Goal: Task Accomplishment & Management: Complete application form

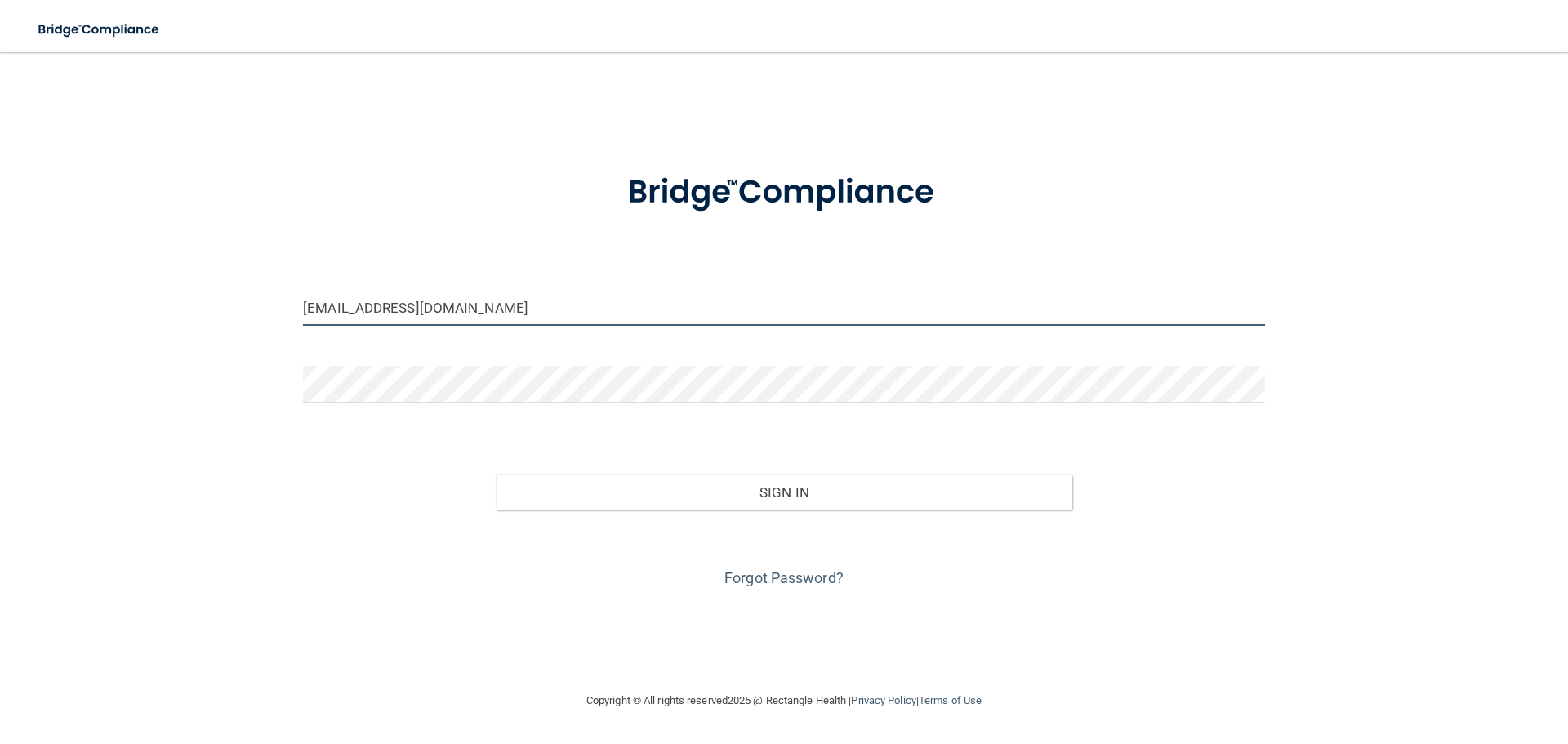
click at [510, 305] on input "[EMAIL_ADDRESS][DOMAIN_NAME]" at bounding box center [783, 307] width 962 height 37
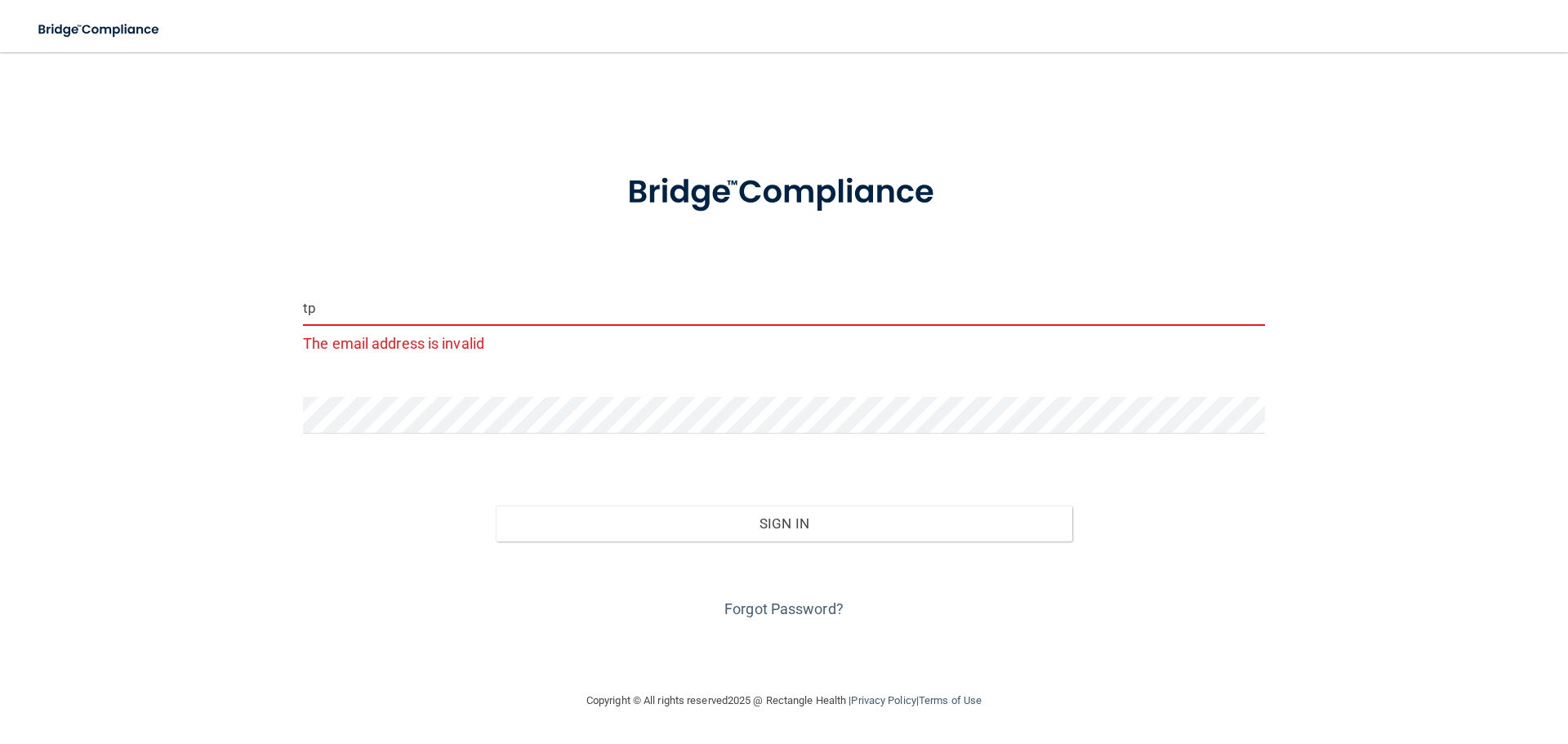
type input "t"
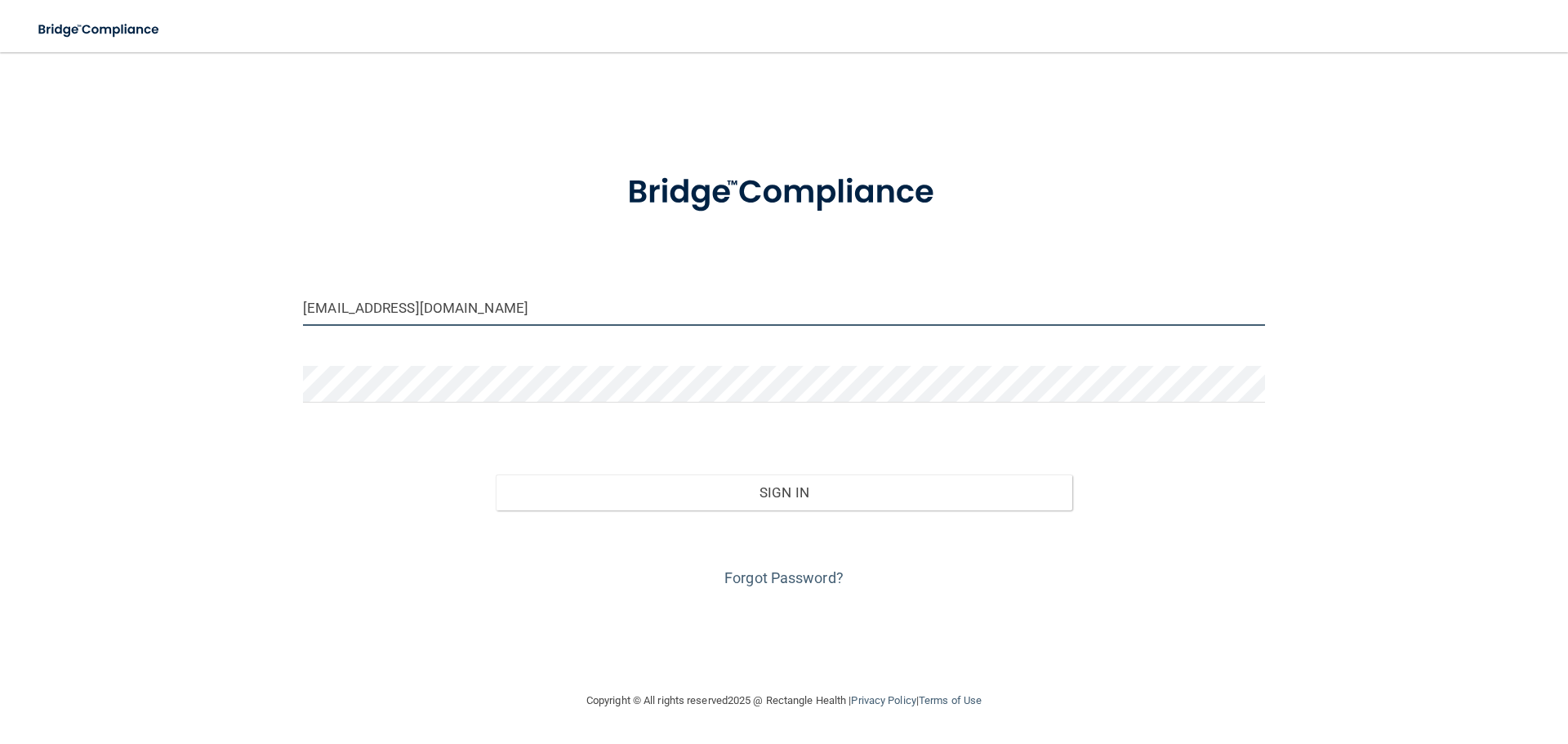
click at [442, 311] on input "[EMAIL_ADDRESS][DOMAIN_NAME]" at bounding box center [783, 307] width 962 height 37
type input "[EMAIL_ADDRESS][DOMAIN_NAME]"
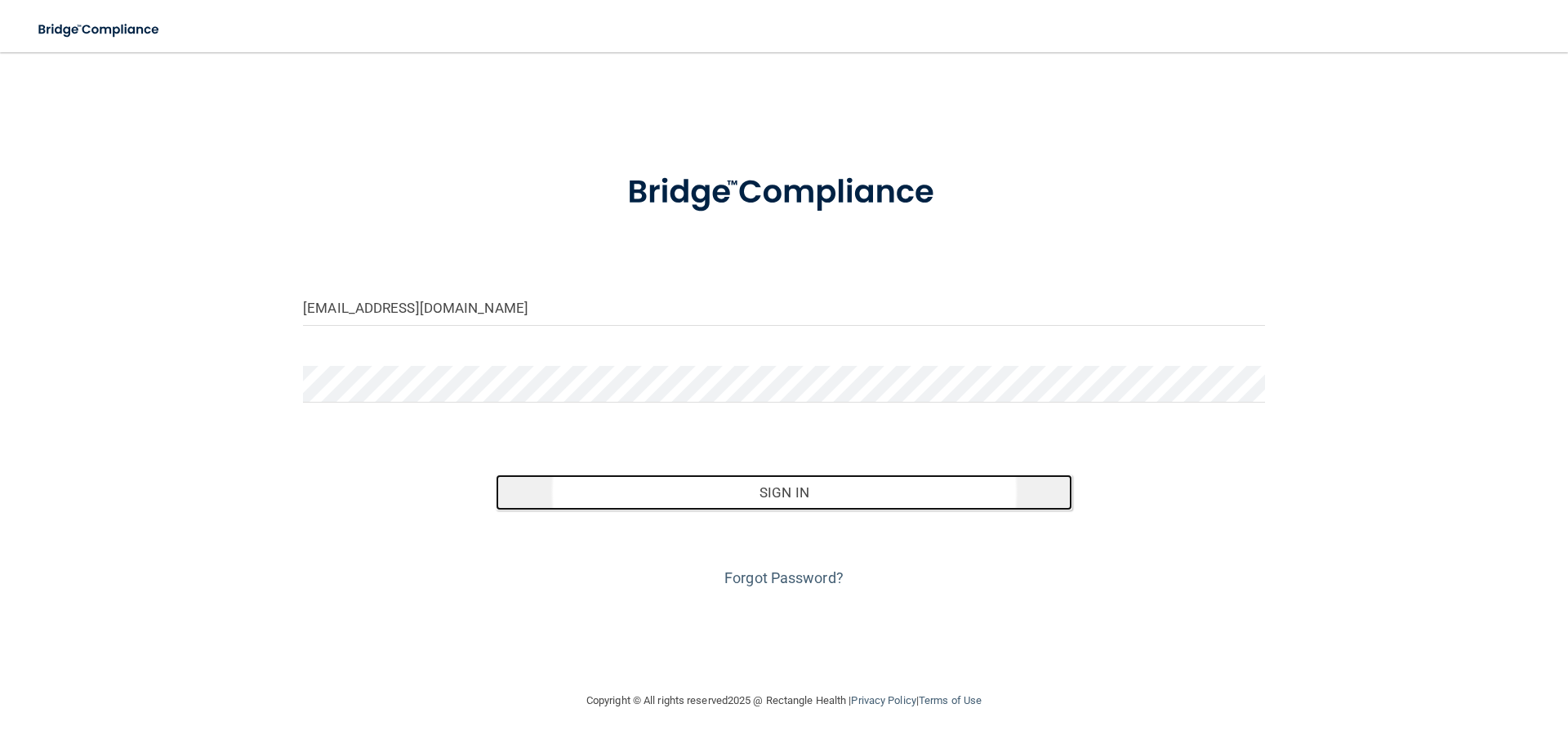
click at [750, 499] on button "Sign In" at bounding box center [784, 492] width 577 height 36
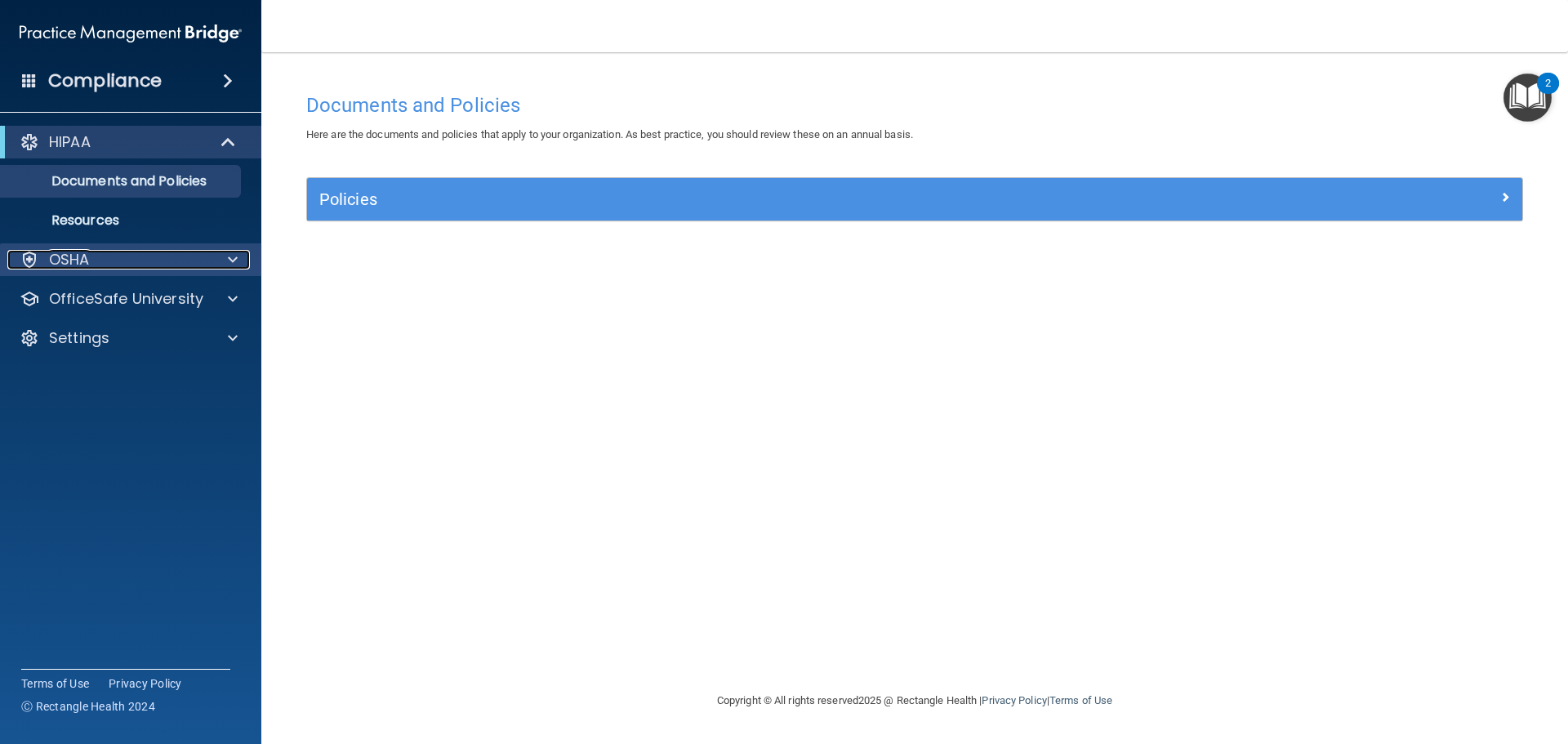
click at [110, 264] on div "OSHA" at bounding box center [109, 260] width 203 height 19
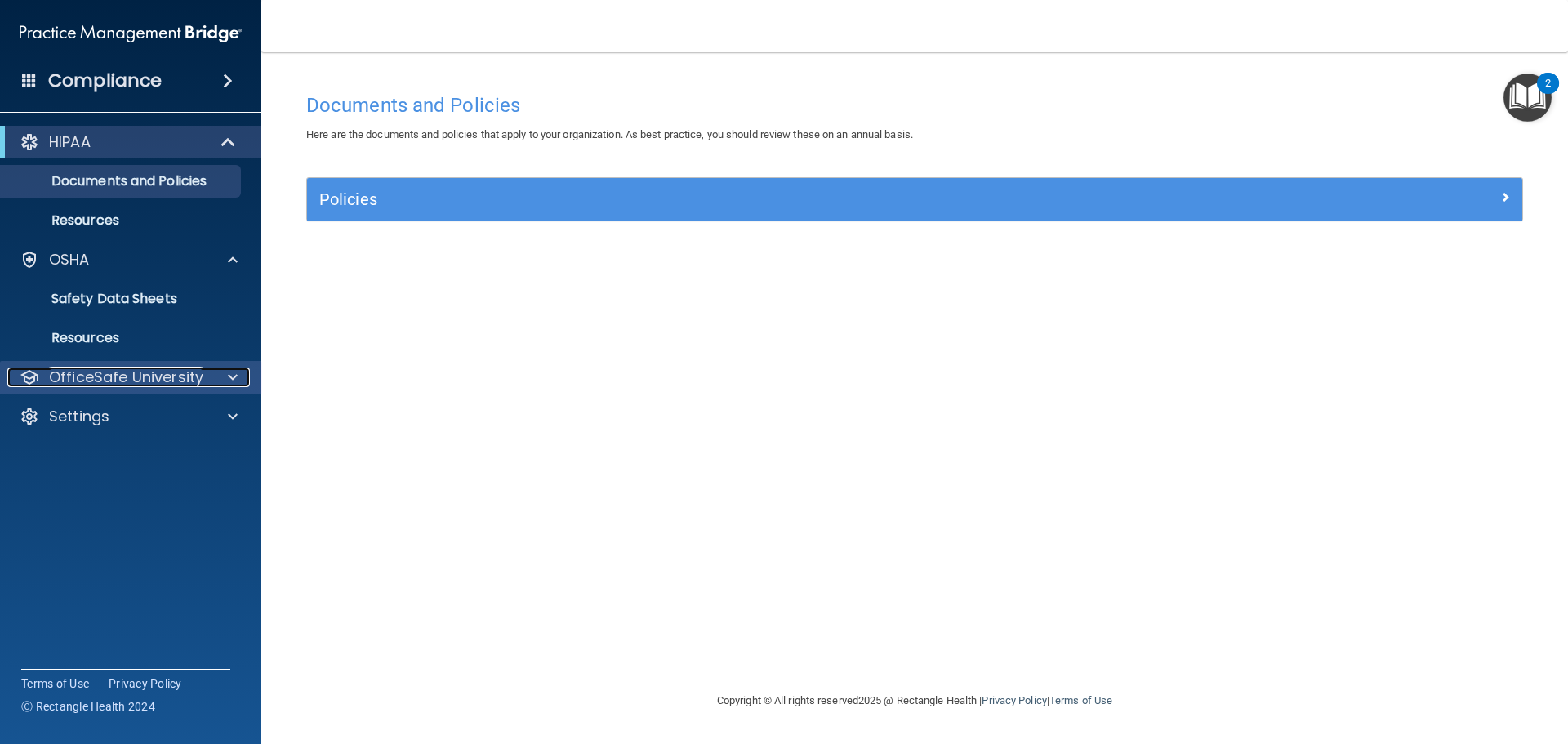
click at [208, 378] on div "OfficeSafe University" at bounding box center [109, 377] width 203 height 19
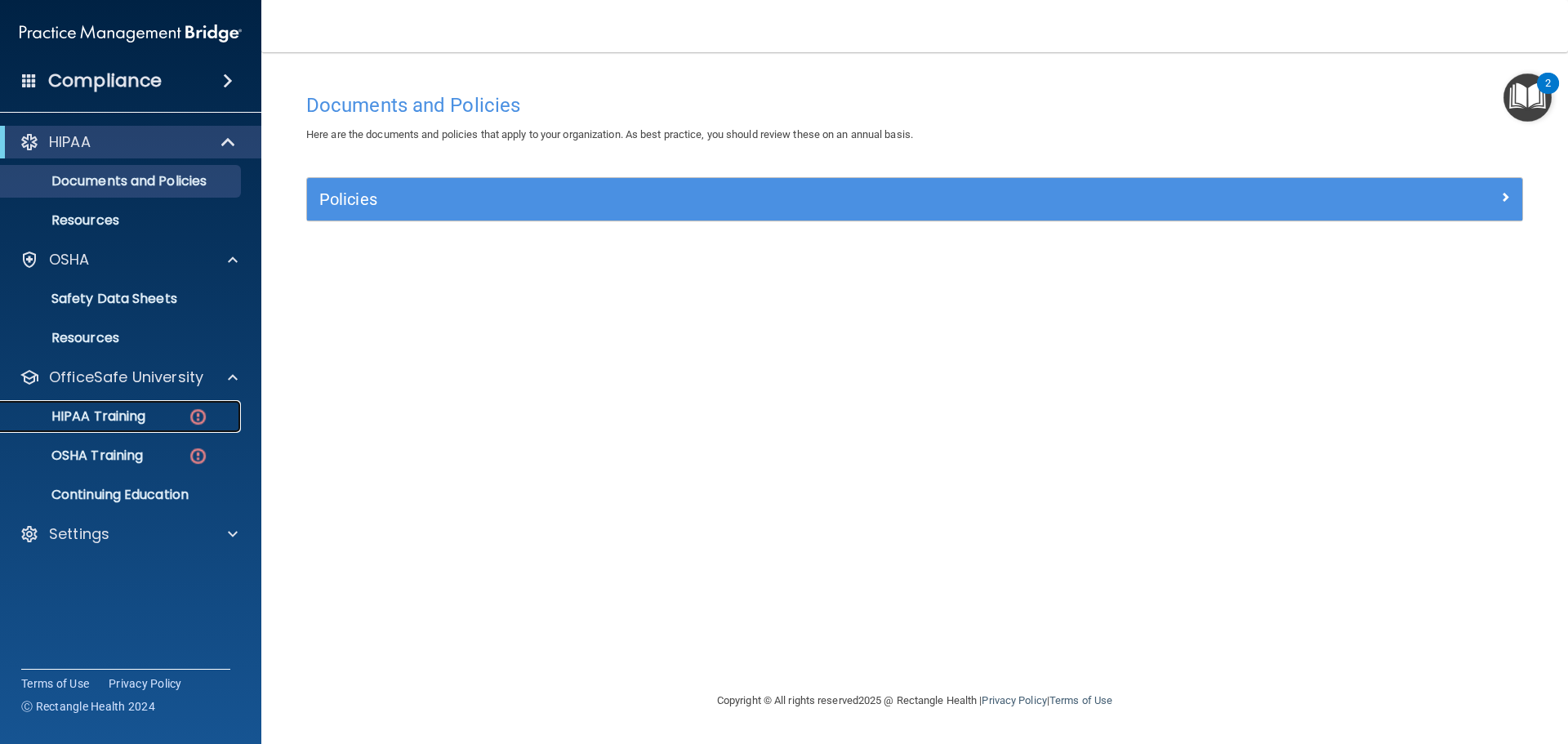
click at [134, 416] on p "HIPAA Training" at bounding box center [78, 416] width 135 height 16
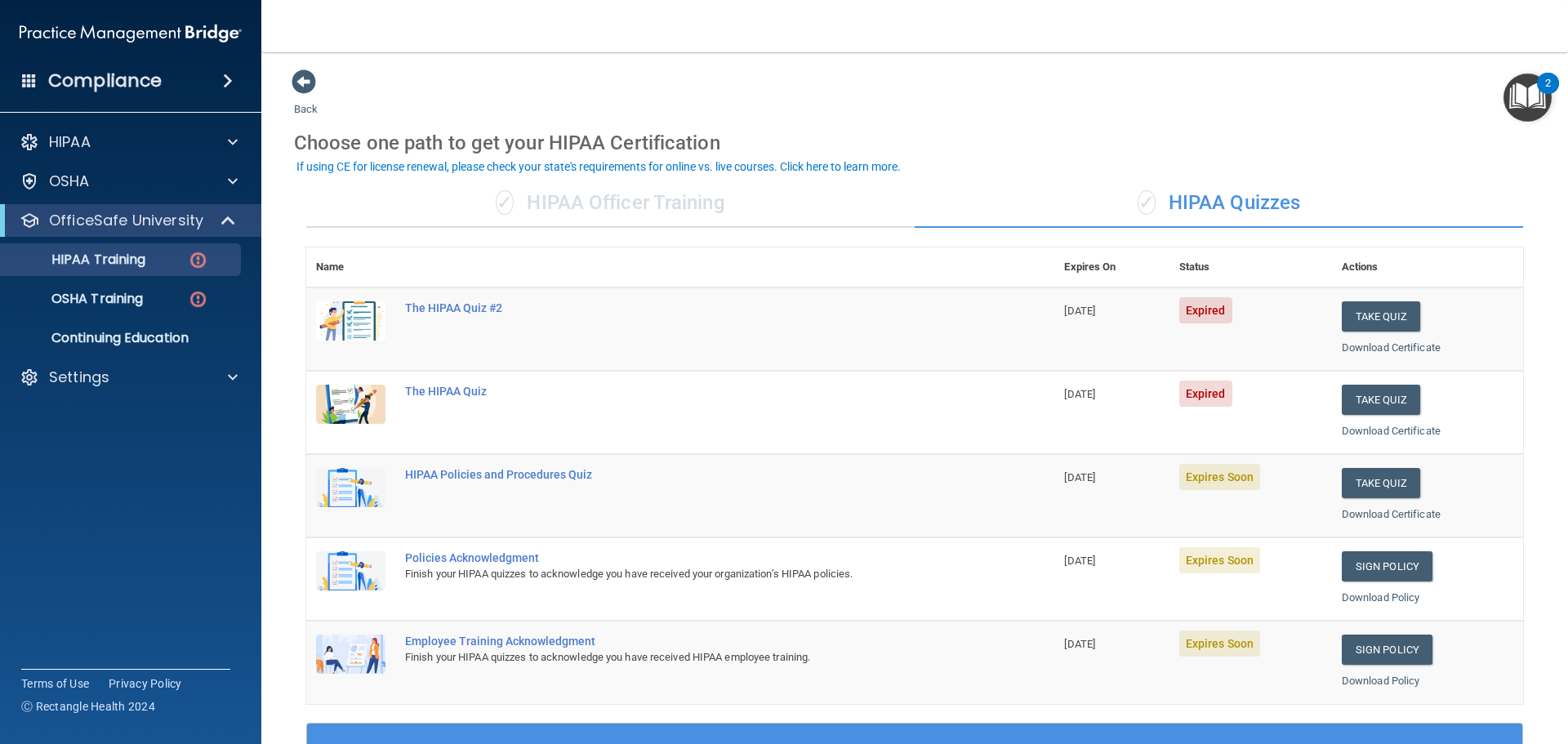
click at [1540, 89] on div "2" at bounding box center [1548, 83] width 22 height 21
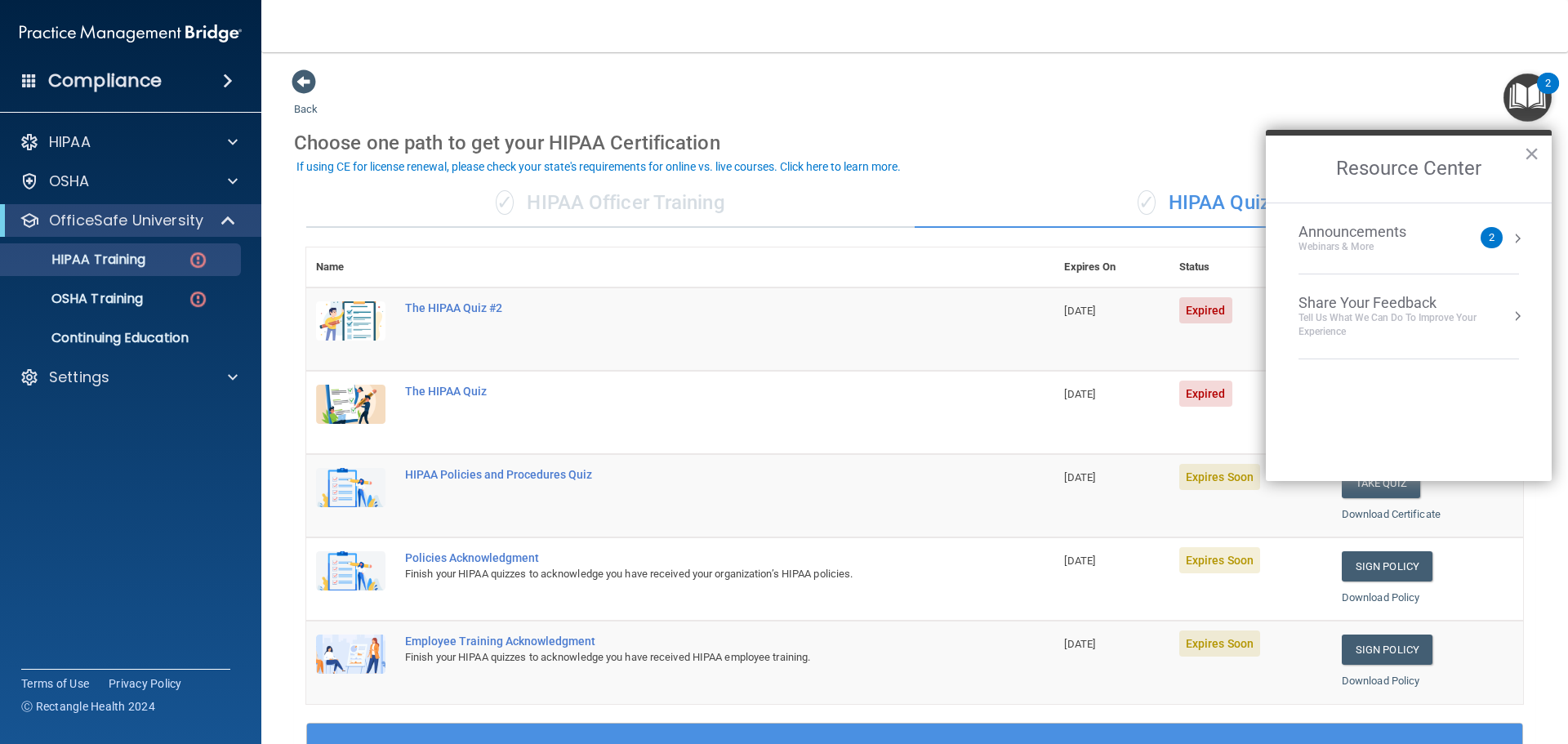
click at [1540, 89] on div "2" at bounding box center [1548, 83] width 22 height 21
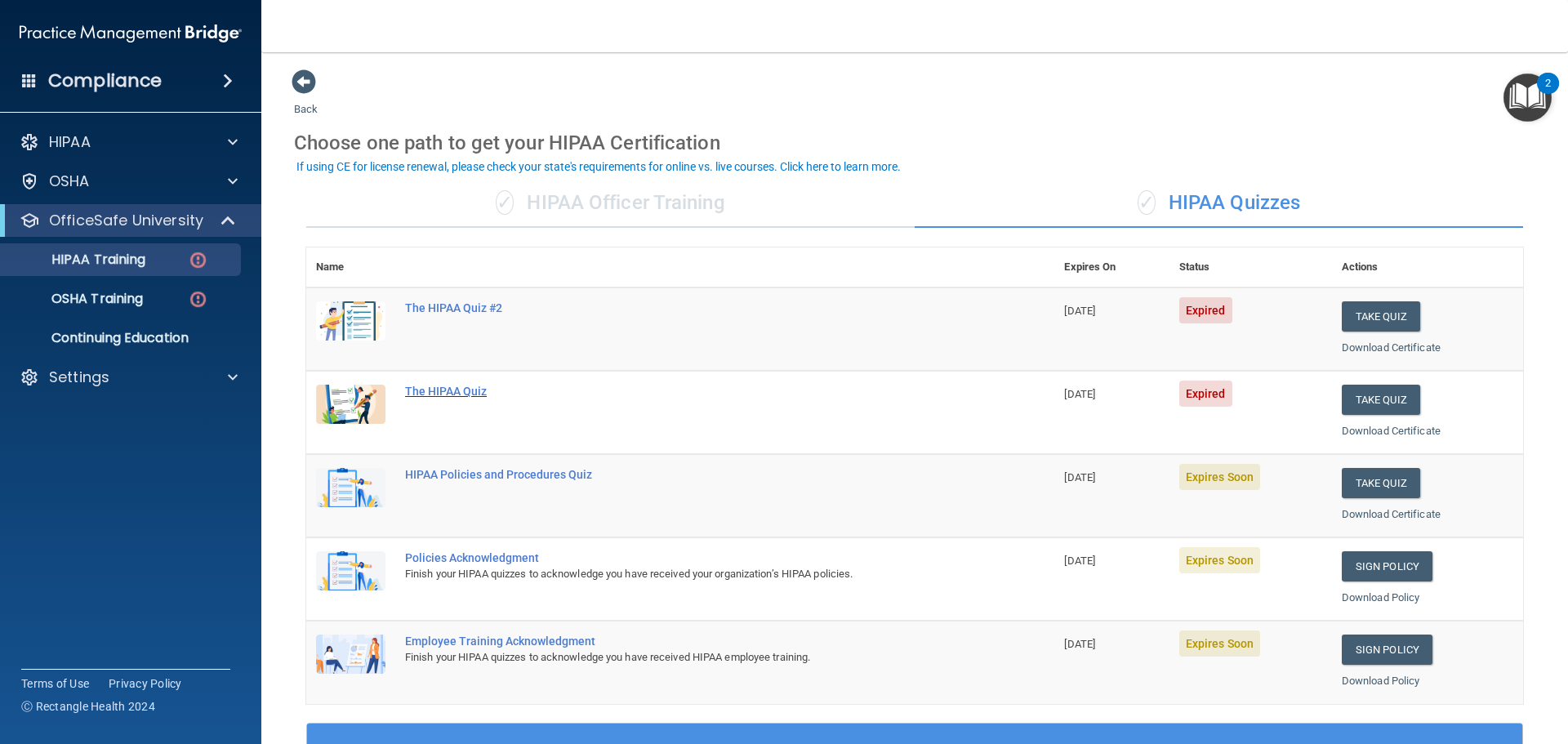
click at [462, 384] on div "The HIPAA Quiz" at bounding box center [688, 390] width 568 height 13
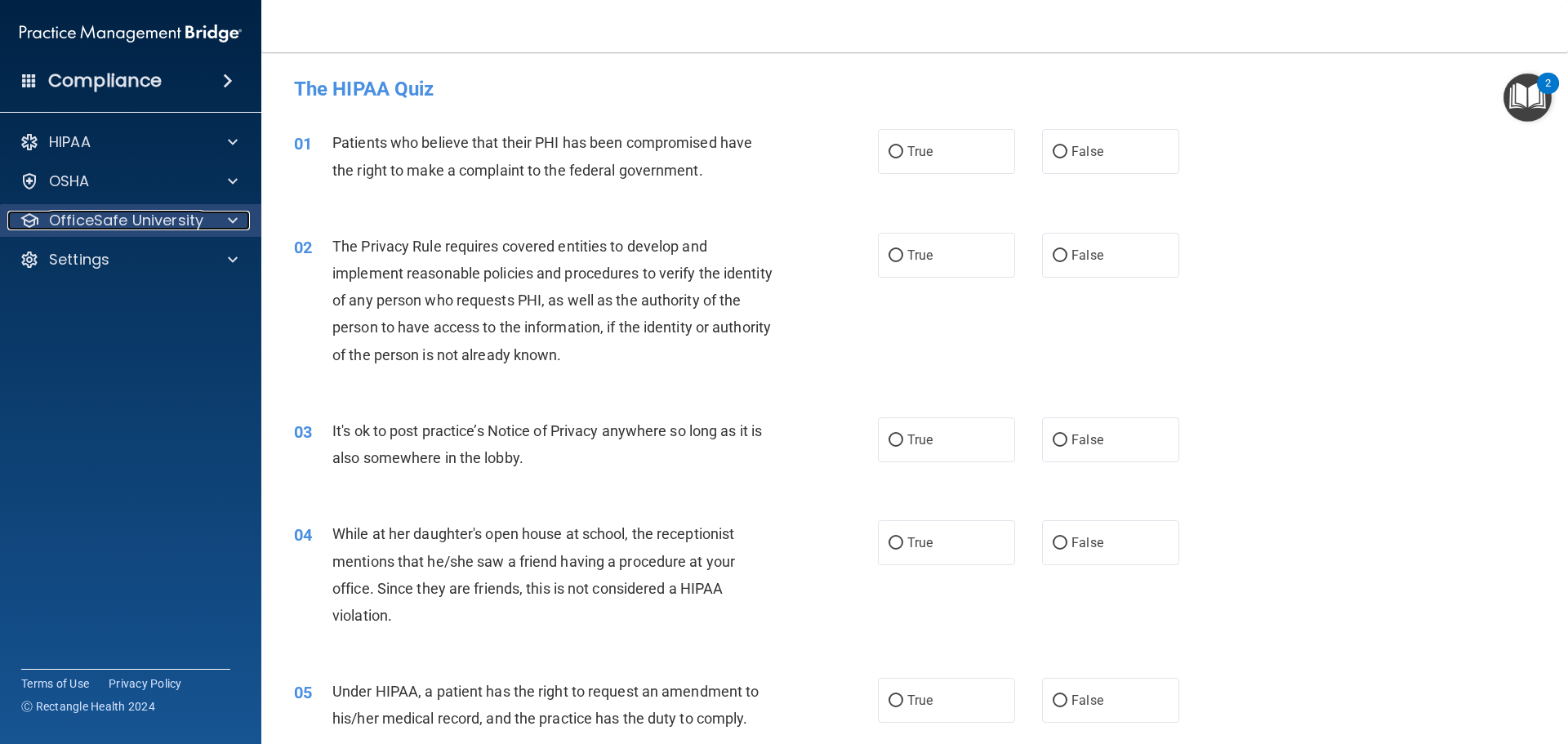
click at [195, 219] on p "OfficeSafe University" at bounding box center [125, 220] width 154 height 19
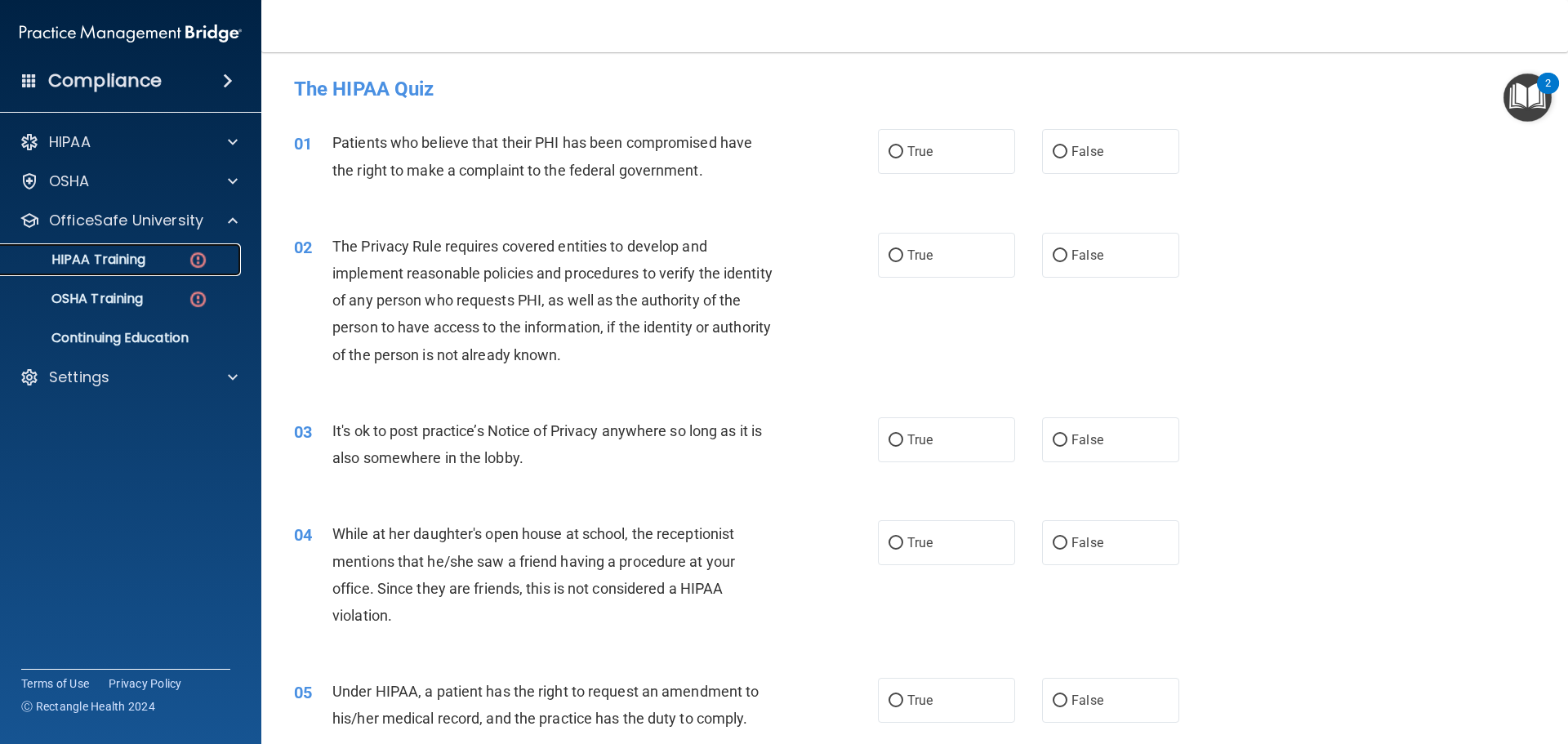
click at [116, 257] on p "HIPAA Training" at bounding box center [78, 259] width 135 height 16
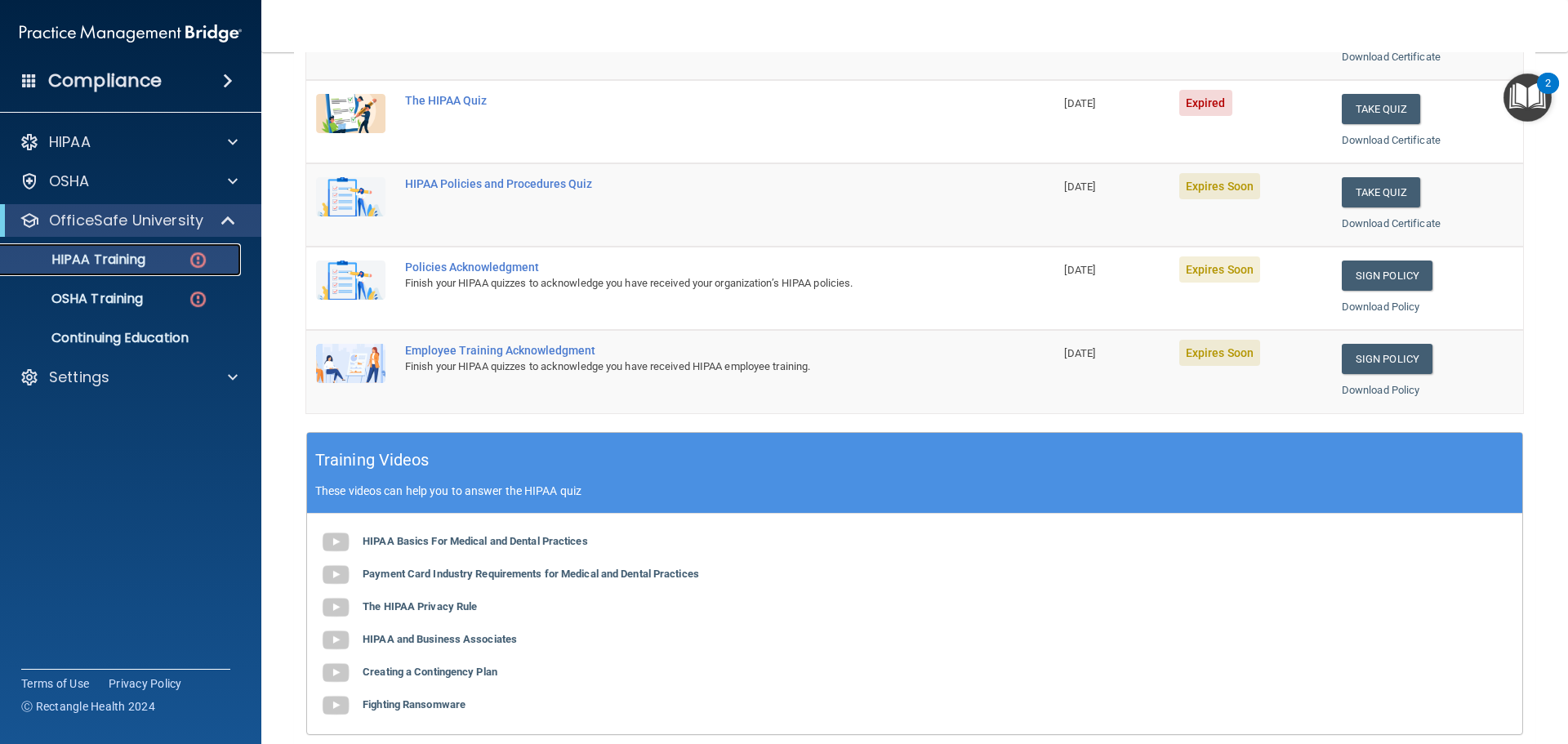
scroll to position [327, 0]
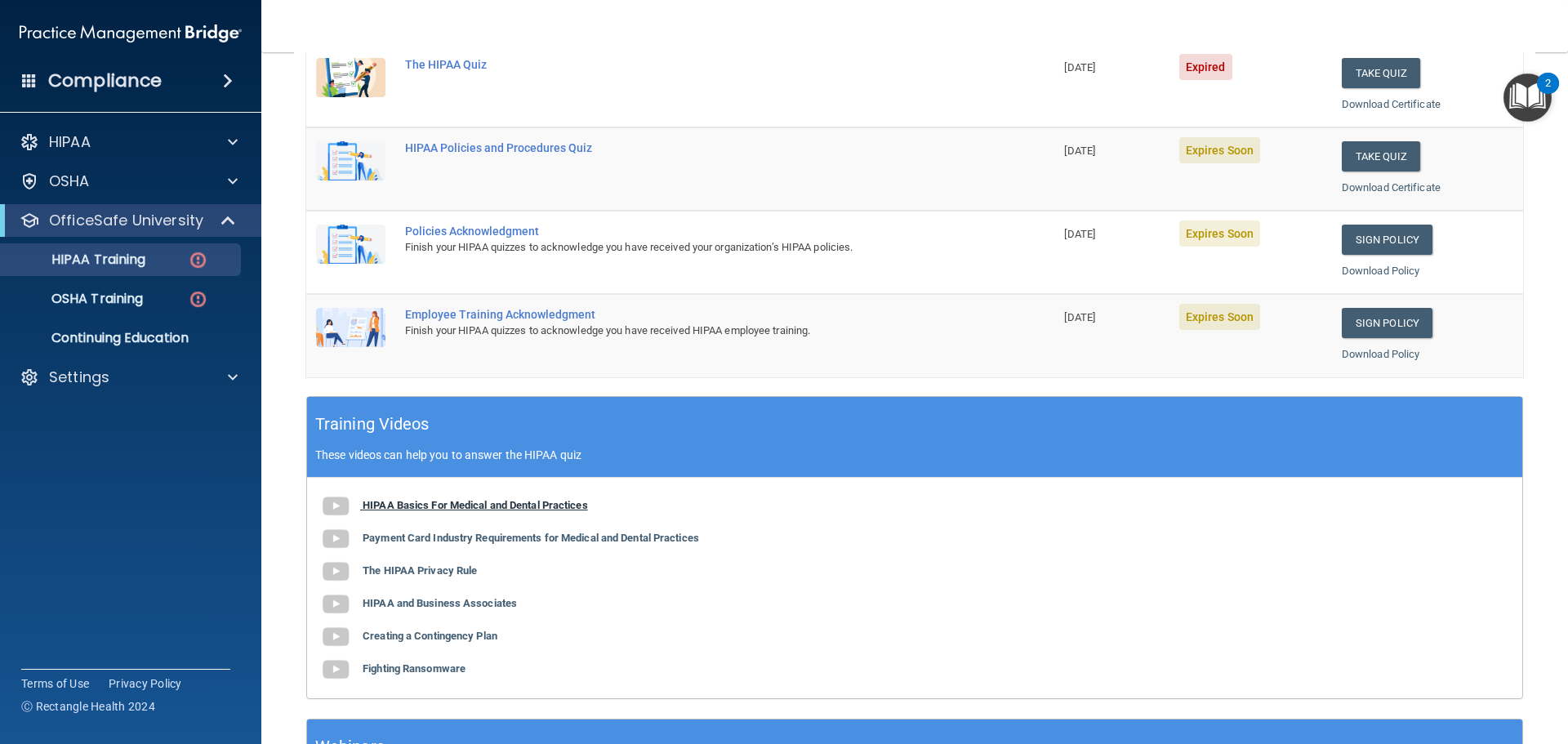
click at [580, 502] on b "HIPAA Basics For Medical and Dental Practices" at bounding box center [475, 504] width 225 height 13
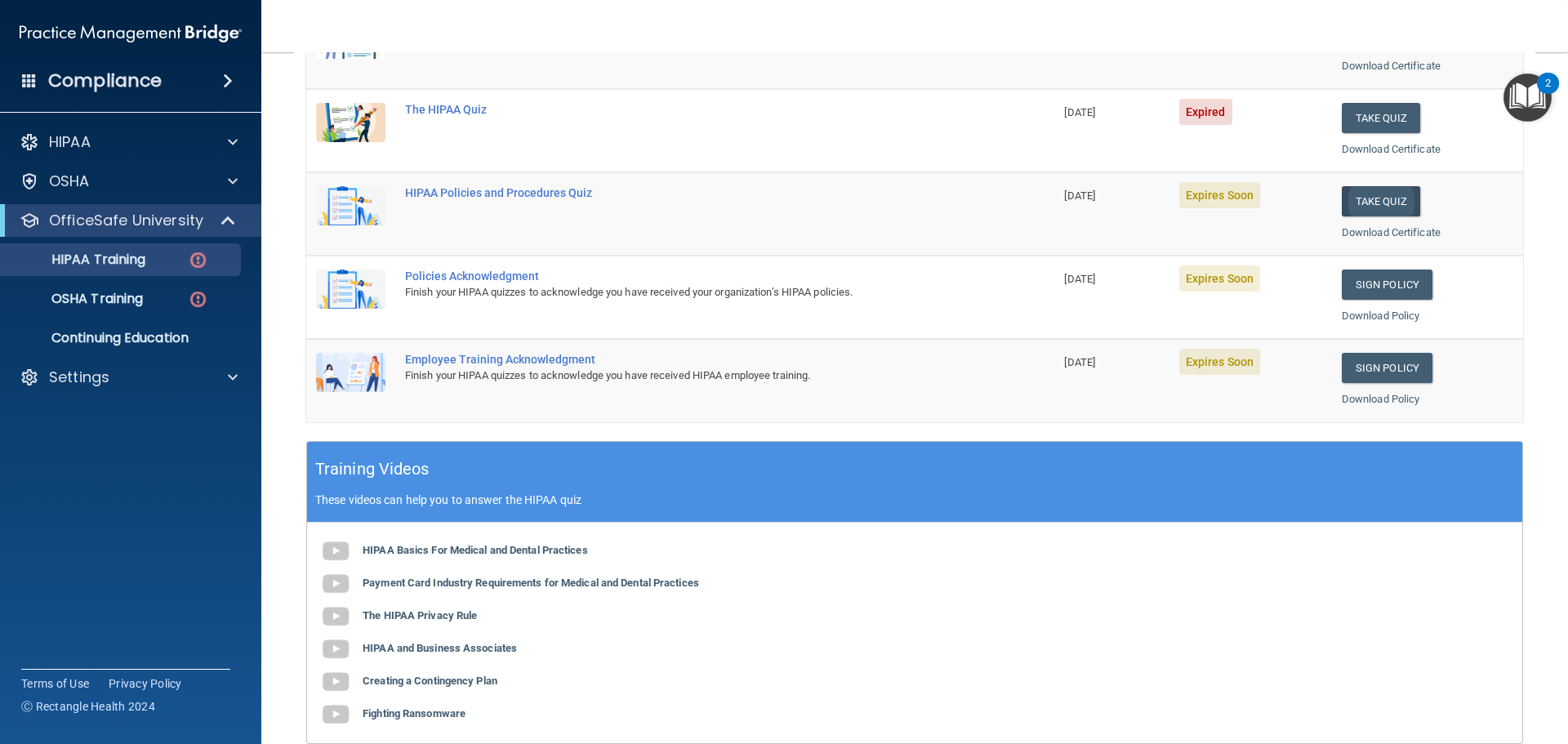
scroll to position [244, 0]
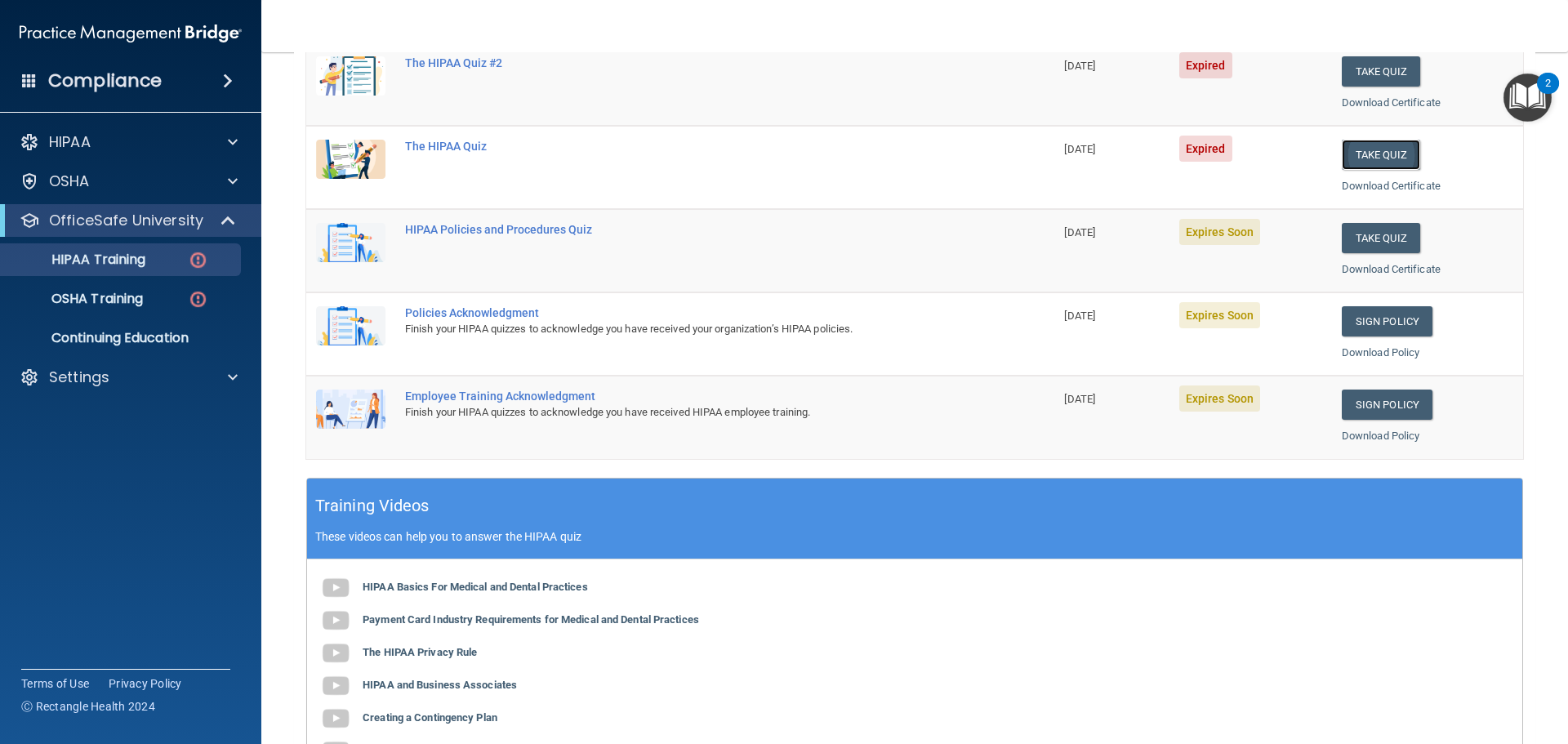
click at [1371, 152] on button "Take Quiz" at bounding box center [1381, 154] width 79 height 30
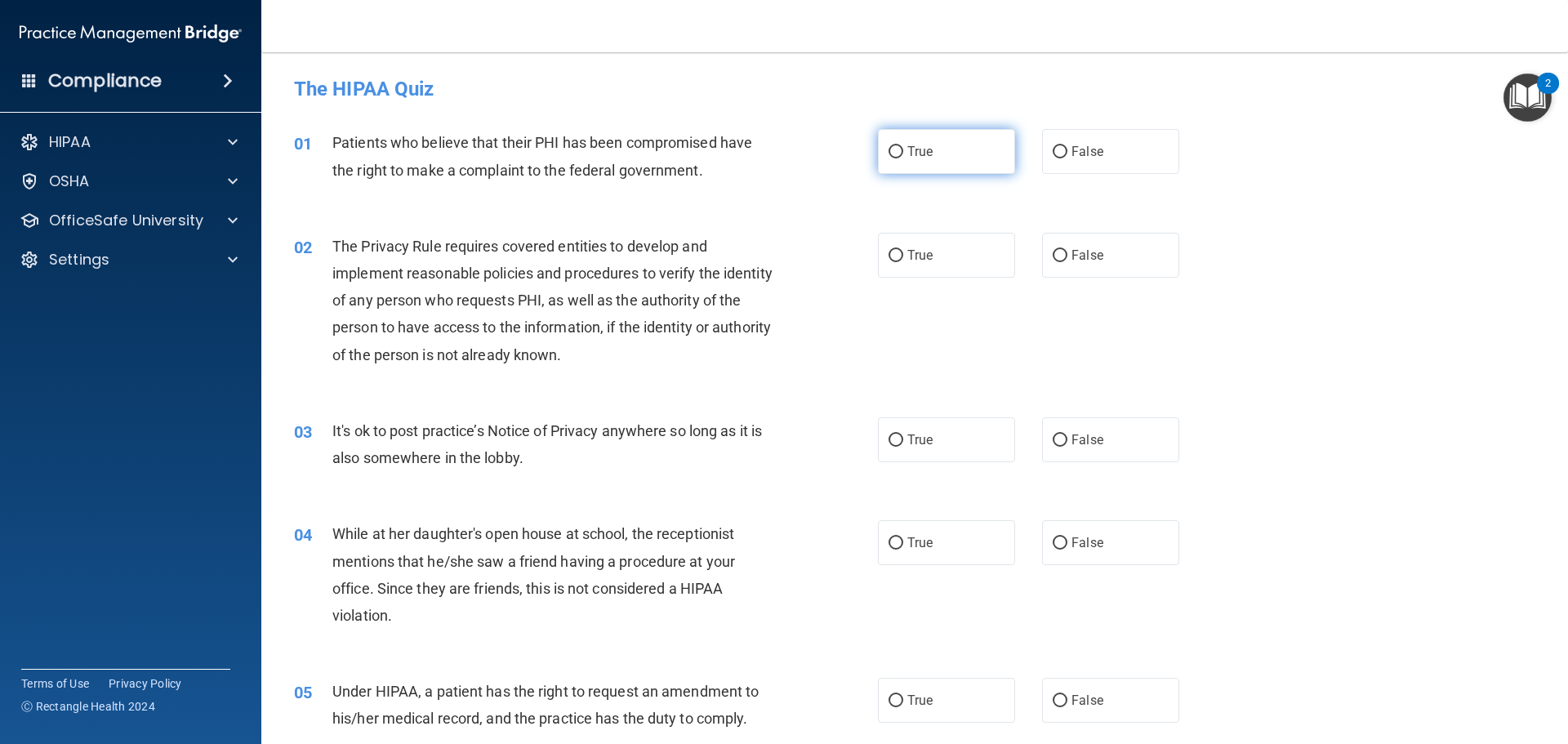
click at [958, 161] on label "True" at bounding box center [946, 151] width 137 height 45
click at [903, 158] on input "True" at bounding box center [896, 152] width 15 height 13
radio input "true"
click at [926, 256] on span "True" at bounding box center [920, 255] width 25 height 16
click at [903, 256] on input "True" at bounding box center [896, 256] width 15 height 13
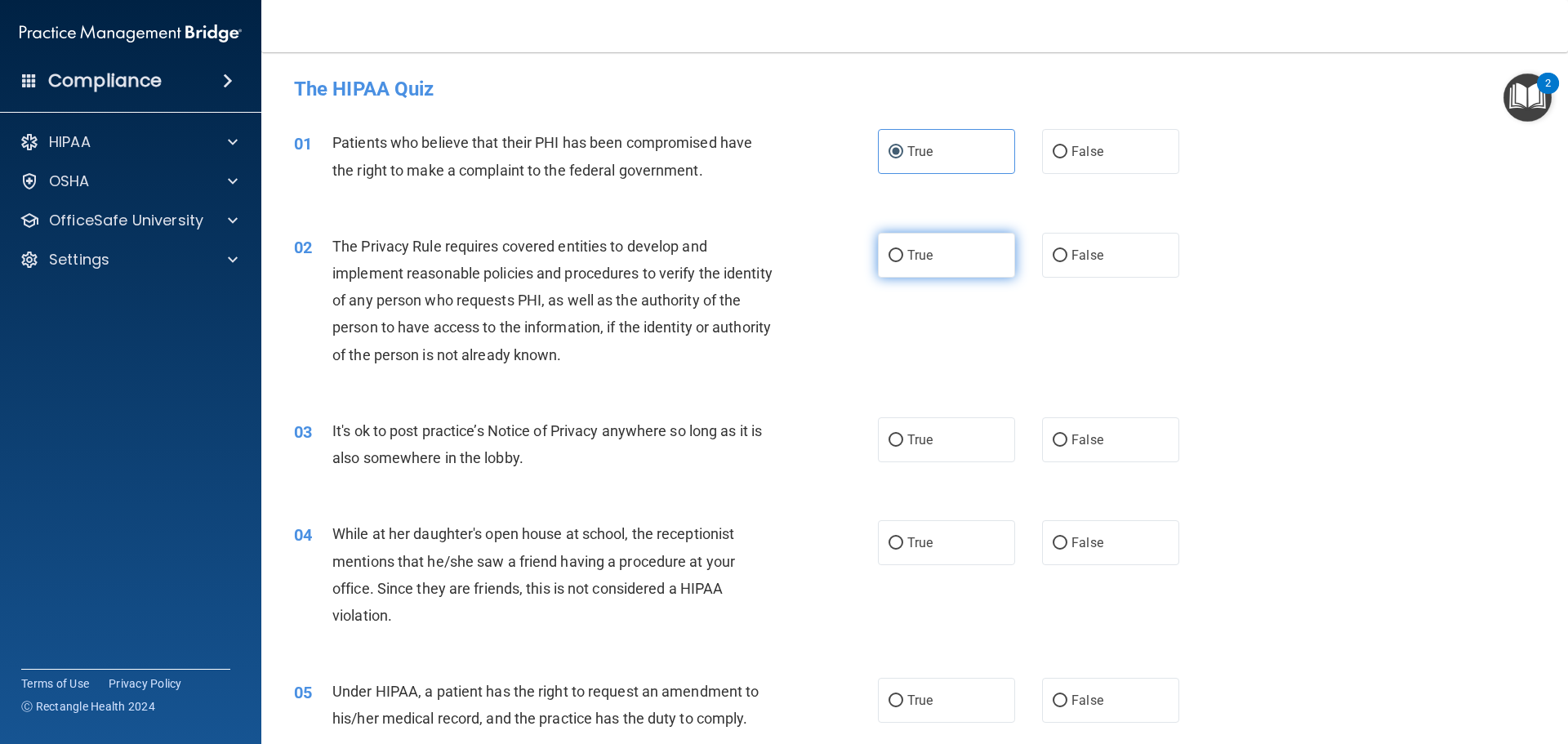
radio input "true"
click at [1106, 446] on label "False" at bounding box center [1110, 439] width 137 height 45
click at [1067, 446] on input "False" at bounding box center [1060, 440] width 15 height 13
radio input "true"
click at [1110, 543] on label "False" at bounding box center [1110, 542] width 137 height 45
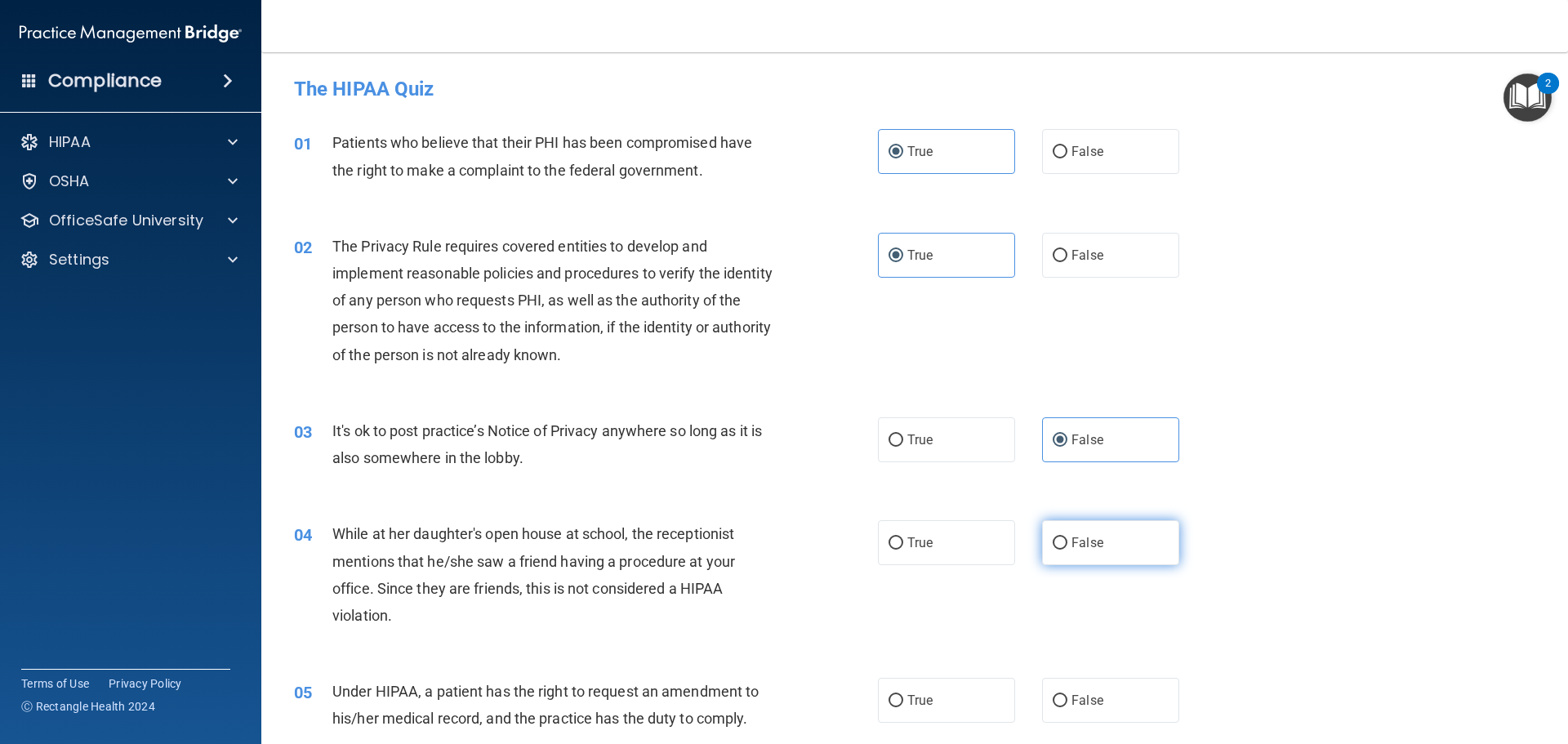
click at [1067, 543] on input "False" at bounding box center [1060, 543] width 15 height 13
radio input "true"
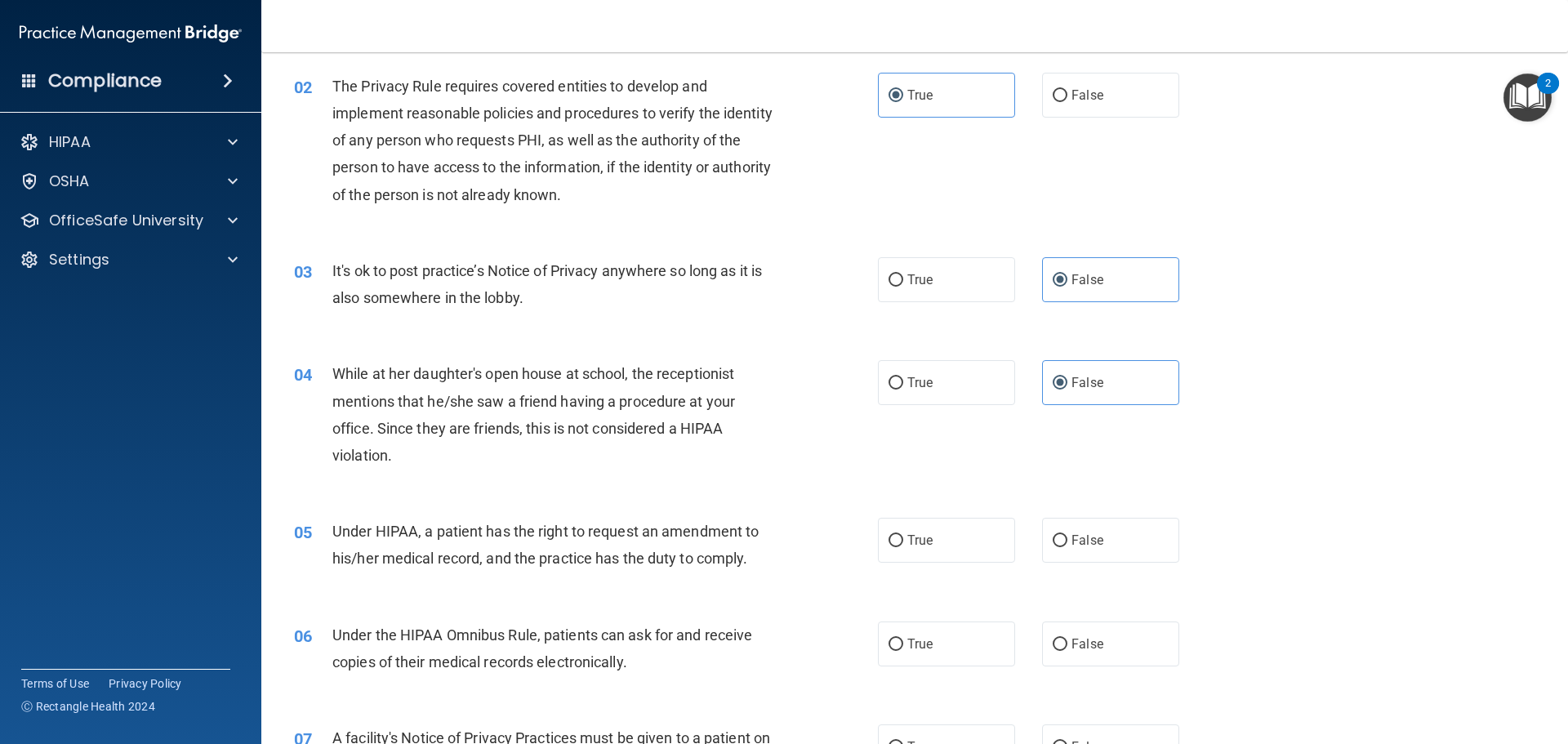
scroll to position [163, 0]
click at [966, 535] on label "True" at bounding box center [946, 536] width 137 height 45
click at [903, 535] on input "True" at bounding box center [896, 537] width 15 height 13
radio input "true"
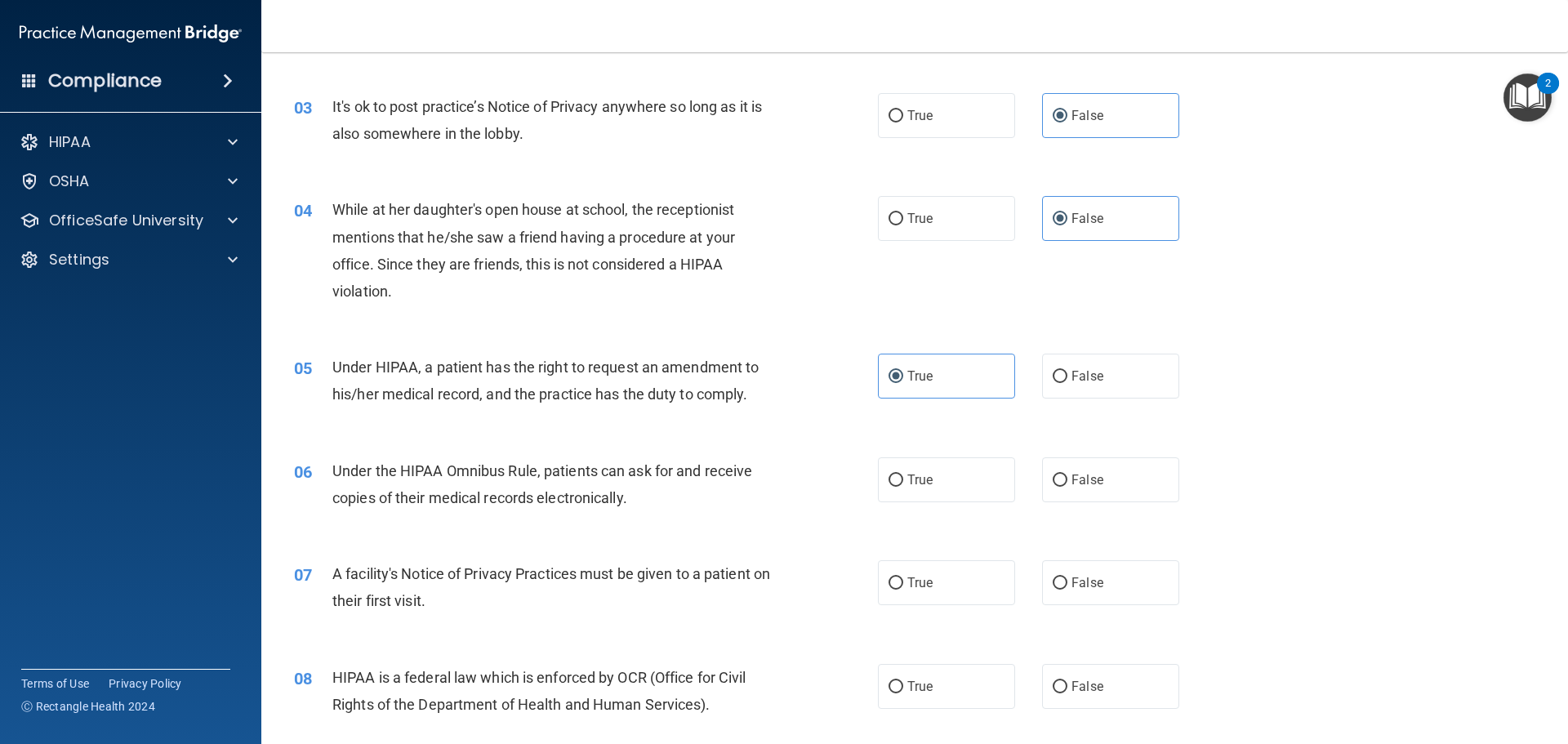
scroll to position [327, 0]
click at [908, 485] on label "True" at bounding box center [946, 477] width 137 height 45
click at [903, 484] on input "True" at bounding box center [896, 477] width 15 height 13
radio input "true"
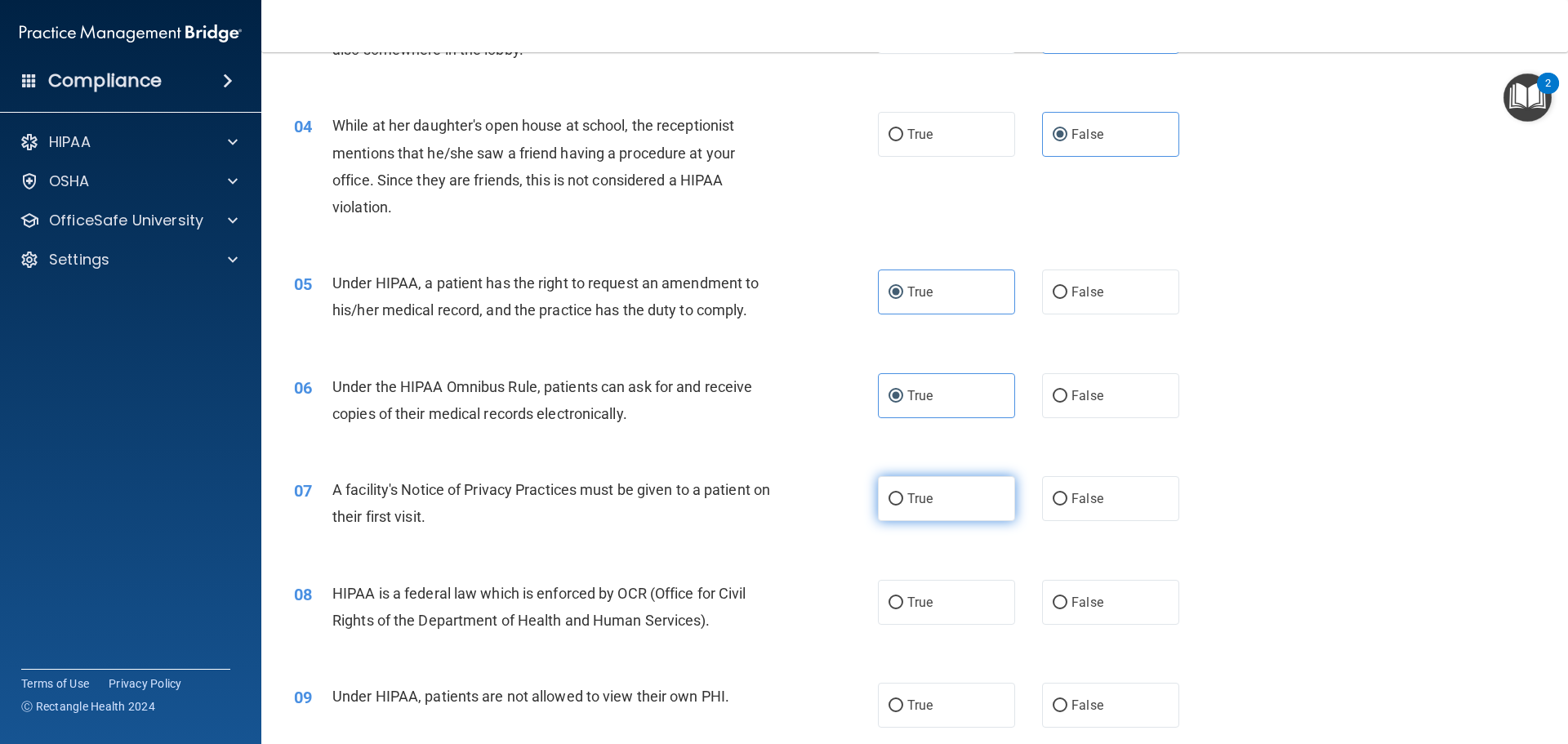
click at [921, 502] on span "True" at bounding box center [920, 499] width 25 height 16
click at [903, 502] on input "True" at bounding box center [896, 499] width 15 height 13
radio input "true"
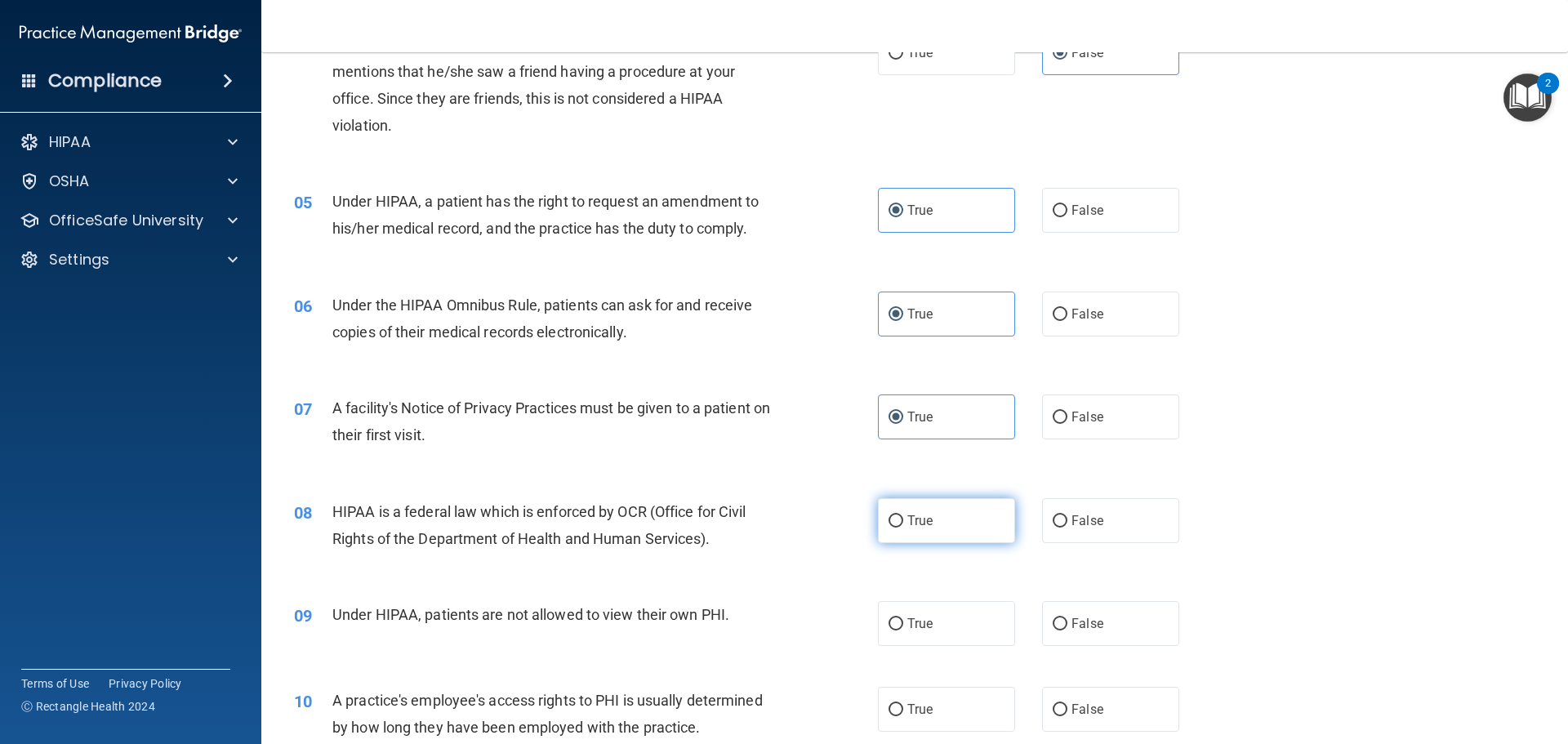
click at [982, 520] on label "True" at bounding box center [946, 520] width 137 height 45
click at [903, 520] on input "True" at bounding box center [896, 521] width 15 height 13
radio input "true"
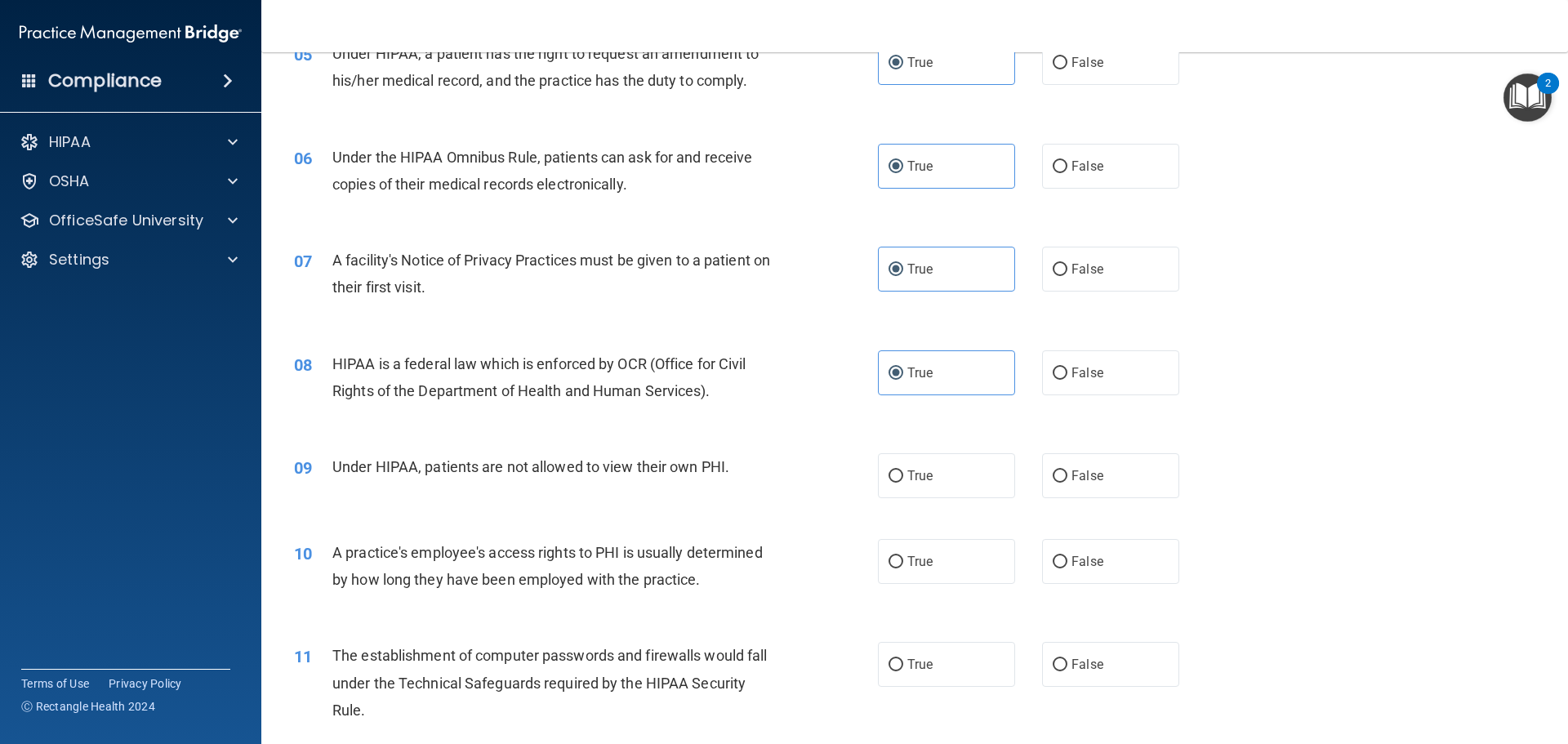
scroll to position [653, 0]
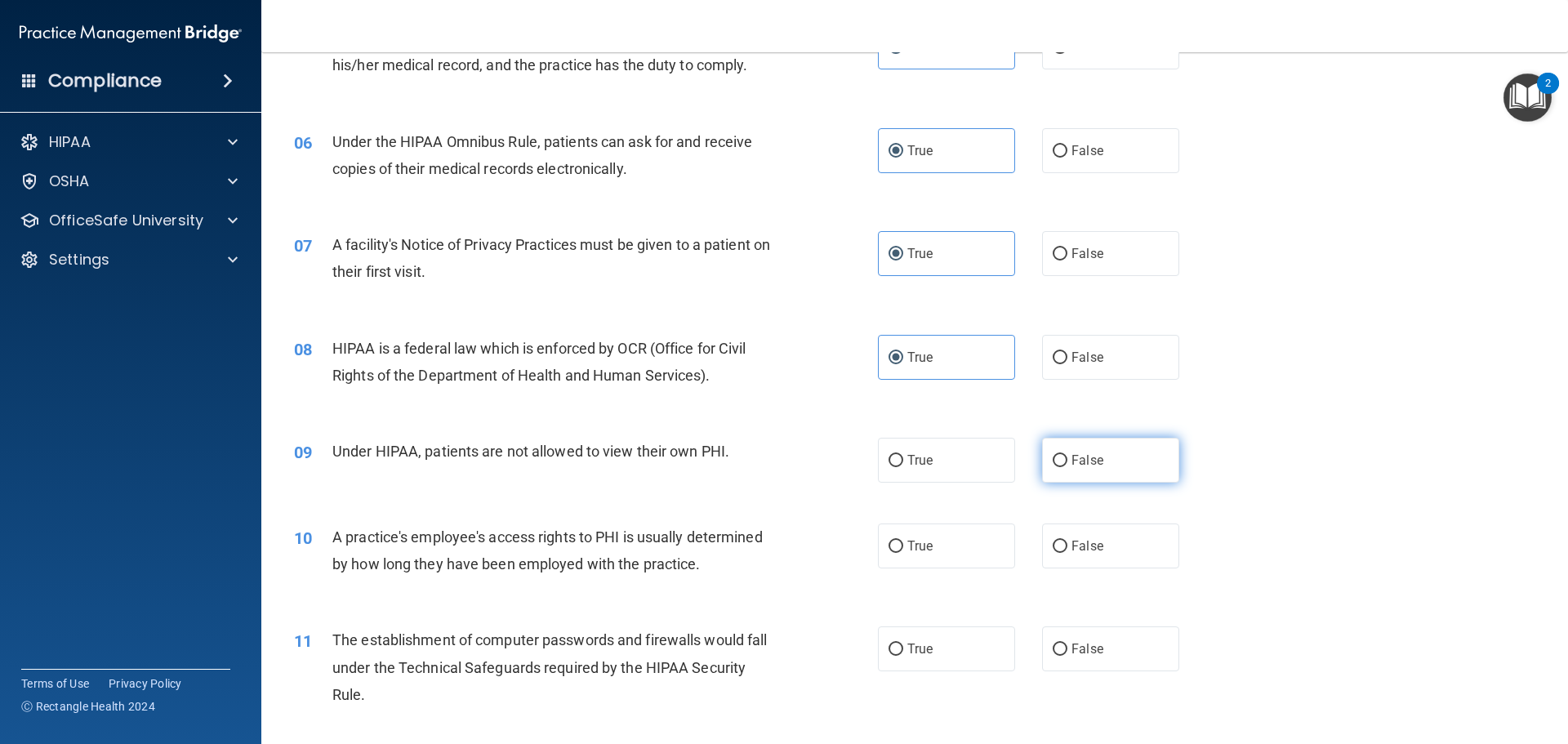
click at [1157, 452] on label "False" at bounding box center [1110, 460] width 137 height 45
click at [1067, 455] on input "False" at bounding box center [1060, 461] width 15 height 13
radio input "true"
click at [1145, 565] on label "False" at bounding box center [1110, 545] width 137 height 45
click at [1067, 553] on input "False" at bounding box center [1060, 546] width 15 height 13
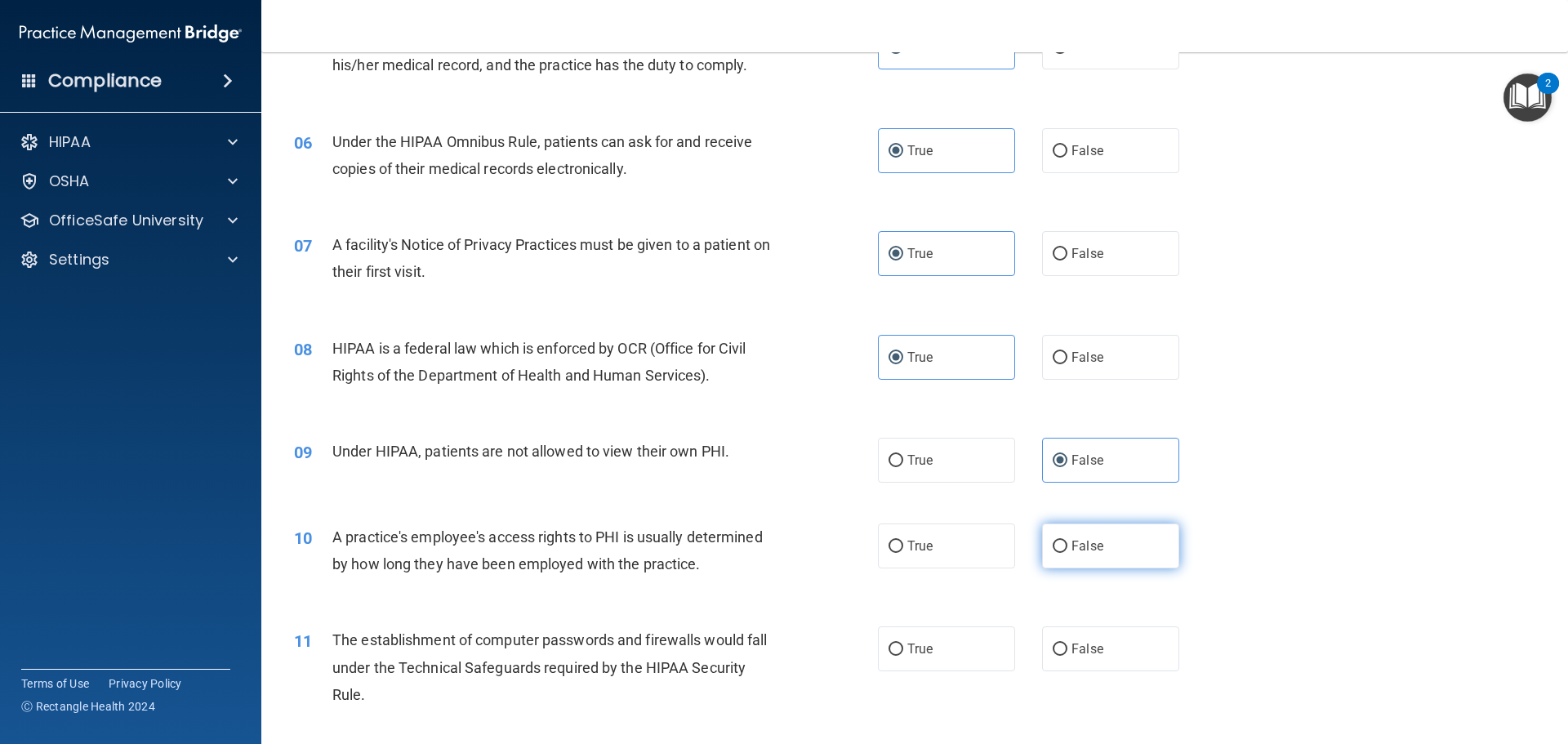
radio input "true"
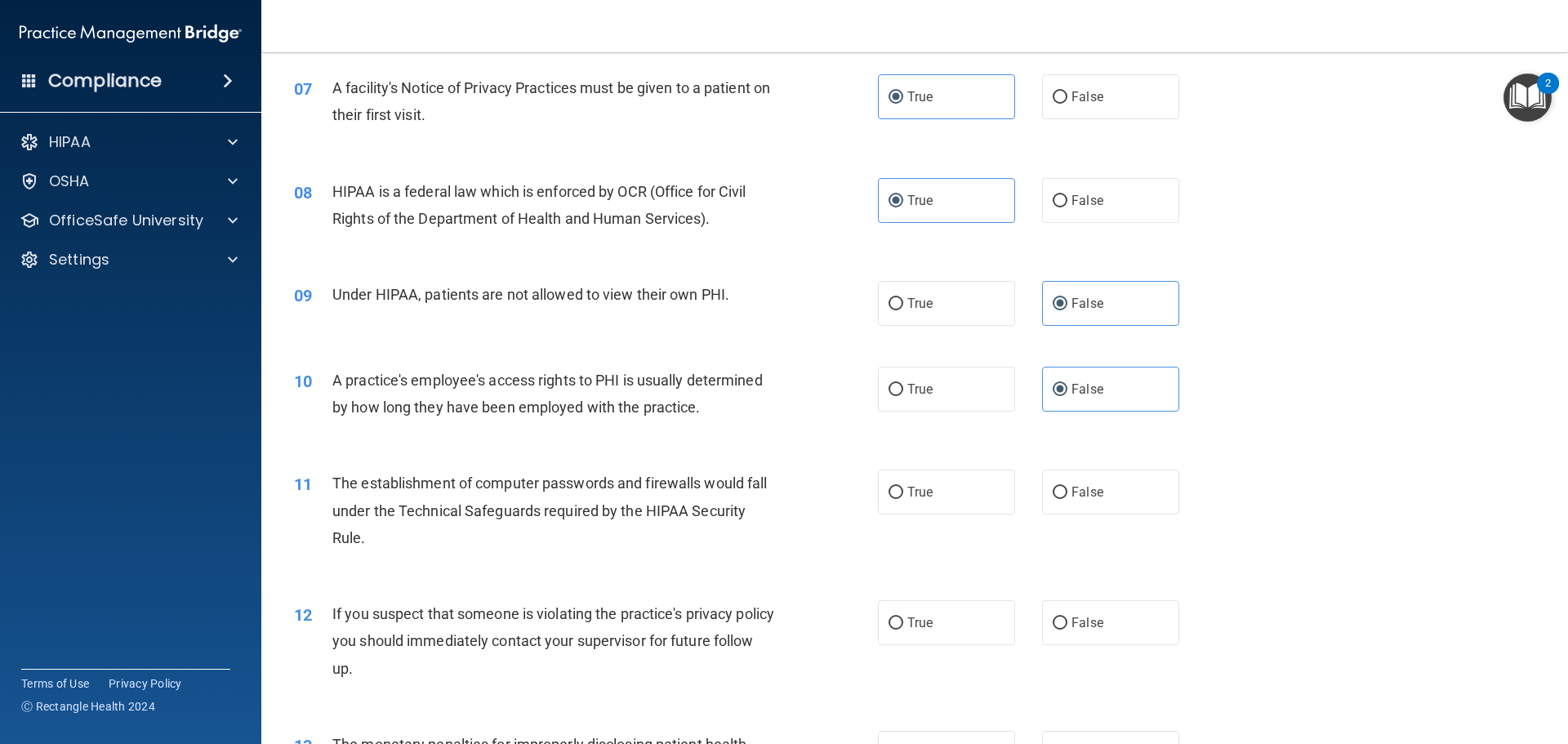
scroll to position [817, 0]
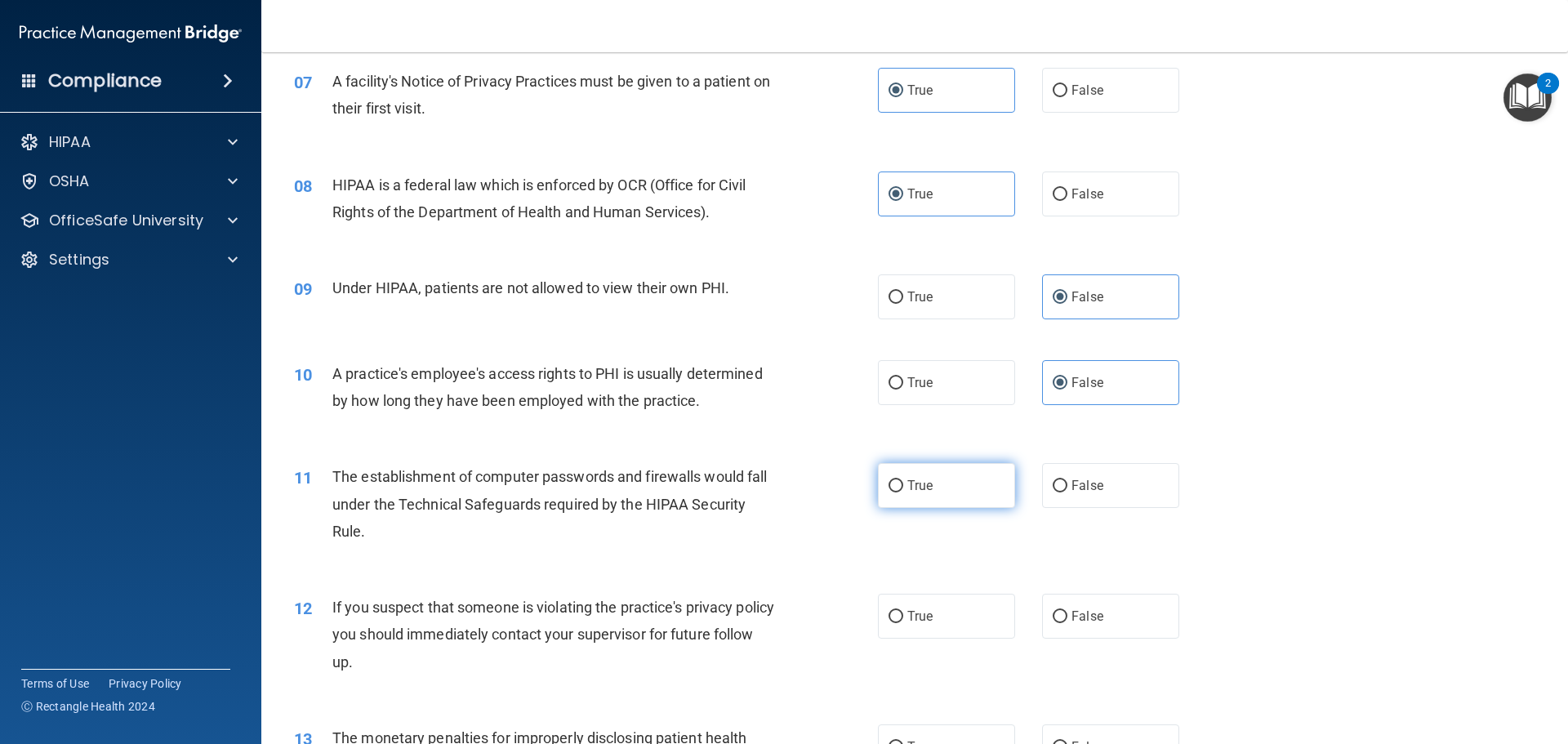
click at [988, 494] on label "True" at bounding box center [946, 485] width 137 height 45
click at [903, 492] on input "True" at bounding box center [896, 486] width 15 height 13
radio input "true"
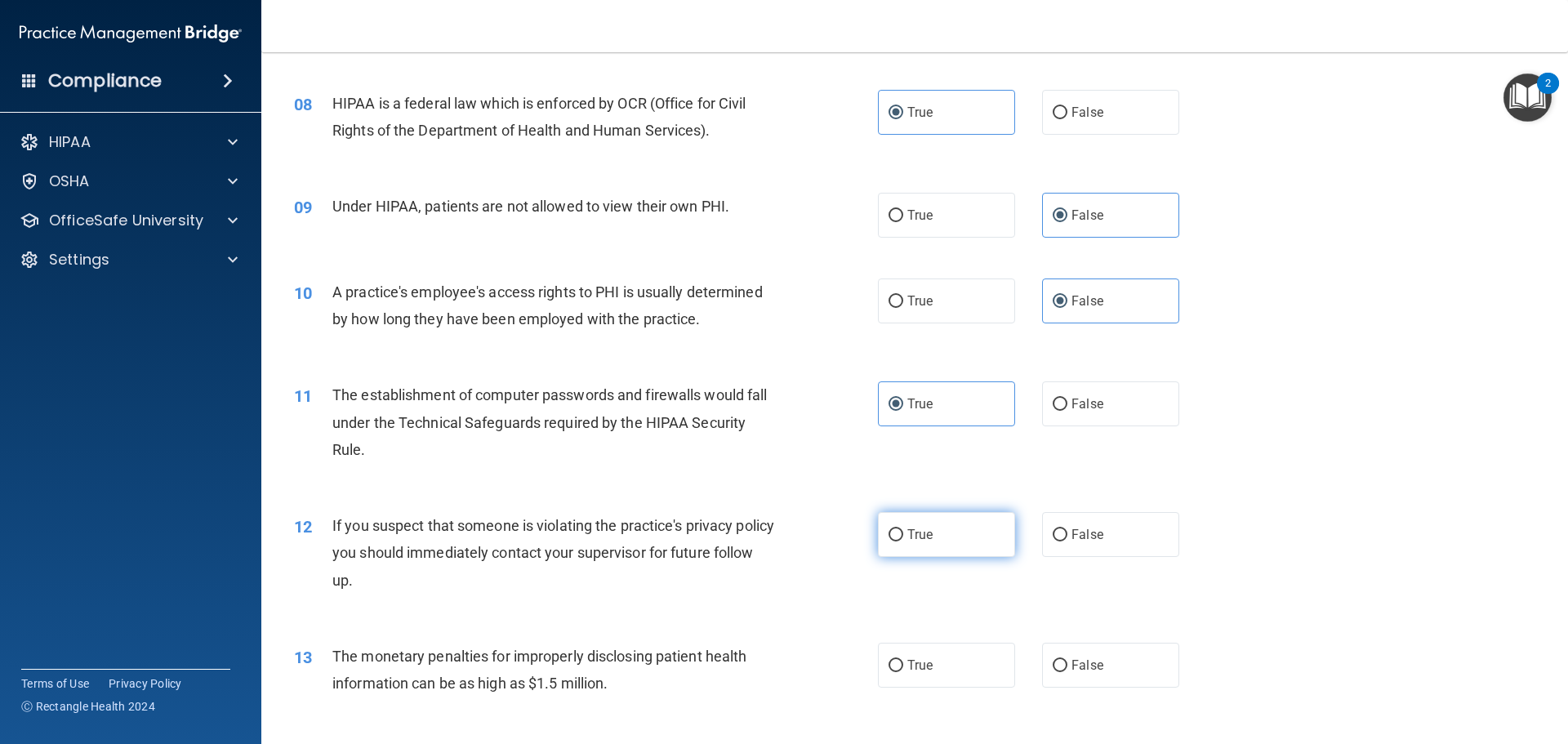
click at [941, 536] on label "True" at bounding box center [946, 534] width 137 height 45
click at [903, 536] on input "True" at bounding box center [896, 534] width 15 height 13
radio input "true"
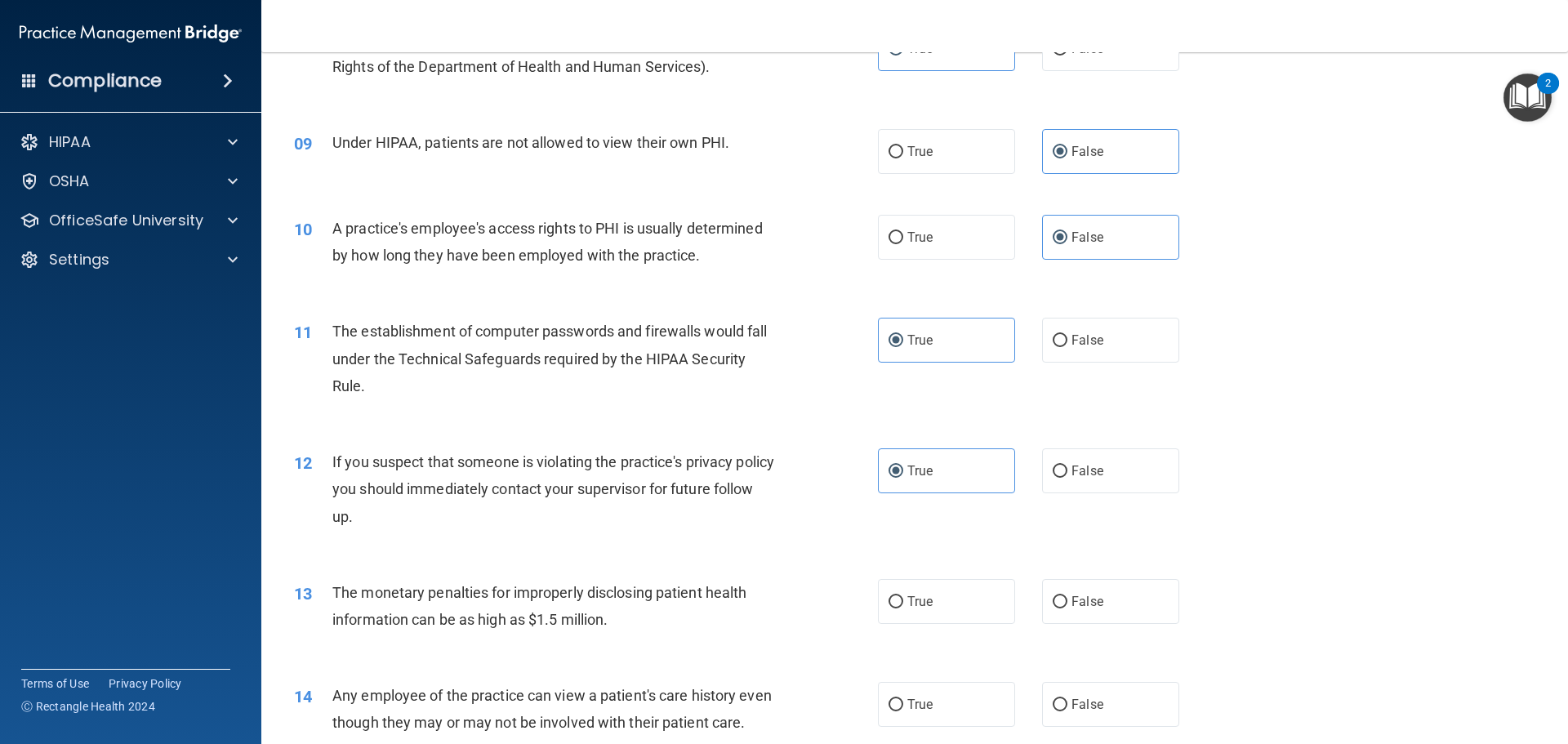
scroll to position [1061, 0]
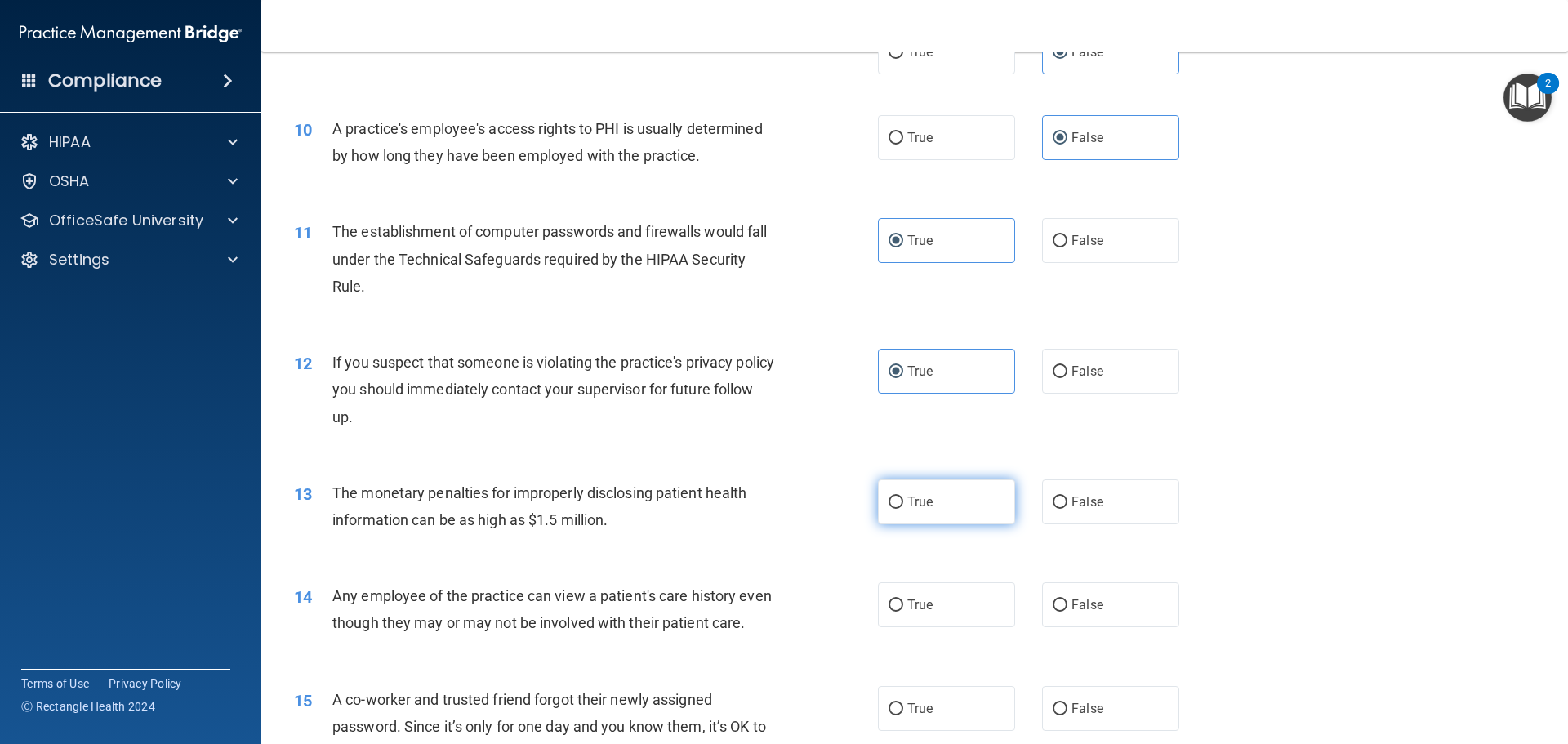
click at [963, 511] on label "True" at bounding box center [946, 501] width 137 height 45
click at [903, 508] on input "True" at bounding box center [896, 502] width 15 height 13
radio input "true"
click at [1118, 616] on label "False" at bounding box center [1110, 604] width 137 height 45
click at [1067, 611] on input "False" at bounding box center [1060, 605] width 15 height 13
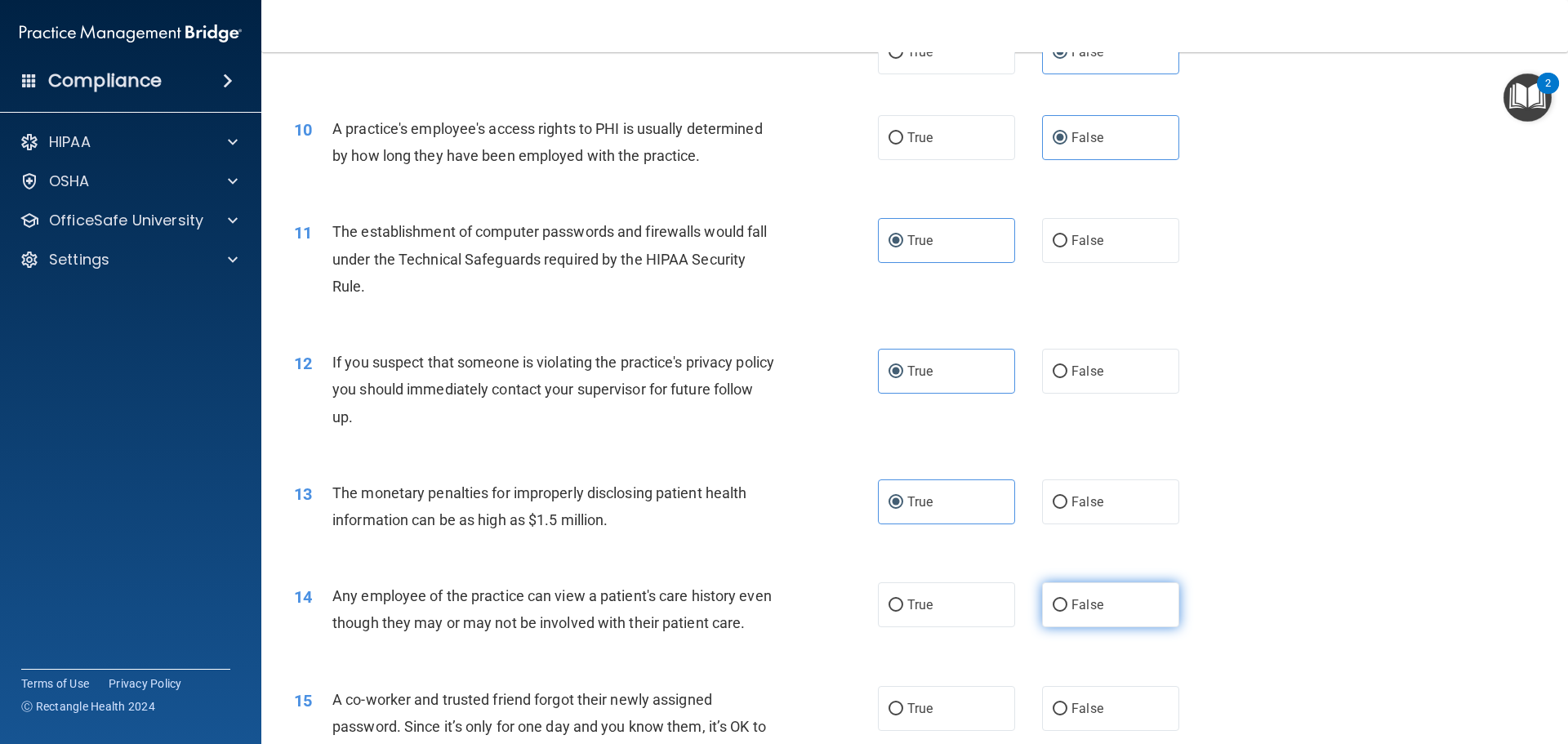
radio input "true"
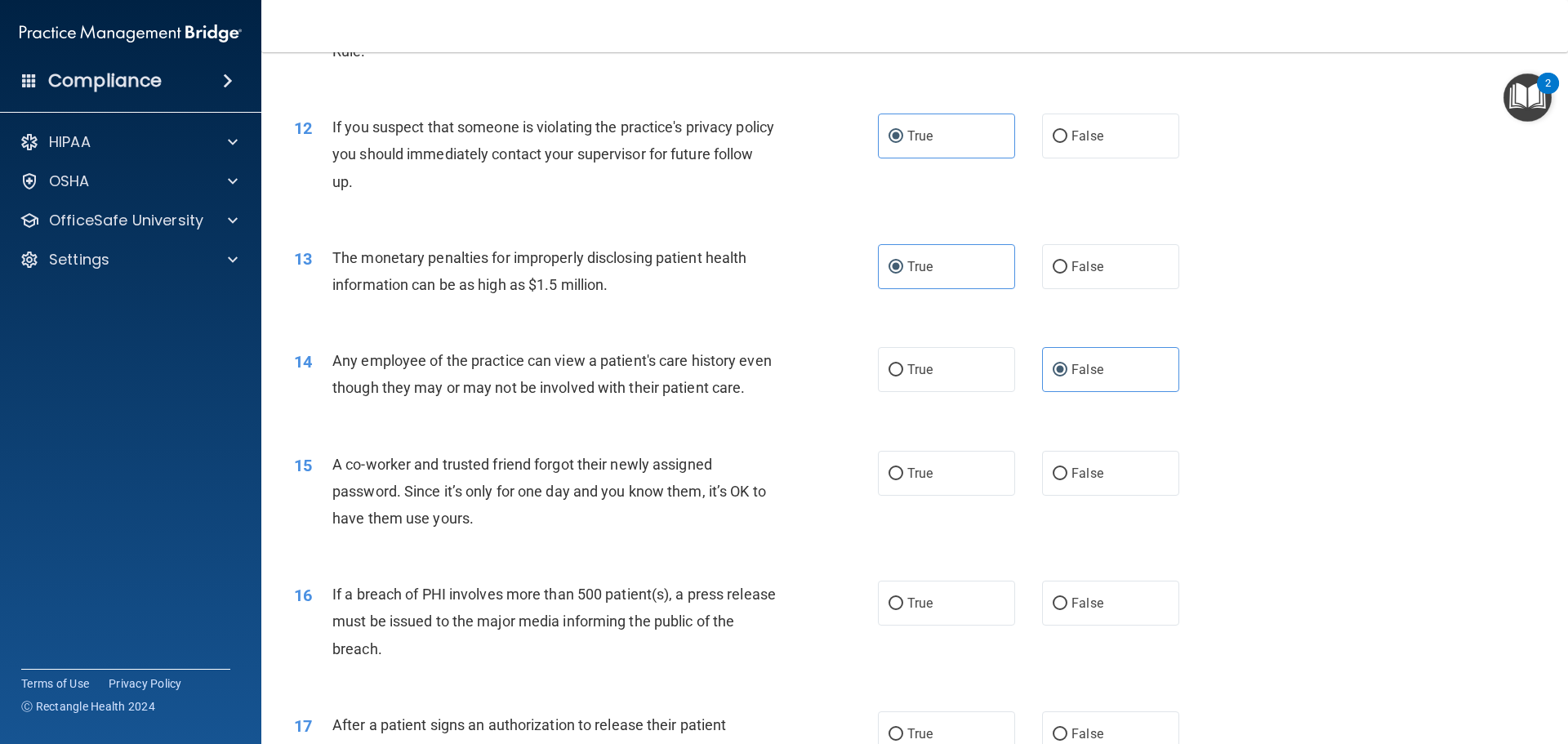
scroll to position [1307, 0]
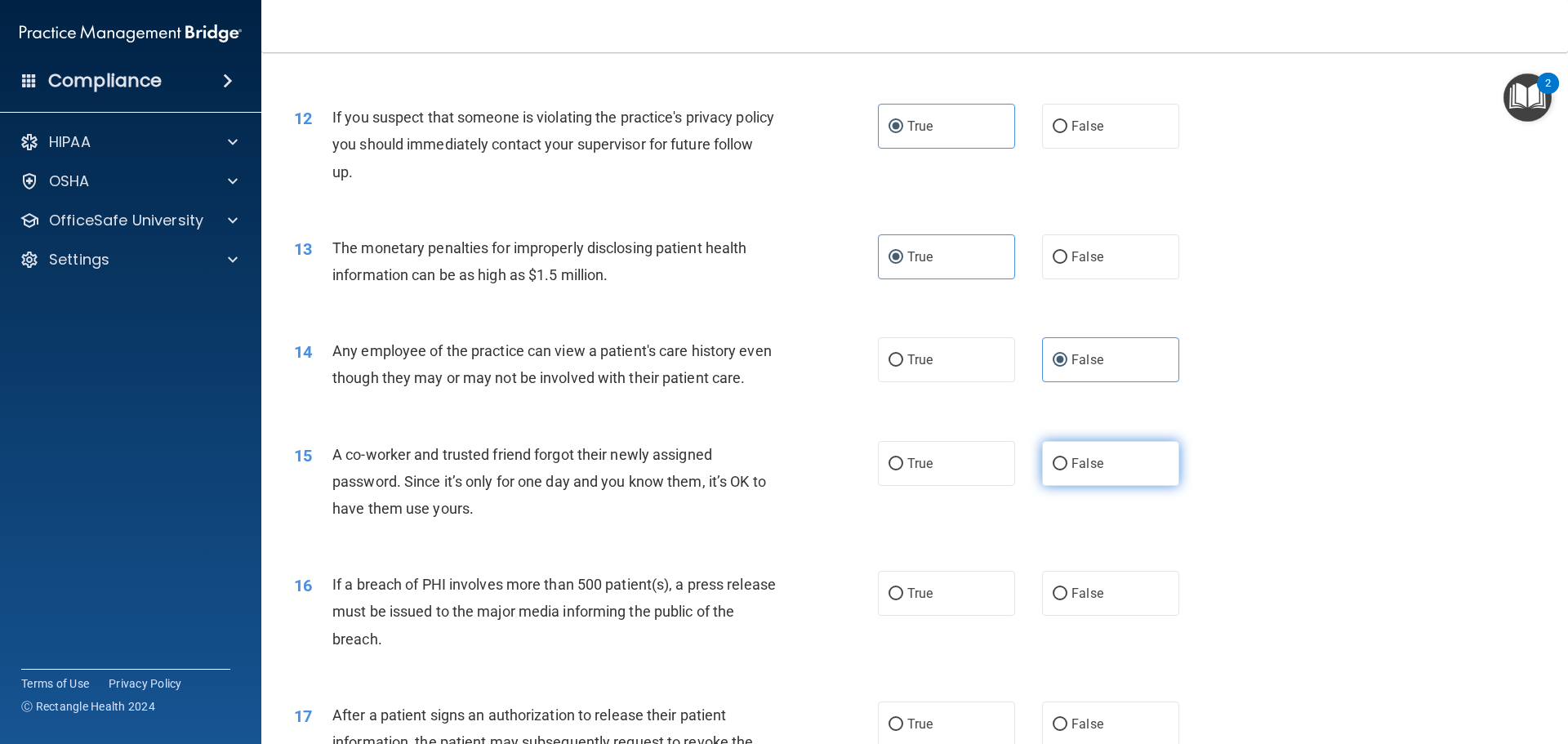
click at [1109, 483] on label "False" at bounding box center [1110, 463] width 137 height 45
click at [1067, 470] on input "False" at bounding box center [1060, 464] width 15 height 13
radio input "true"
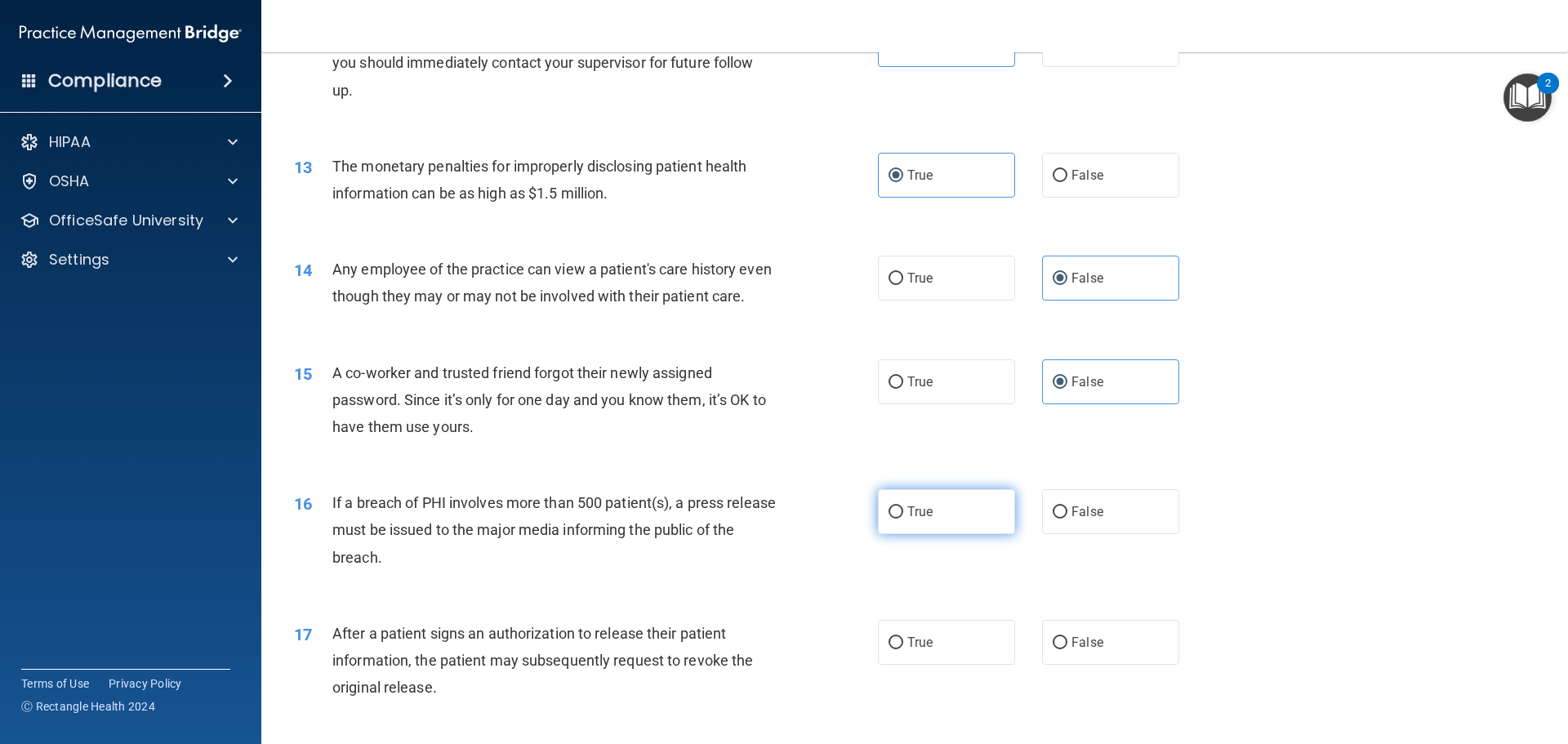
click at [953, 534] on label "True" at bounding box center [946, 511] width 137 height 45
click at [903, 518] on input "True" at bounding box center [896, 512] width 15 height 13
radio input "true"
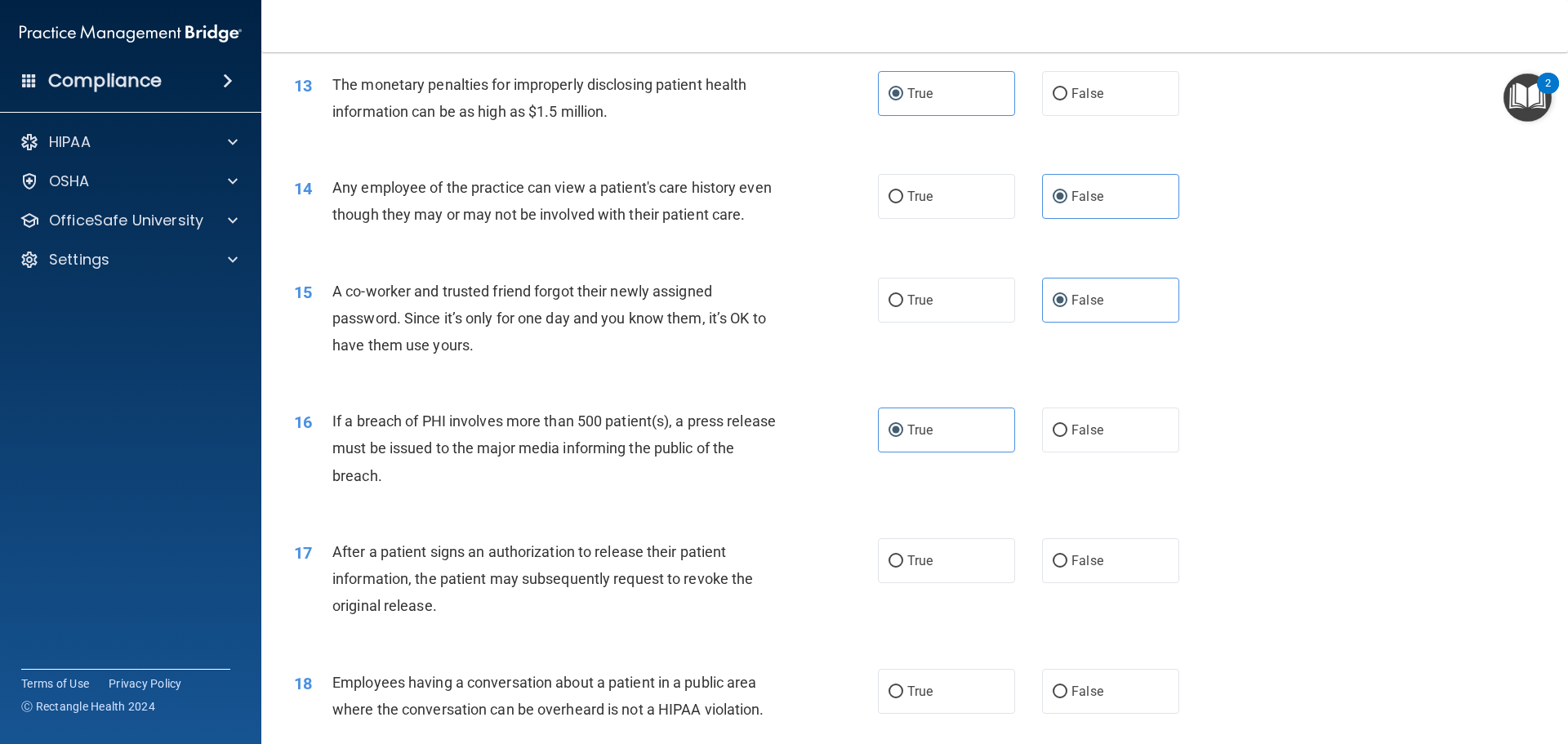
scroll to position [1551, 0]
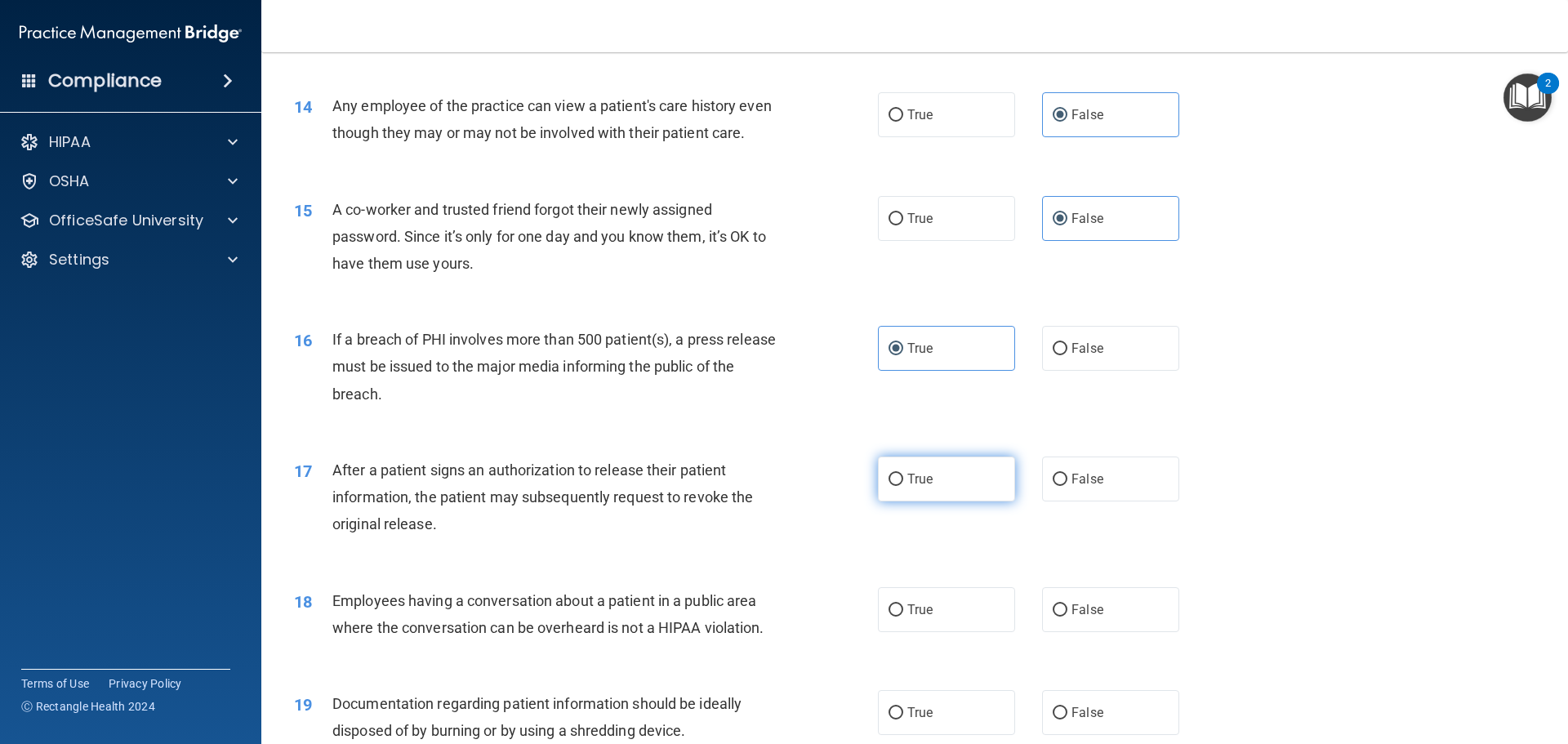
click at [982, 493] on label "True" at bounding box center [946, 478] width 137 height 45
click at [903, 486] on input "True" at bounding box center [896, 479] width 15 height 13
radio input "true"
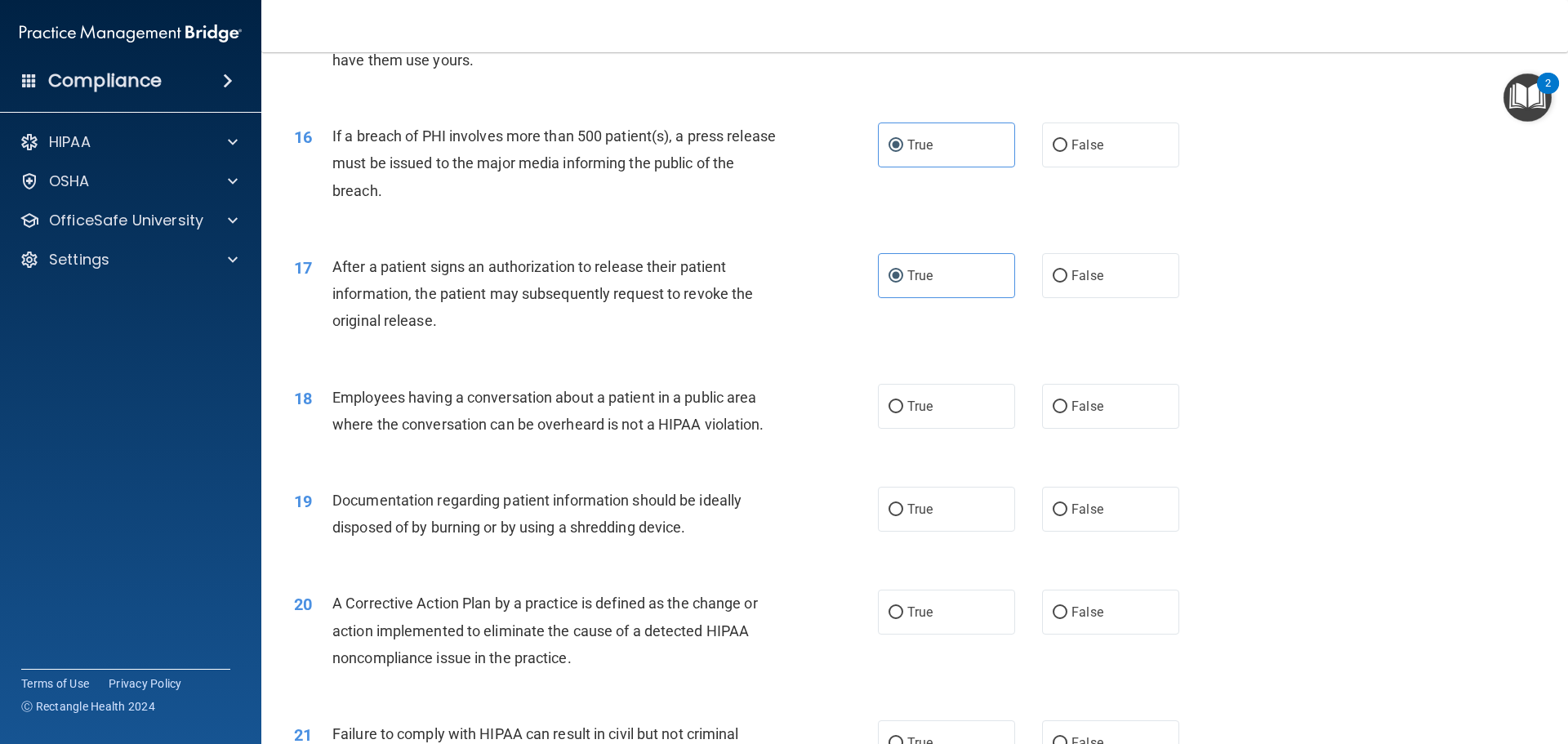
scroll to position [1796, 0]
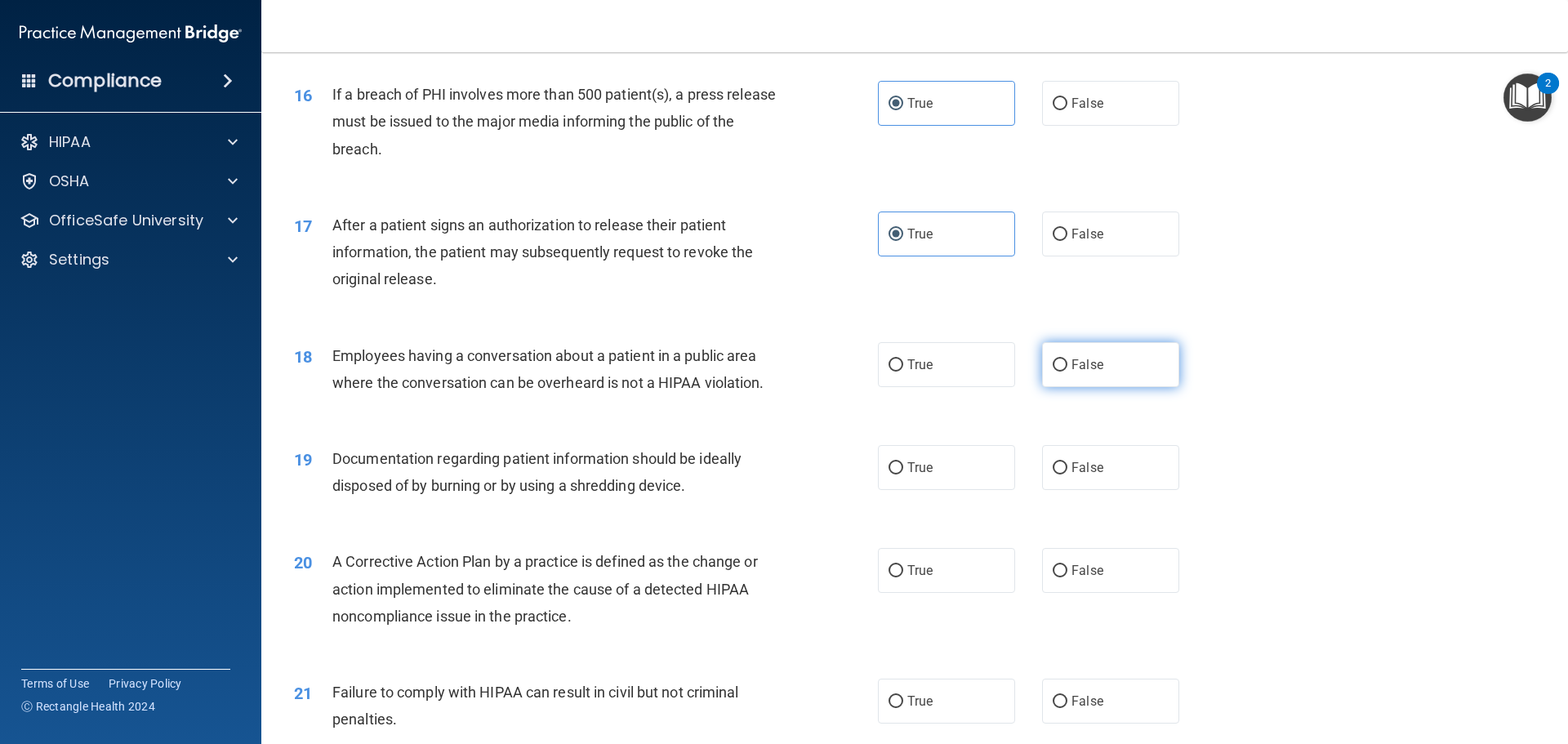
click at [1110, 387] on label "False" at bounding box center [1110, 365] width 137 height 45
click at [1067, 372] on input "False" at bounding box center [1060, 365] width 15 height 13
radio input "true"
click at [949, 490] on label "True" at bounding box center [946, 468] width 137 height 45
click at [903, 474] on input "True" at bounding box center [896, 468] width 15 height 13
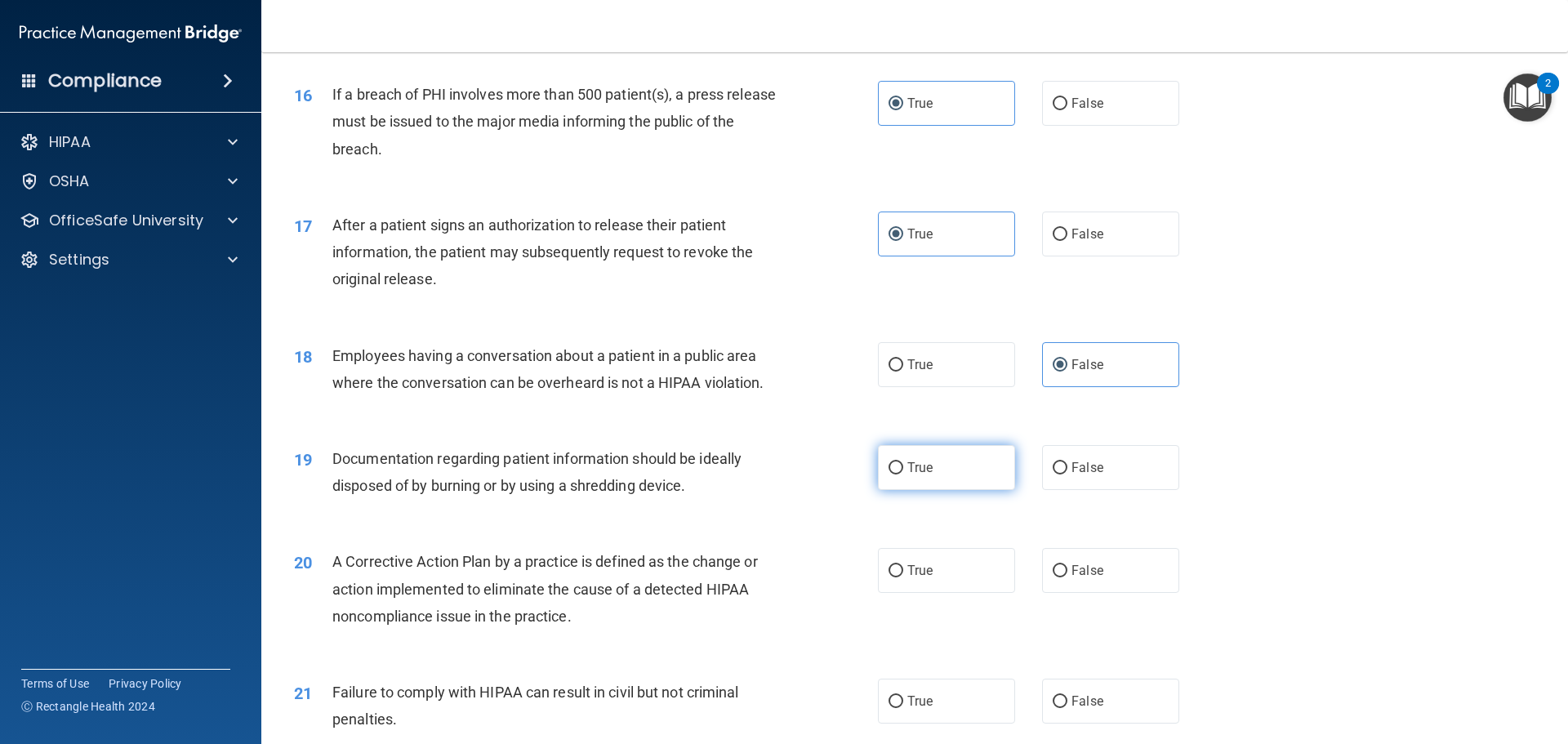
radio input "true"
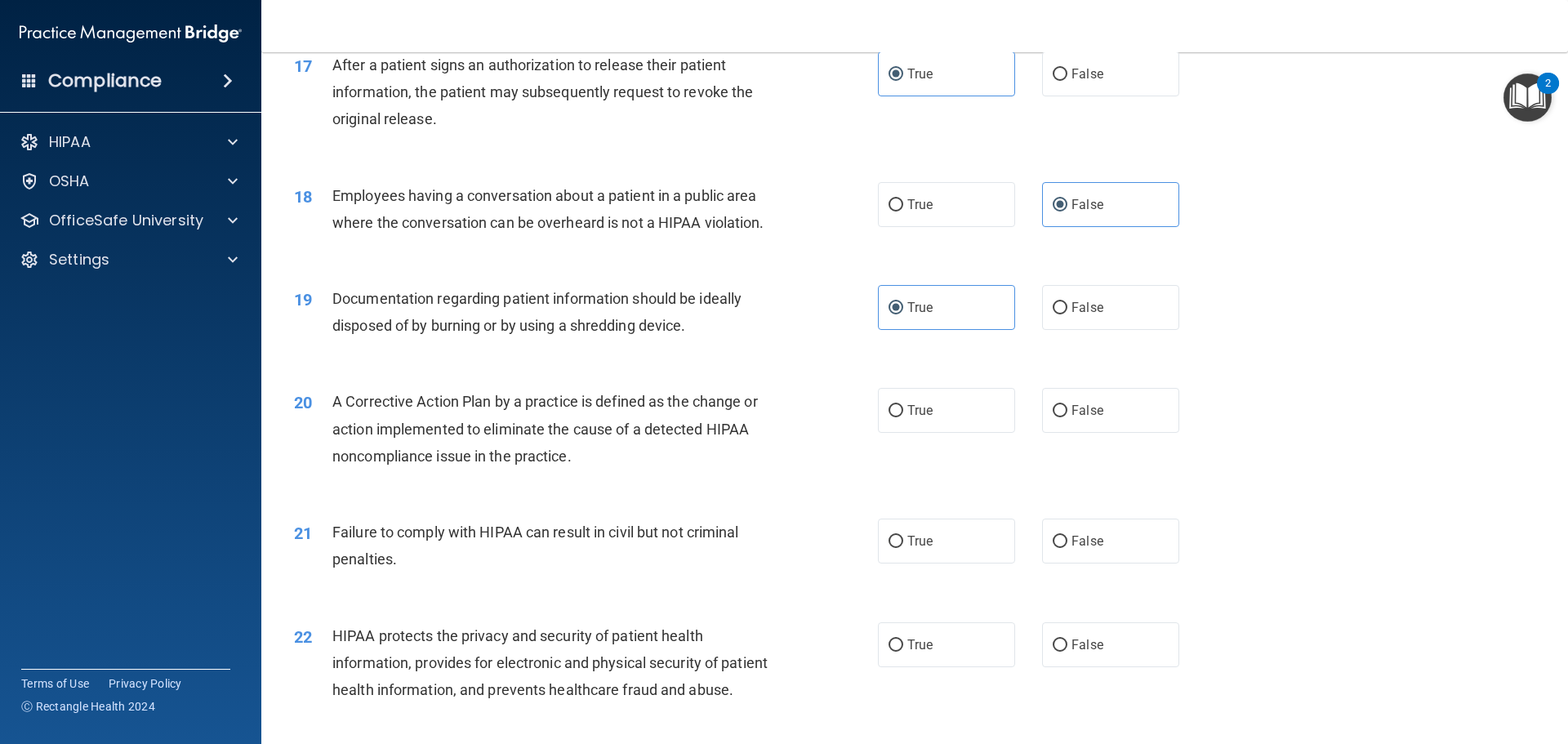
scroll to position [1959, 0]
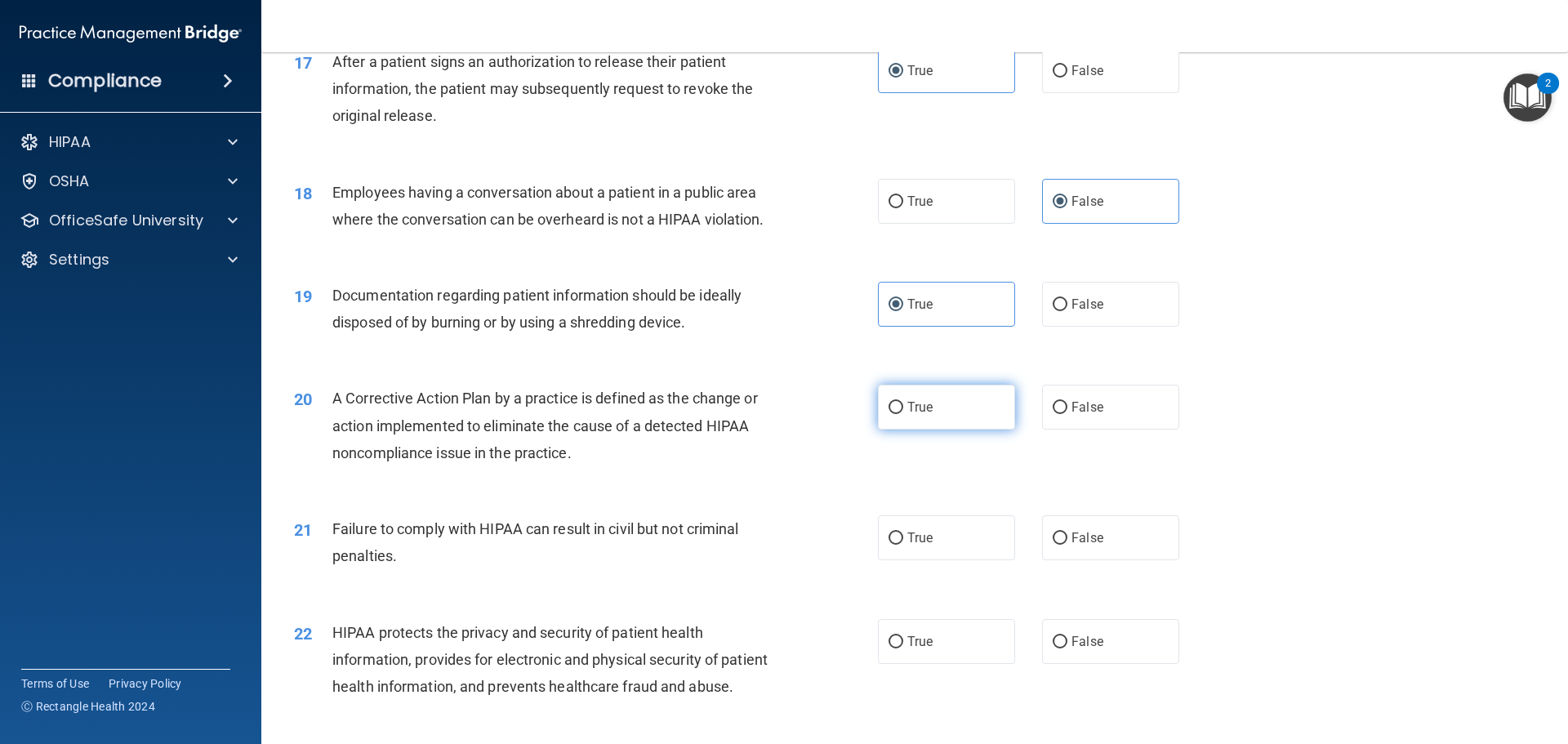
click at [932, 430] on label "True" at bounding box center [946, 406] width 137 height 45
click at [903, 414] on input "True" at bounding box center [896, 407] width 15 height 13
radio input "true"
click at [1071, 545] on span "False" at bounding box center [1087, 537] width 32 height 16
click at [1067, 544] on input "False" at bounding box center [1060, 538] width 15 height 13
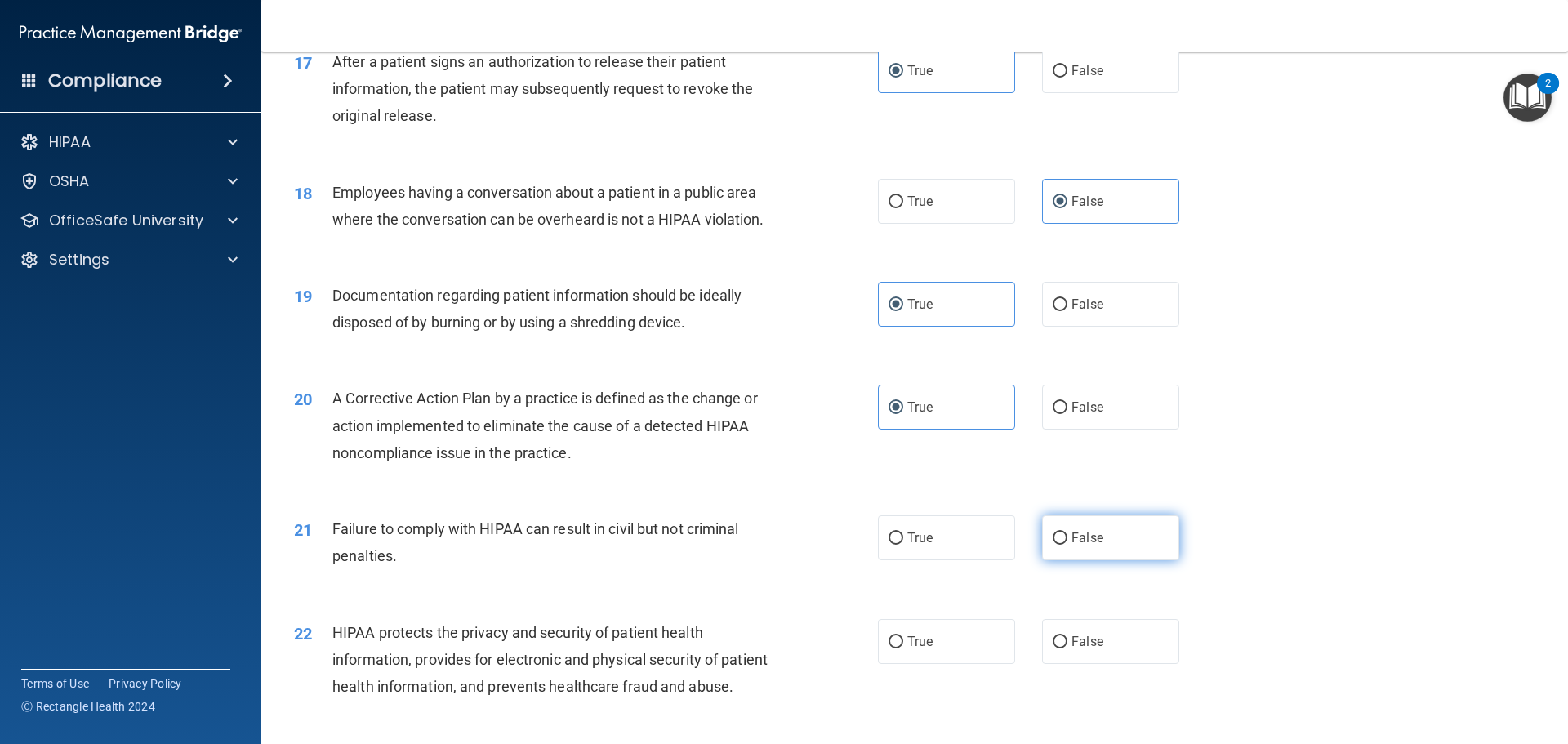
radio input "true"
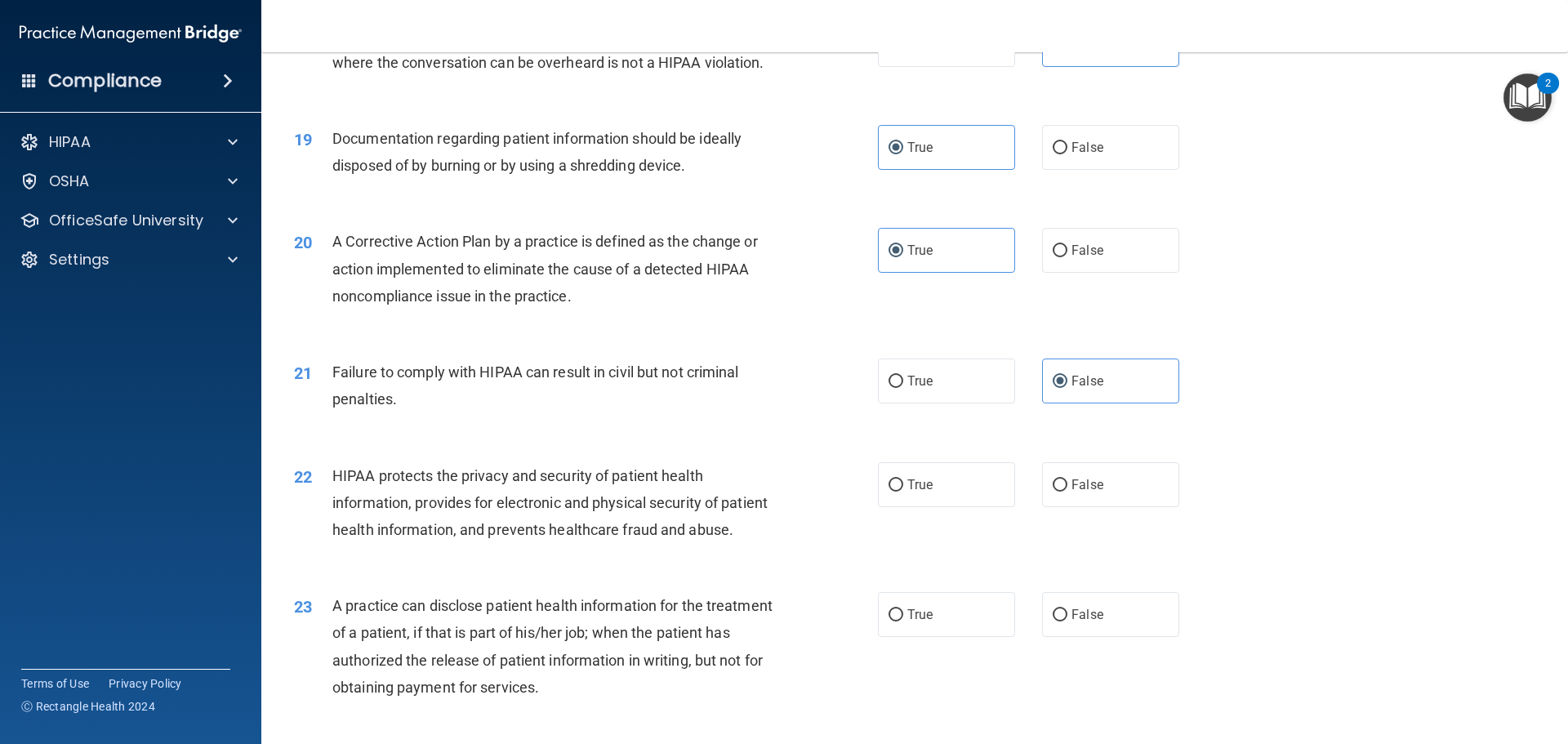
scroll to position [2122, 0]
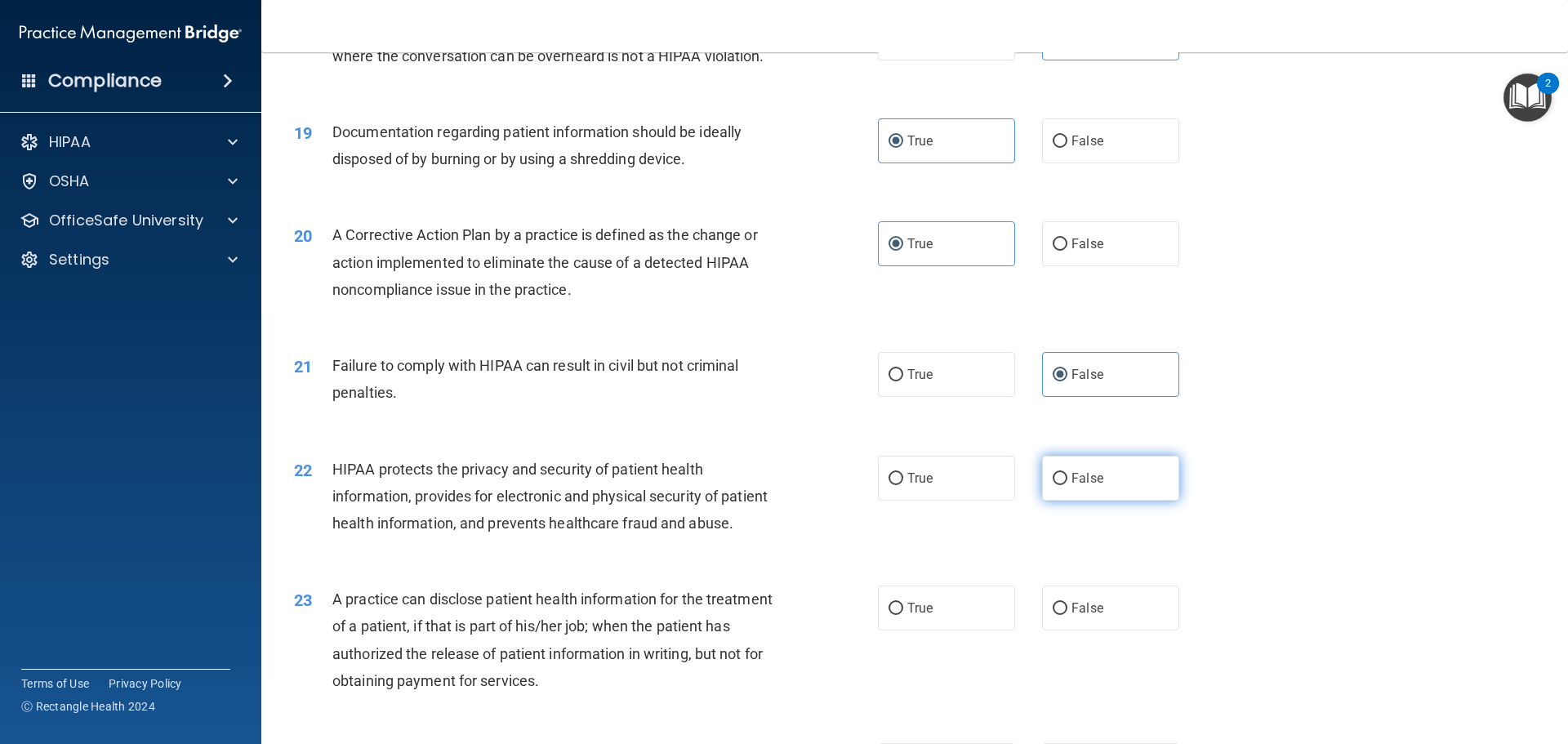
click at [1101, 498] on label "False" at bounding box center [1110, 478] width 137 height 45
click at [1067, 485] on input "False" at bounding box center [1060, 478] width 15 height 13
radio input "true"
click at [960, 501] on label "True" at bounding box center [946, 478] width 137 height 45
click at [903, 485] on input "True" at bounding box center [896, 478] width 15 height 13
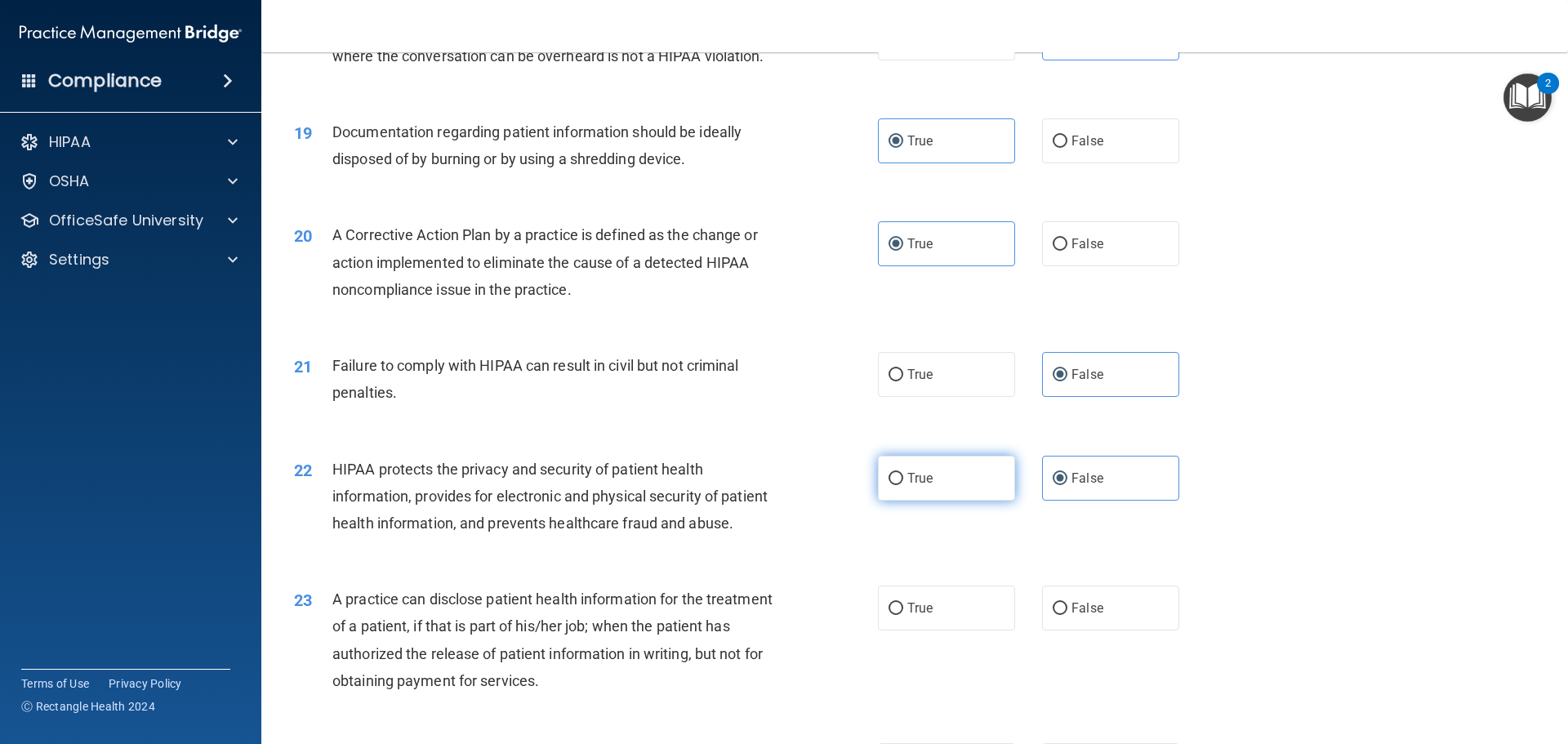
radio input "true"
radio input "false"
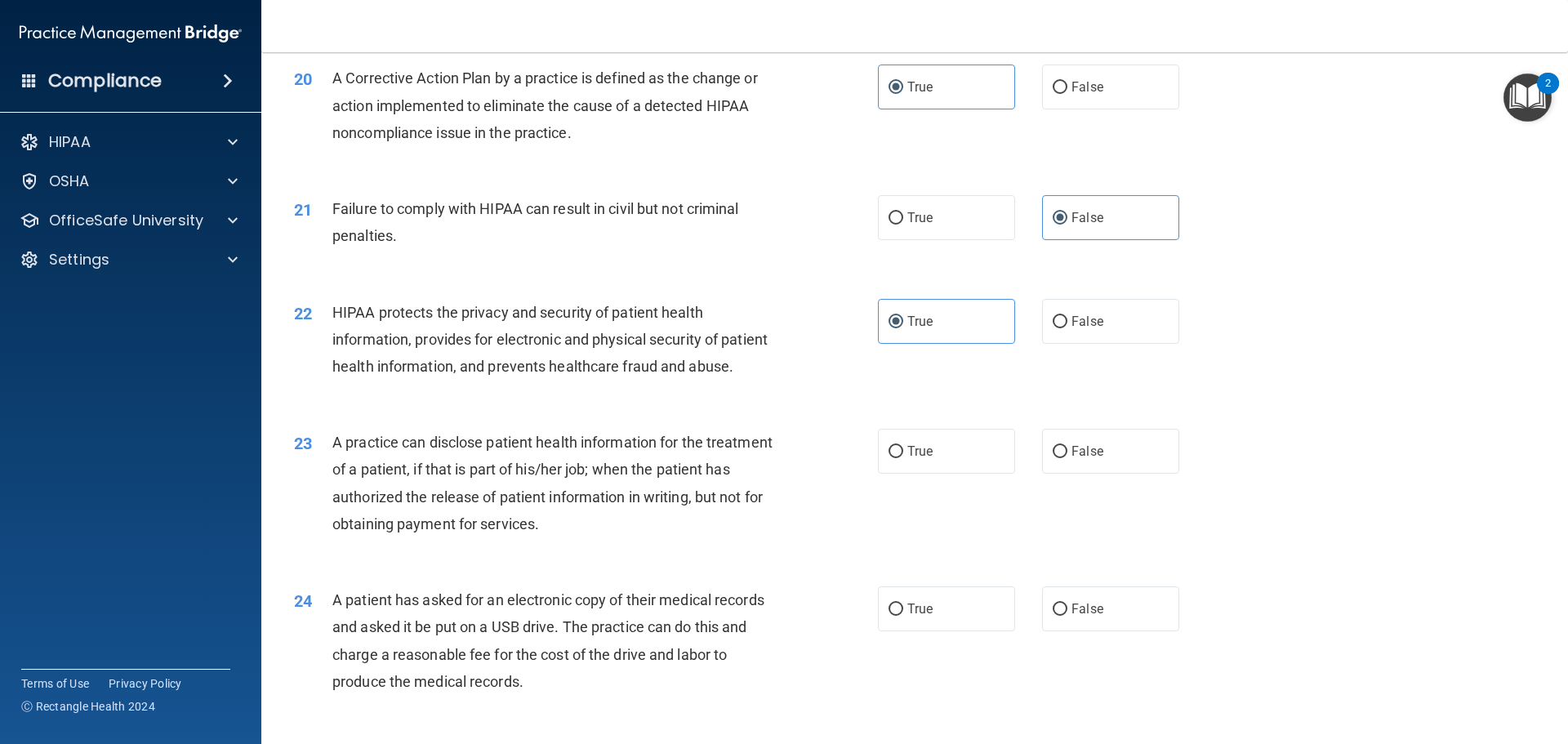
scroll to position [2286, 0]
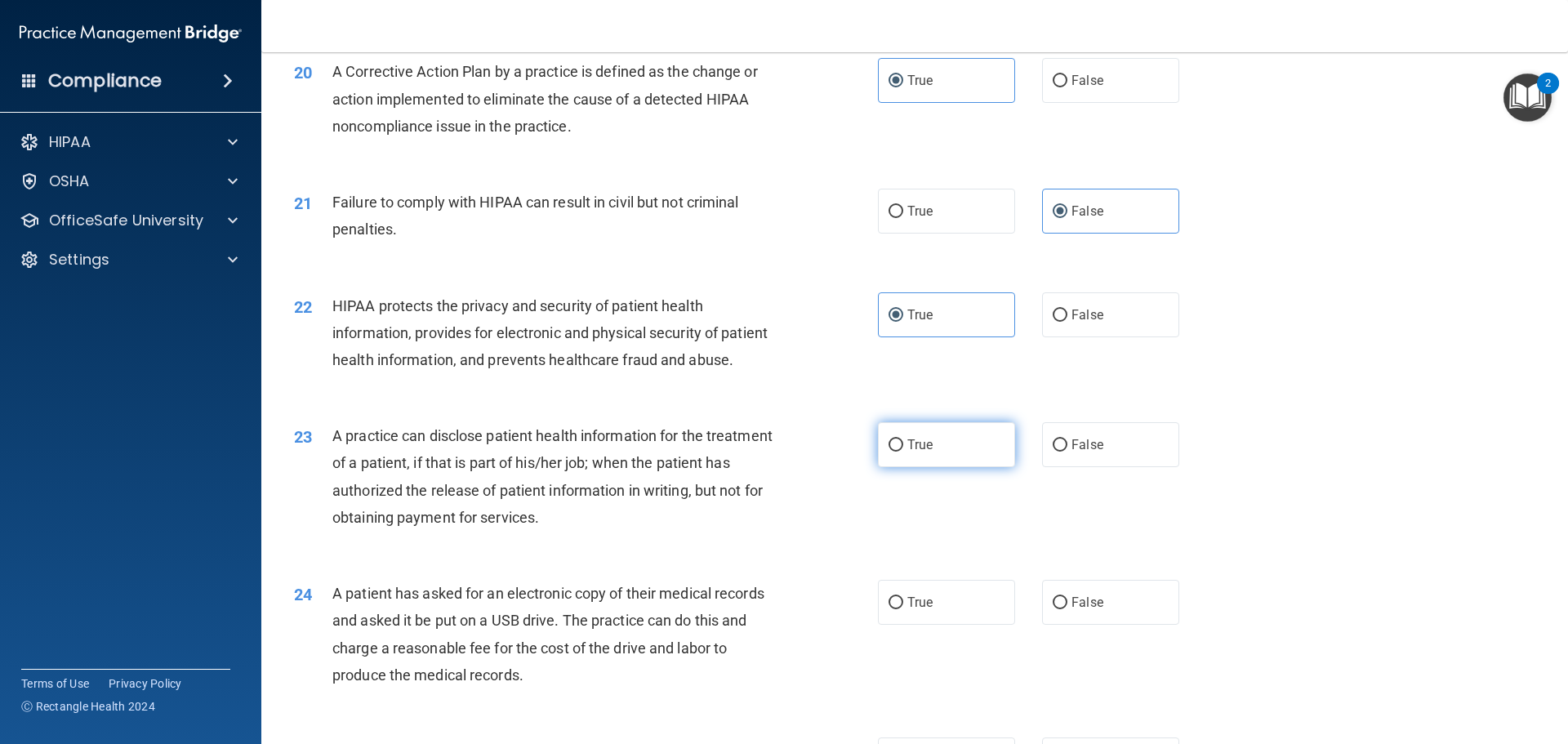
click at [981, 467] on label "True" at bounding box center [946, 444] width 137 height 45
click at [903, 451] on input "True" at bounding box center [896, 445] width 15 height 13
radio input "true"
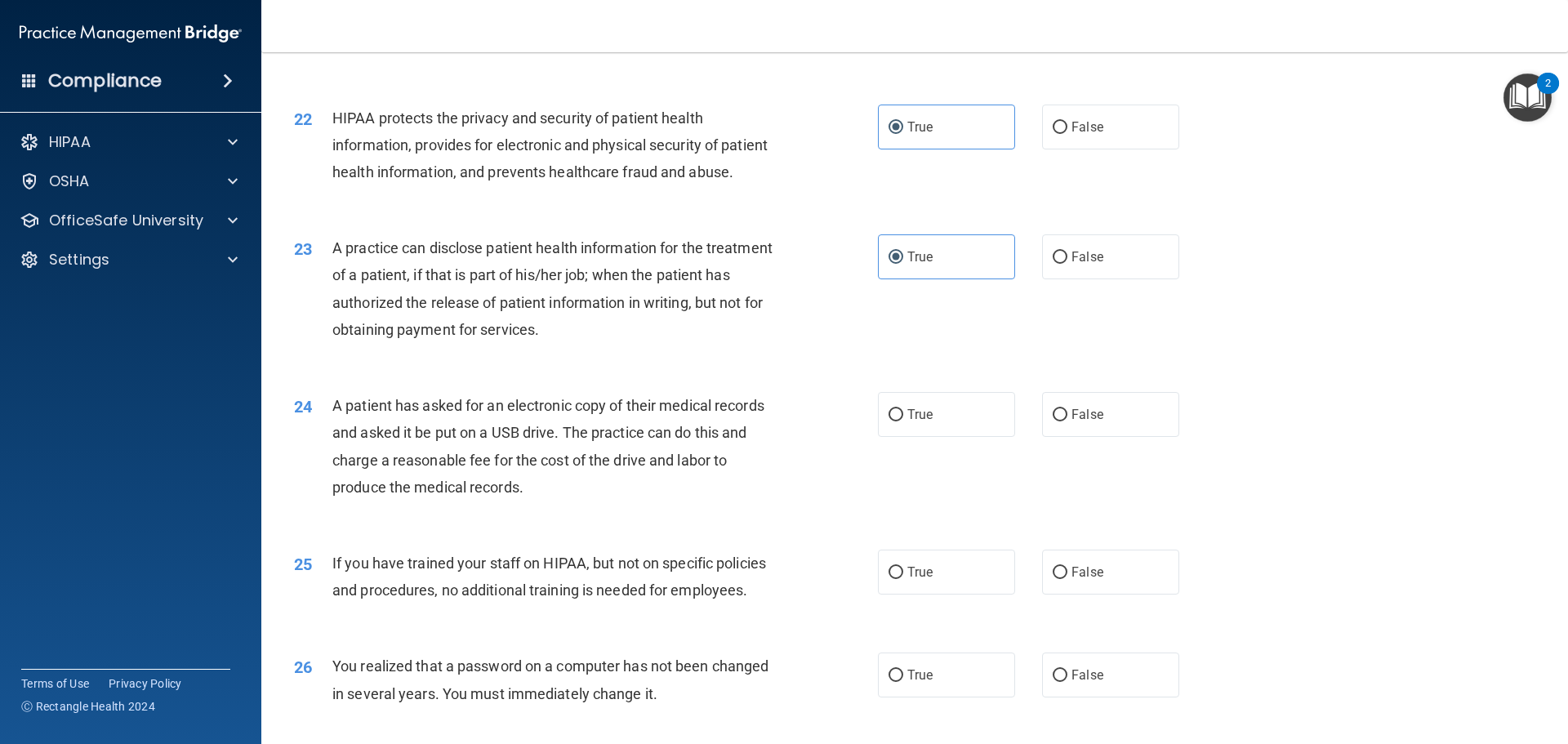
scroll to position [2531, 0]
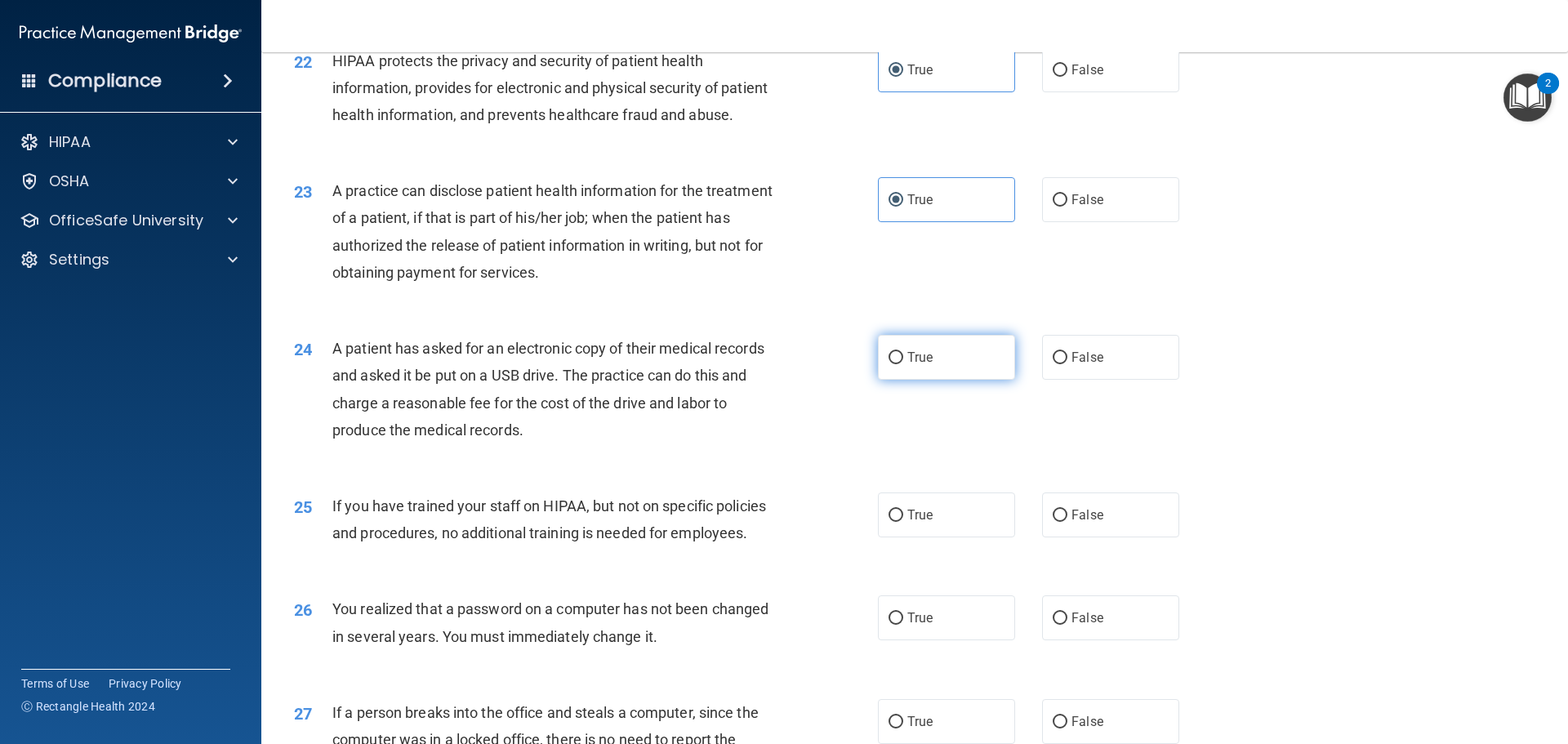
click at [982, 379] on label "True" at bounding box center [946, 357] width 137 height 45
click at [903, 364] on input "True" at bounding box center [896, 358] width 15 height 13
radio input "true"
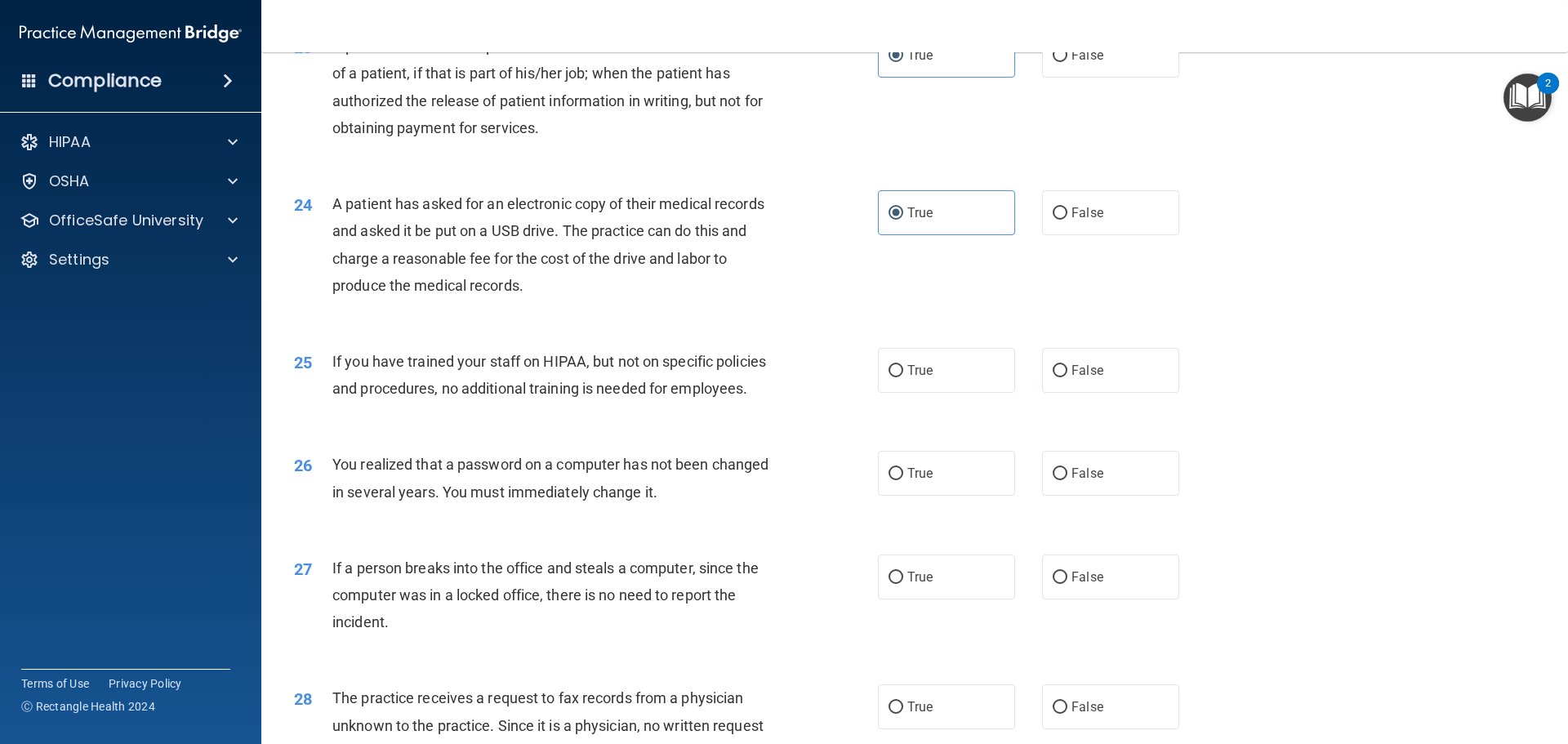
scroll to position [2694, 0]
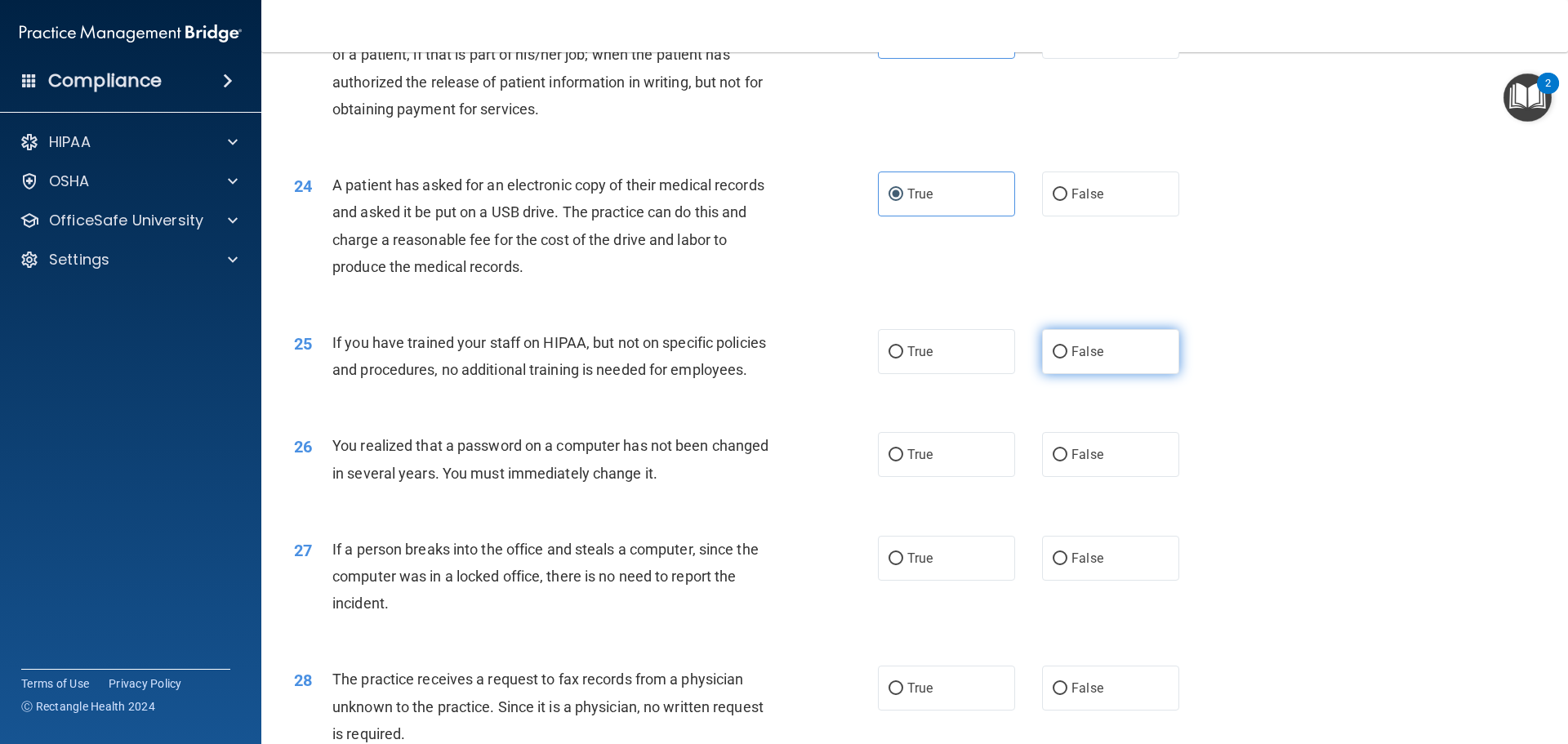
click at [1136, 373] on label "False" at bounding box center [1110, 351] width 137 height 45
click at [1067, 358] on input "False" at bounding box center [1060, 352] width 15 height 13
radio input "true"
click at [931, 477] on label "True" at bounding box center [946, 454] width 137 height 45
click at [903, 462] on input "True" at bounding box center [896, 455] width 15 height 13
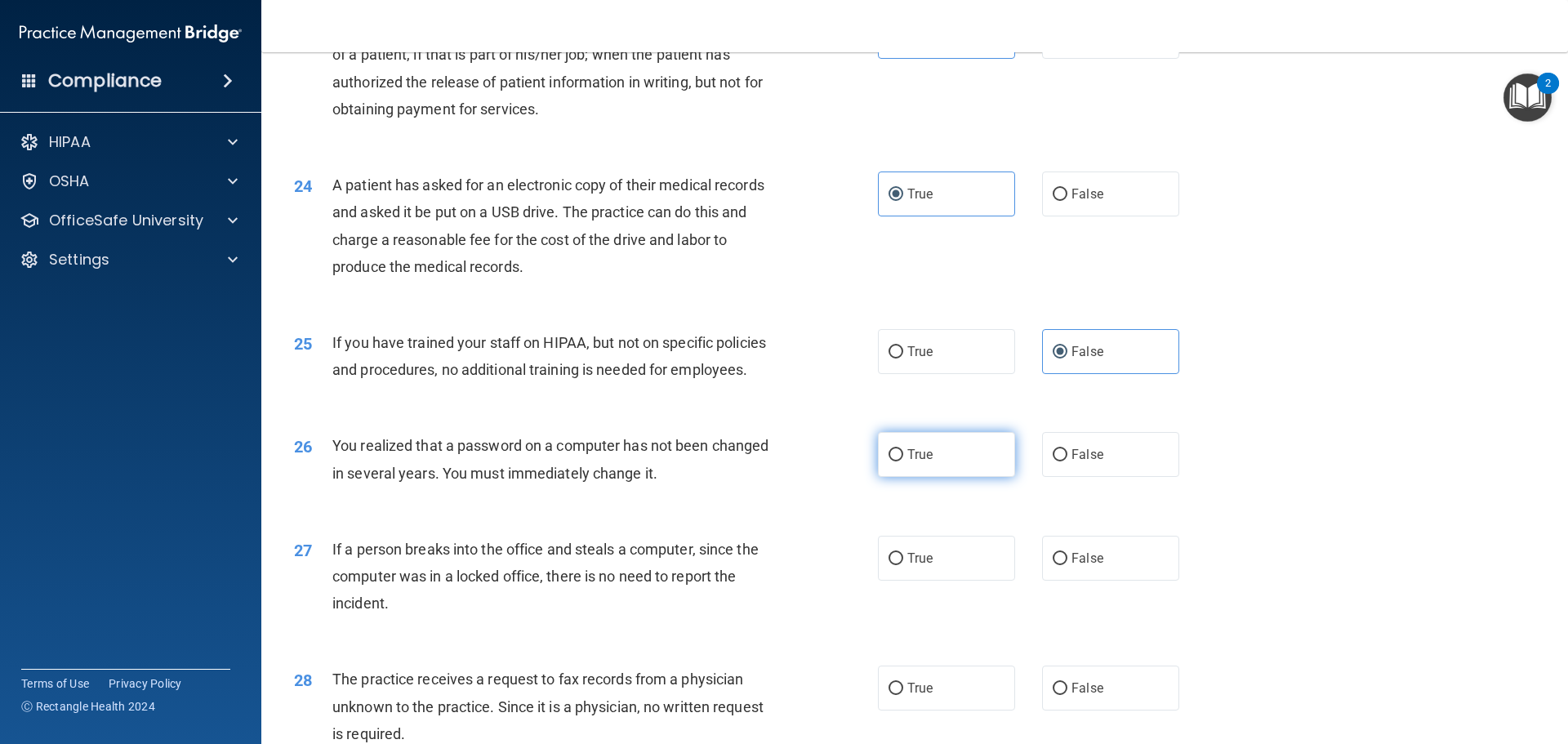
radio input "true"
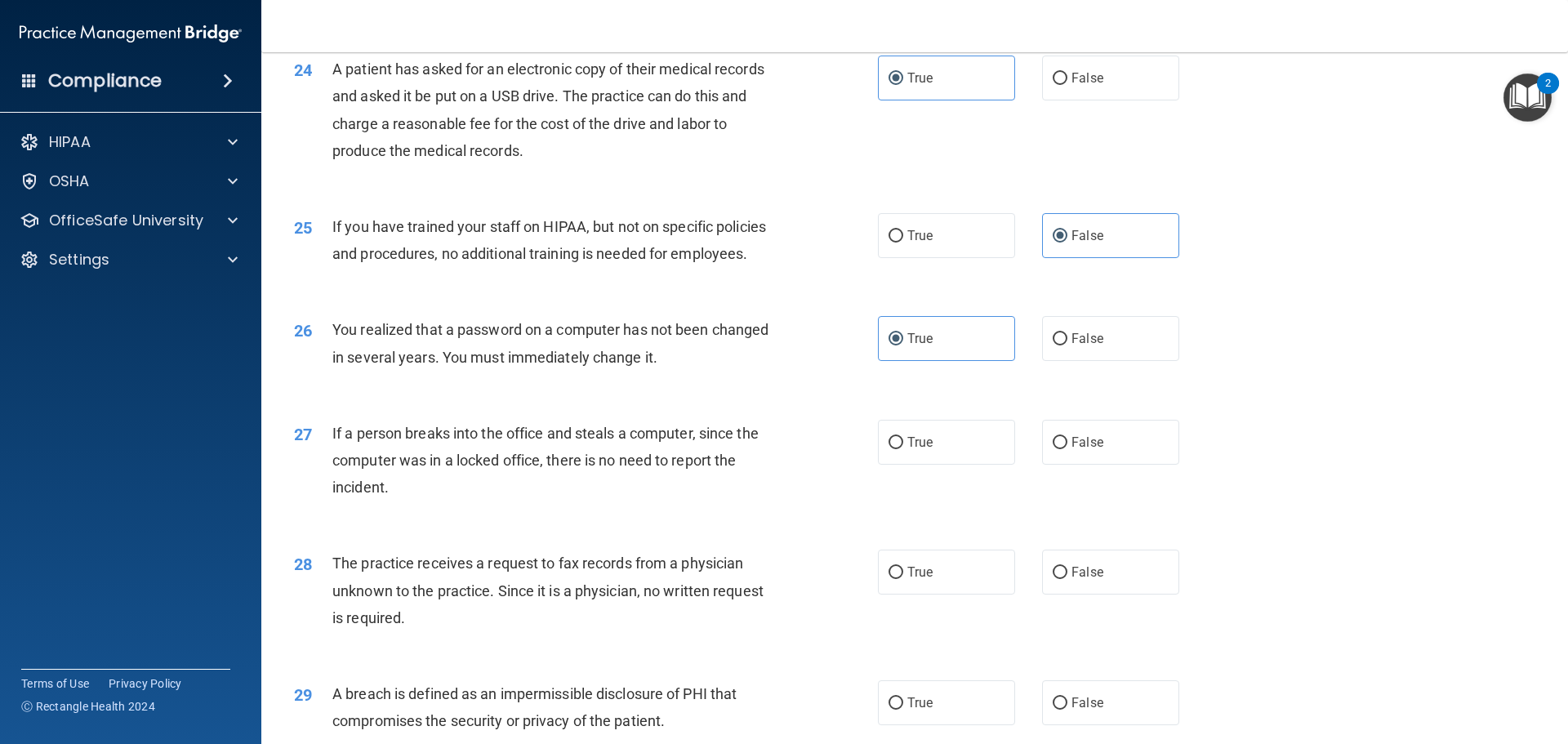
scroll to position [2858, 0]
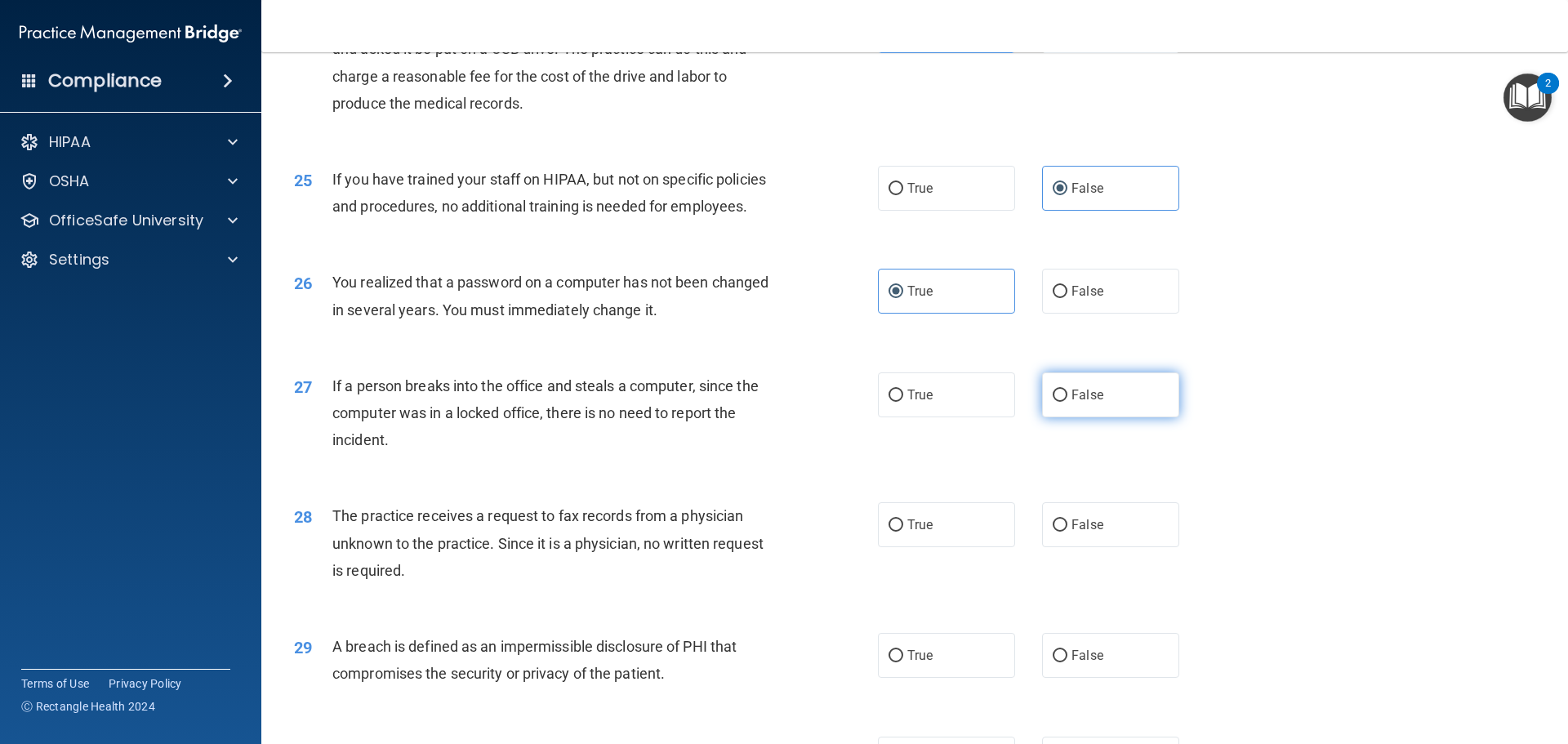
click at [1109, 417] on label "False" at bounding box center [1110, 395] width 137 height 45
click at [1067, 402] on input "False" at bounding box center [1060, 395] width 15 height 13
radio input "true"
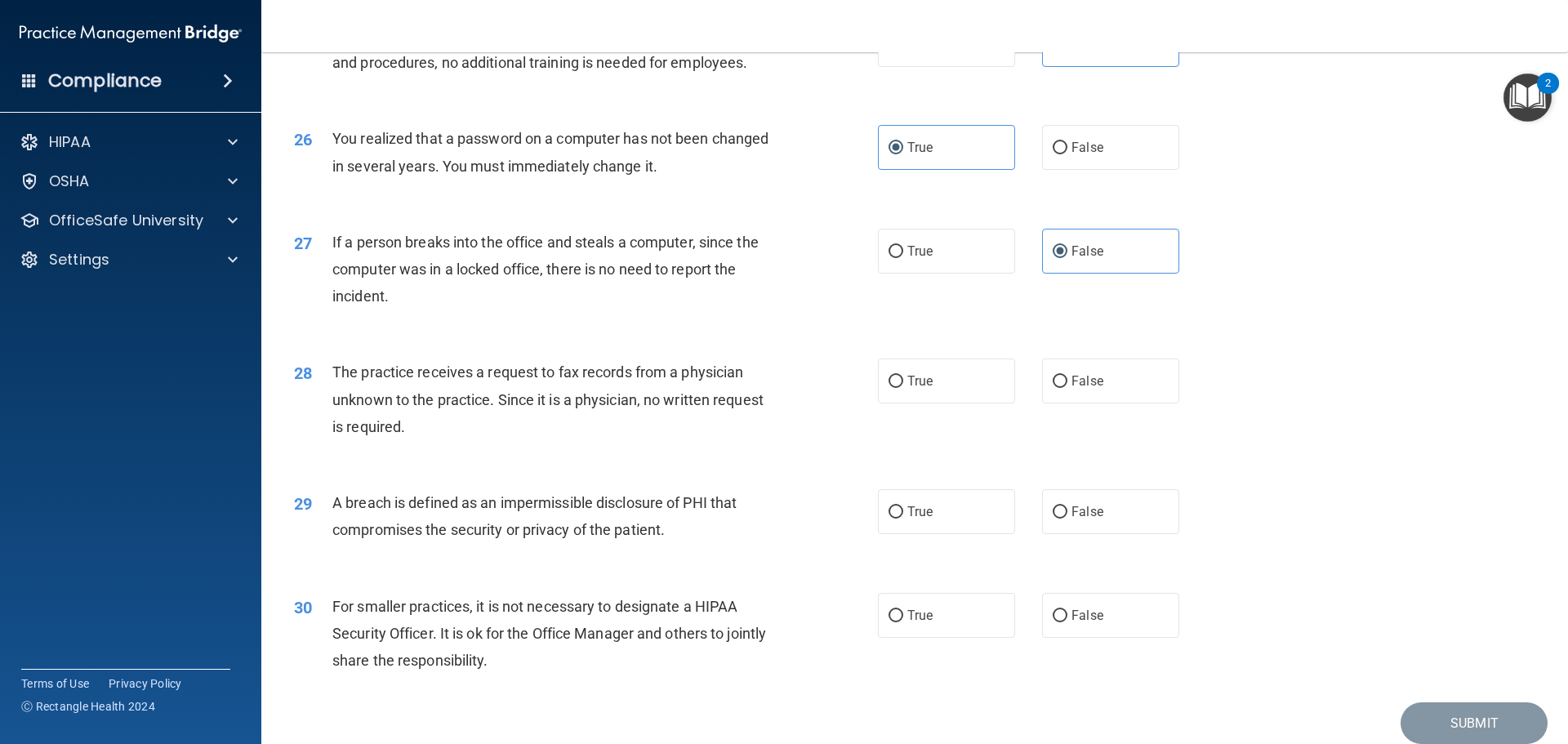
scroll to position [3021, 0]
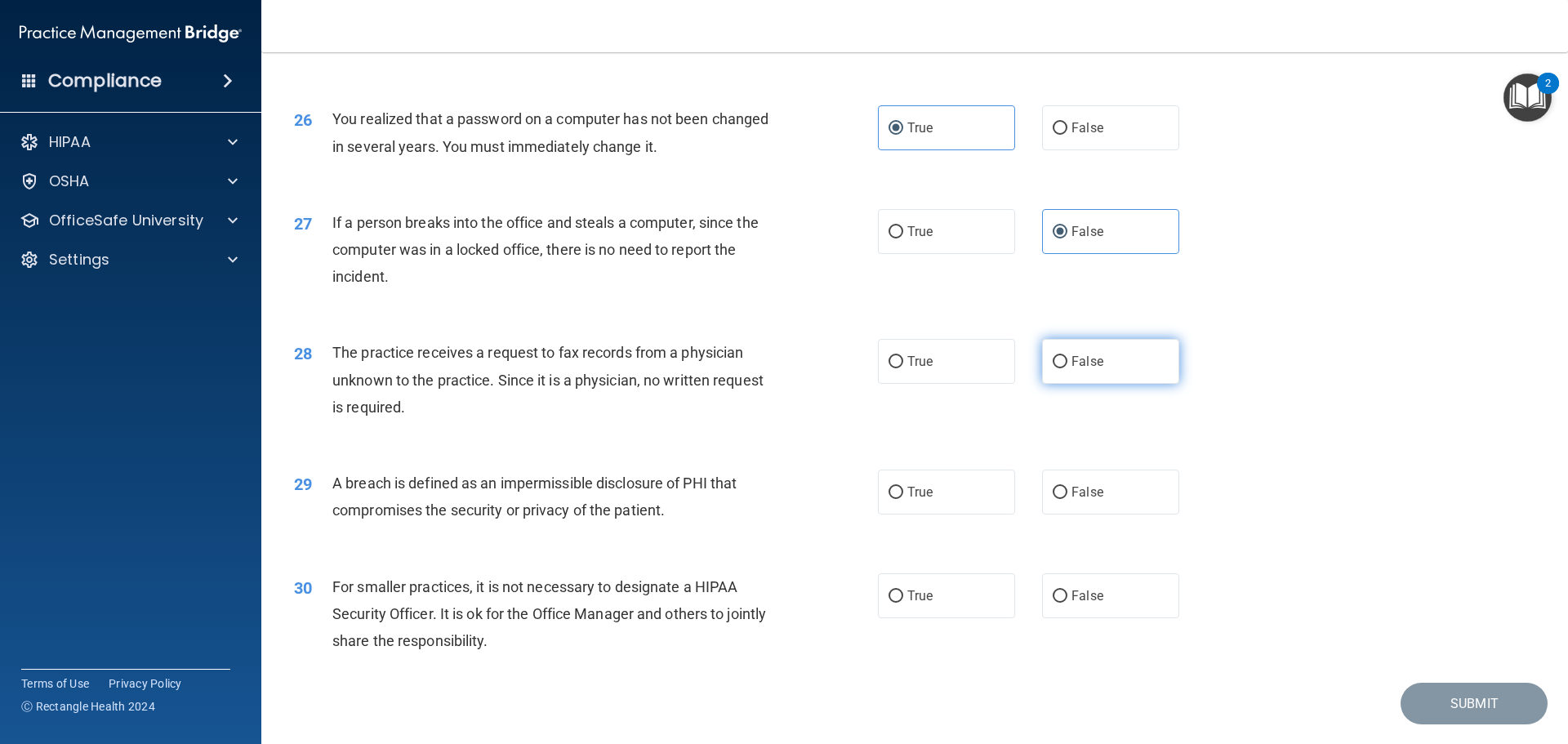
click at [1104, 384] on label "False" at bounding box center [1110, 361] width 137 height 45
click at [1067, 369] on input "False" at bounding box center [1060, 362] width 15 height 13
radio input "true"
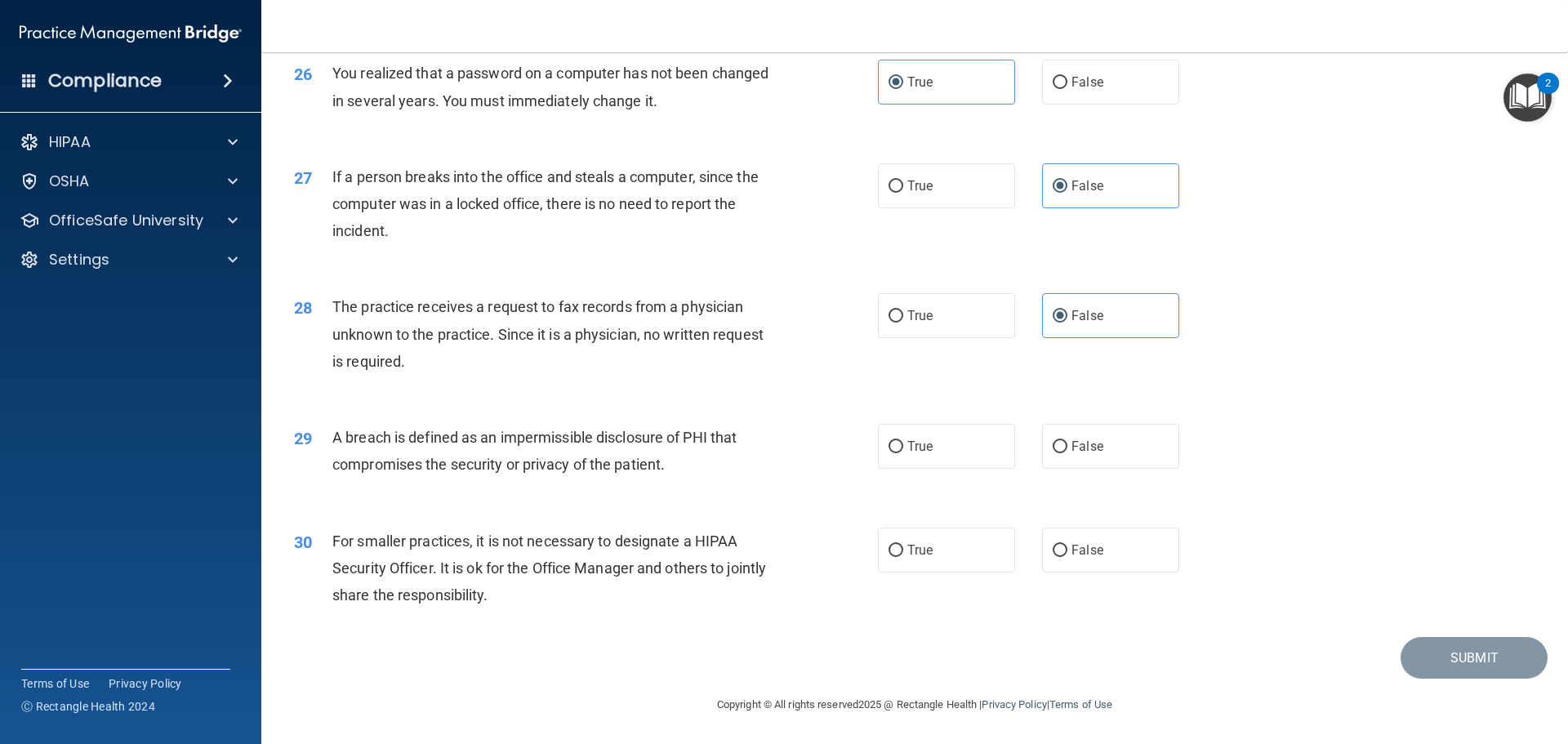
scroll to position [3102, 0]
click at [968, 456] on label "True" at bounding box center [946, 446] width 137 height 45
click at [903, 453] on input "True" at bounding box center [896, 446] width 15 height 13
radio input "true"
click at [1081, 558] on span "False" at bounding box center [1087, 550] width 32 height 16
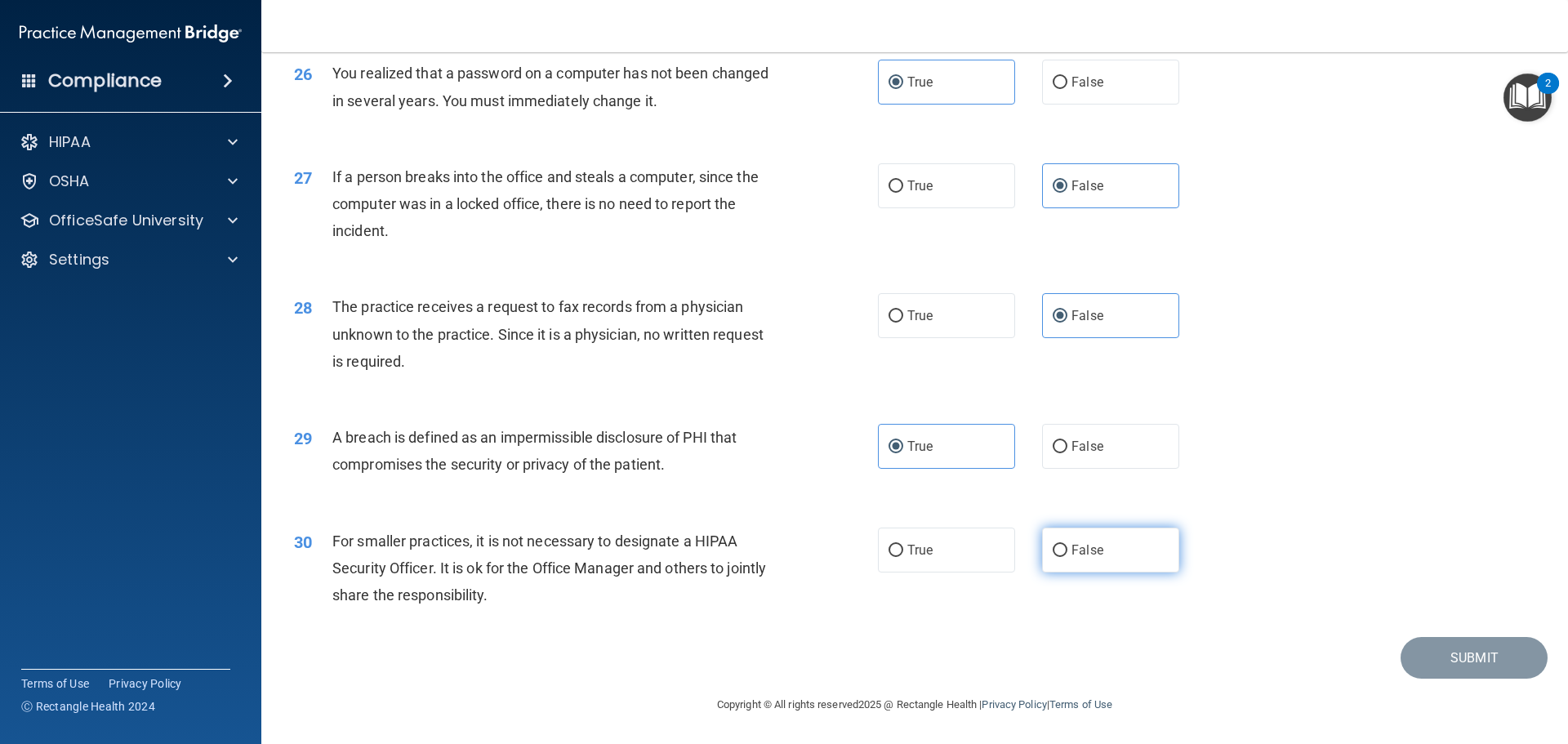
click at [1067, 557] on input "False" at bounding box center [1060, 550] width 15 height 13
radio input "true"
click at [1491, 663] on button "Submit" at bounding box center [1473, 657] width 147 height 42
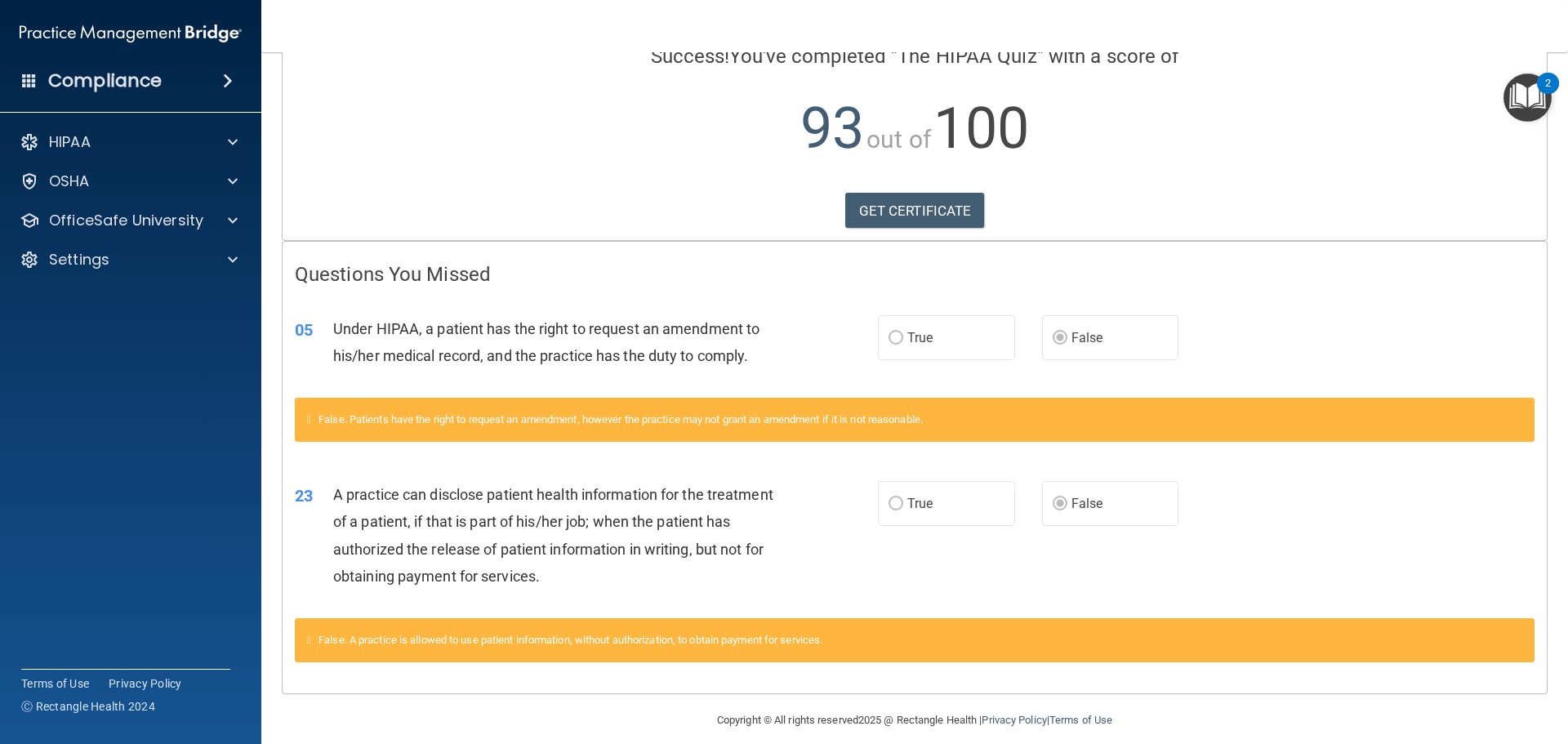
scroll to position [159, 0]
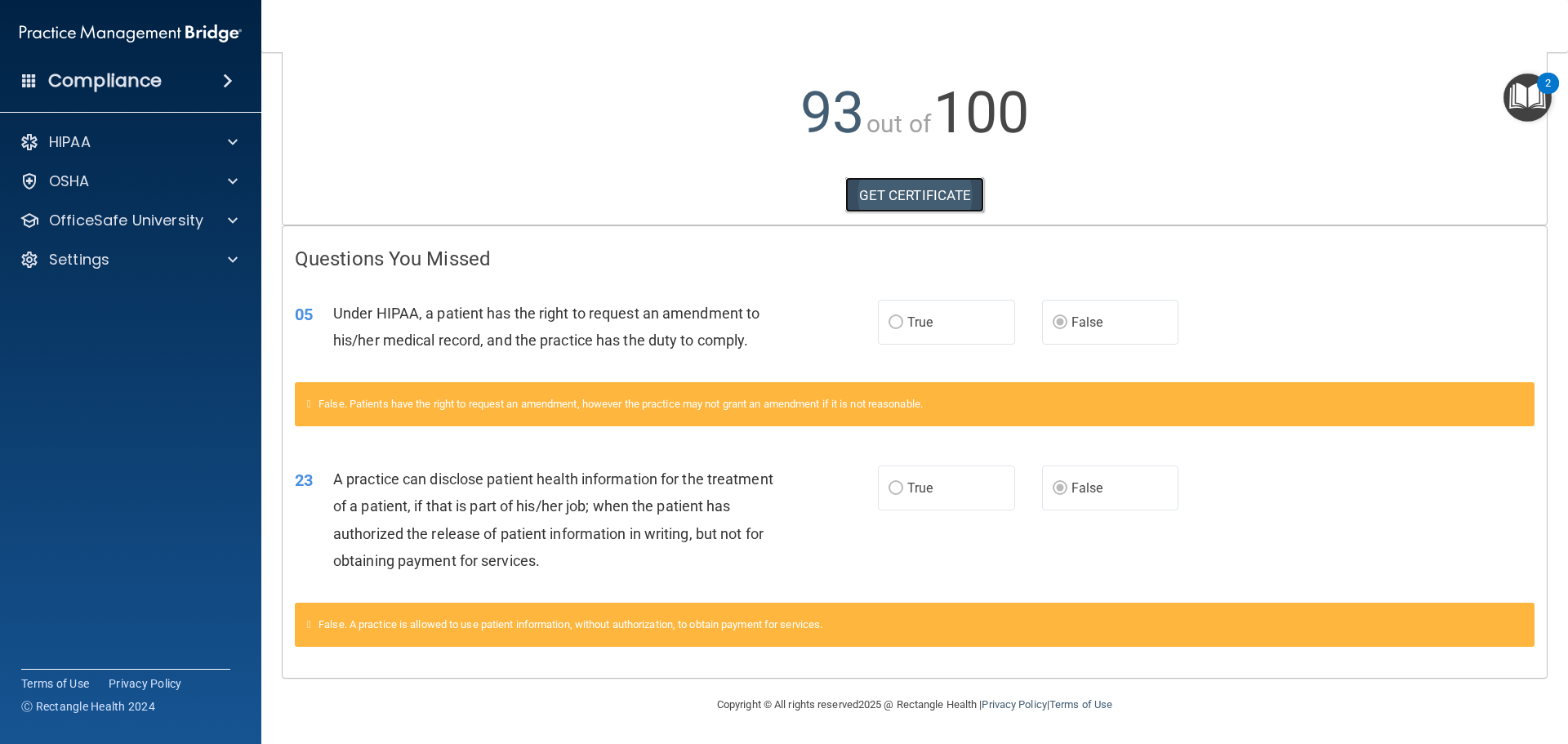
click at [929, 194] on link "GET CERTIFICATE" at bounding box center [915, 195] width 140 height 36
click at [140, 225] on p "OfficeSafe University" at bounding box center [125, 220] width 154 height 19
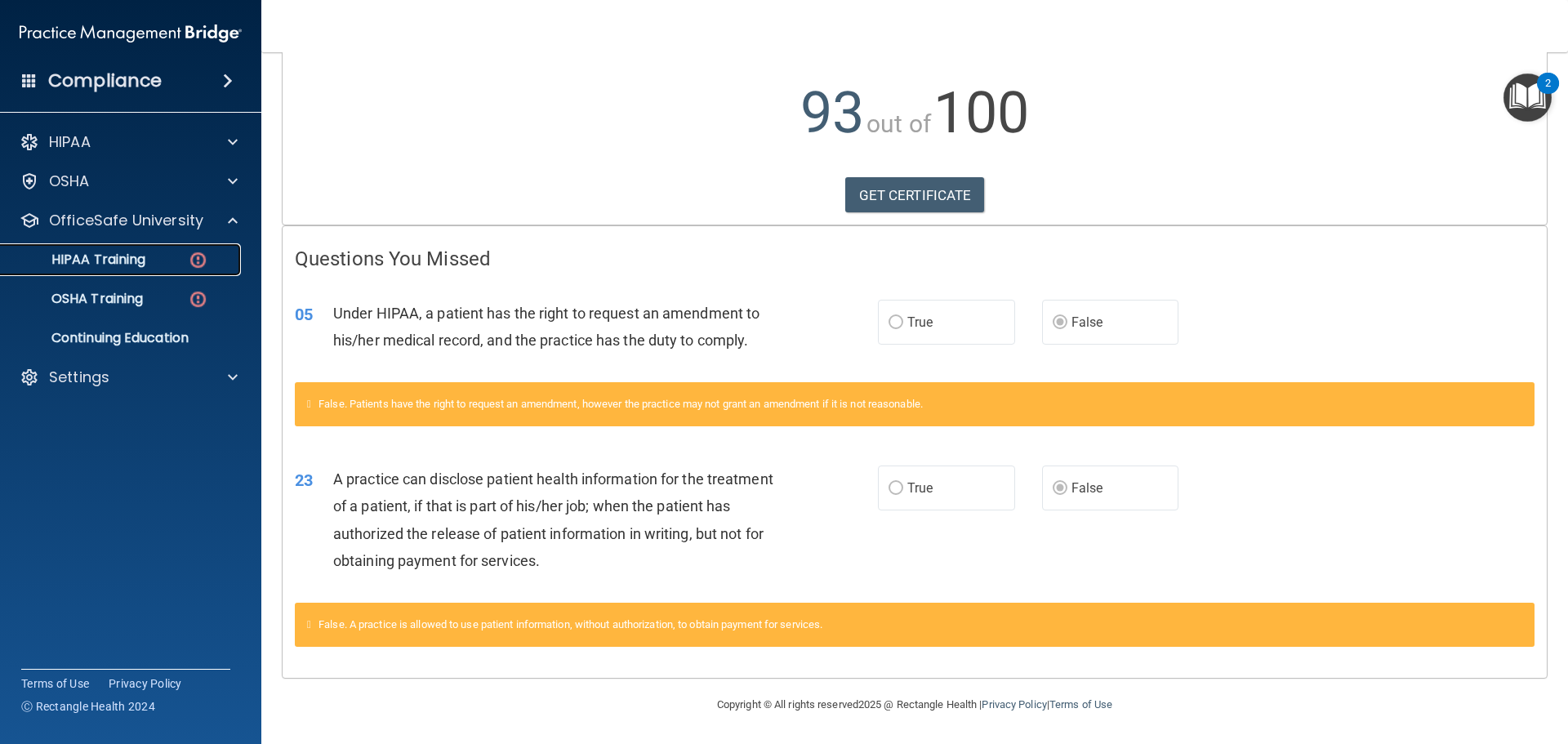
click at [145, 255] on p "HIPAA Training" at bounding box center [78, 259] width 135 height 16
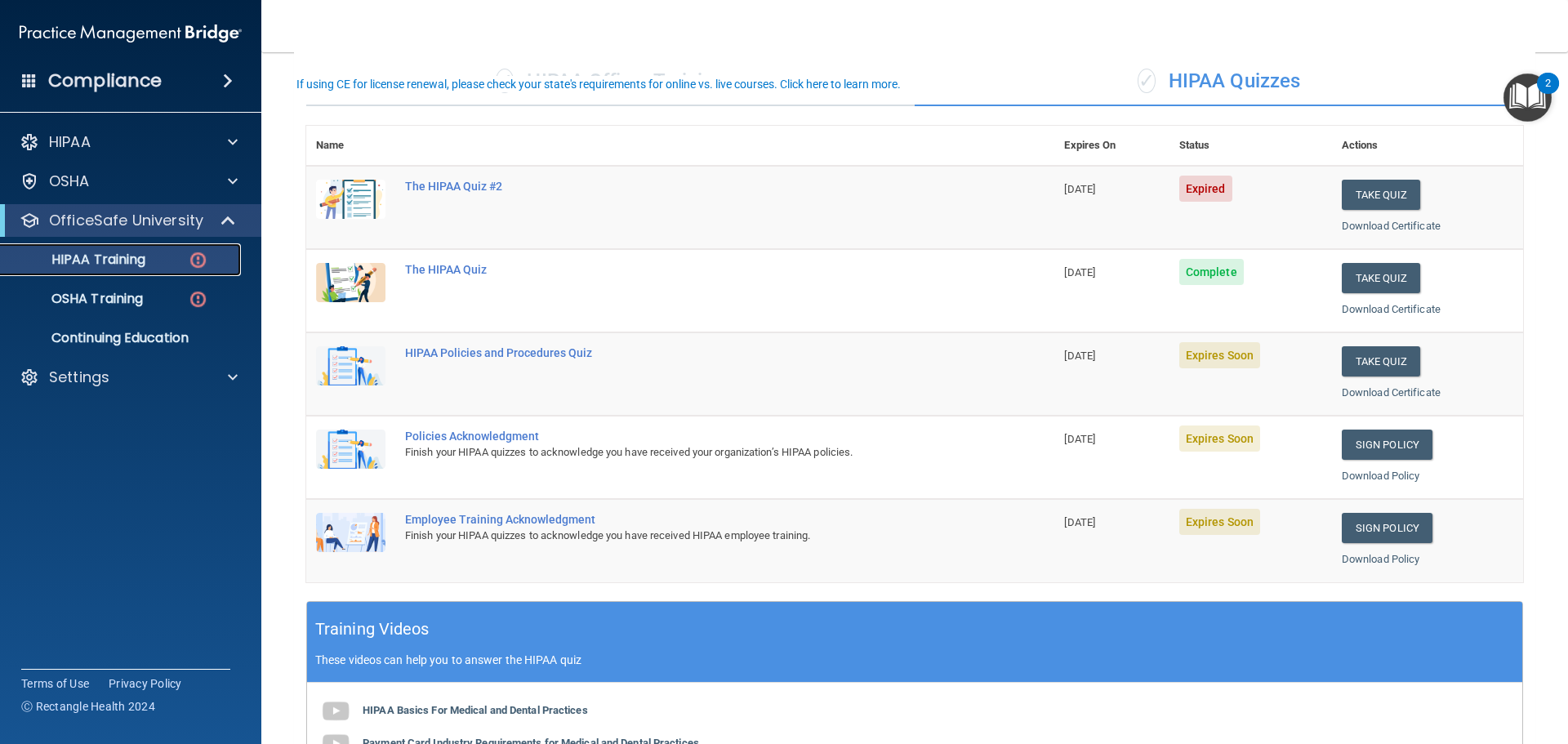
scroll to position [78, 0]
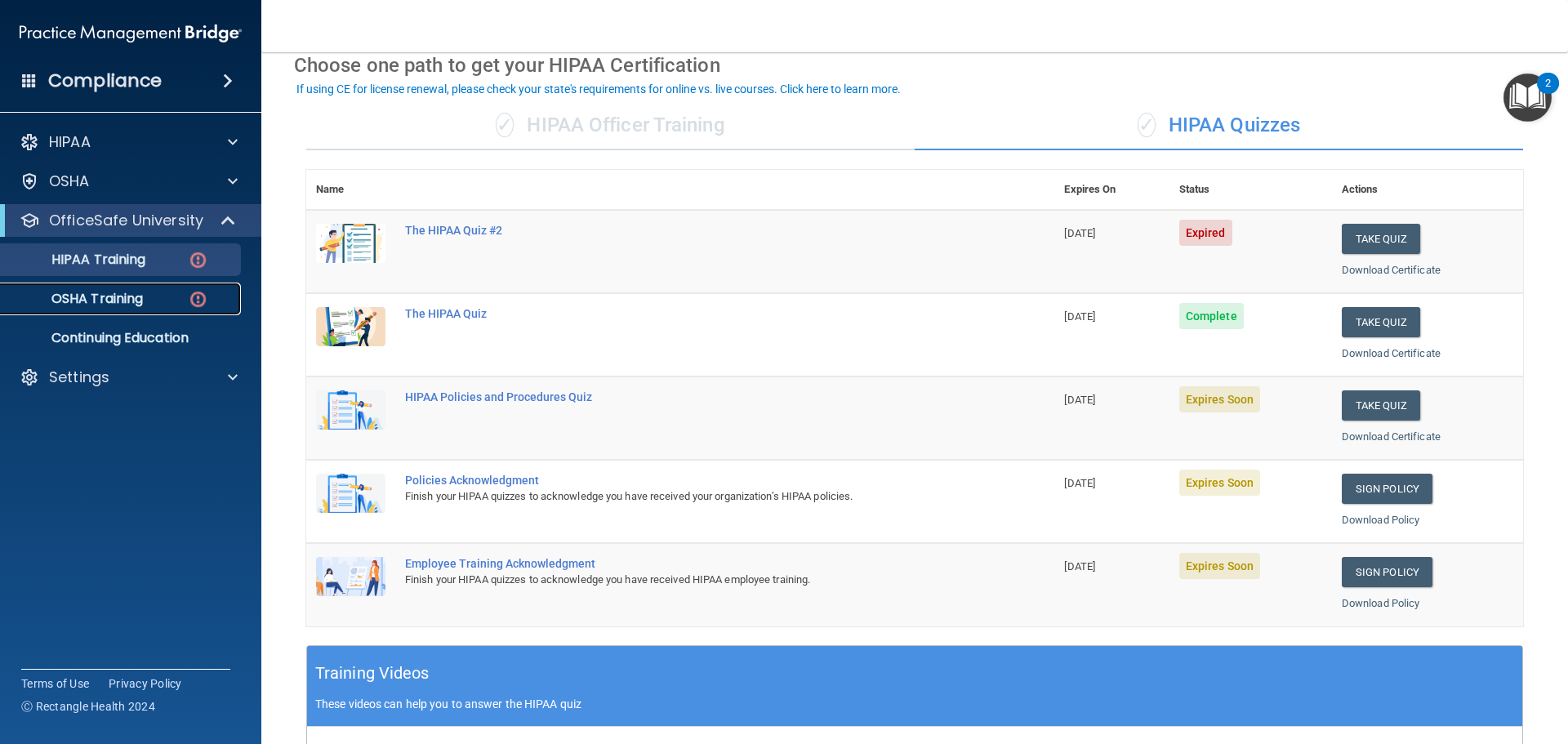
click at [121, 308] on link "OSHA Training" at bounding box center [112, 299] width 257 height 33
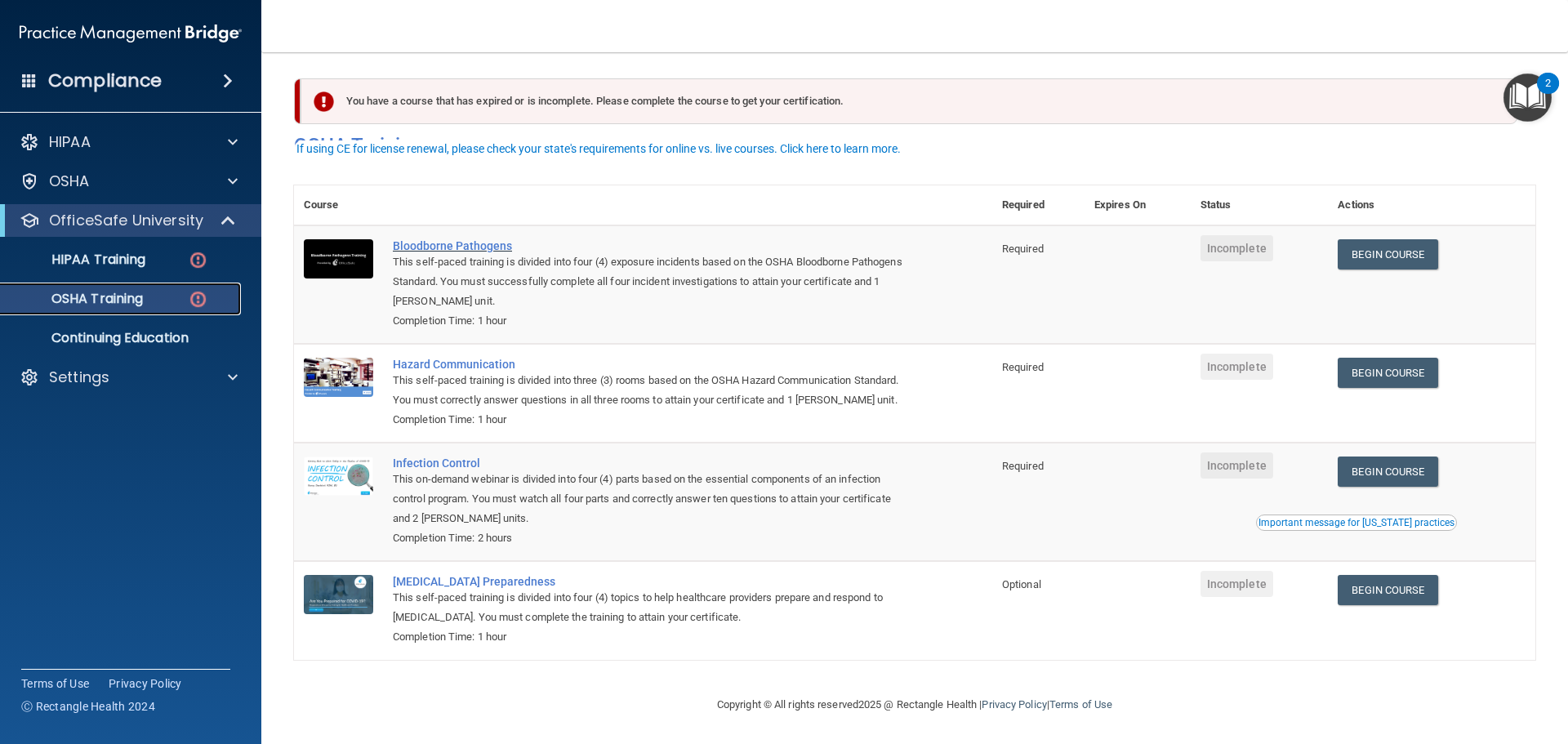
scroll to position [27, 0]
click at [132, 258] on p "HIPAA Training" at bounding box center [78, 259] width 135 height 16
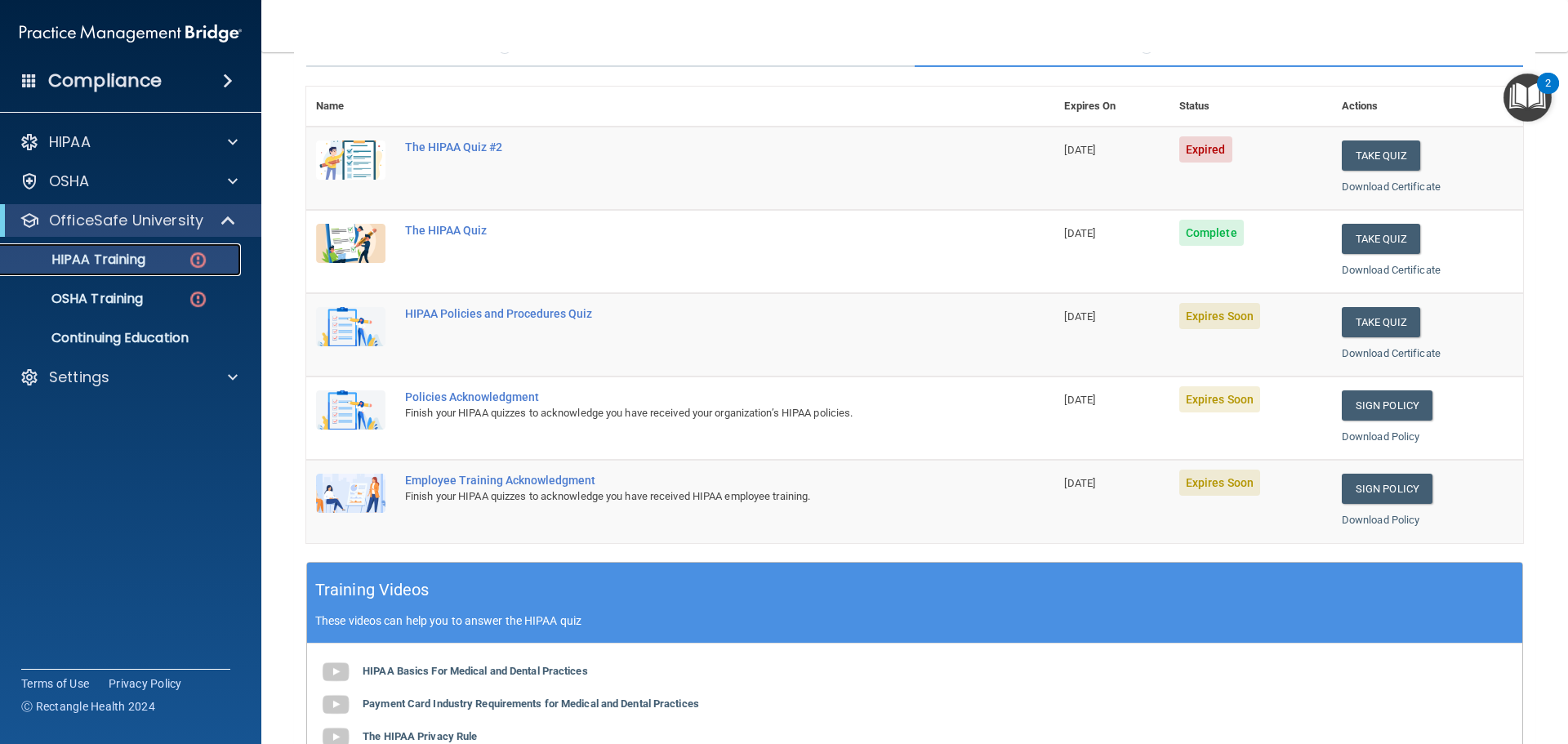
scroll to position [159, 0]
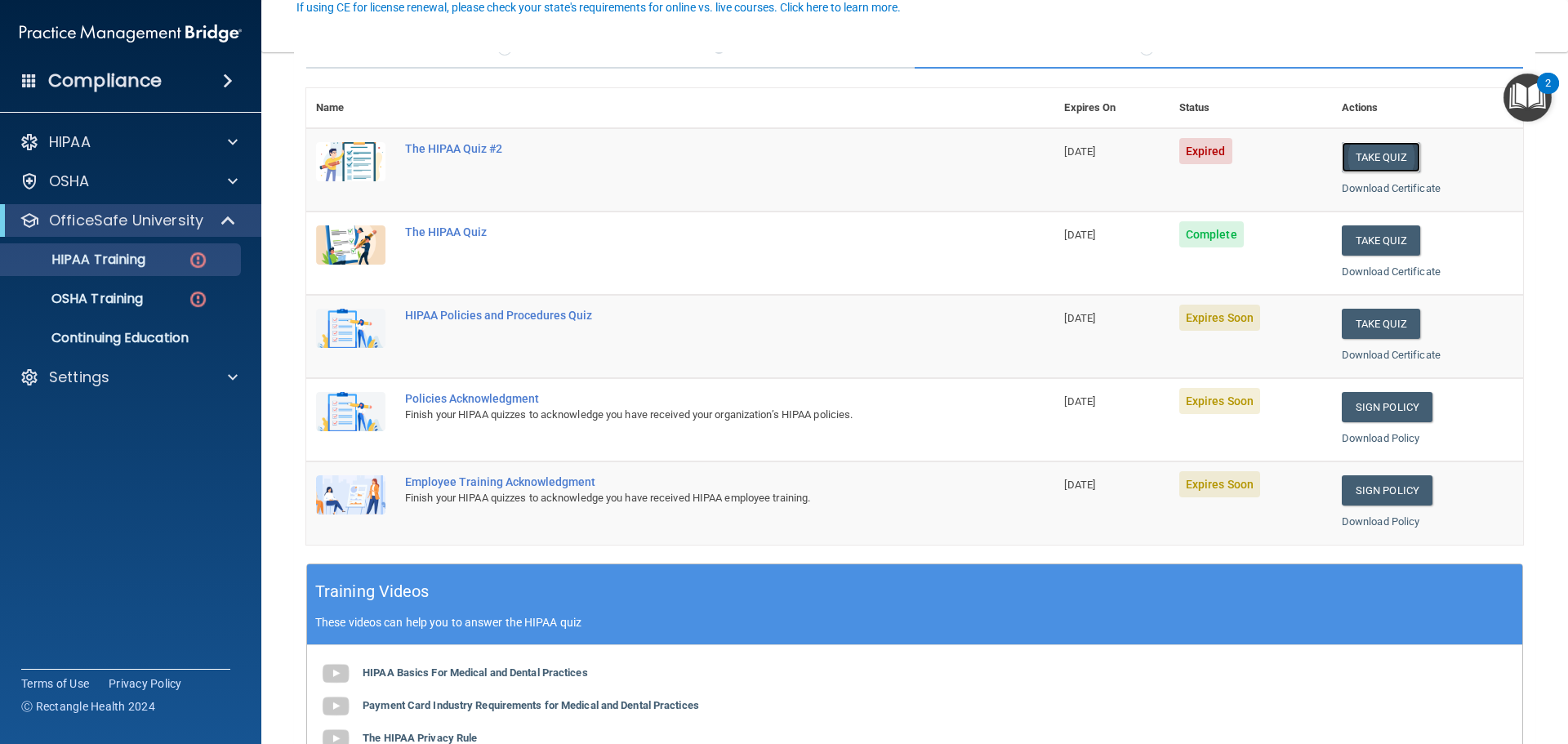
click at [1391, 160] on button "Take Quiz" at bounding box center [1381, 156] width 79 height 30
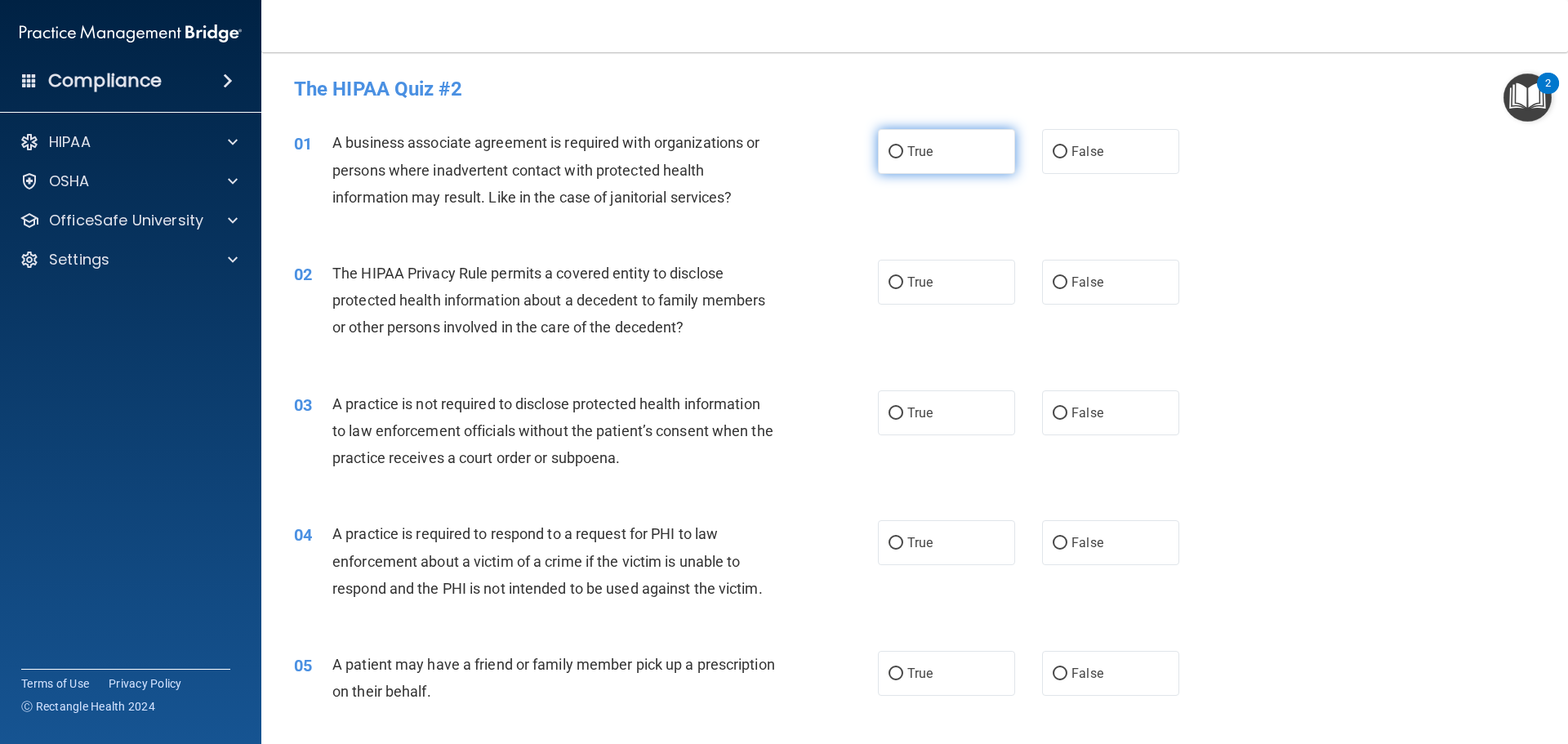
click at [931, 146] on label "True" at bounding box center [946, 151] width 137 height 45
click at [903, 146] on input "True" at bounding box center [896, 152] width 15 height 13
radio input "true"
click at [932, 271] on label "True" at bounding box center [946, 282] width 137 height 45
click at [903, 276] on input "True" at bounding box center [896, 282] width 15 height 13
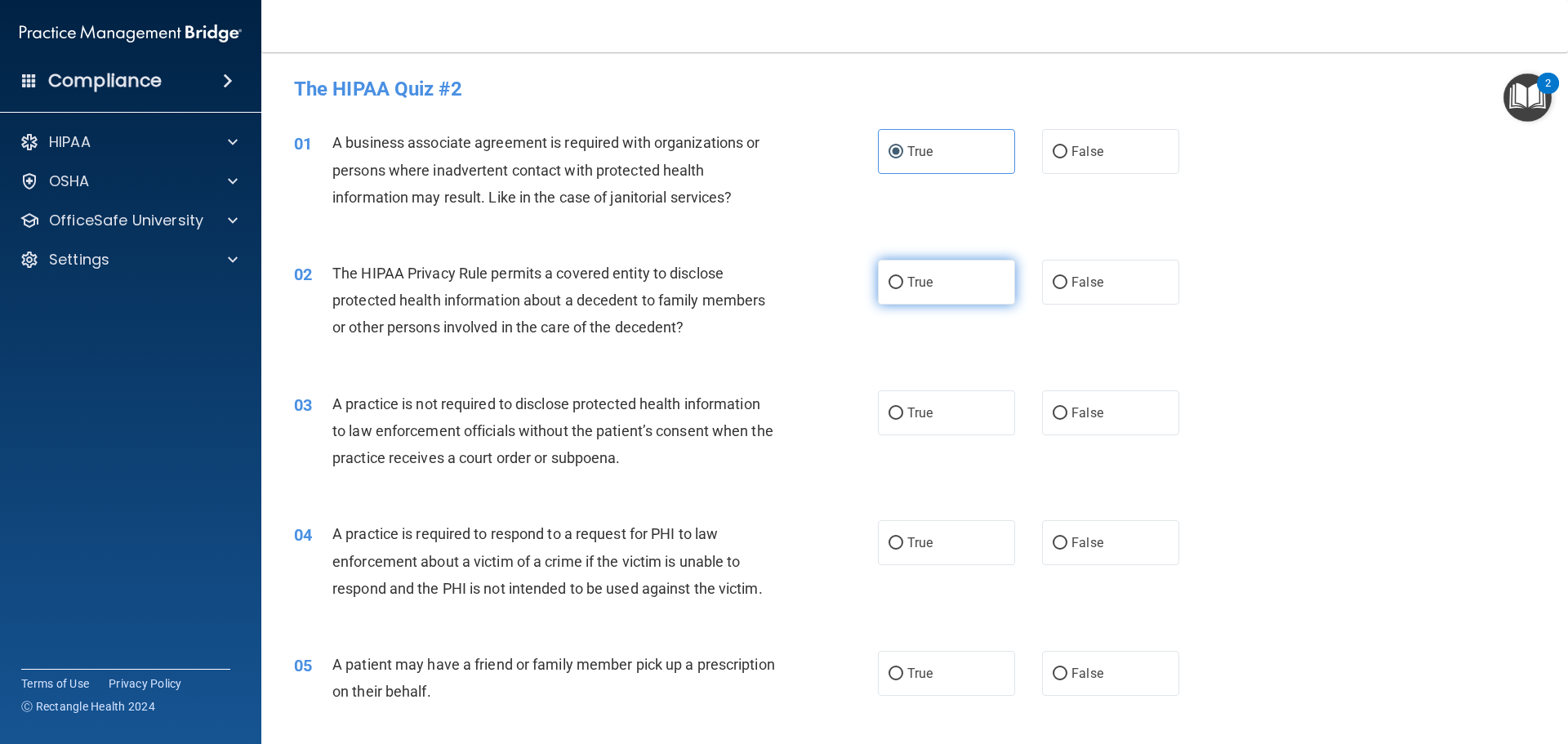
radio input "true"
click at [1076, 415] on span "False" at bounding box center [1087, 412] width 32 height 16
click at [1067, 415] on input "False" at bounding box center [1060, 413] width 15 height 13
radio input "true"
click at [1071, 152] on span "False" at bounding box center [1087, 151] width 32 height 16
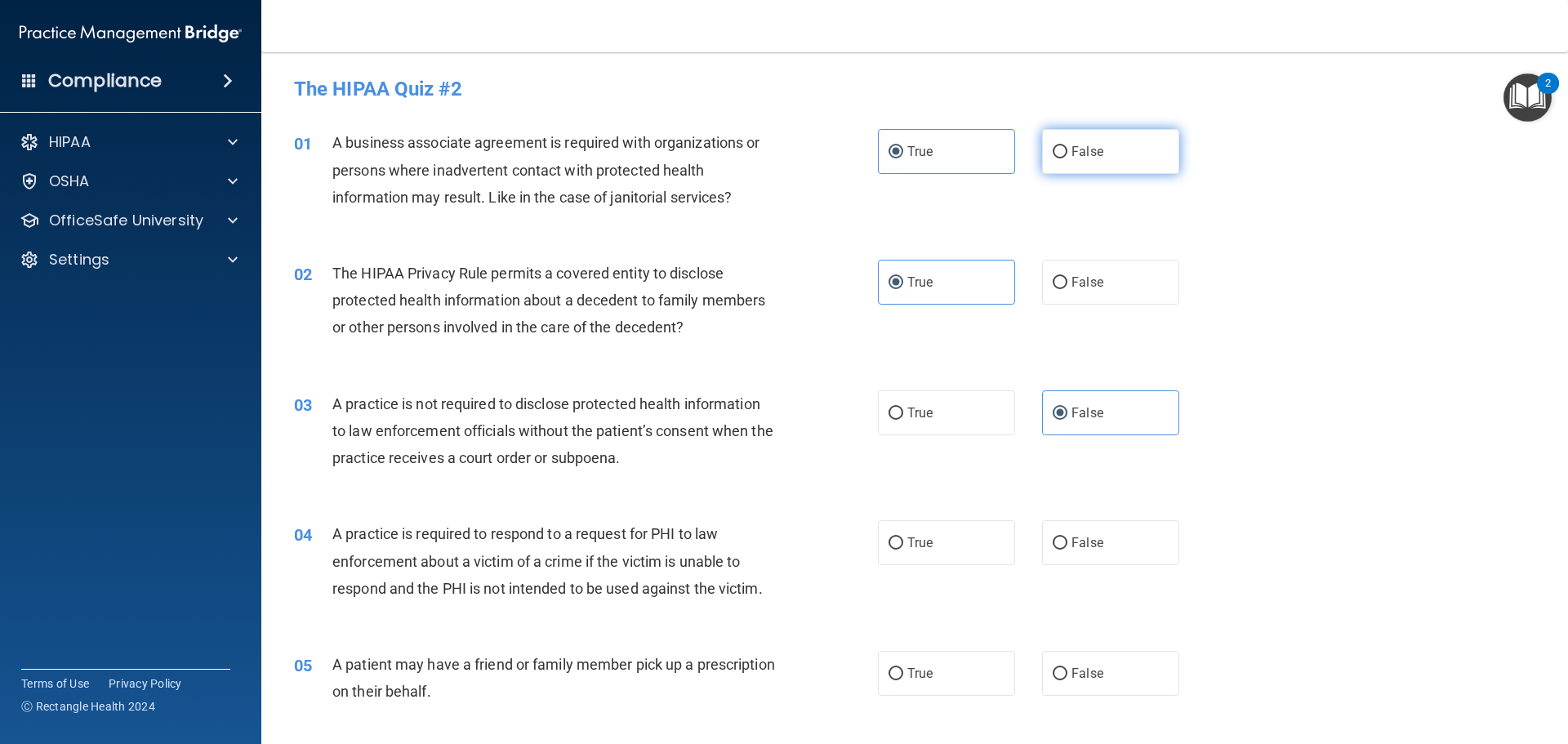
click at [1067, 152] on input "False" at bounding box center [1060, 152] width 15 height 13
radio input "true"
radio input "false"
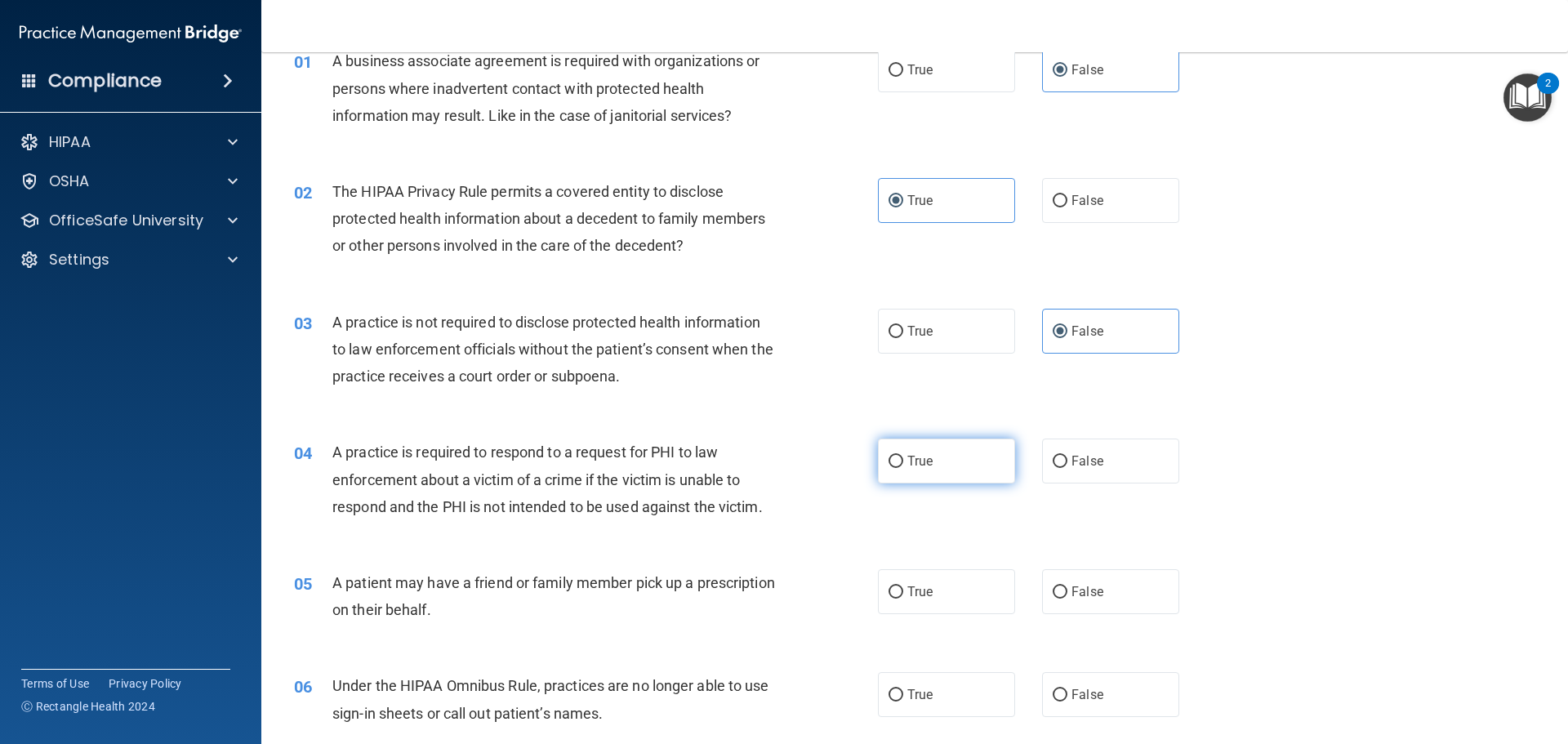
click at [889, 468] on input "True" at bounding box center [896, 462] width 15 height 13
radio input "true"
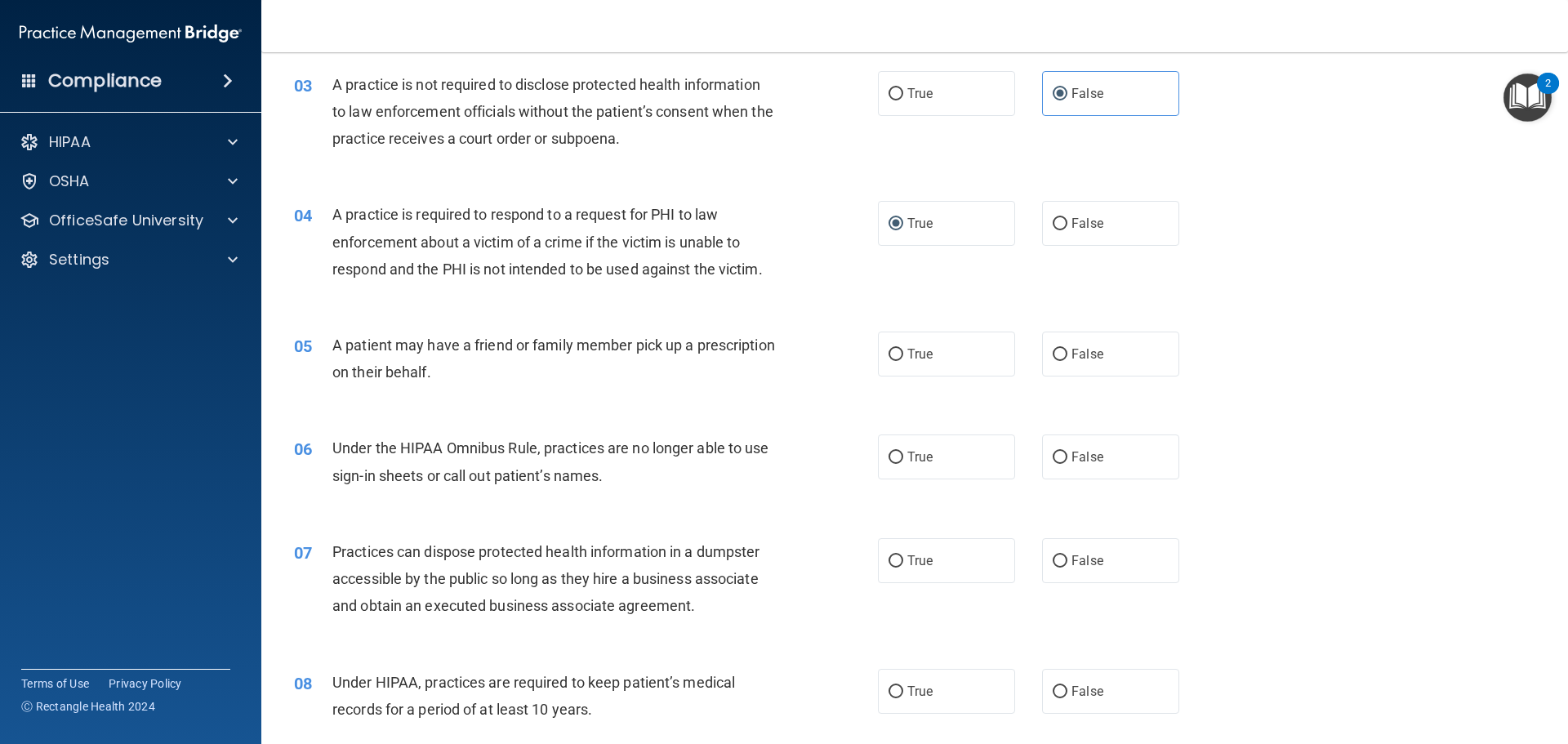
scroll to position [327, 0]
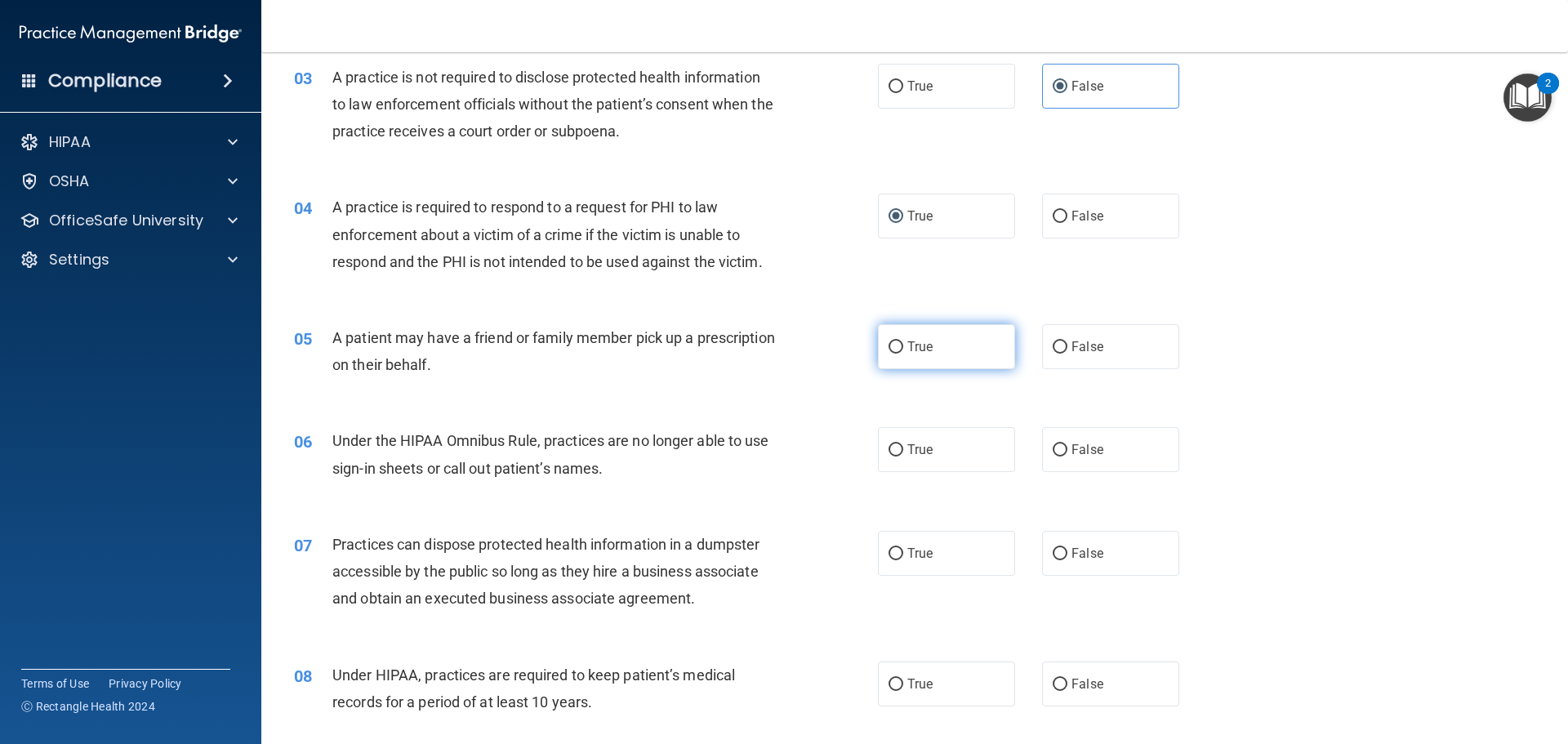
click at [958, 350] on label "True" at bounding box center [946, 346] width 137 height 45
click at [903, 350] on input "True" at bounding box center [896, 347] width 15 height 13
radio input "true"
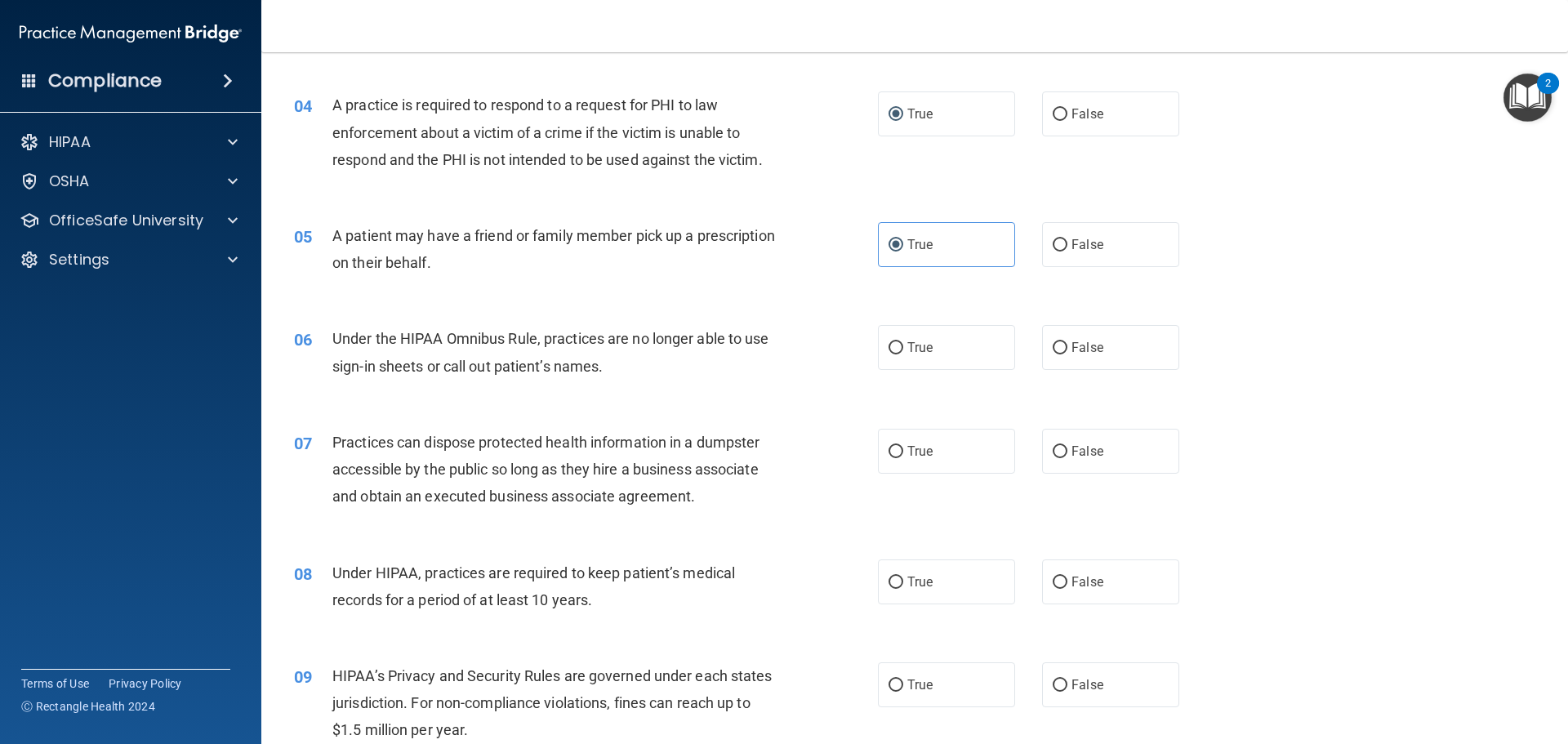
scroll to position [490, 0]
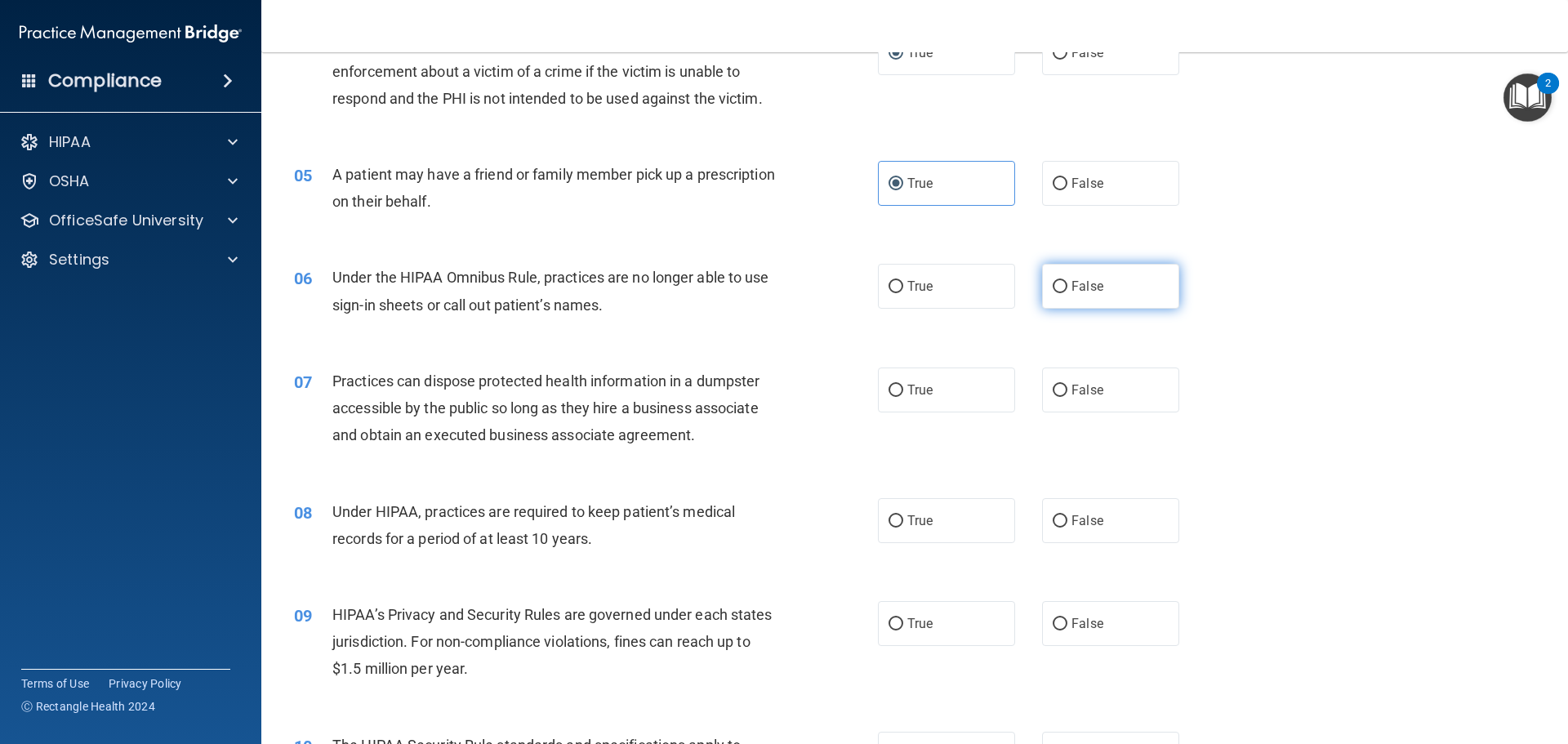
click at [1044, 281] on label "False" at bounding box center [1110, 286] width 137 height 45
click at [1053, 281] on input "False" at bounding box center [1060, 287] width 15 height 13
radio input "true"
click at [1115, 384] on label "False" at bounding box center [1110, 390] width 137 height 45
click at [1067, 384] on input "False" at bounding box center [1060, 390] width 15 height 13
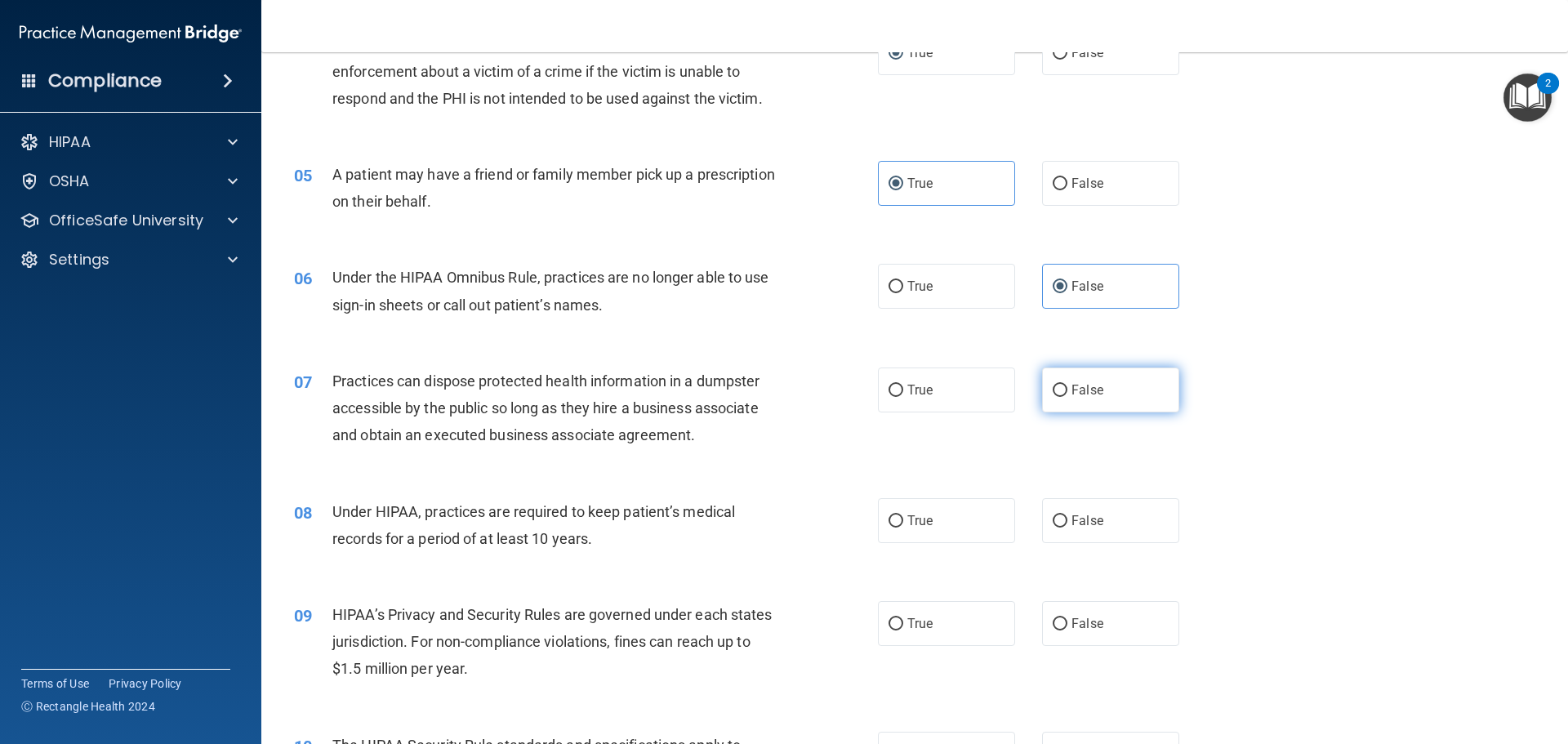
radio input "true"
click at [1003, 518] on label "True" at bounding box center [946, 520] width 137 height 45
click at [903, 518] on input "True" at bounding box center [896, 521] width 15 height 13
radio input "true"
click at [1003, 518] on label "True" at bounding box center [946, 520] width 137 height 45
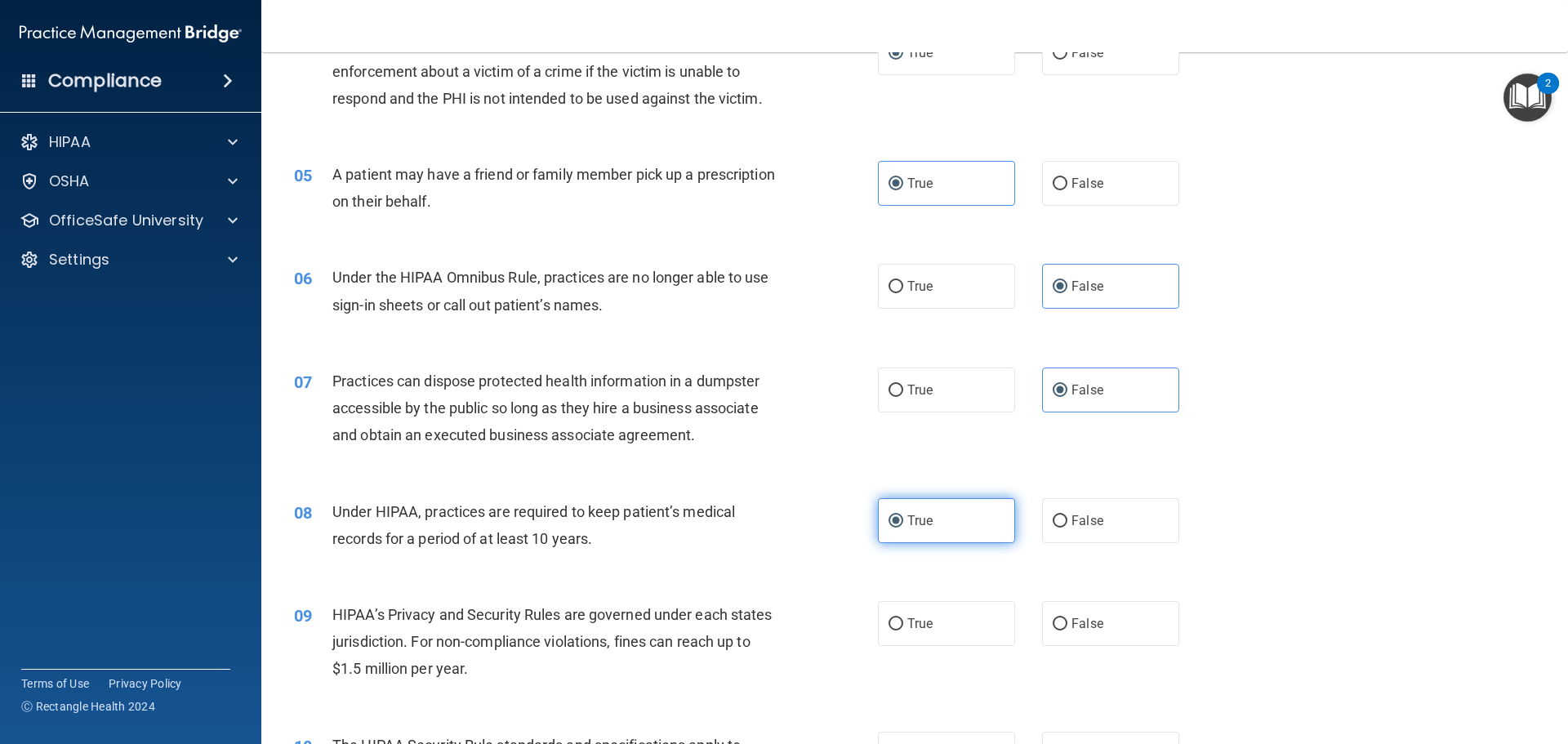
click at [903, 518] on input "True" at bounding box center [896, 521] width 15 height 13
click at [1094, 521] on span "False" at bounding box center [1087, 521] width 32 height 16
click at [1067, 521] on input "False" at bounding box center [1060, 521] width 15 height 13
radio input "true"
radio input "false"
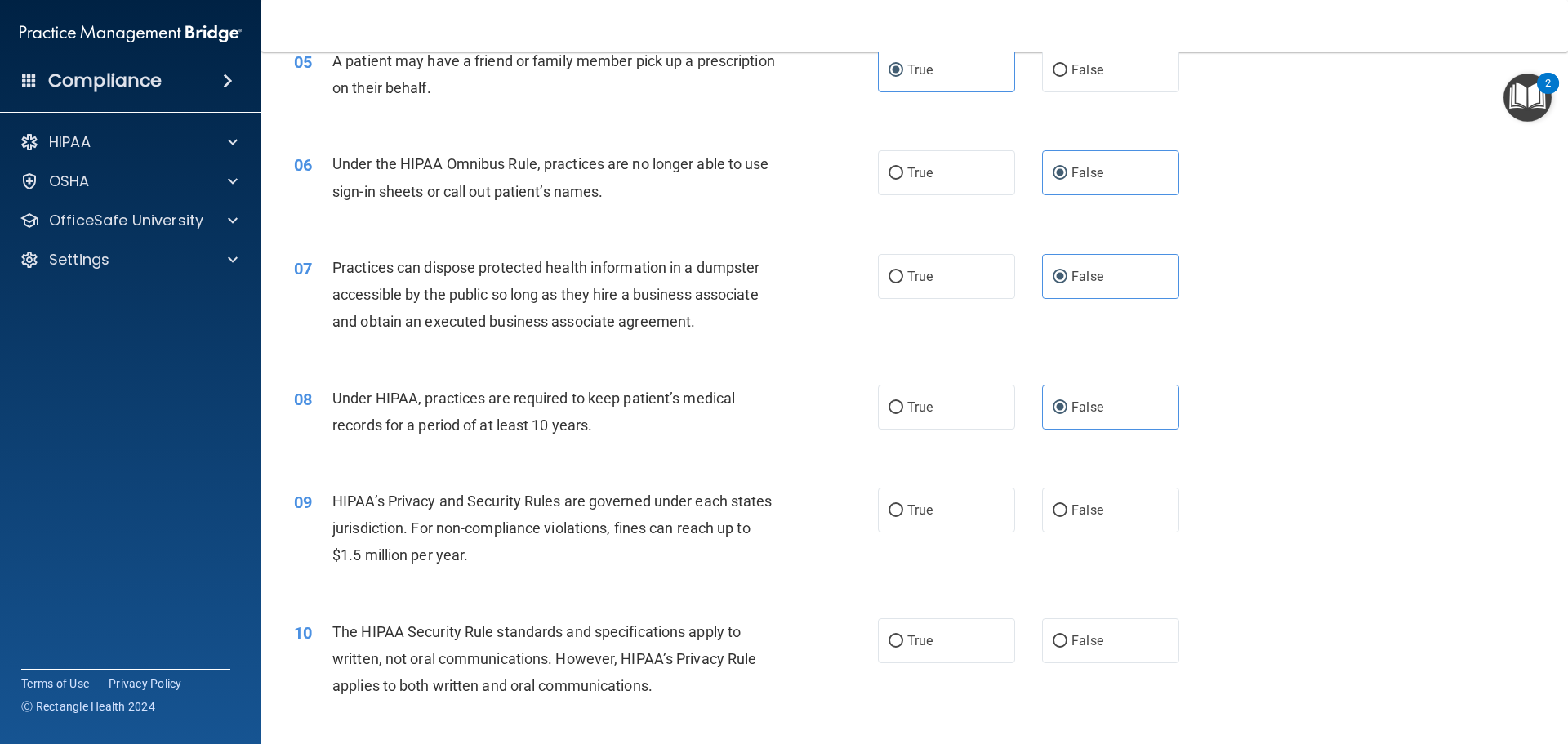
scroll to position [653, 0]
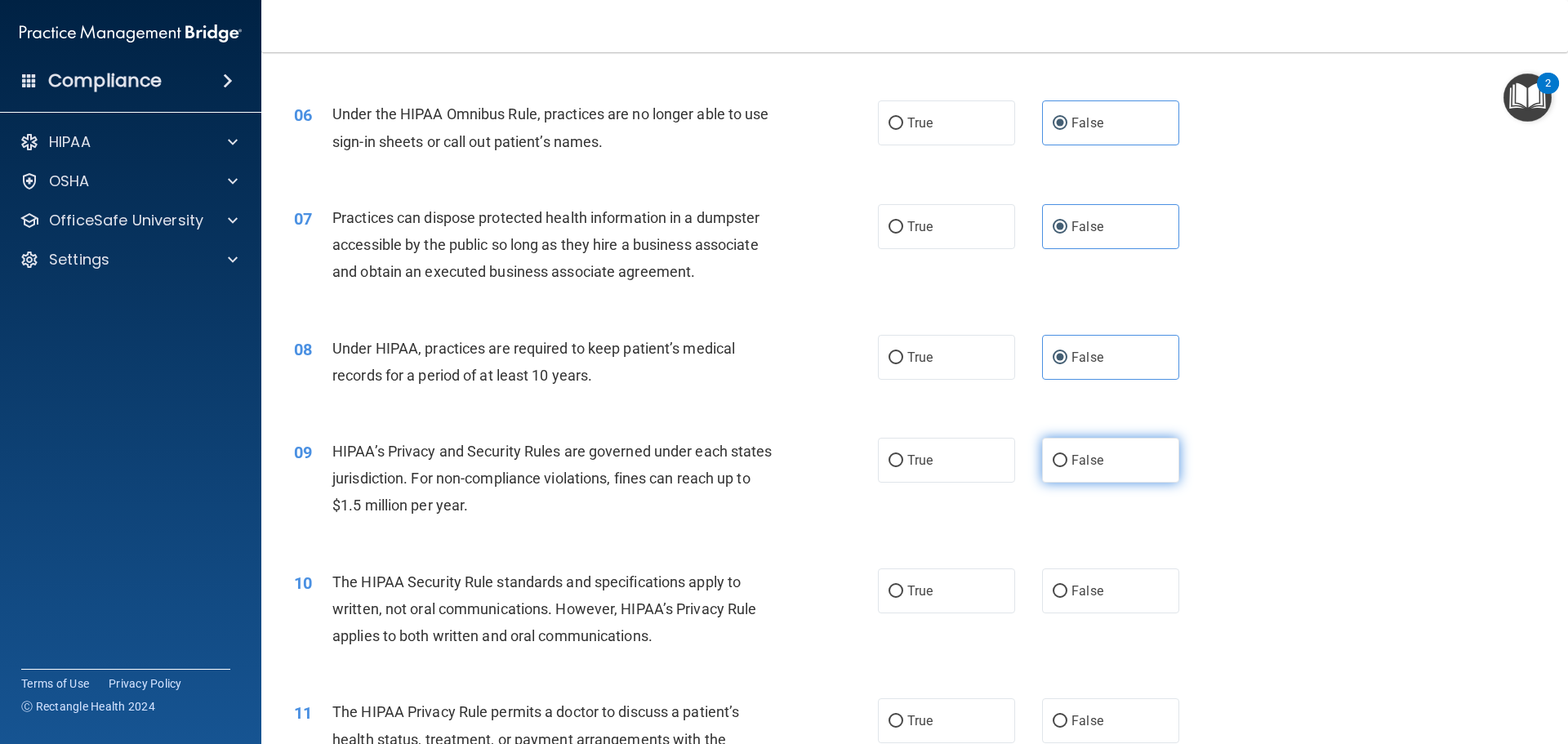
click at [1144, 457] on label "False" at bounding box center [1110, 460] width 137 height 45
click at [1067, 457] on input "False" at bounding box center [1060, 461] width 15 height 13
radio input "true"
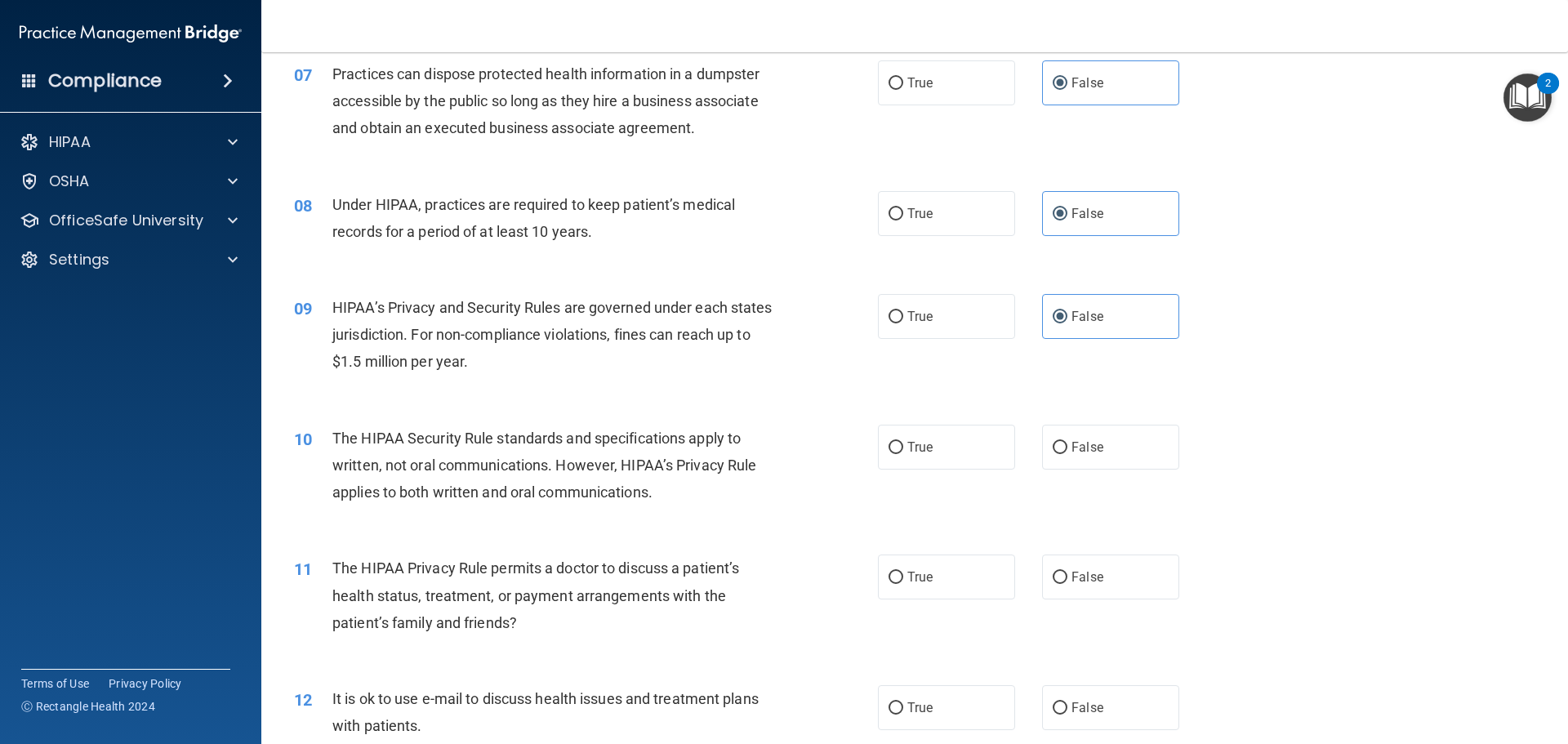
scroll to position [817, 0]
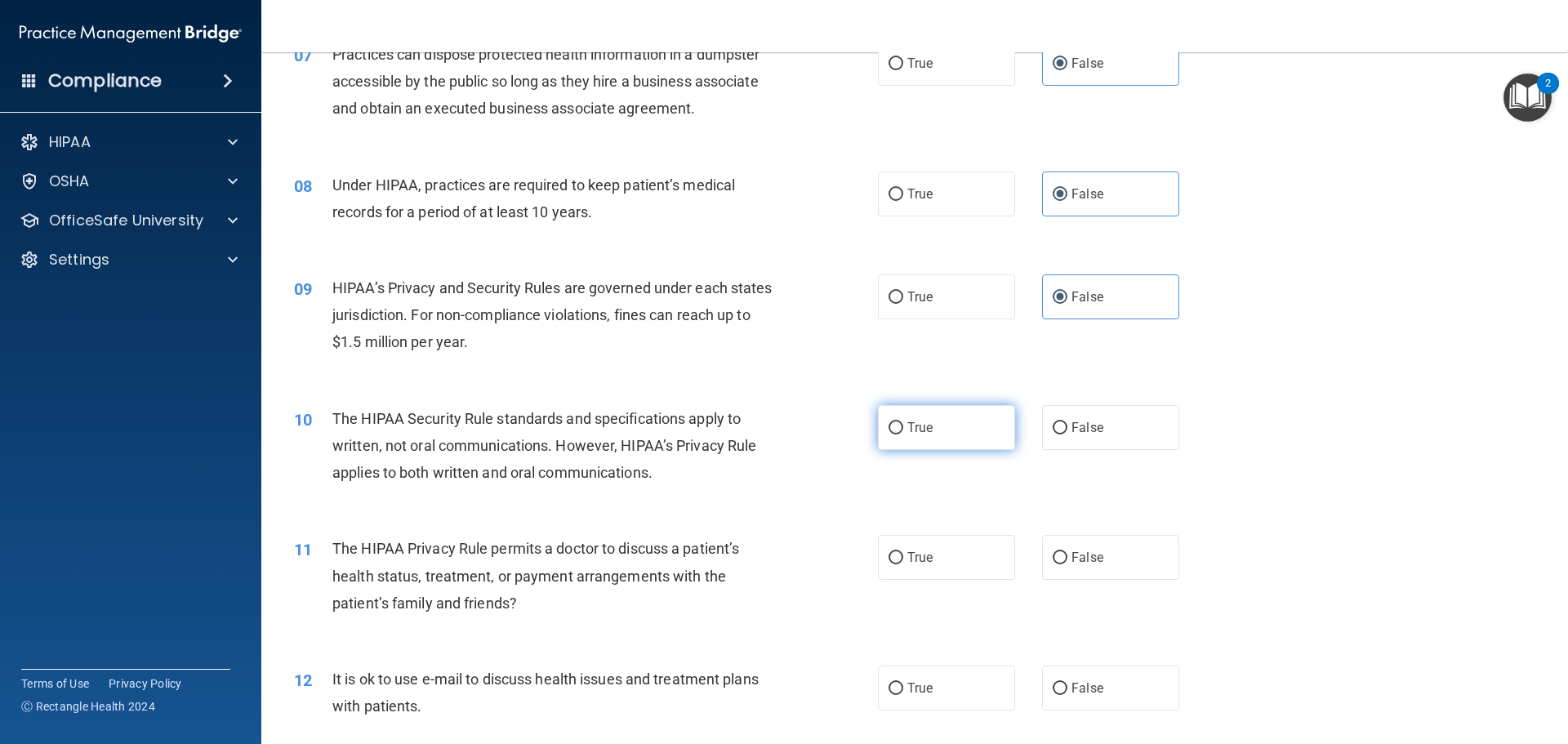
click at [931, 441] on label "True" at bounding box center [946, 427] width 137 height 45
click at [903, 435] on input "True" at bounding box center [896, 428] width 15 height 13
radio input "true"
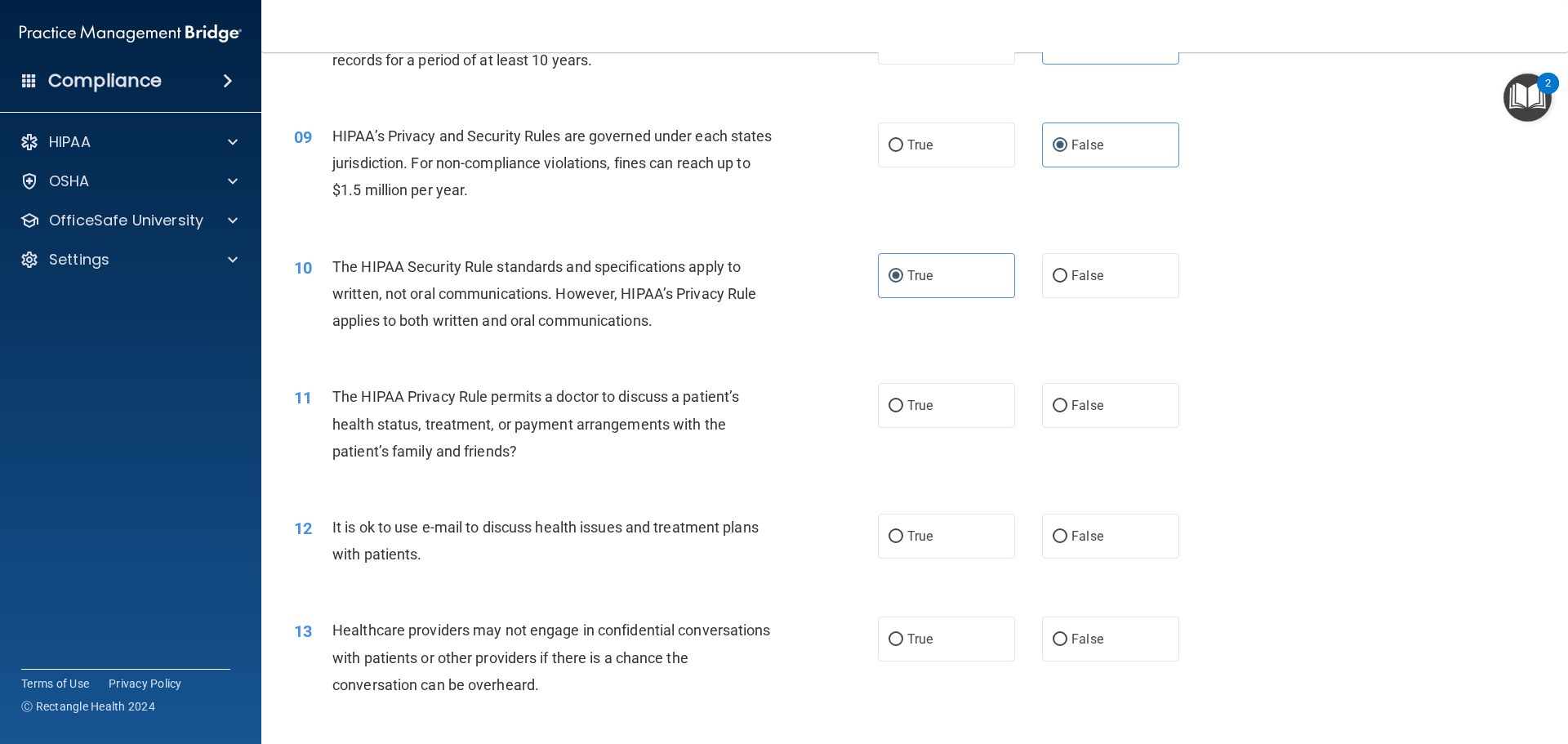
scroll to position [980, 0]
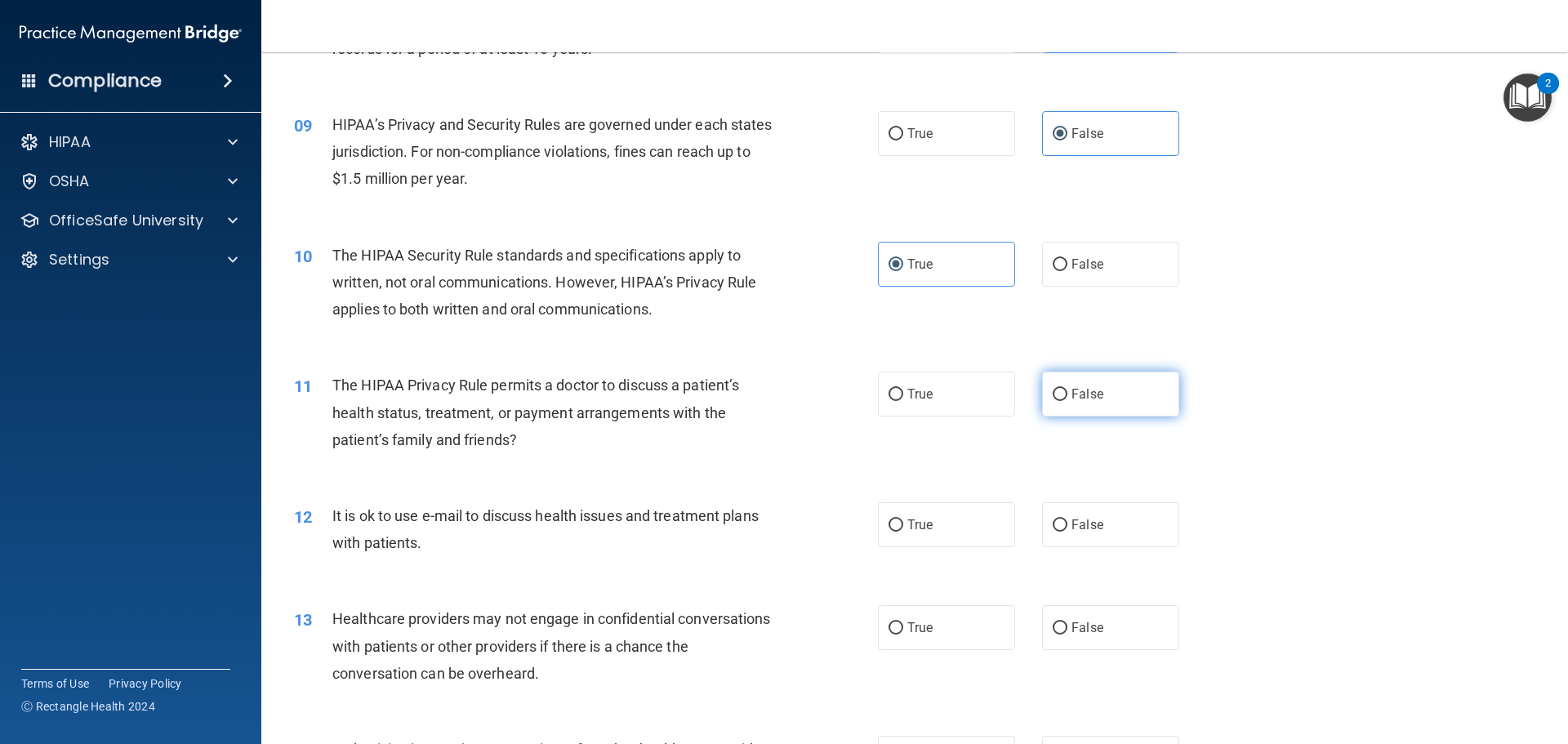
click at [1071, 387] on span "False" at bounding box center [1087, 394] width 32 height 16
click at [1067, 389] on input "False" at bounding box center [1060, 395] width 15 height 13
radio input "true"
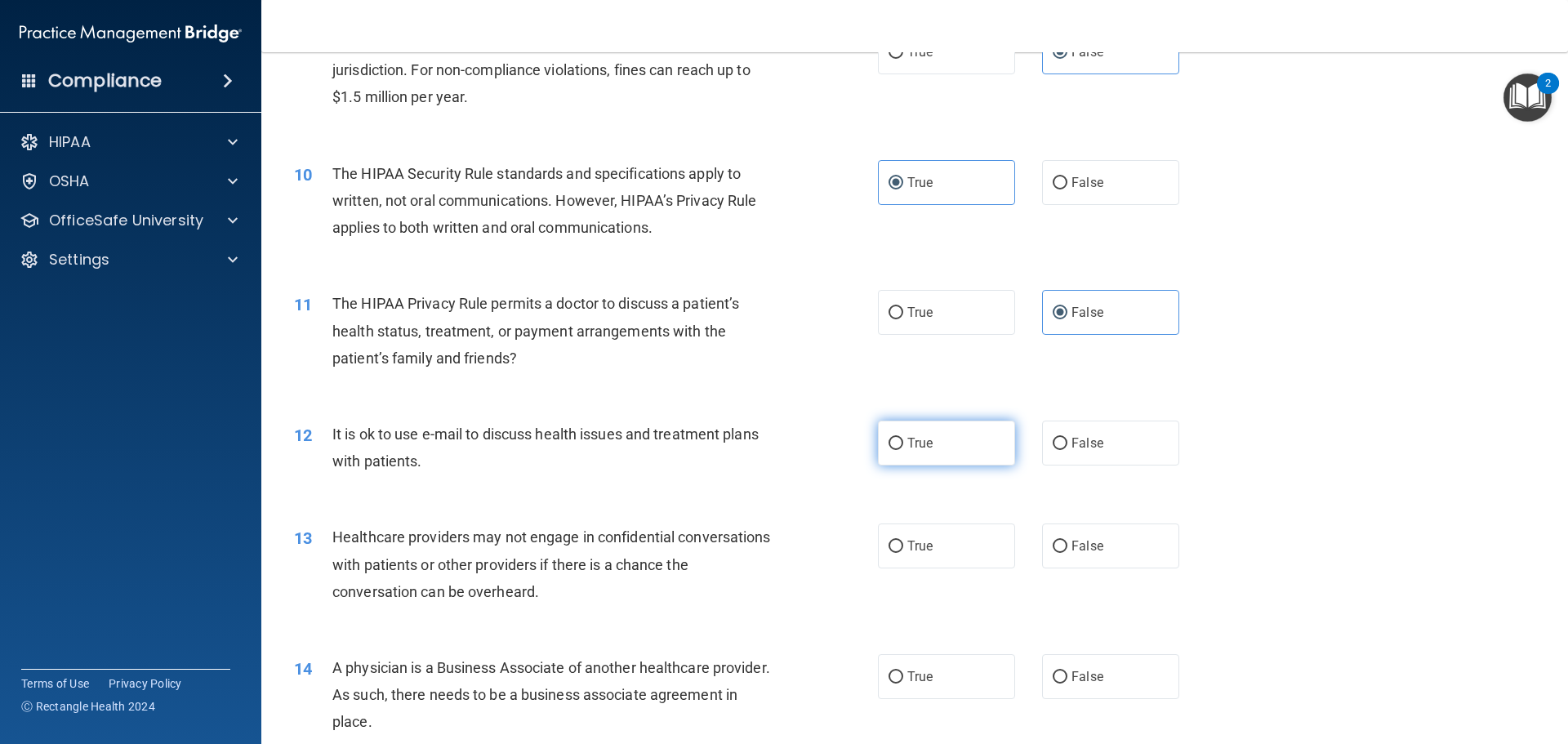
click at [940, 436] on label "True" at bounding box center [946, 442] width 137 height 45
click at [903, 437] on input "True" at bounding box center [896, 443] width 15 height 13
radio input "true"
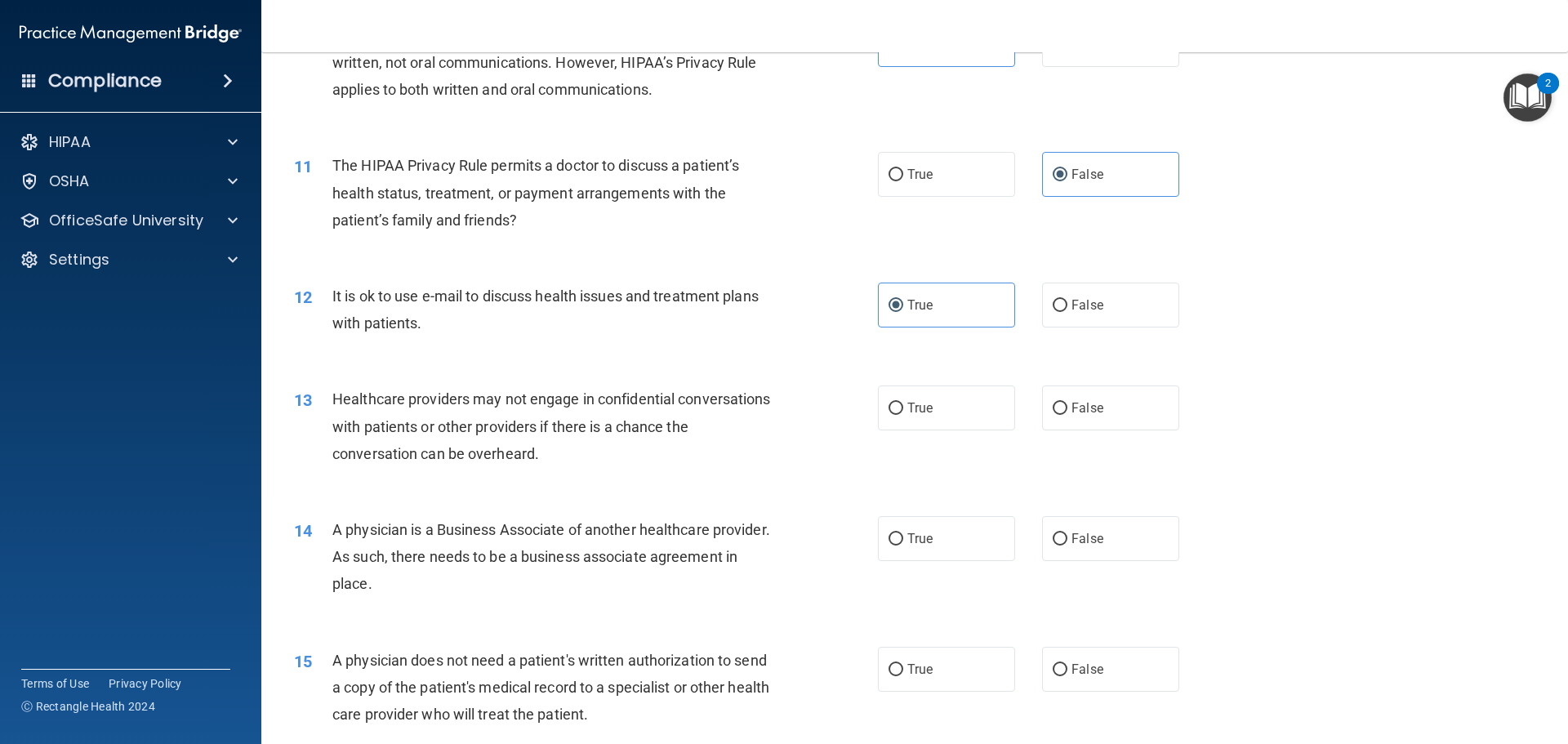
scroll to position [1224, 0]
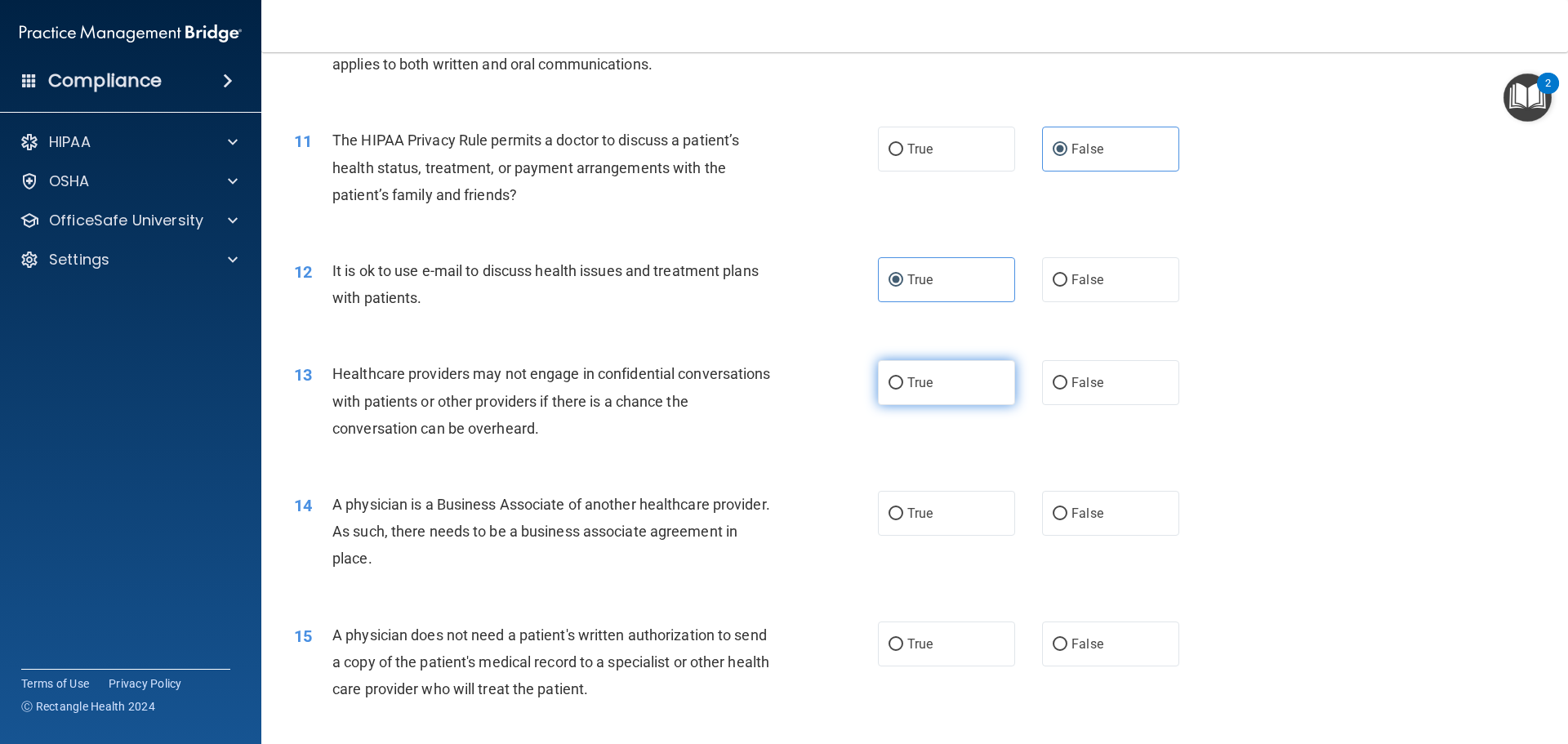
click at [937, 388] on label "True" at bounding box center [946, 382] width 137 height 45
click at [903, 388] on input "True" at bounding box center [896, 383] width 15 height 13
radio input "true"
click at [990, 531] on label "True" at bounding box center [946, 513] width 137 height 45
click at [903, 520] on input "True" at bounding box center [896, 513] width 15 height 13
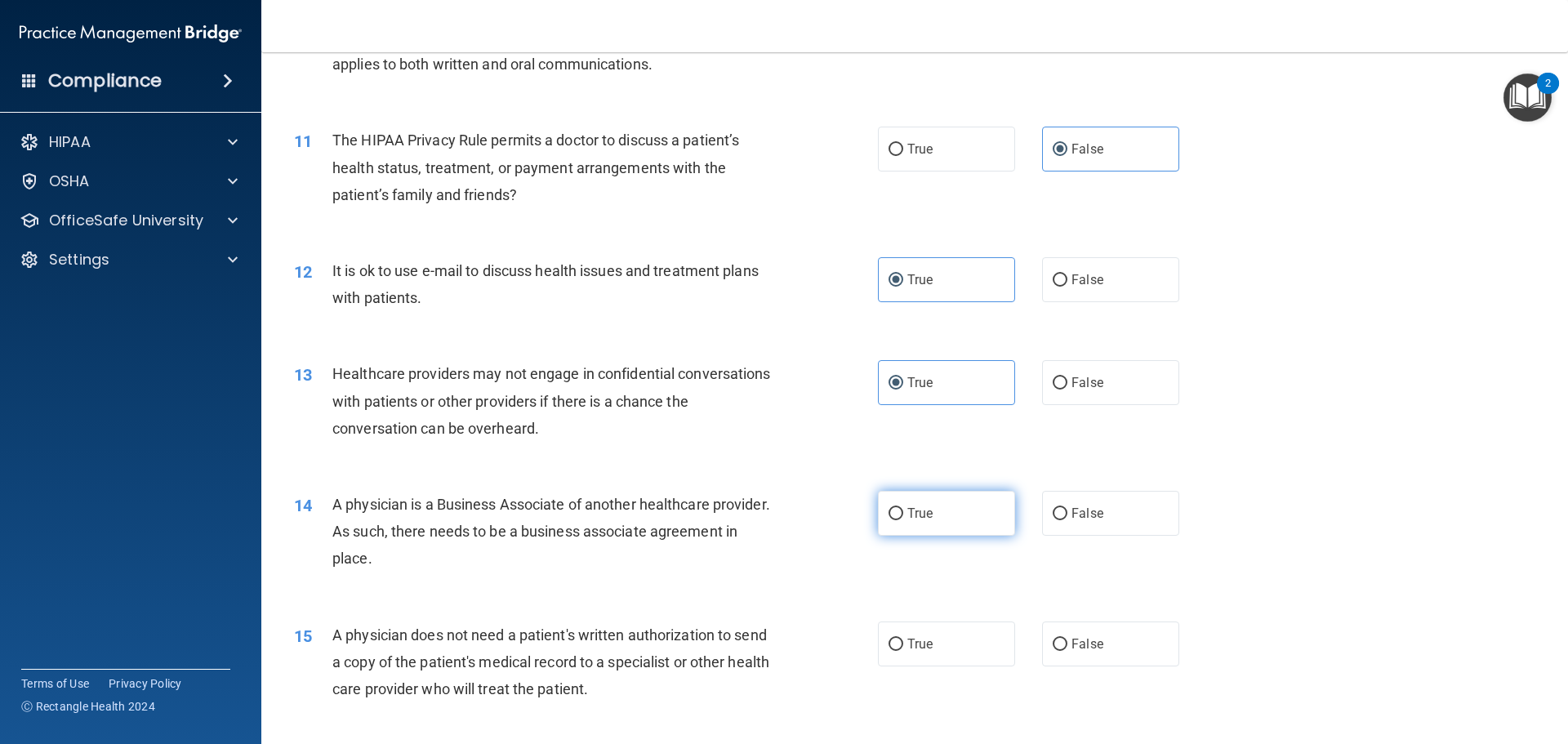
radio input "true"
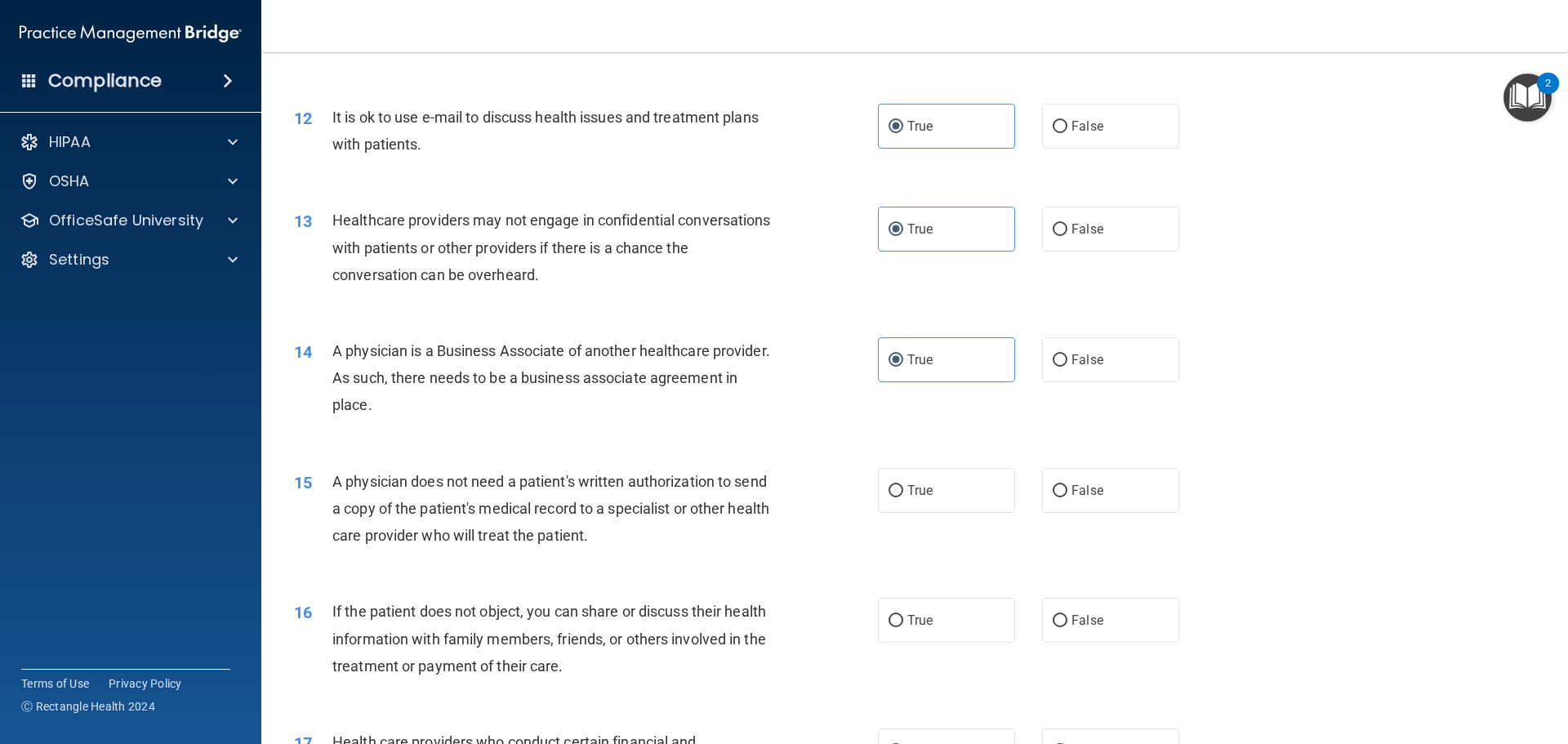
scroll to position [1388, 0]
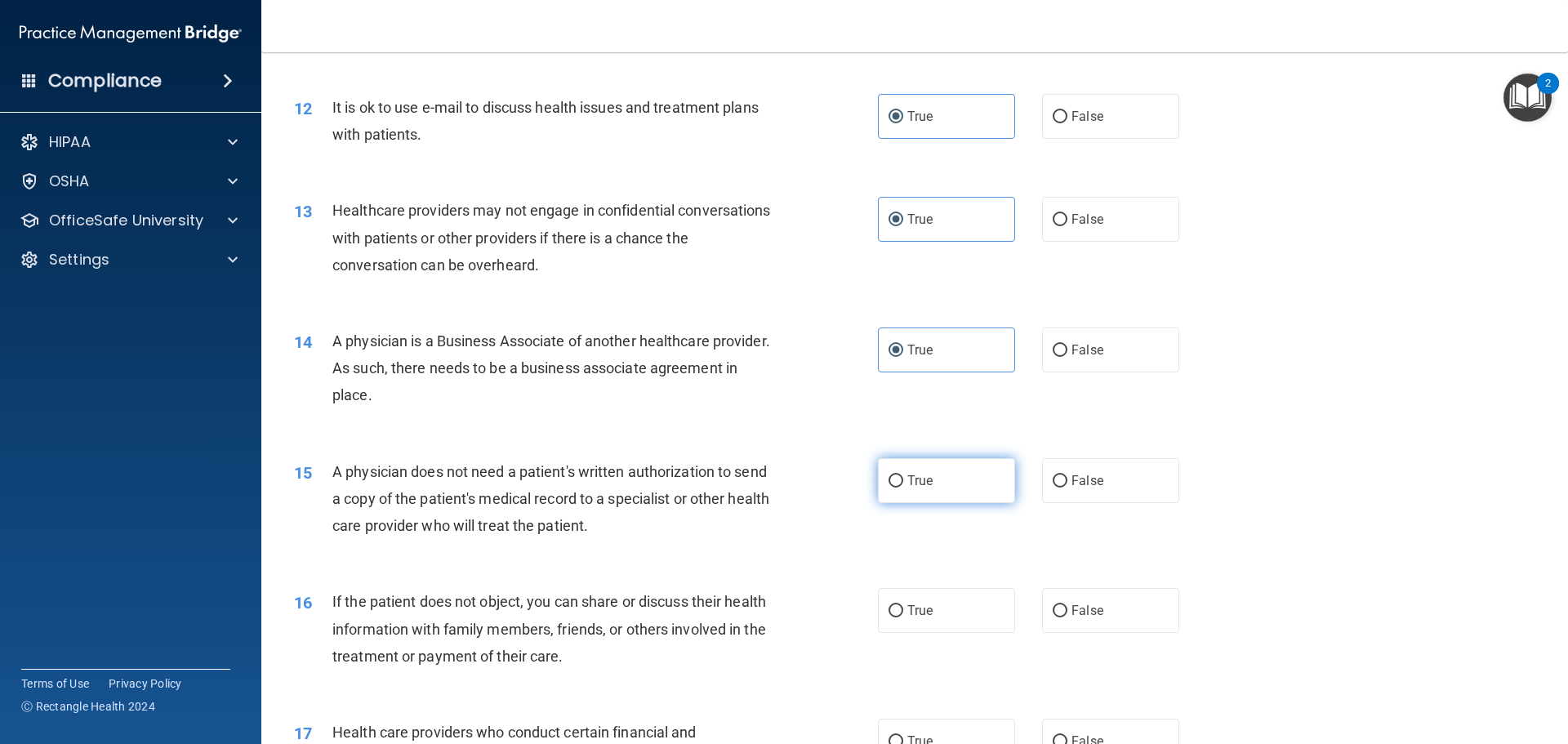
click at [974, 491] on label "True" at bounding box center [946, 480] width 137 height 45
click at [903, 487] on input "True" at bounding box center [896, 481] width 15 height 13
radio input "true"
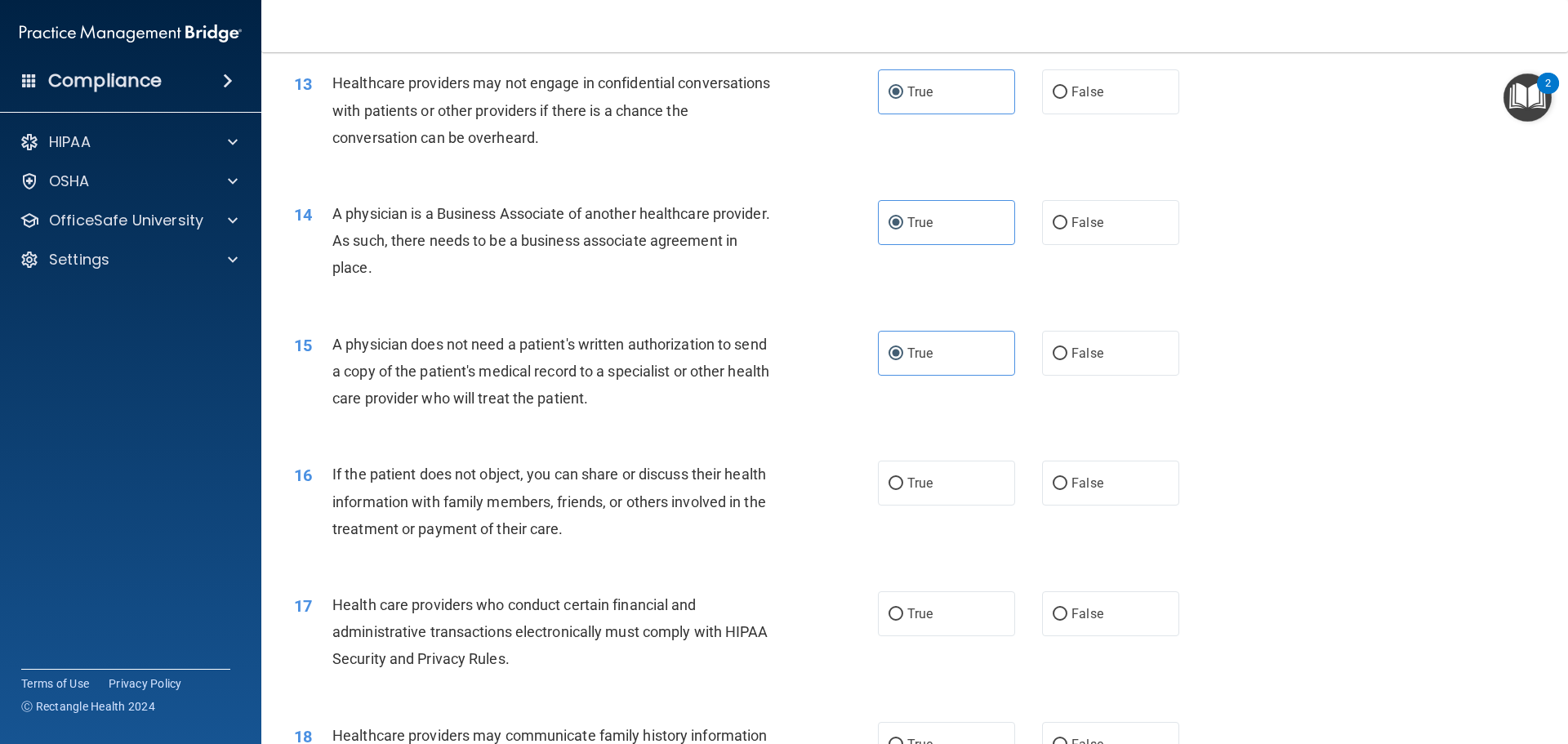
scroll to position [1551, 0]
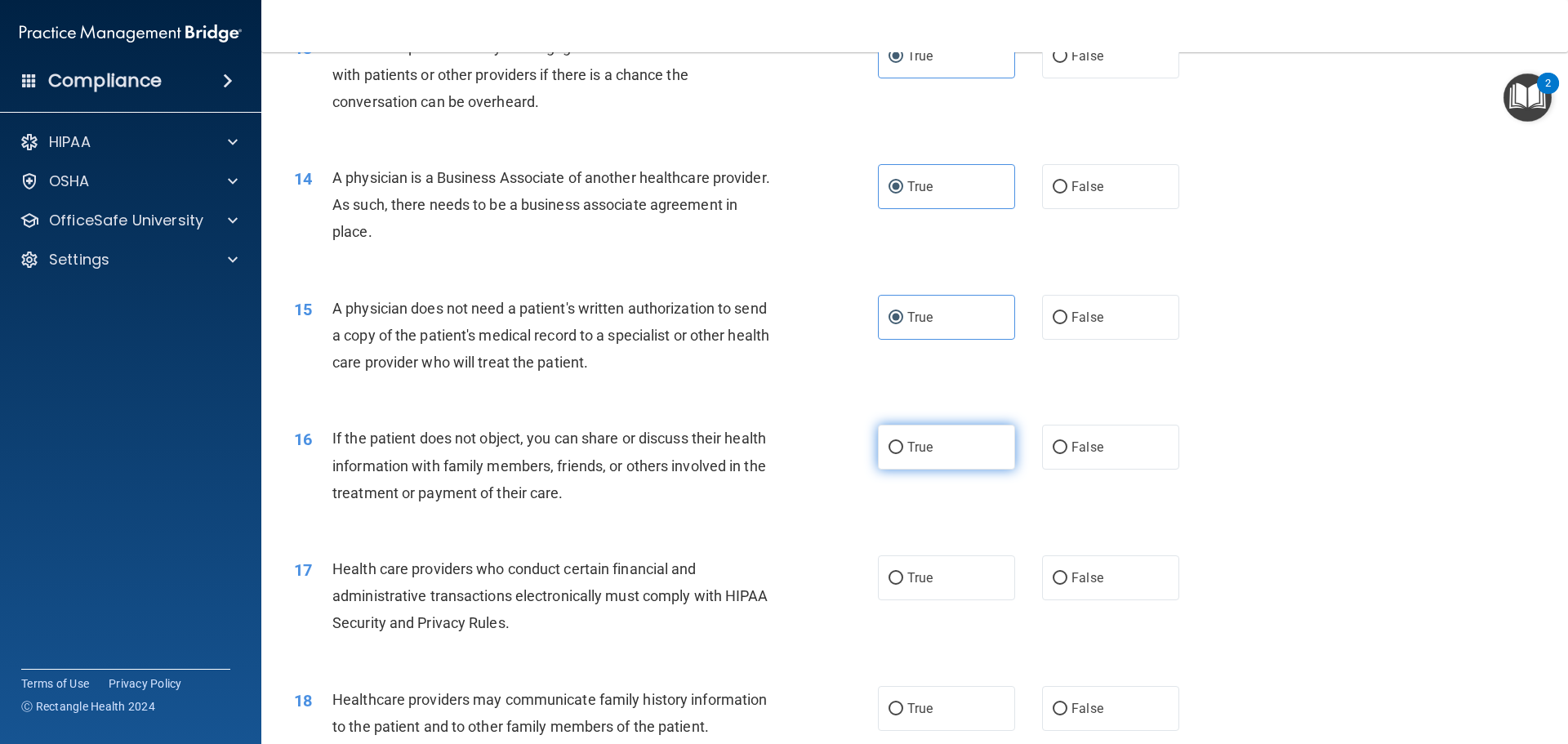
click at [919, 457] on label "True" at bounding box center [946, 447] width 137 height 45
click at [903, 454] on input "True" at bounding box center [896, 447] width 15 height 13
radio input "true"
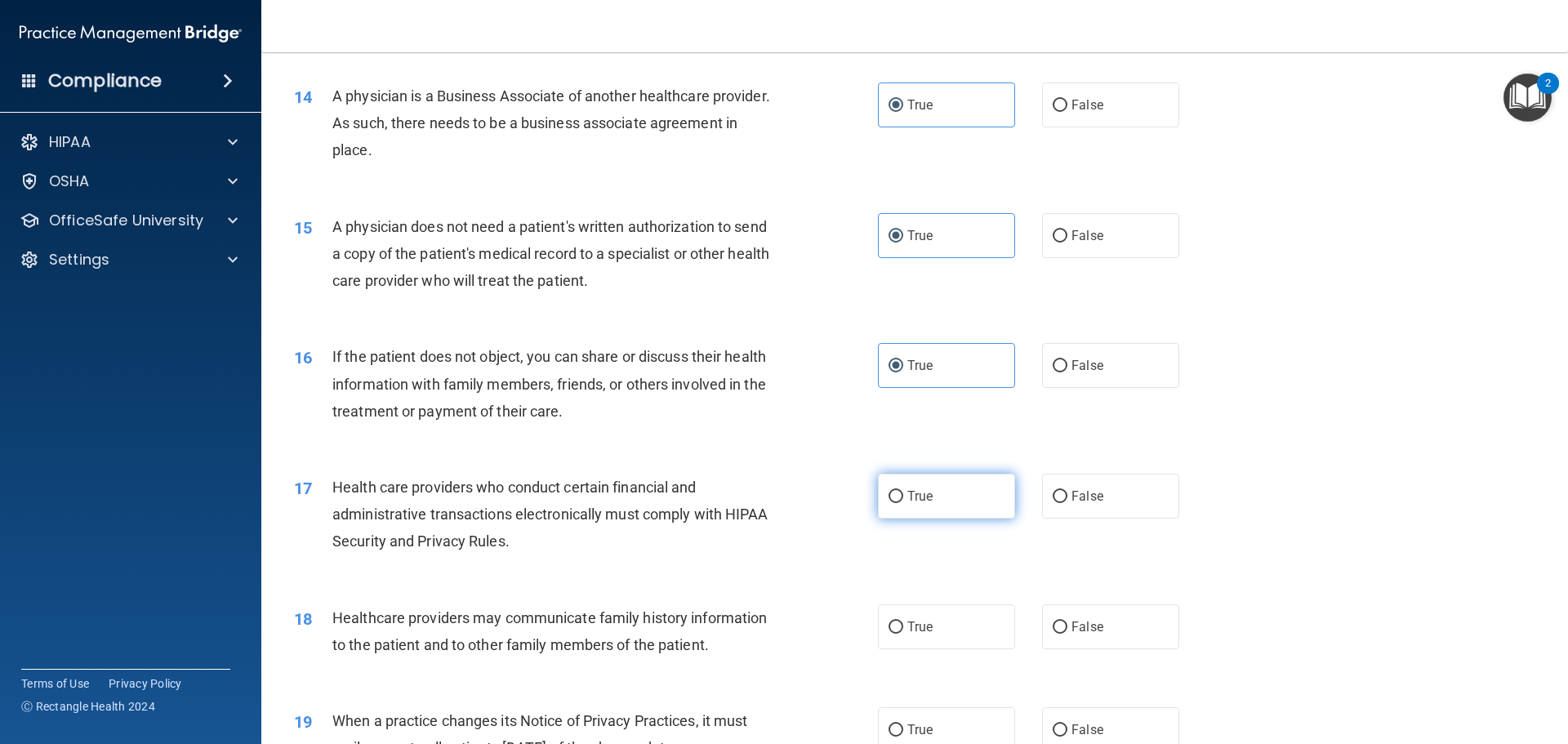
click at [955, 501] on label "True" at bounding box center [946, 496] width 137 height 45
click at [903, 501] on input "True" at bounding box center [896, 497] width 15 height 13
radio input "true"
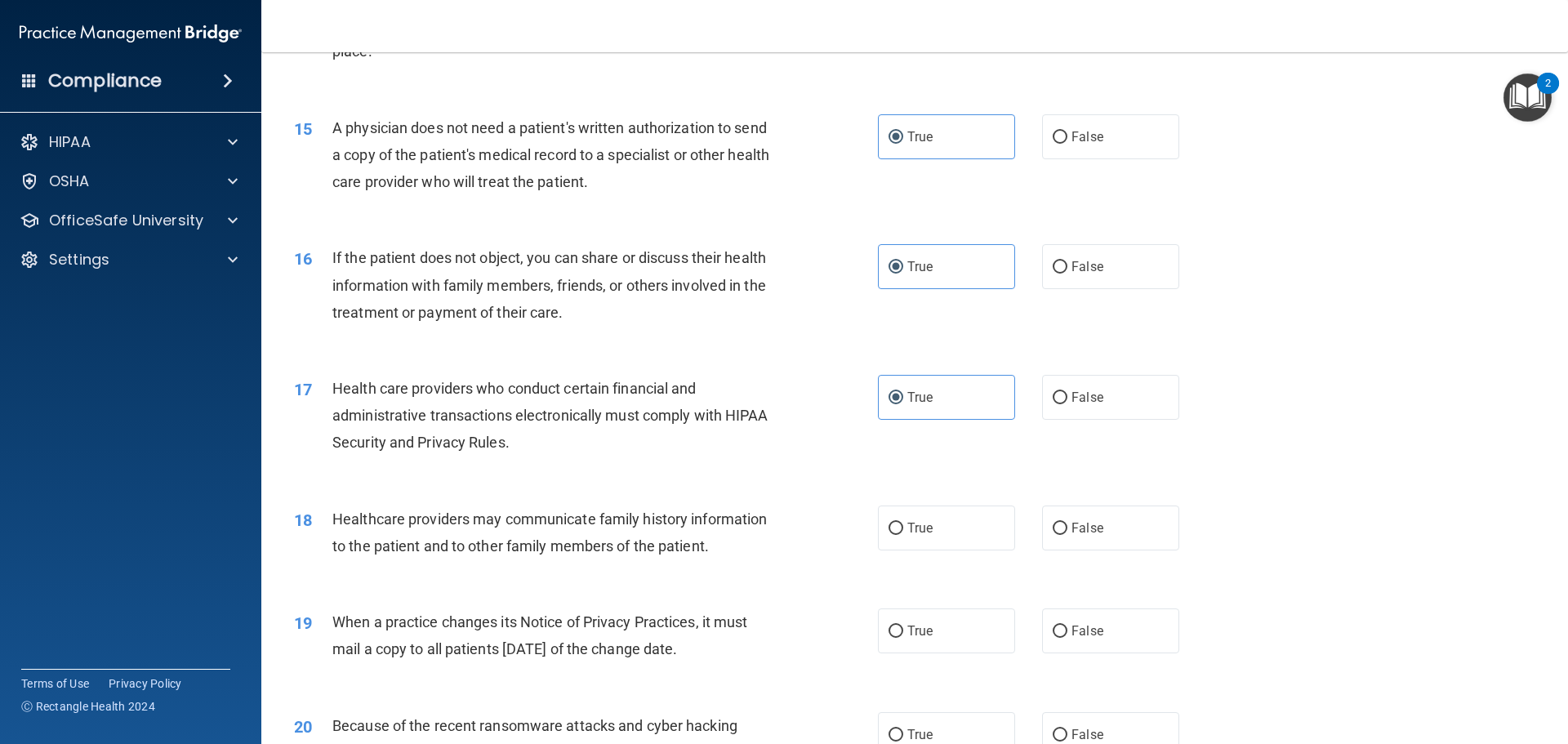
scroll to position [1796, 0]
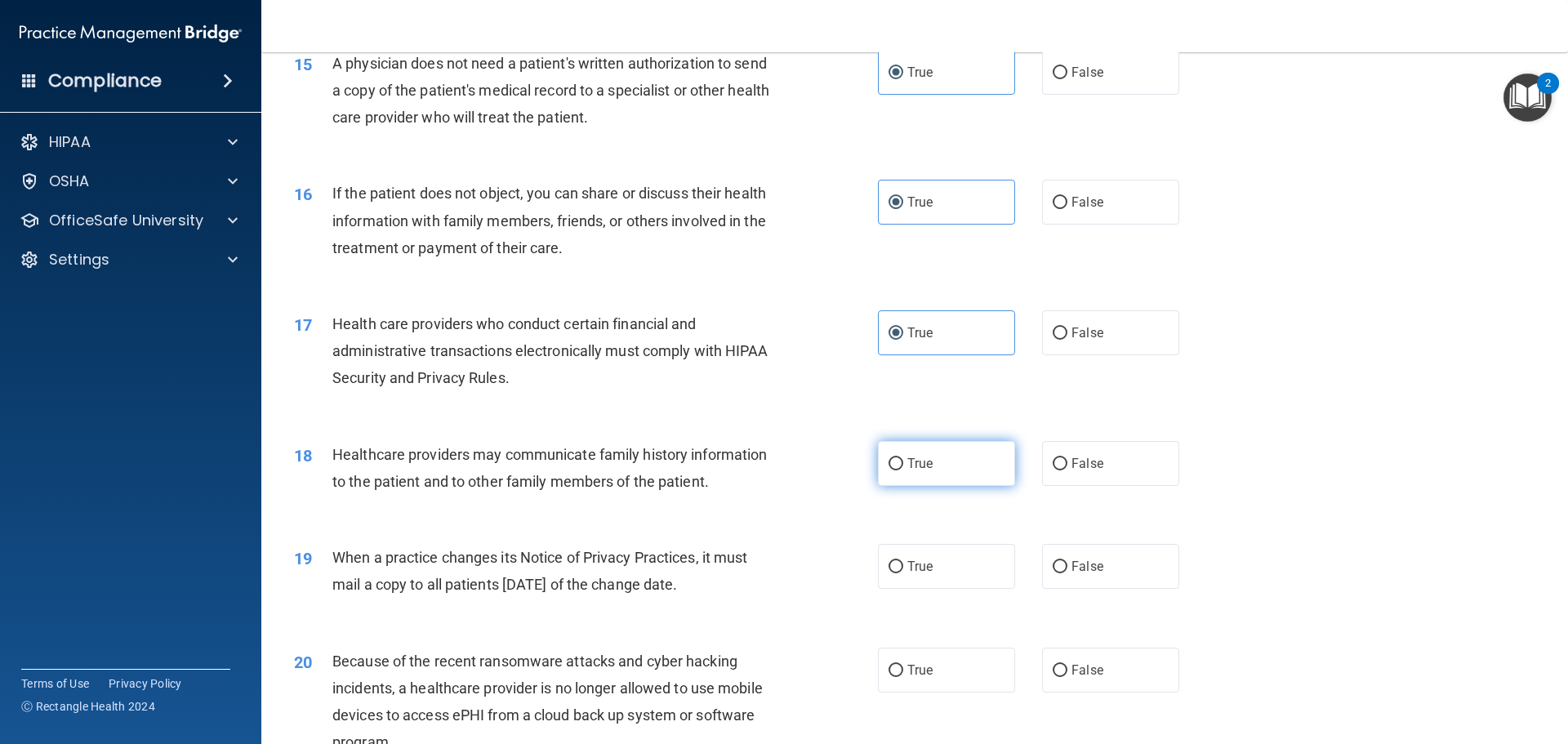
click at [944, 469] on label "True" at bounding box center [946, 463] width 137 height 45
click at [903, 469] on input "True" at bounding box center [896, 464] width 15 height 13
radio input "true"
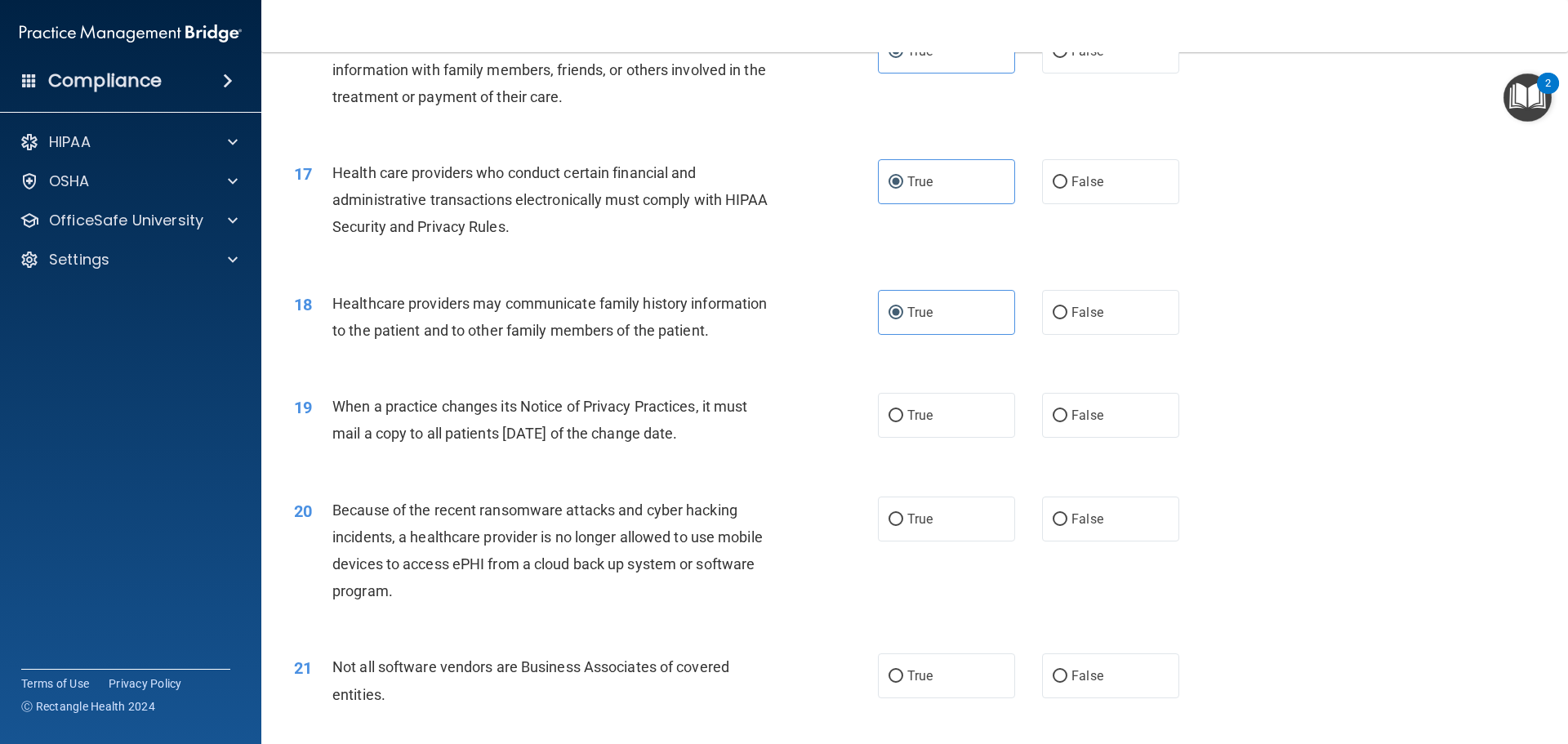
scroll to position [1959, 0]
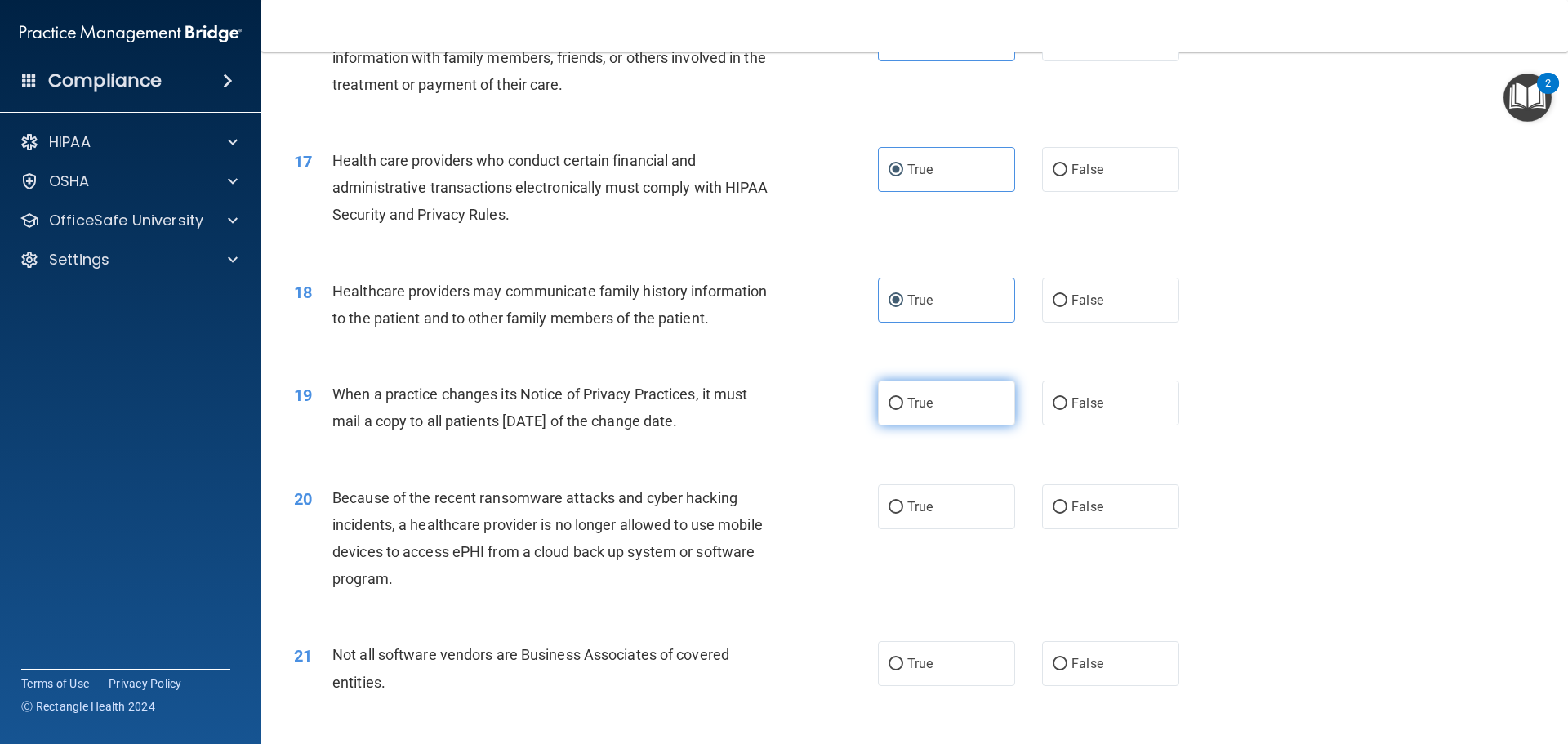
click at [907, 402] on span "True" at bounding box center [920, 403] width 25 height 16
click at [903, 402] on input "True" at bounding box center [896, 404] width 15 height 13
radio input "true"
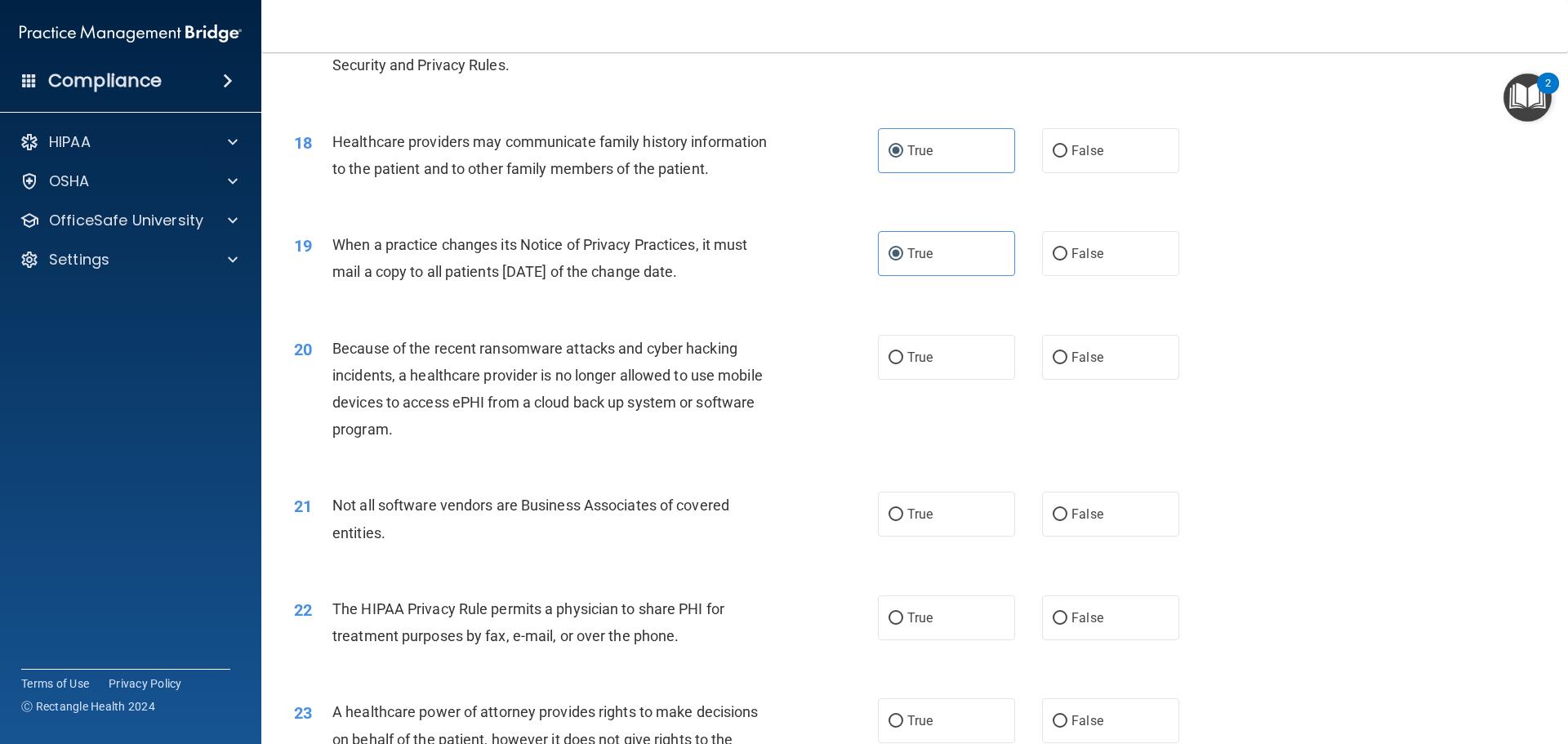
scroll to position [2122, 0]
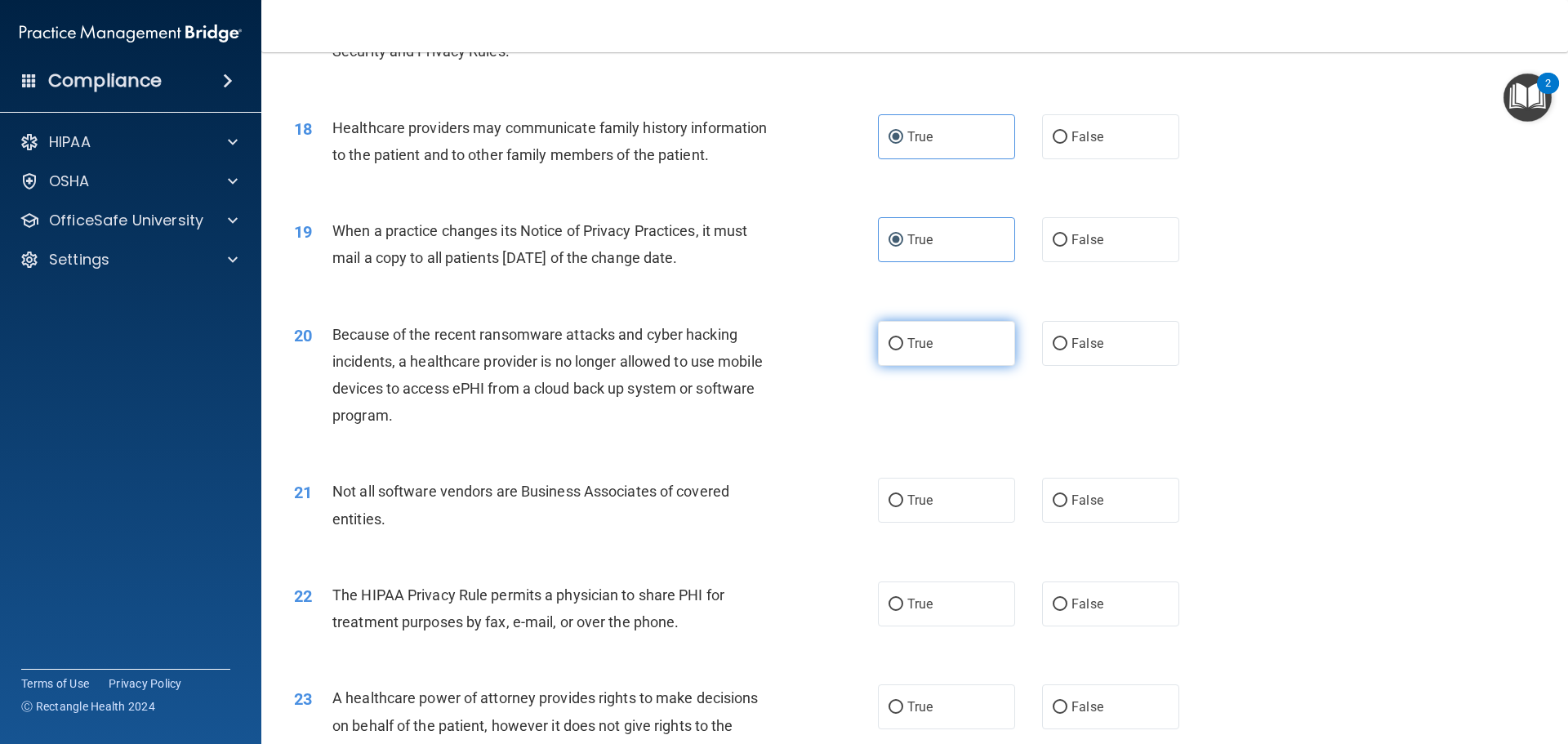
click at [967, 337] on label "True" at bounding box center [946, 343] width 137 height 45
click at [903, 338] on input "True" at bounding box center [896, 343] width 15 height 13
radio input "true"
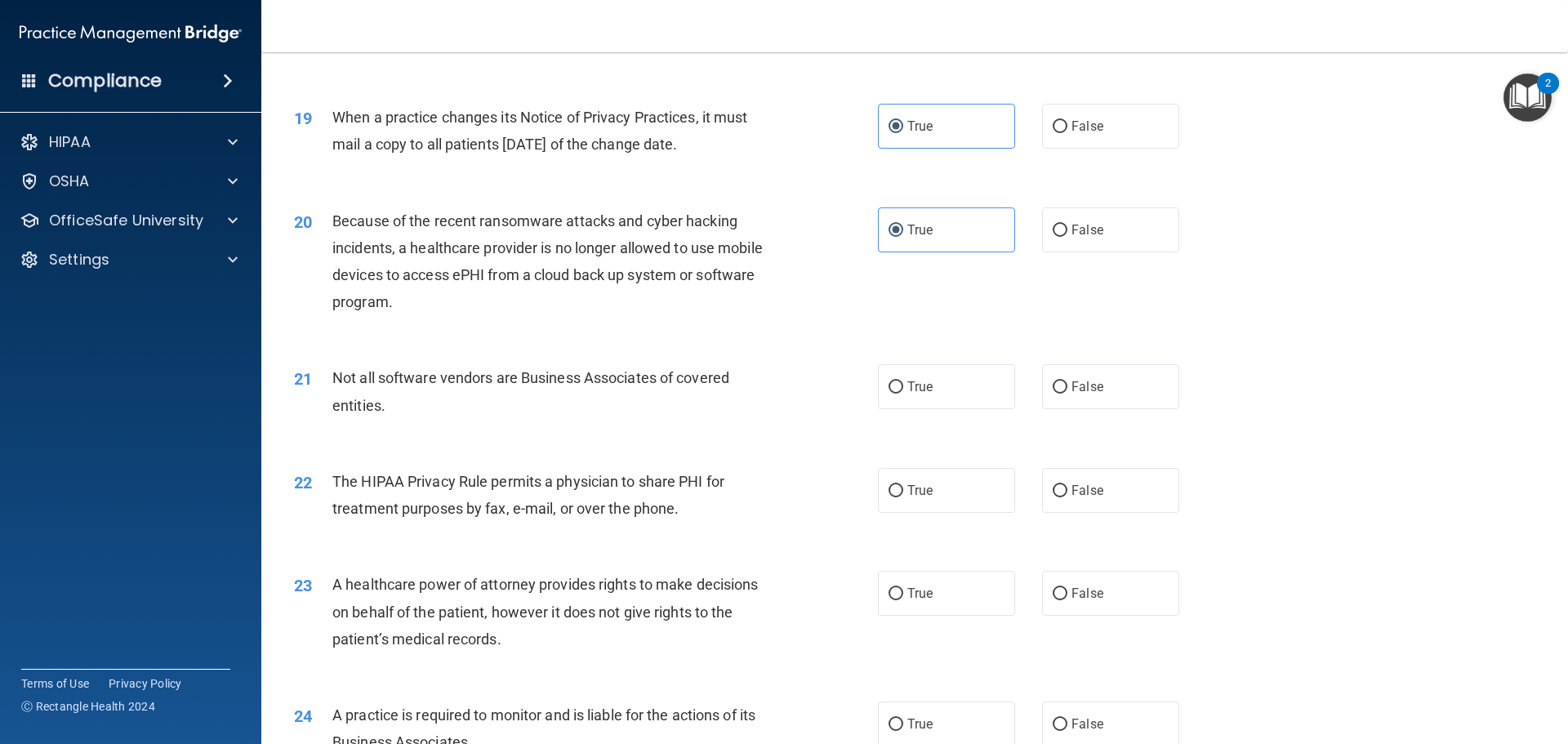
scroll to position [2286, 0]
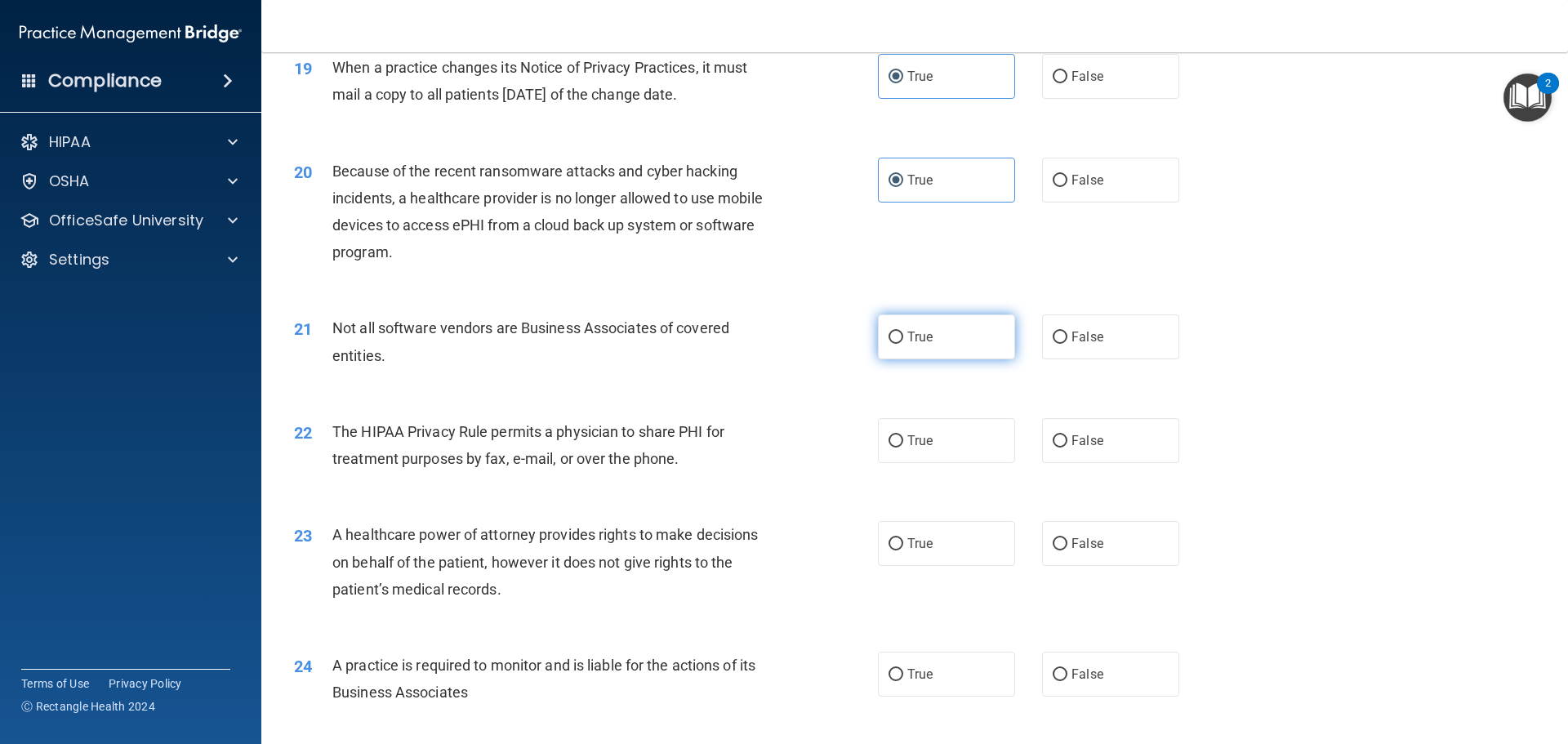
click at [954, 346] on label "True" at bounding box center [946, 337] width 137 height 45
click at [903, 343] on input "True" at bounding box center [896, 338] width 15 height 13
radio input "true"
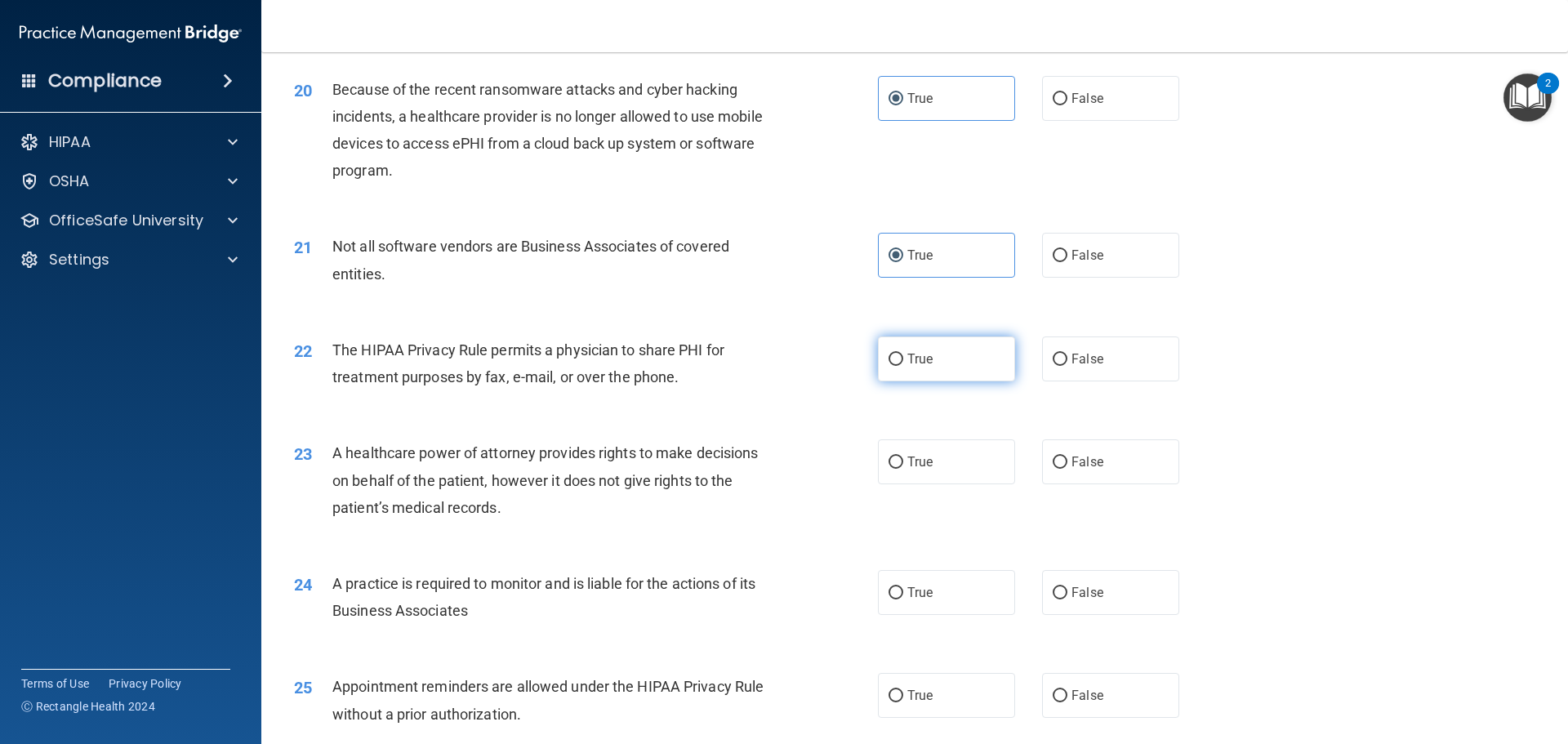
click at [954, 349] on label "True" at bounding box center [946, 359] width 137 height 45
click at [903, 353] on input "True" at bounding box center [896, 359] width 15 height 13
radio input "true"
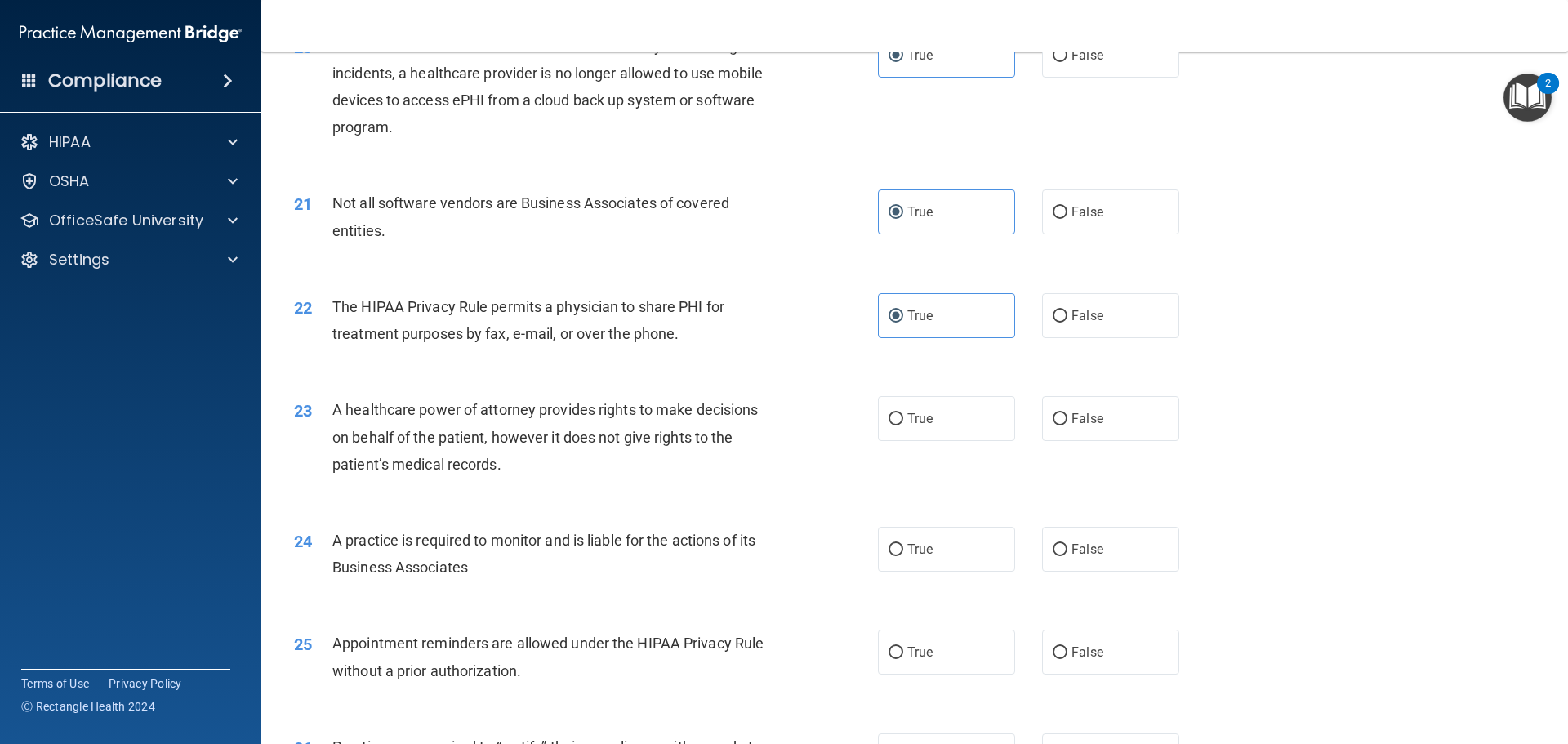
scroll to position [2449, 0]
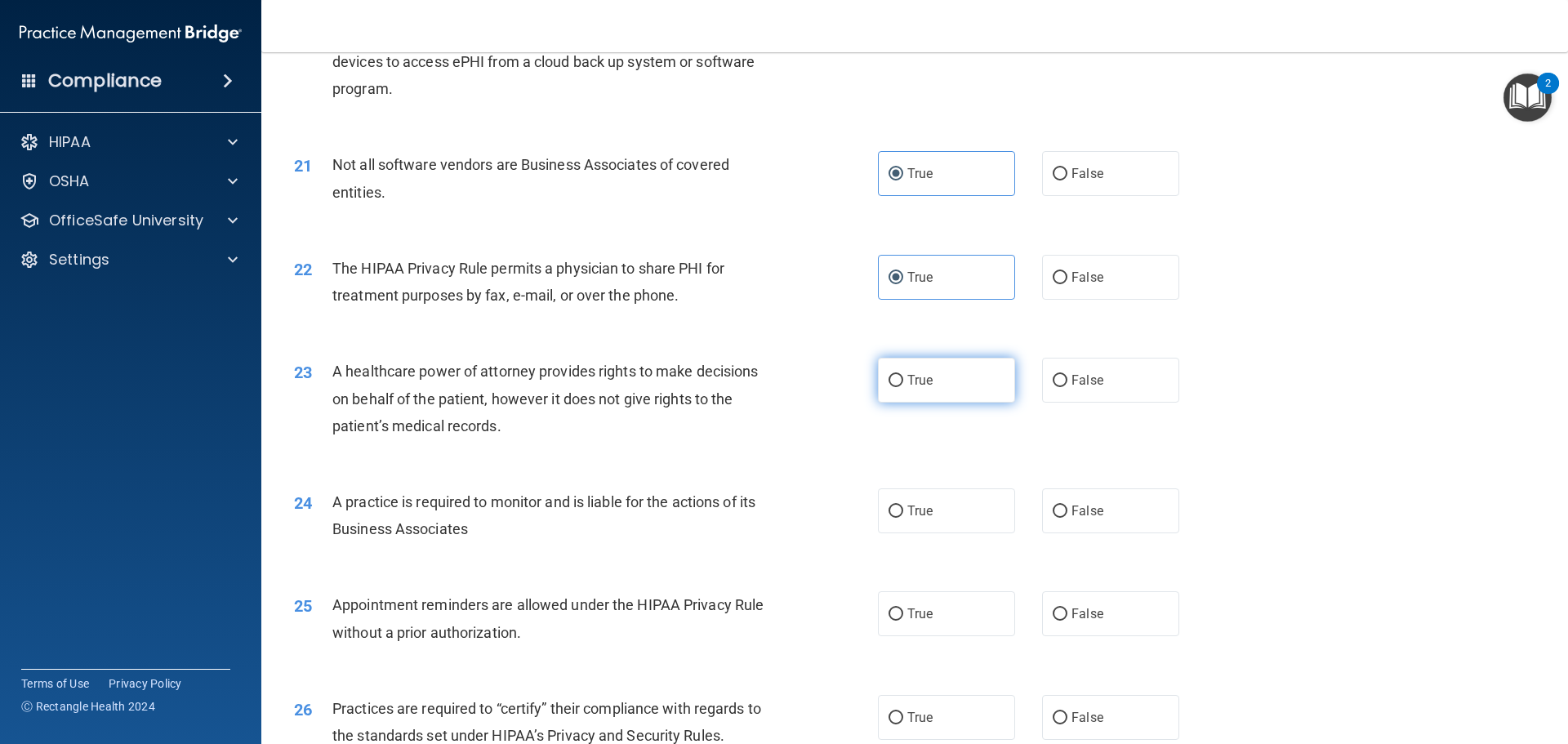
click at [926, 385] on span "True" at bounding box center [920, 380] width 25 height 16
click at [903, 385] on input "True" at bounding box center [896, 380] width 15 height 13
radio input "true"
click at [1107, 502] on label "False" at bounding box center [1110, 510] width 137 height 45
click at [1067, 505] on input "False" at bounding box center [1060, 511] width 15 height 13
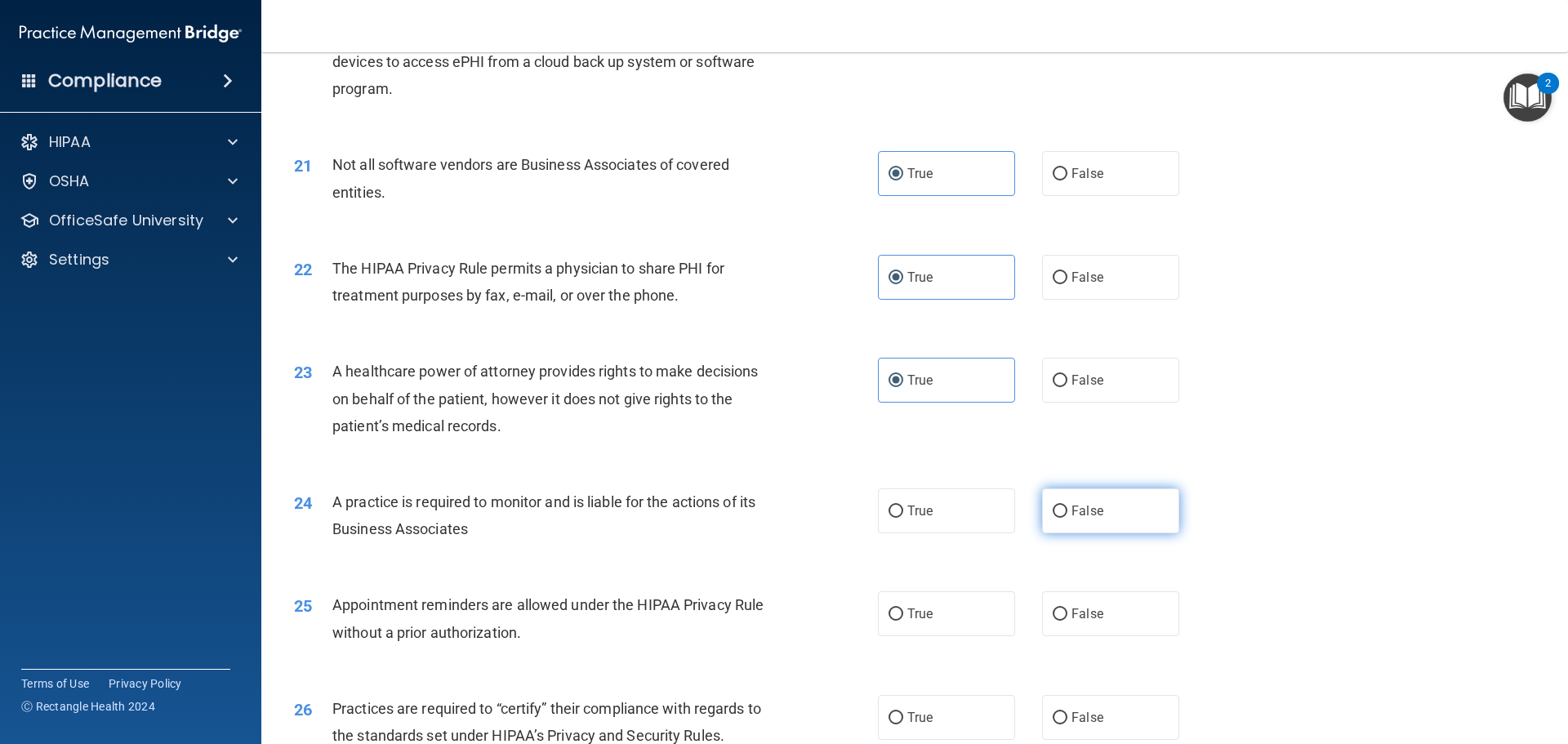
radio input "true"
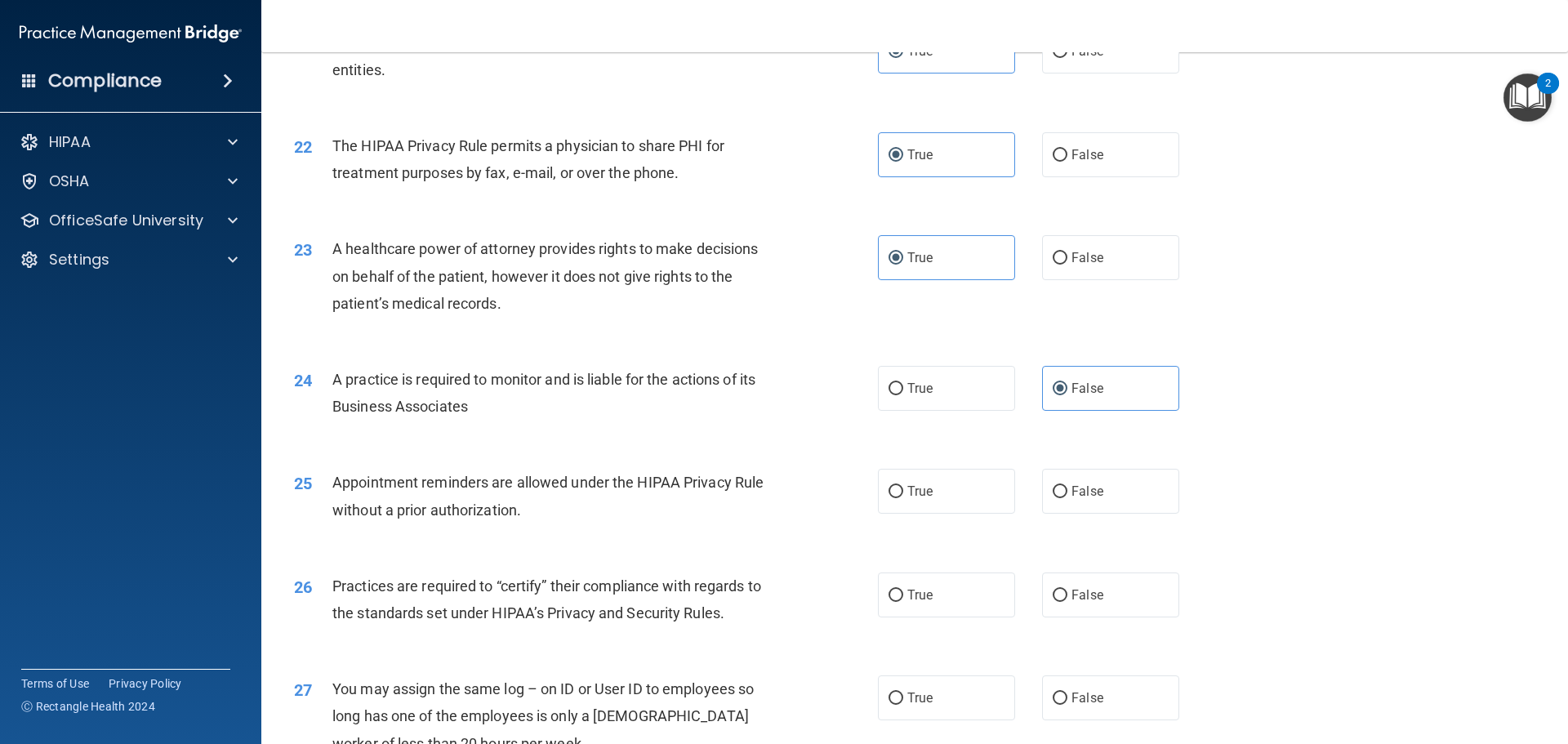
scroll to position [2612, 0]
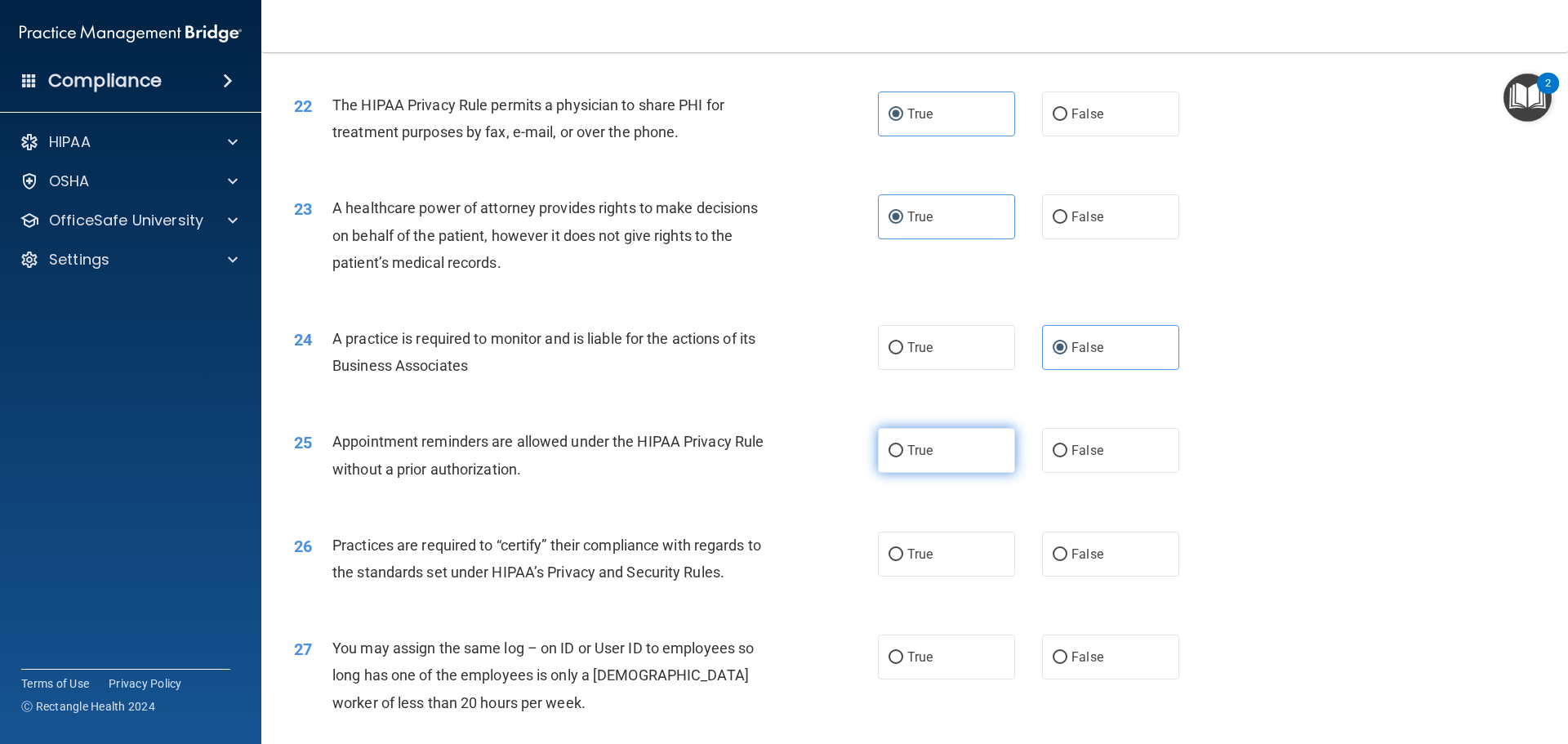
click at [926, 447] on span "True" at bounding box center [920, 450] width 25 height 16
click at [903, 447] on input "True" at bounding box center [896, 451] width 15 height 13
radio input "true"
click at [968, 558] on label "True" at bounding box center [946, 554] width 137 height 45
click at [903, 558] on input "True" at bounding box center [896, 555] width 15 height 13
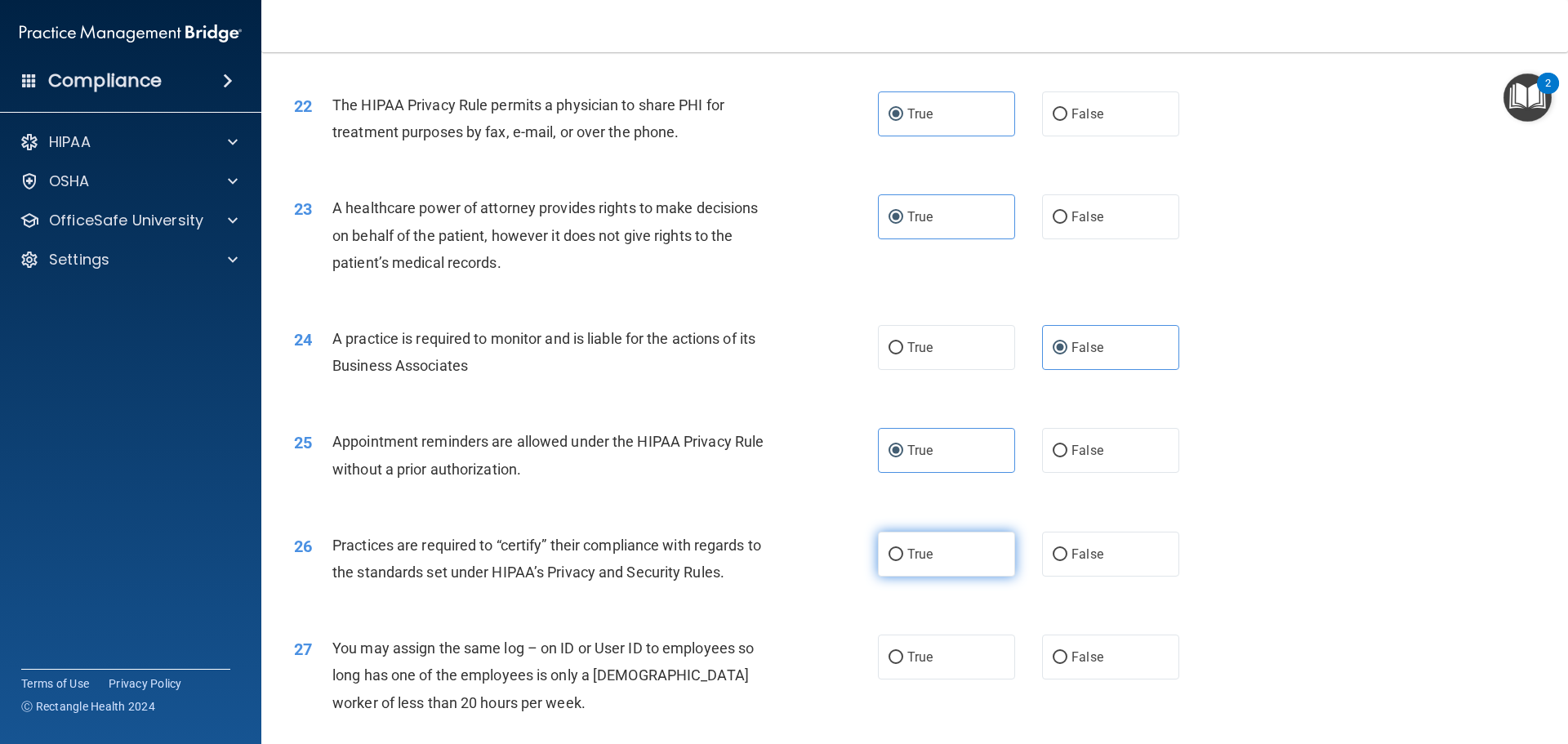
radio input "true"
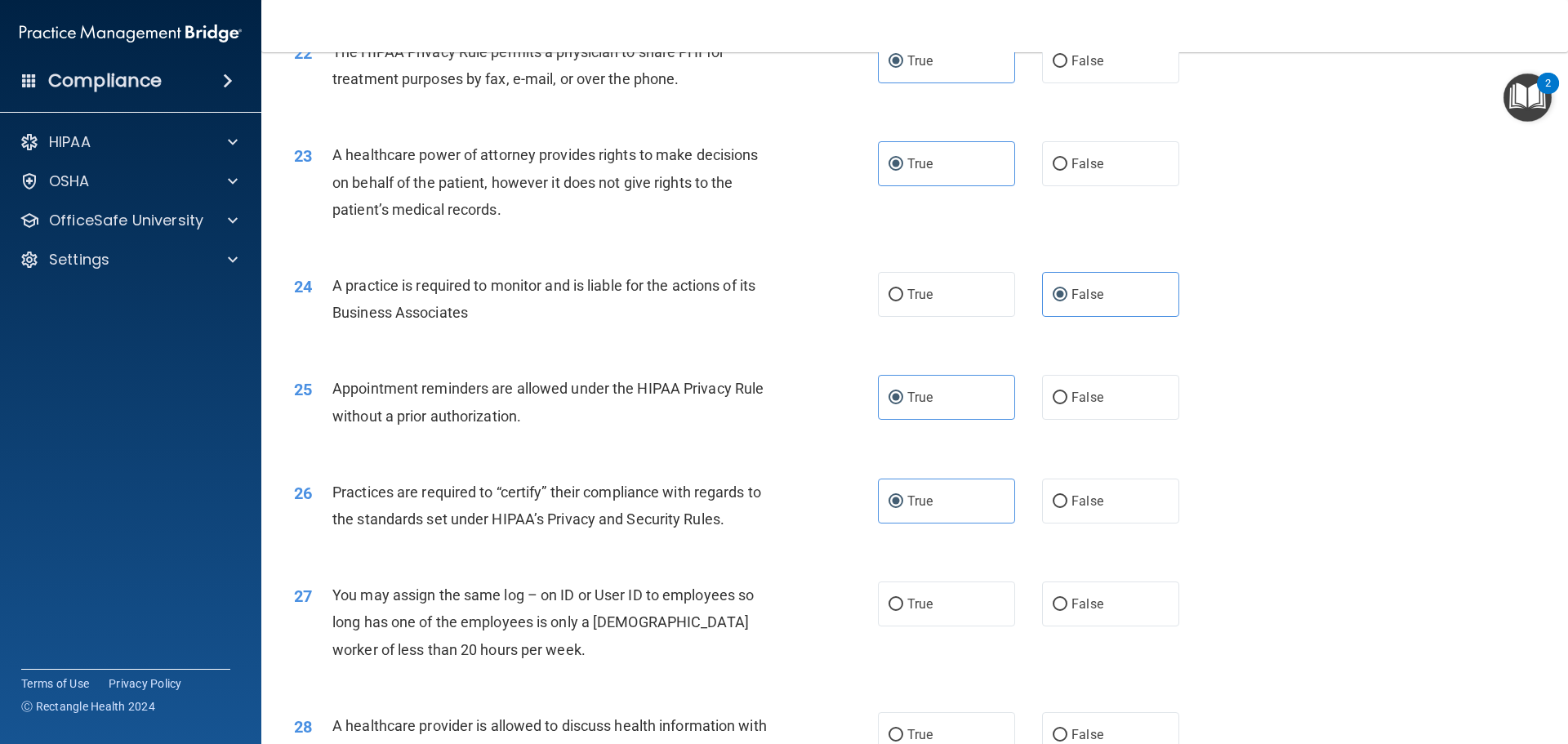
scroll to position [2694, 0]
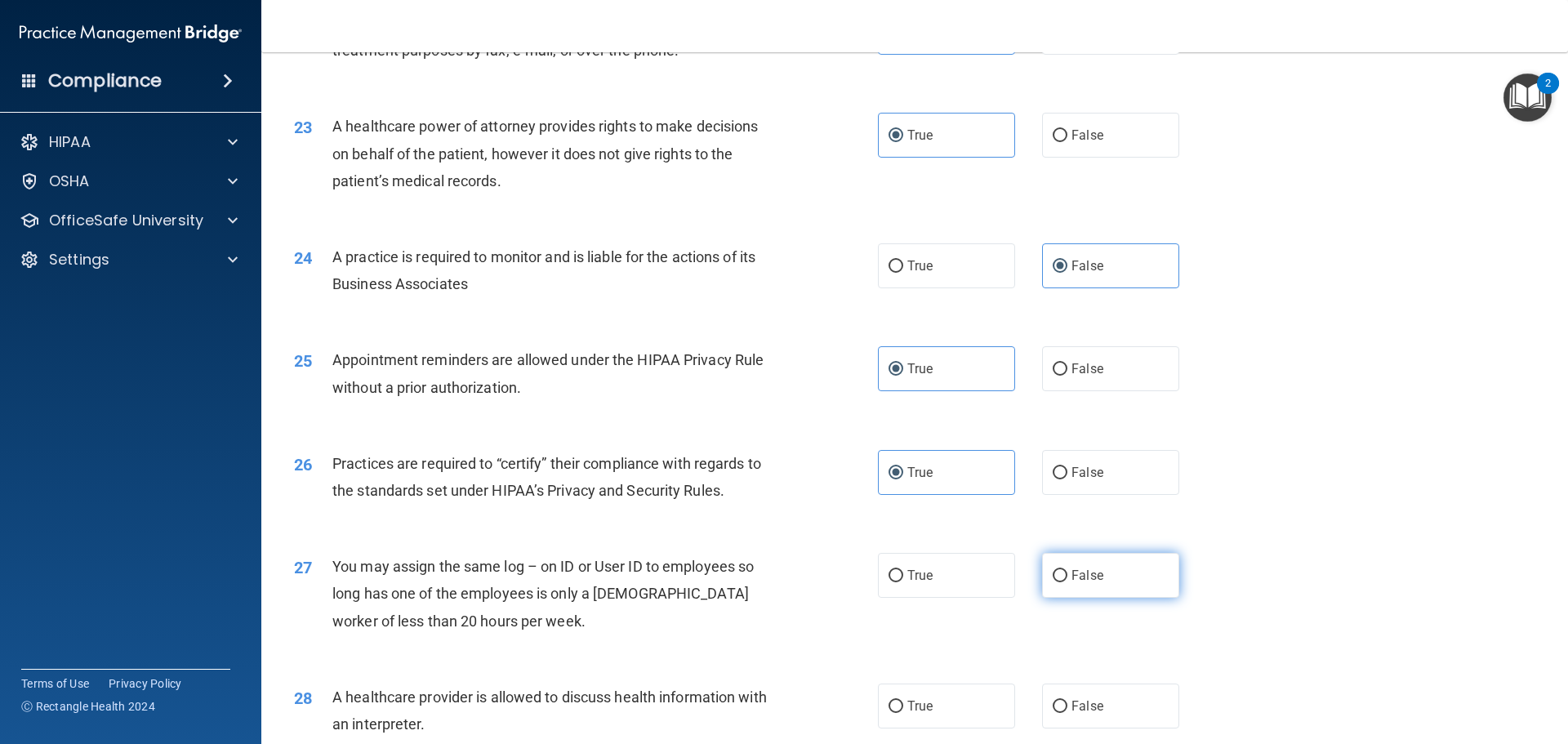
click at [1091, 577] on span "False" at bounding box center [1087, 575] width 32 height 16
click at [1067, 577] on input "False" at bounding box center [1060, 575] width 15 height 13
radio input "true"
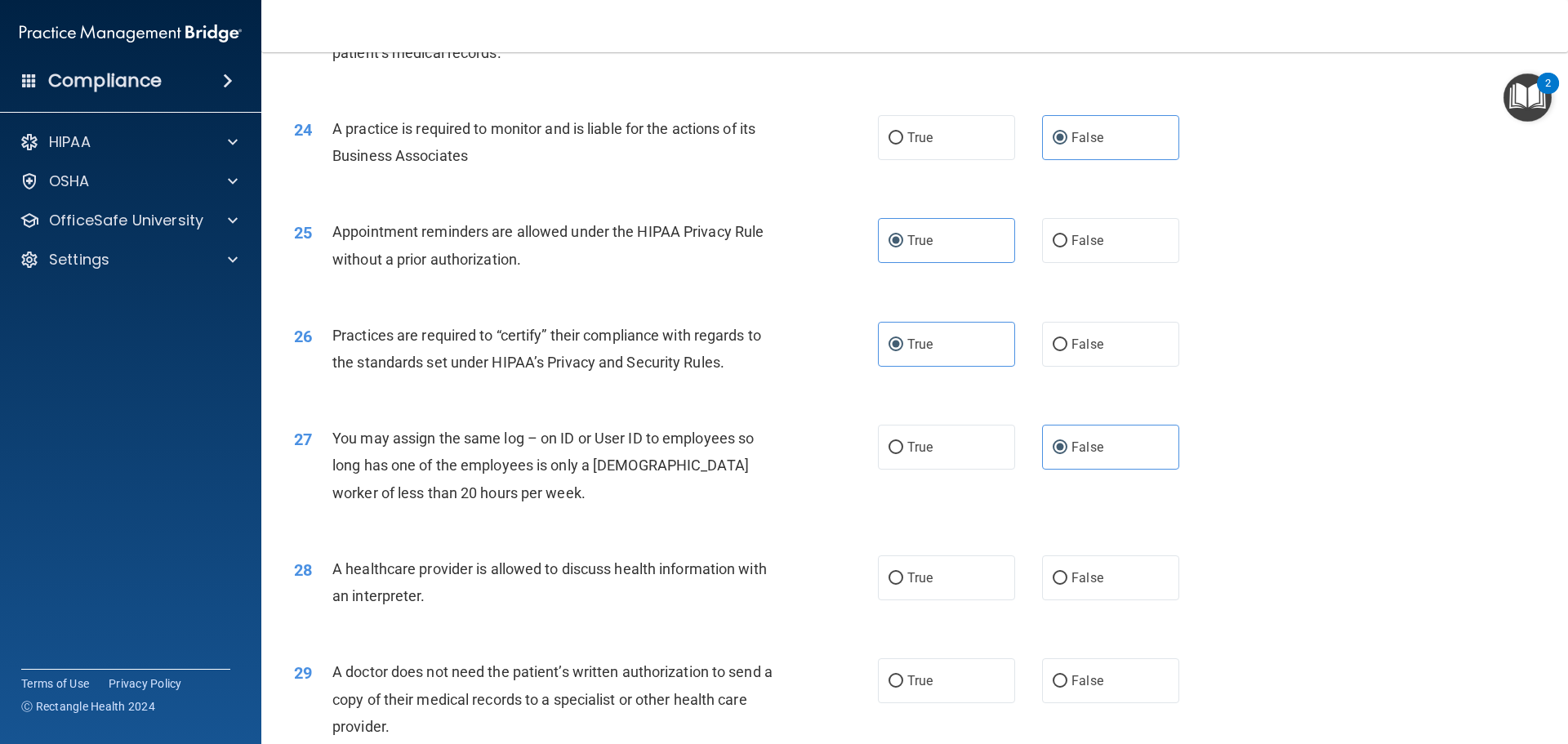
scroll to position [2858, 0]
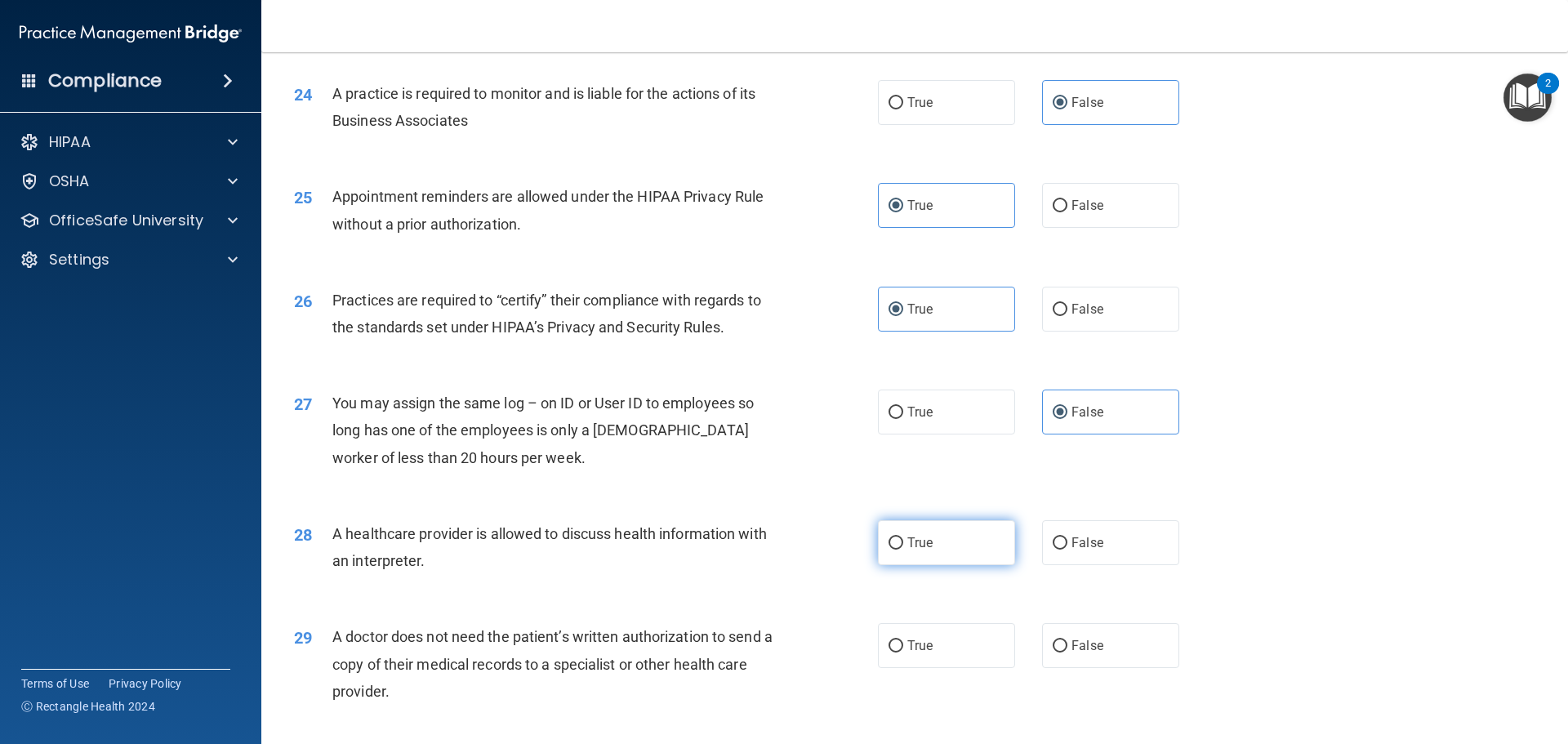
click at [977, 547] on label "True" at bounding box center [946, 542] width 137 height 45
click at [903, 547] on input "True" at bounding box center [896, 543] width 15 height 13
radio input "true"
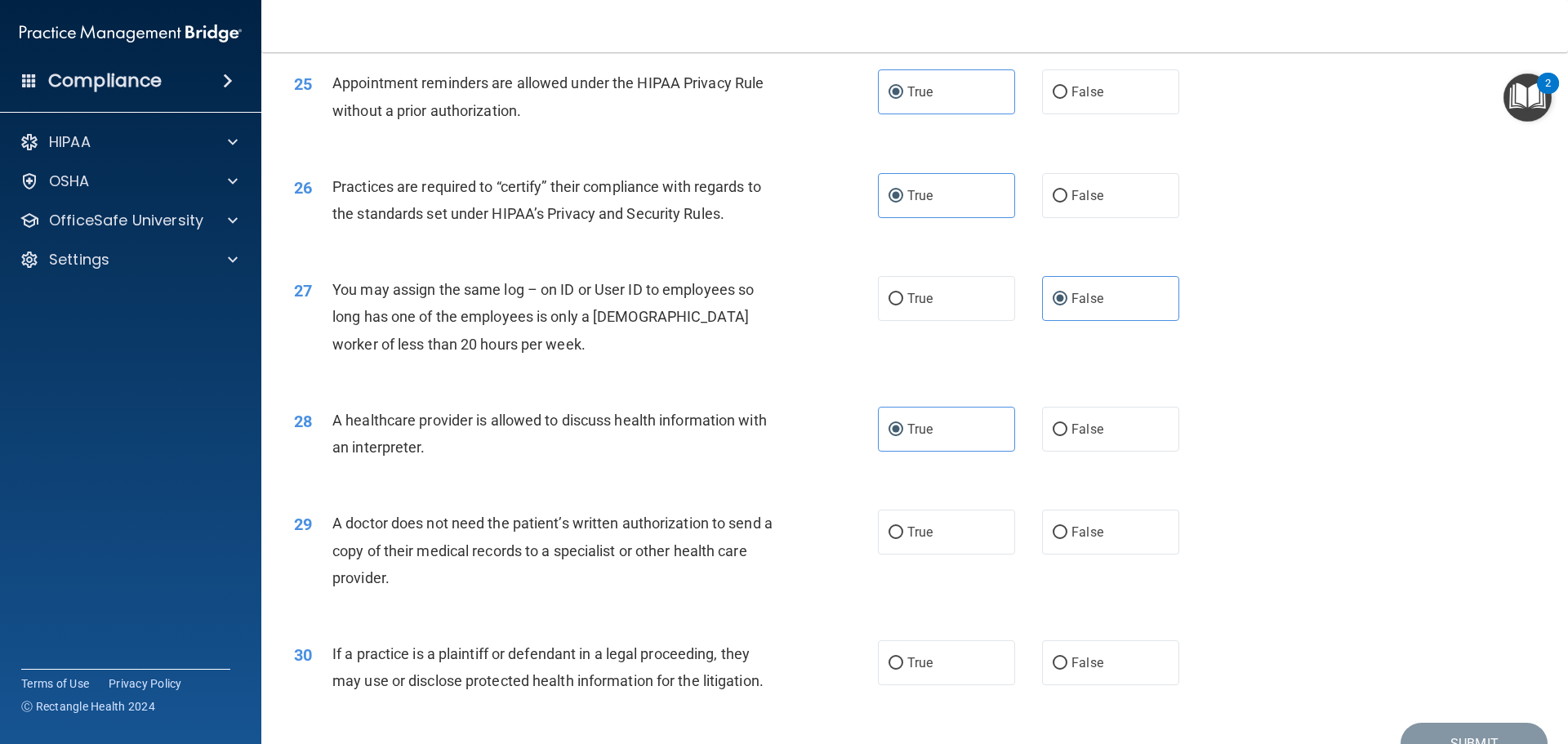
scroll to position [3021, 0]
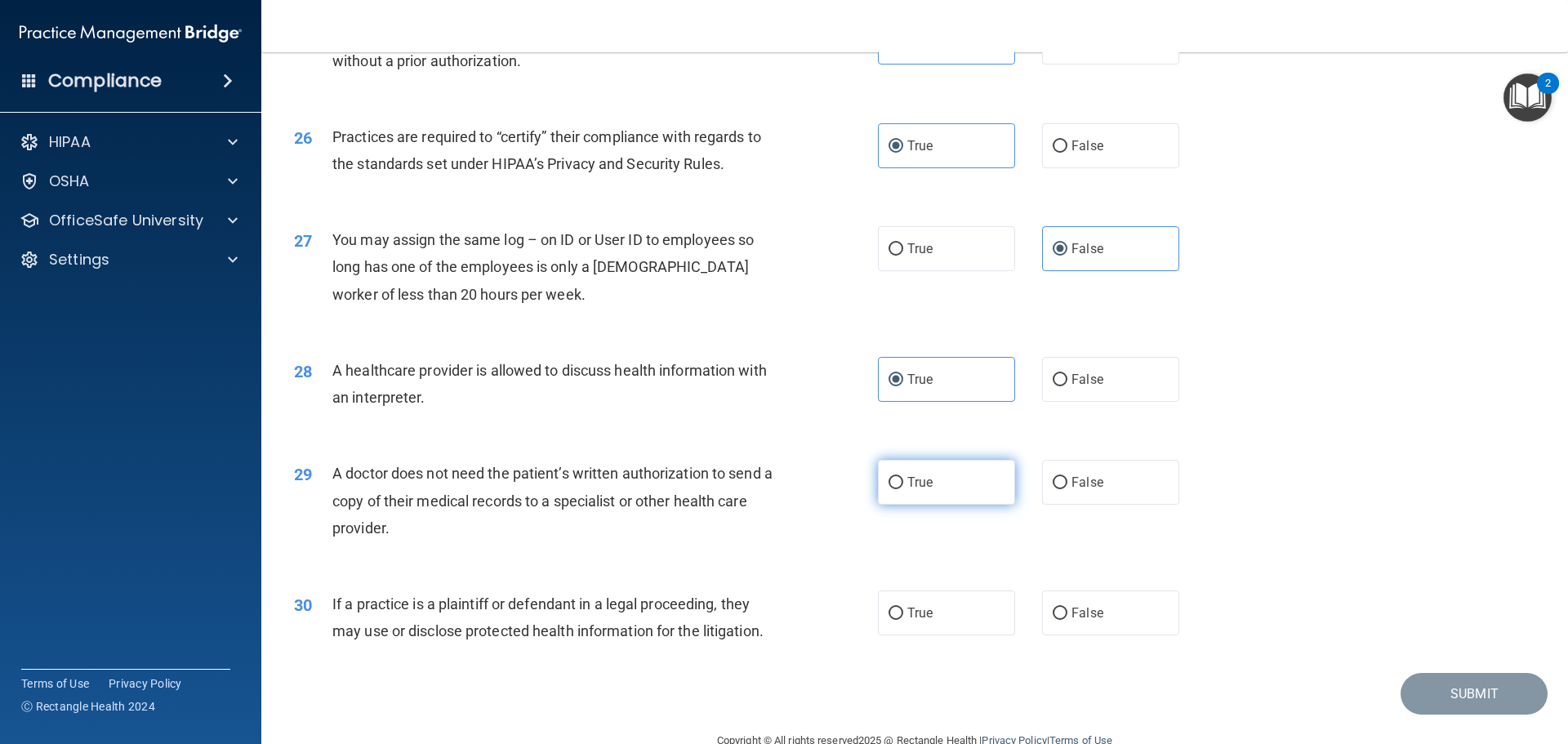
click at [981, 480] on label "True" at bounding box center [946, 482] width 137 height 45
click at [903, 480] on input "True" at bounding box center [896, 483] width 15 height 13
radio input "true"
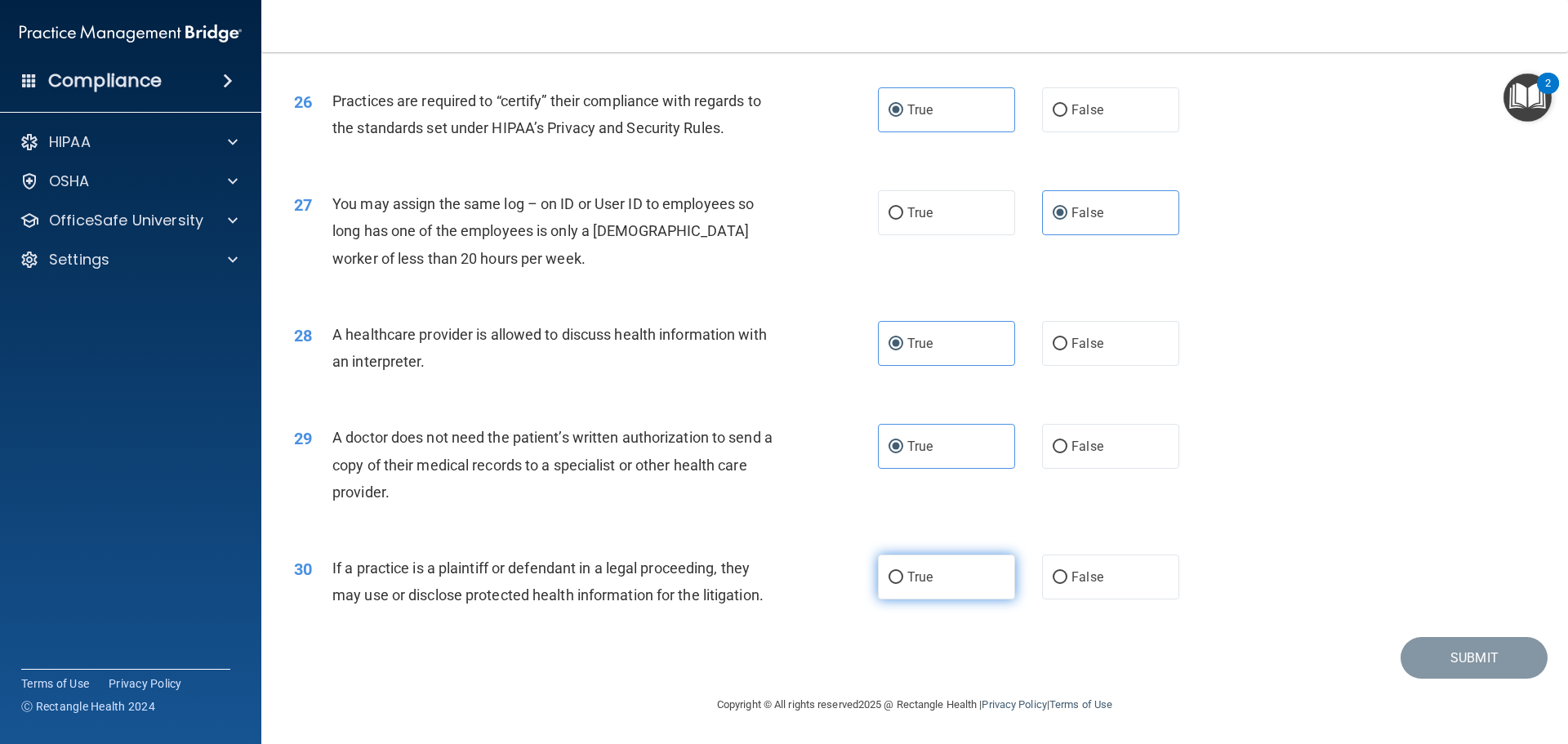
click at [962, 573] on label "True" at bounding box center [946, 576] width 137 height 45
click at [903, 573] on input "True" at bounding box center [896, 577] width 15 height 13
radio input "true"
click at [1523, 655] on button "Submit" at bounding box center [1473, 657] width 147 height 42
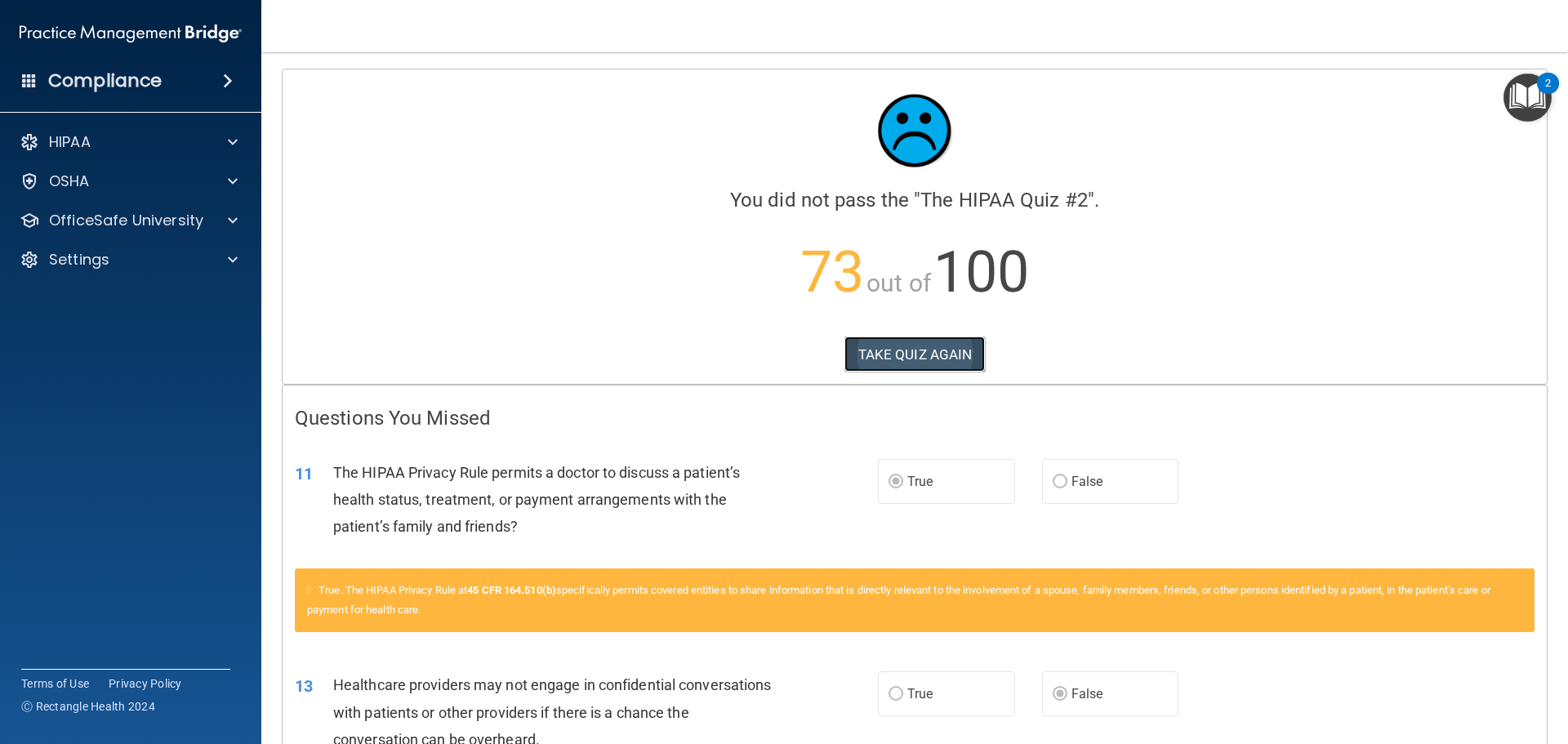
click at [876, 364] on button "TAKE QUIZ AGAIN" at bounding box center [915, 354] width 142 height 36
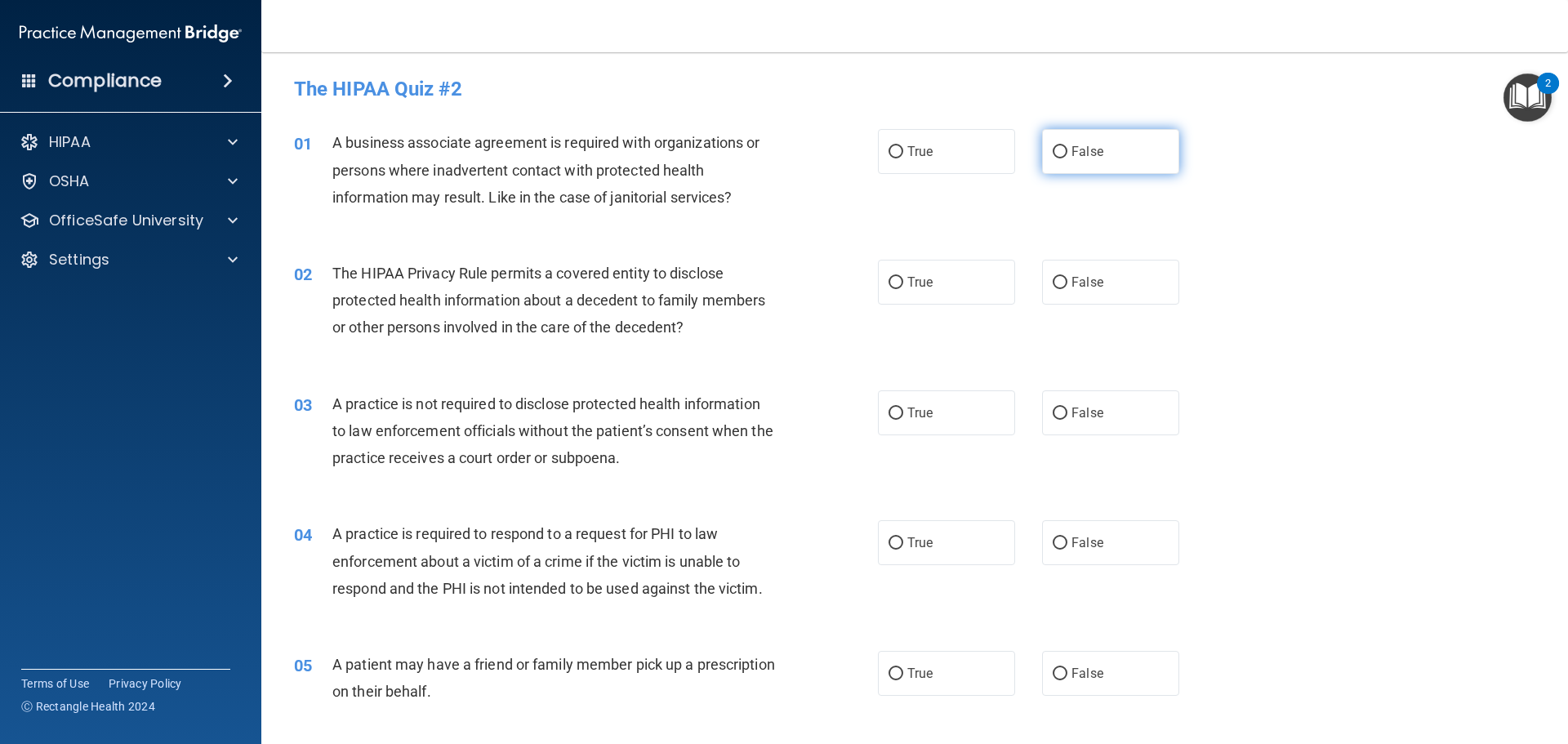
click at [1073, 162] on label "False" at bounding box center [1110, 151] width 137 height 45
click at [1067, 158] on input "False" at bounding box center [1060, 152] width 15 height 13
radio input "true"
click at [981, 275] on label "True" at bounding box center [946, 282] width 137 height 45
click at [903, 276] on input "True" at bounding box center [896, 282] width 15 height 13
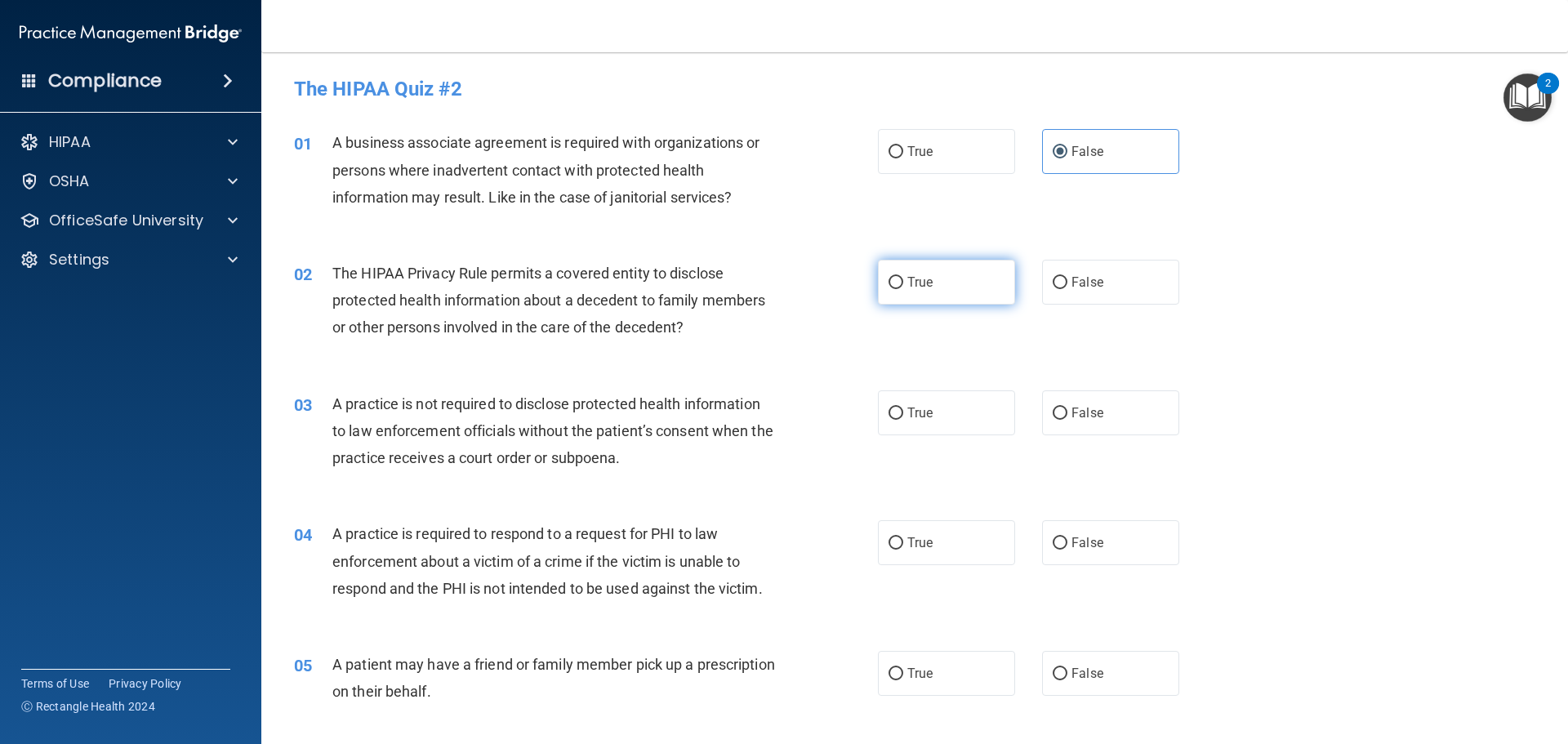
radio input "true"
click at [910, 420] on label "True" at bounding box center [946, 412] width 137 height 45
click at [903, 420] on input "True" at bounding box center [896, 413] width 15 height 13
radio input "true"
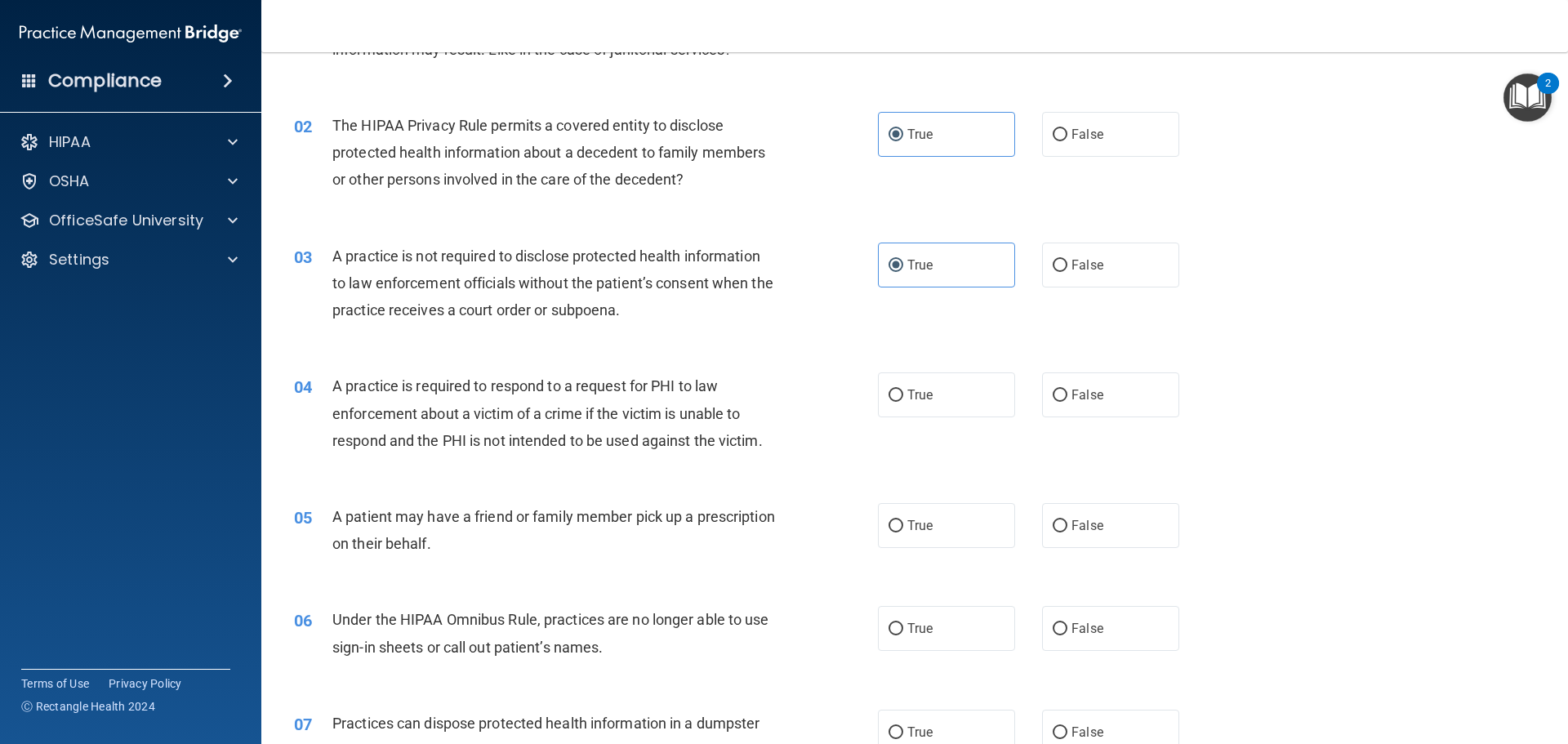
scroll to position [163, 0]
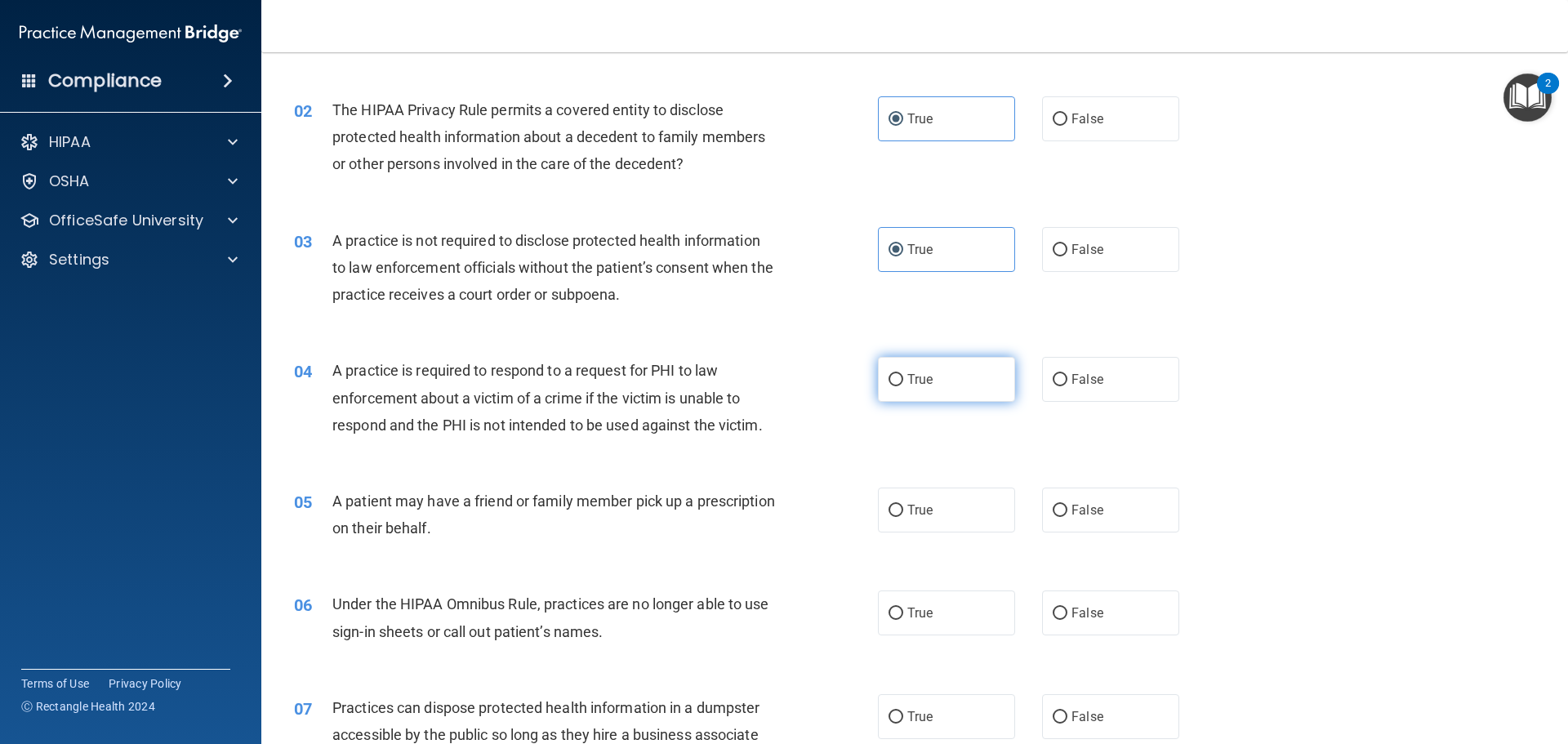
click at [962, 387] on label "True" at bounding box center [946, 379] width 137 height 45
click at [903, 386] on input "True" at bounding box center [896, 379] width 15 height 13
radio input "true"
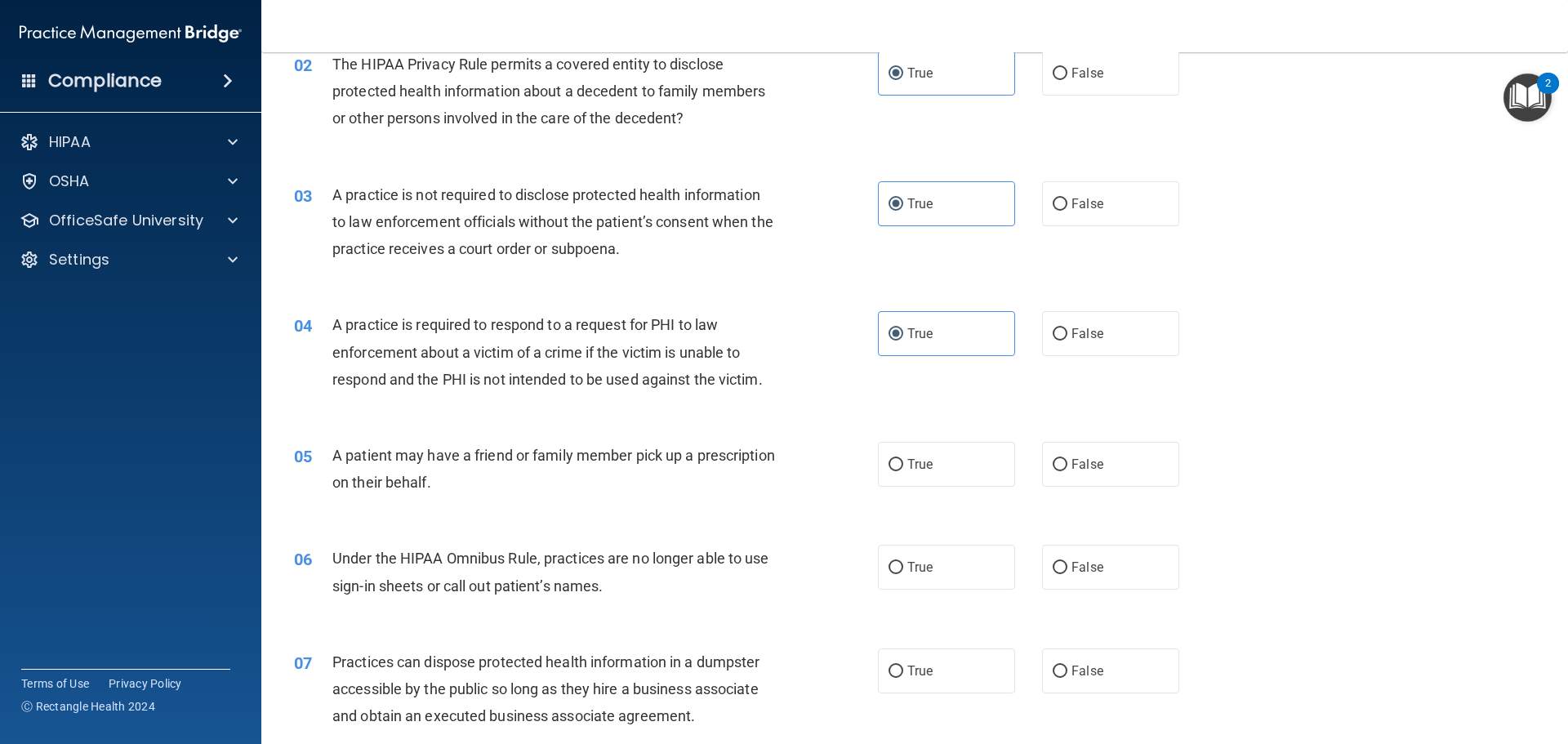
scroll to position [327, 0]
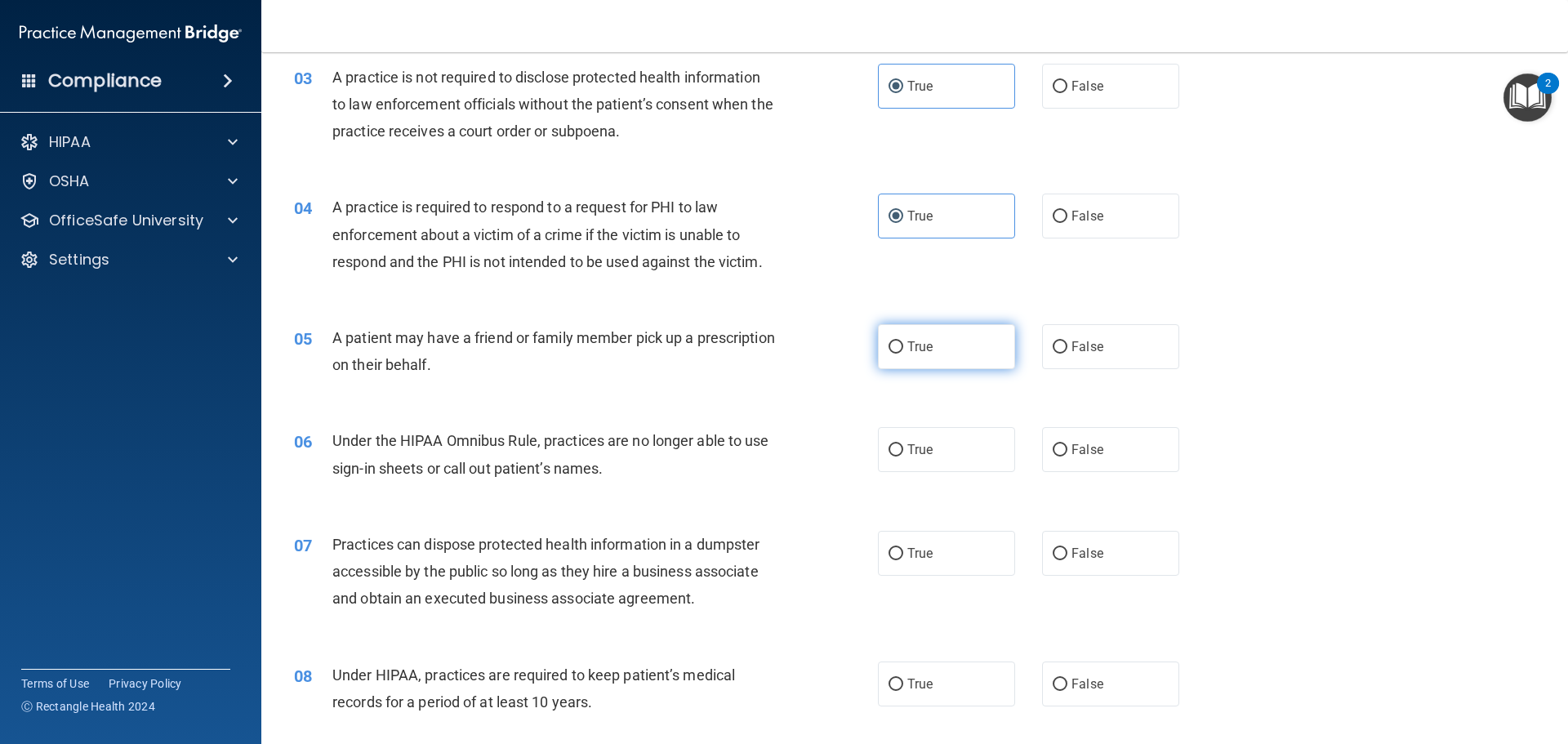
click at [957, 344] on label "True" at bounding box center [946, 346] width 137 height 45
click at [903, 344] on input "True" at bounding box center [896, 347] width 15 height 13
radio input "true"
click at [988, 458] on label "True" at bounding box center [946, 449] width 137 height 45
click at [903, 456] on input "True" at bounding box center [896, 450] width 15 height 13
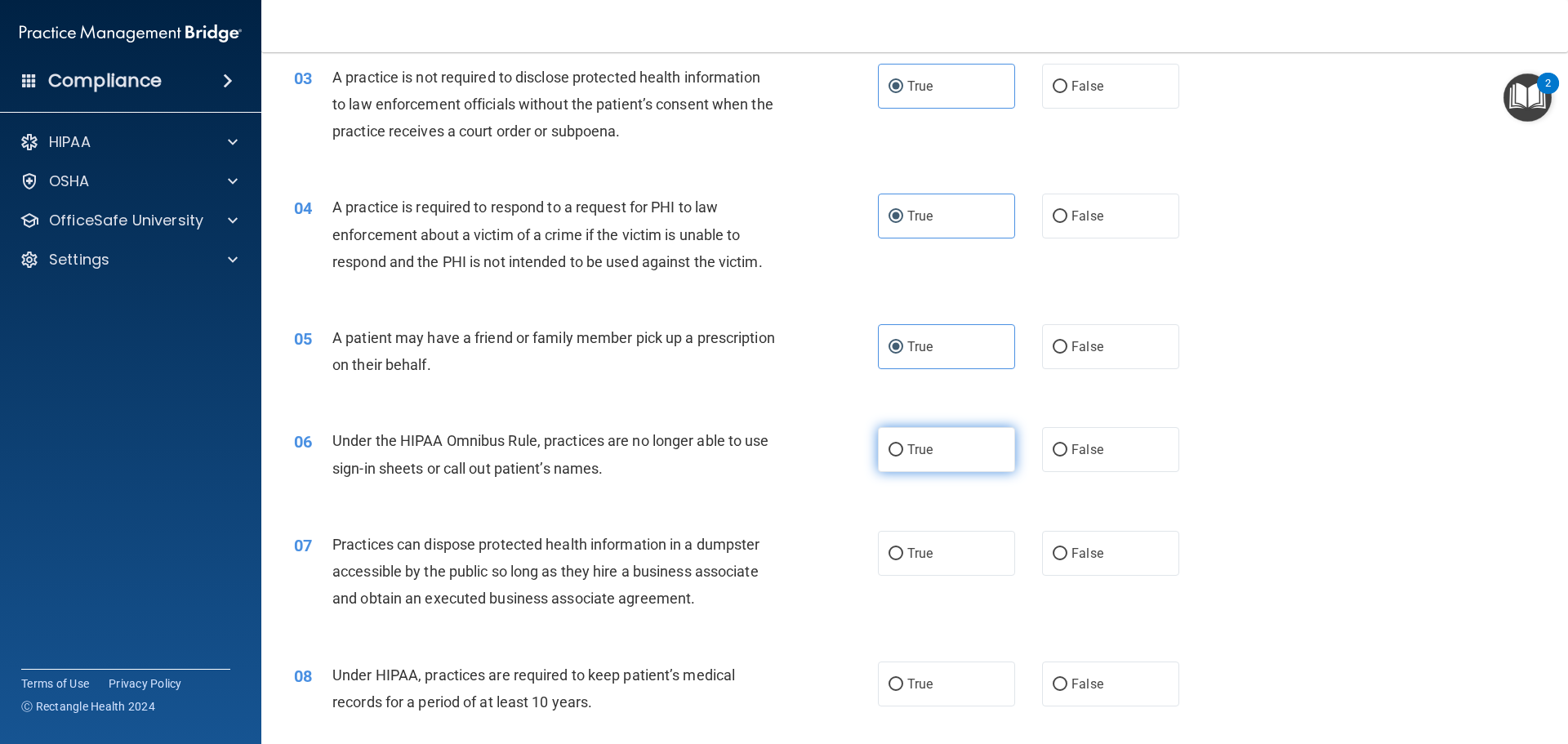
radio input "true"
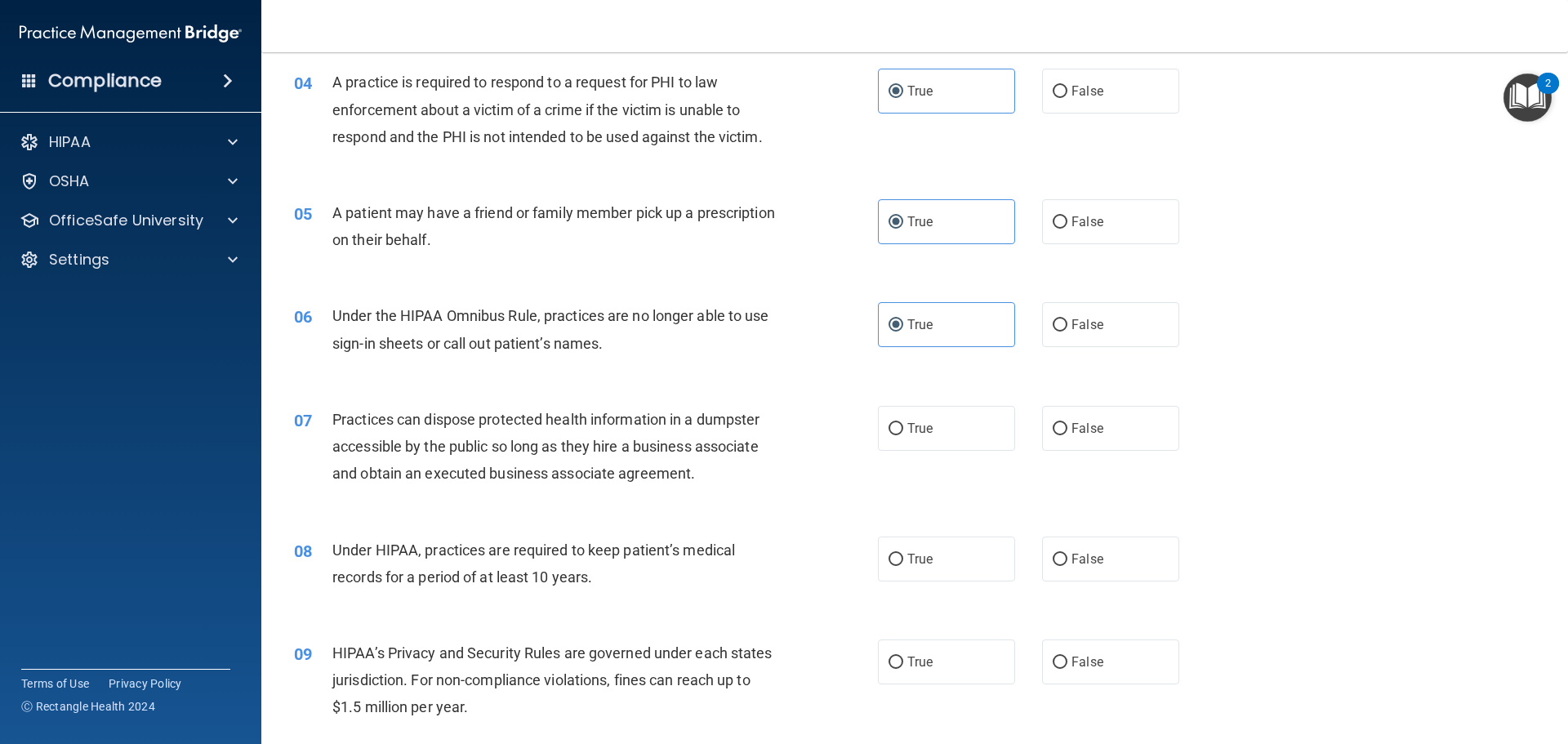
scroll to position [490, 0]
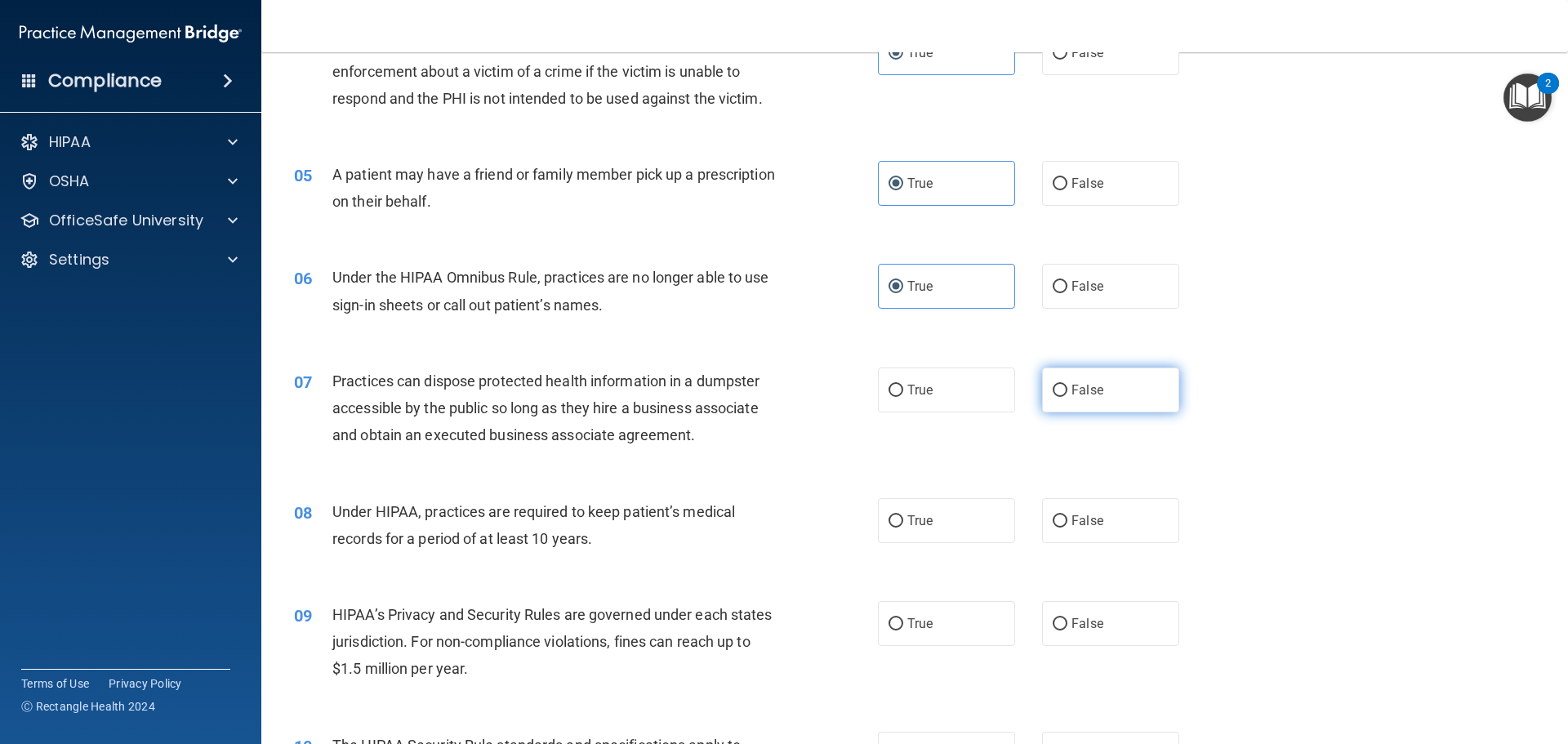
click at [1085, 398] on label "False" at bounding box center [1110, 390] width 137 height 45
click at [1067, 397] on input "False" at bounding box center [1060, 390] width 15 height 13
radio input "true"
click at [1086, 524] on span "False" at bounding box center [1087, 521] width 32 height 16
click at [1067, 524] on input "False" at bounding box center [1060, 521] width 15 height 13
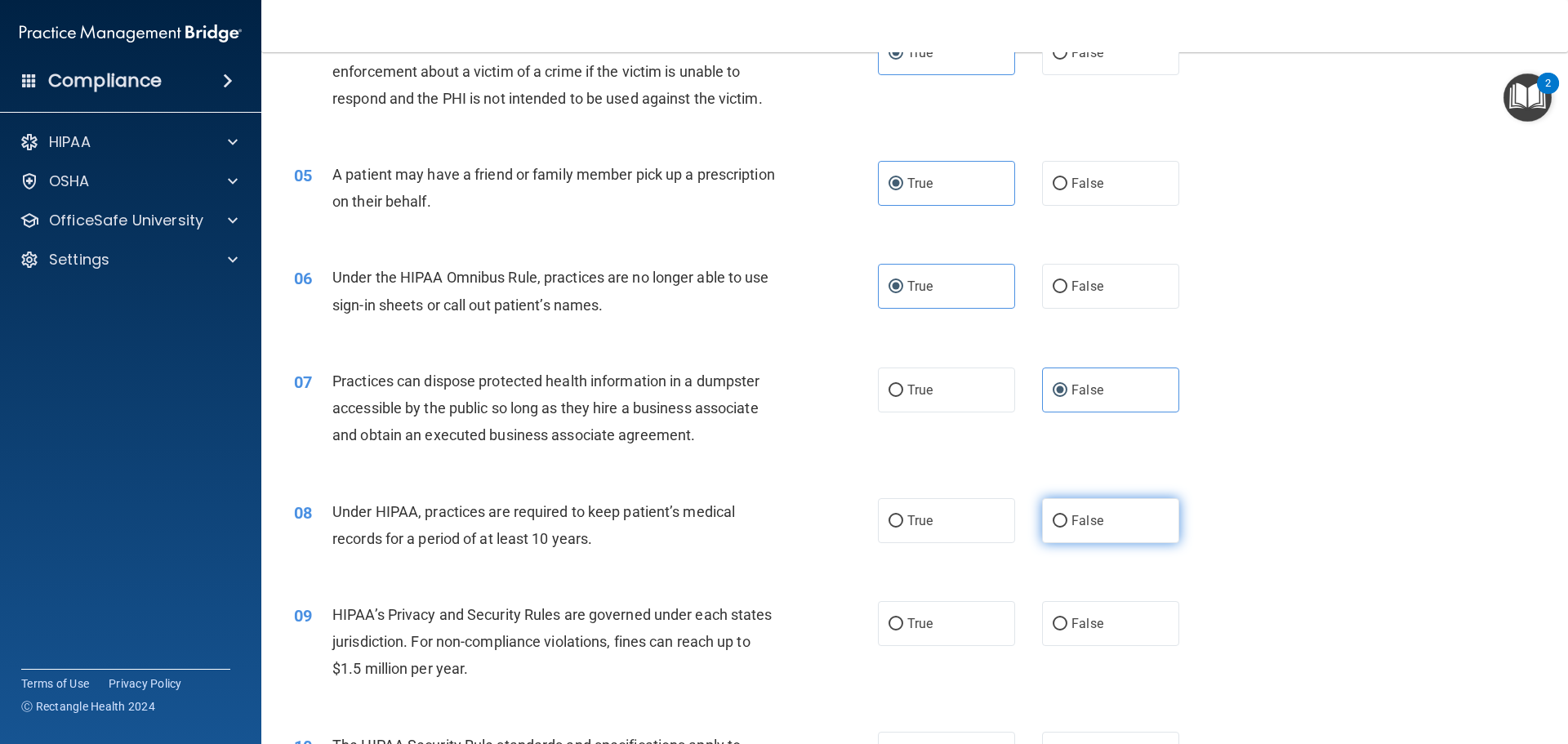
radio input "true"
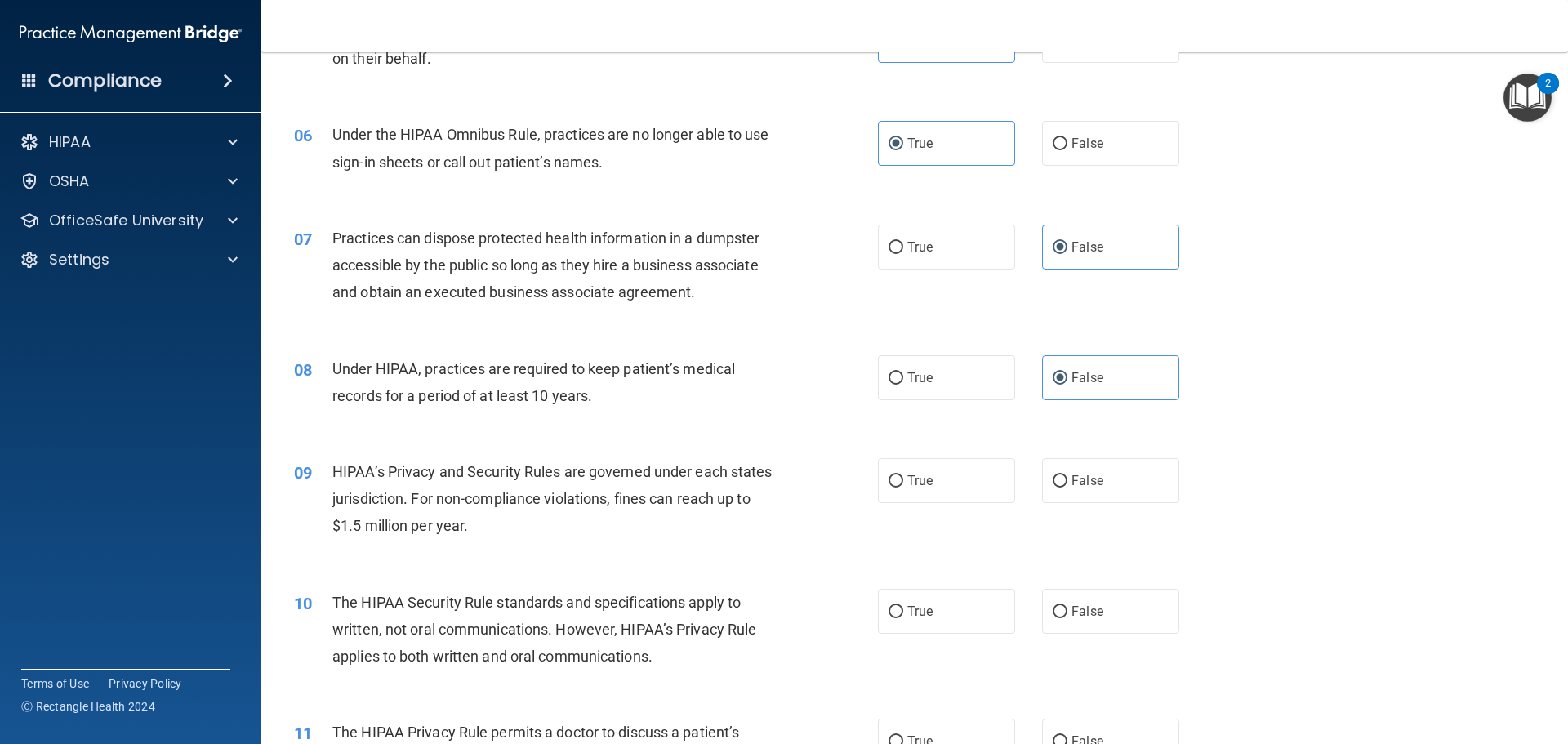
scroll to position [653, 0]
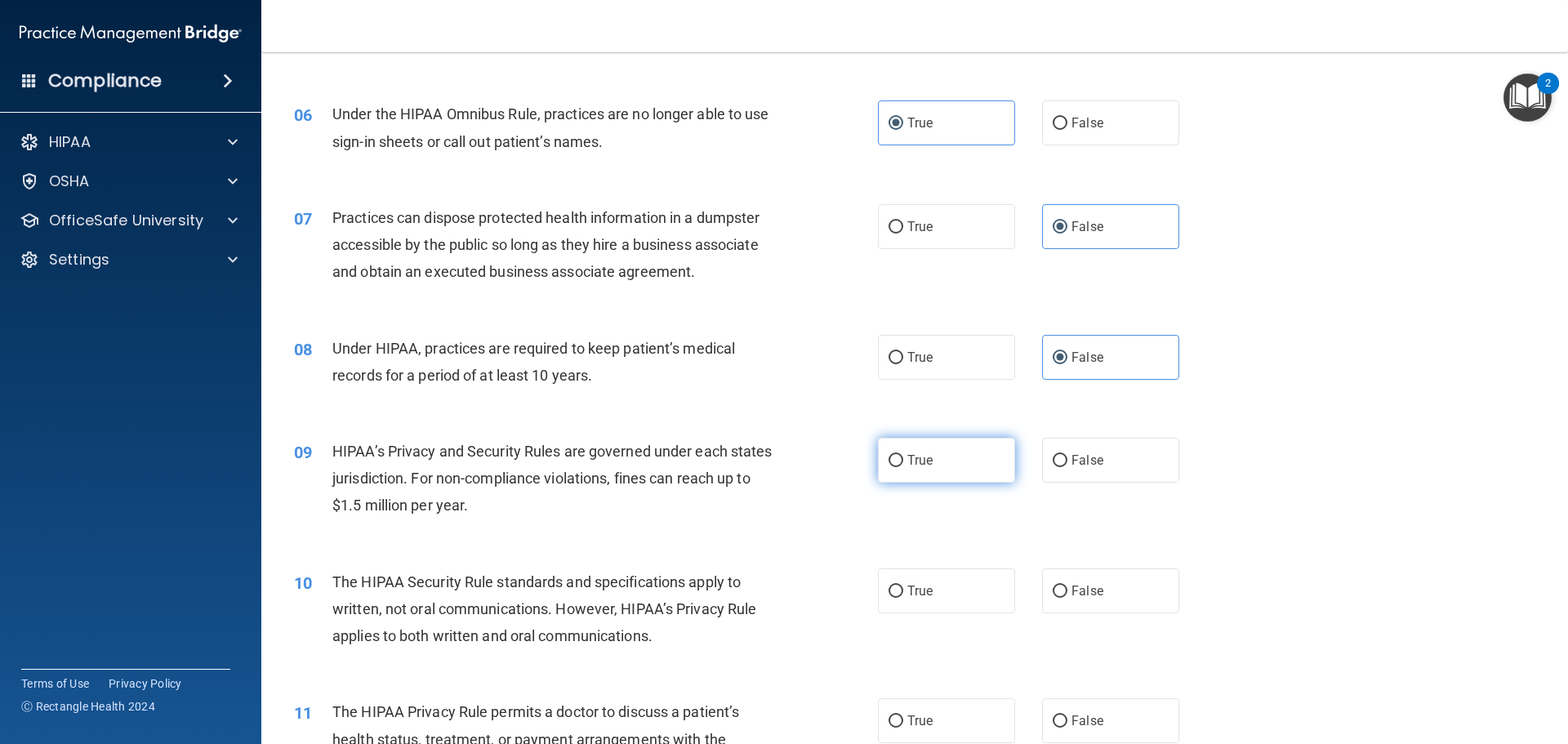
click at [955, 443] on label "True" at bounding box center [946, 460] width 137 height 45
click at [903, 455] on input "True" at bounding box center [896, 461] width 15 height 13
radio input "true"
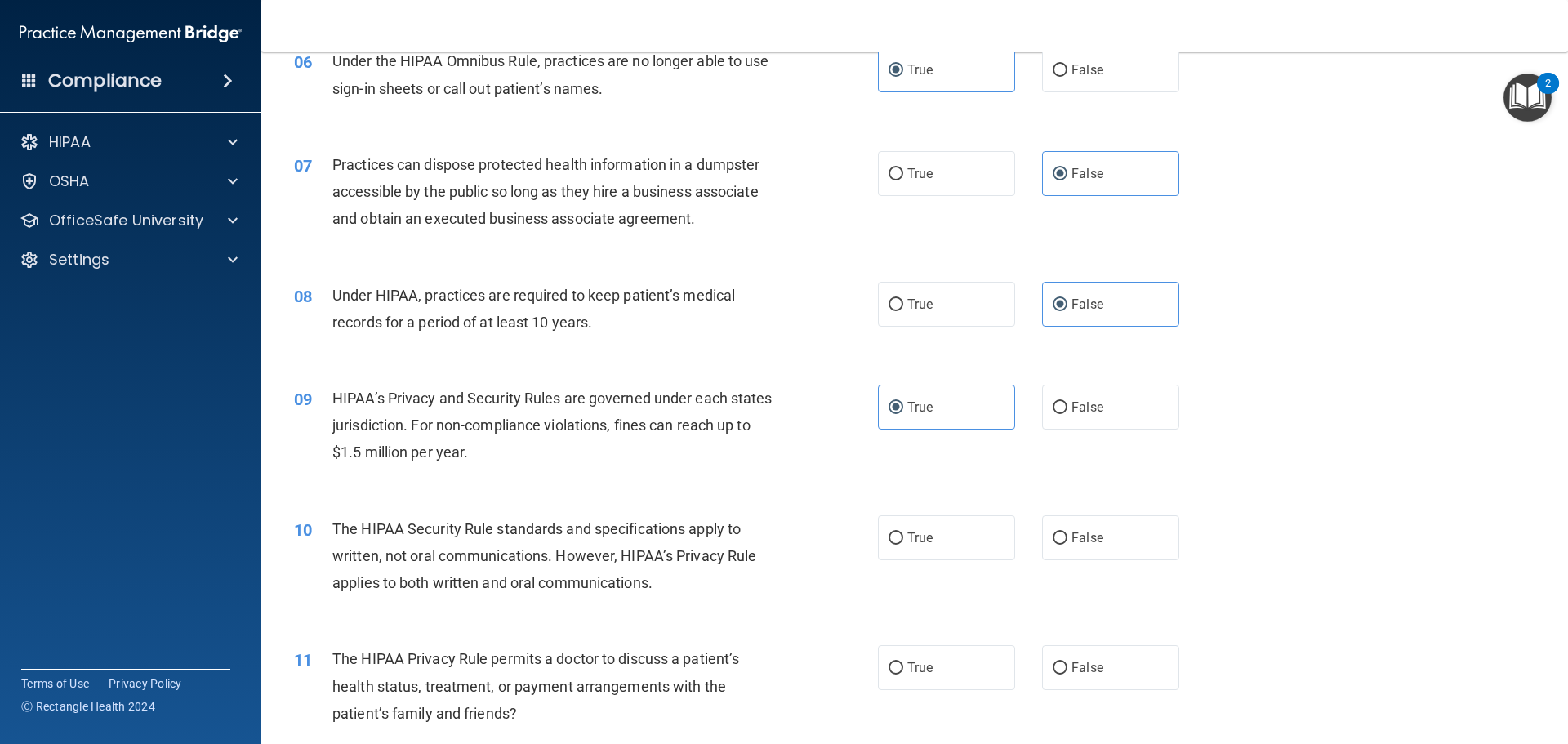
scroll to position [734, 0]
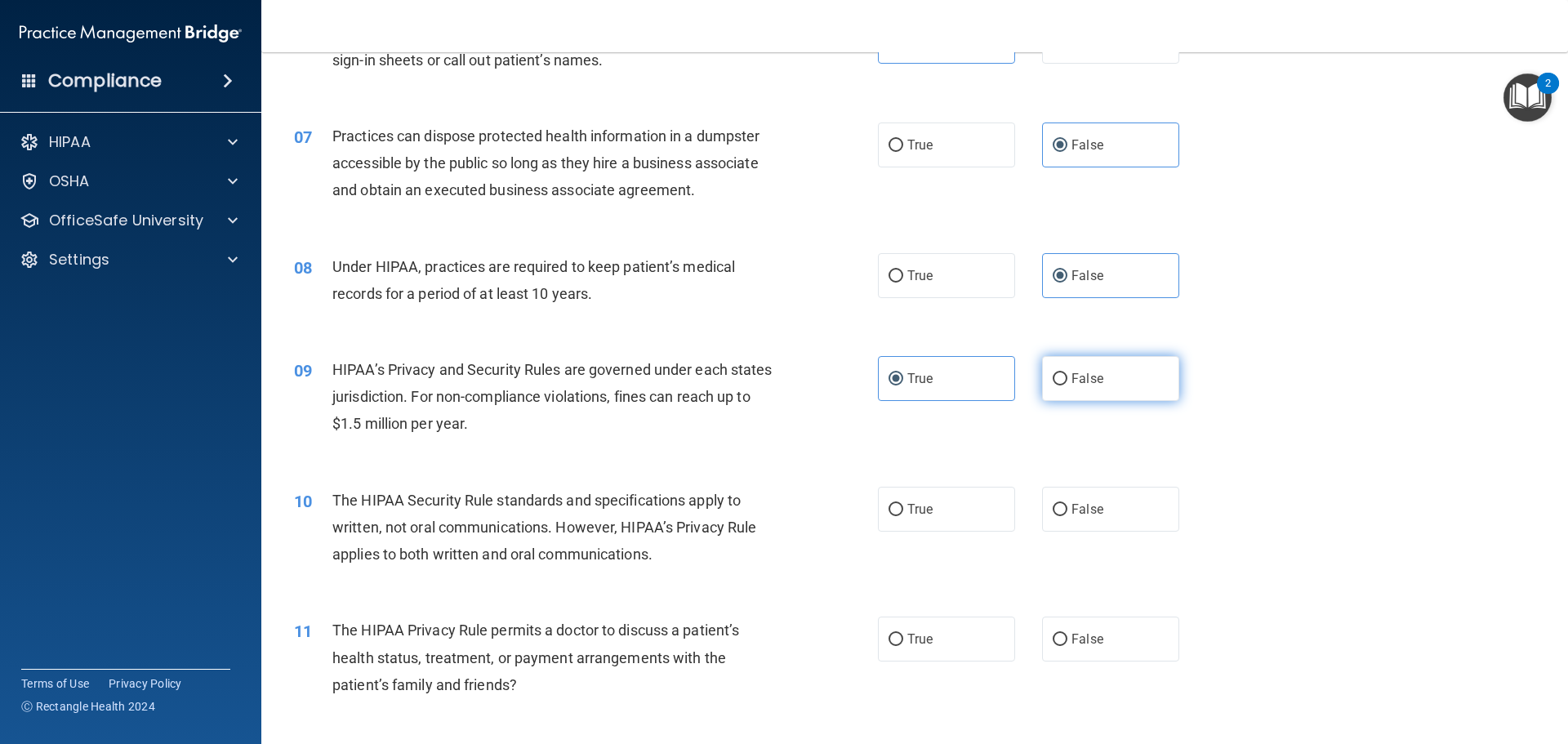
click at [1091, 373] on span "False" at bounding box center [1087, 378] width 32 height 16
click at [1067, 373] on input "False" at bounding box center [1060, 379] width 15 height 13
radio input "true"
radio input "false"
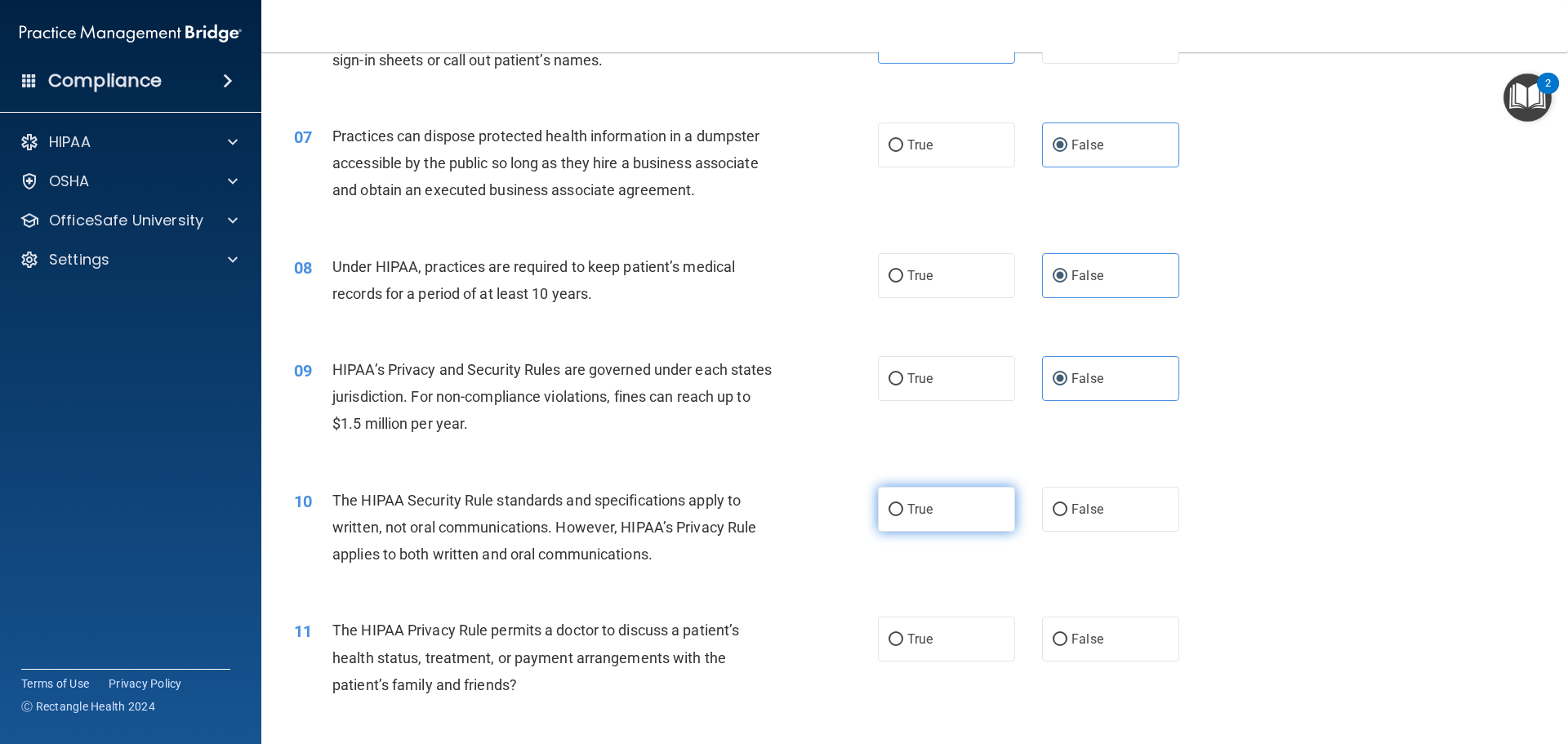
click at [947, 523] on label "True" at bounding box center [946, 509] width 137 height 45
click at [903, 516] on input "True" at bounding box center [896, 509] width 15 height 13
radio input "true"
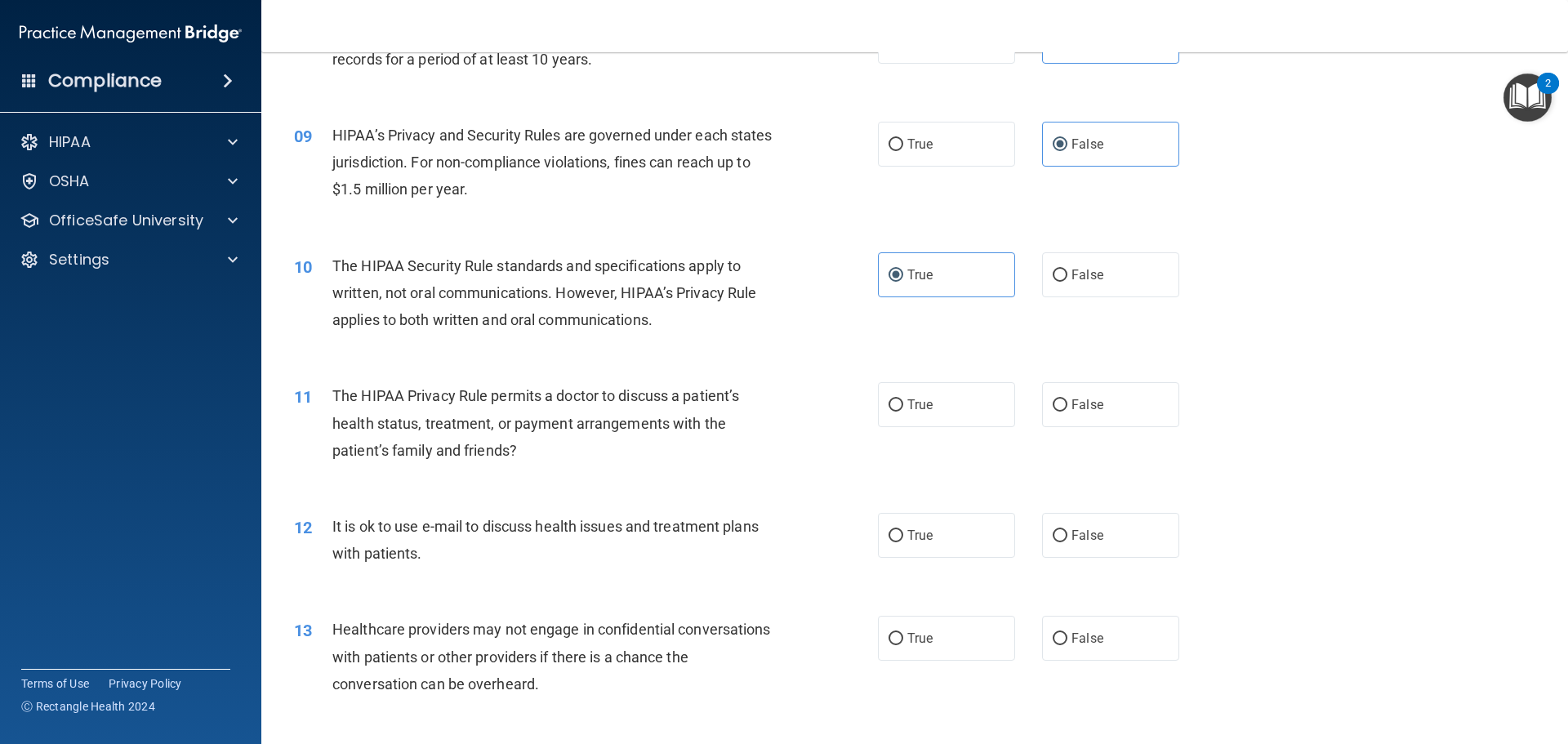
scroll to position [1061, 0]
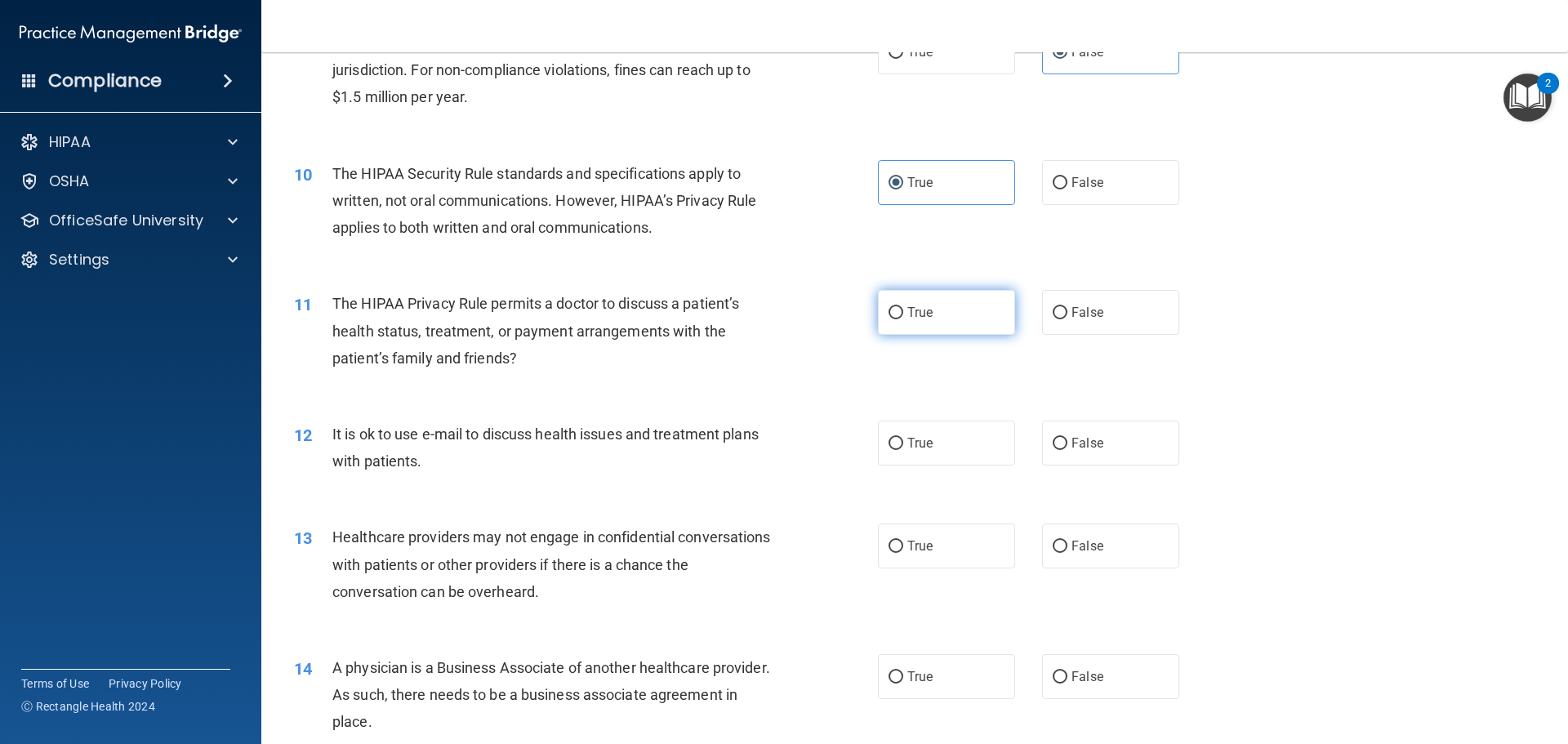
click at [986, 317] on label "True" at bounding box center [946, 312] width 137 height 45
click at [903, 317] on input "True" at bounding box center [896, 312] width 15 height 13
radio input "true"
click at [977, 452] on label "True" at bounding box center [946, 442] width 137 height 45
click at [903, 450] on input "True" at bounding box center [896, 443] width 15 height 13
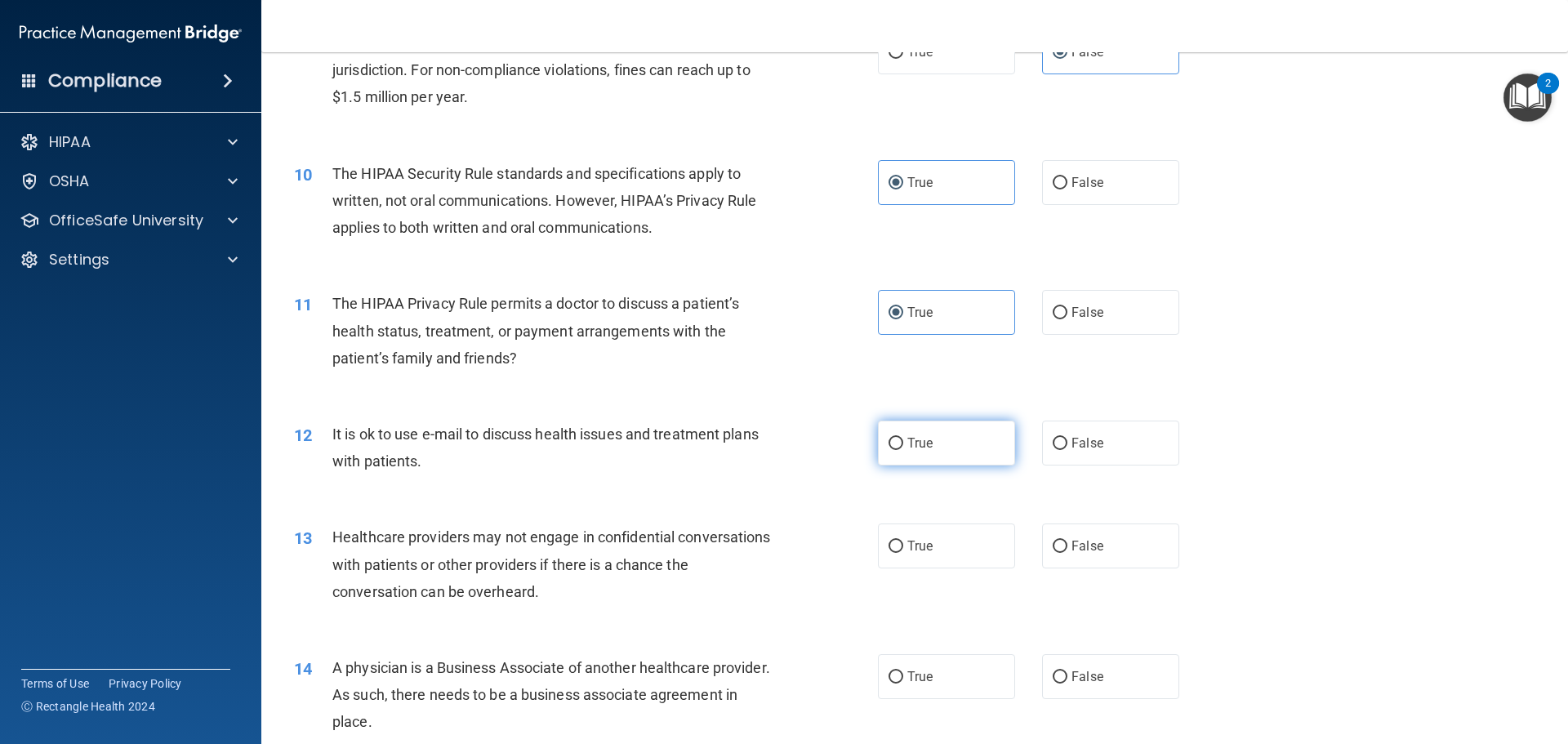
radio input "true"
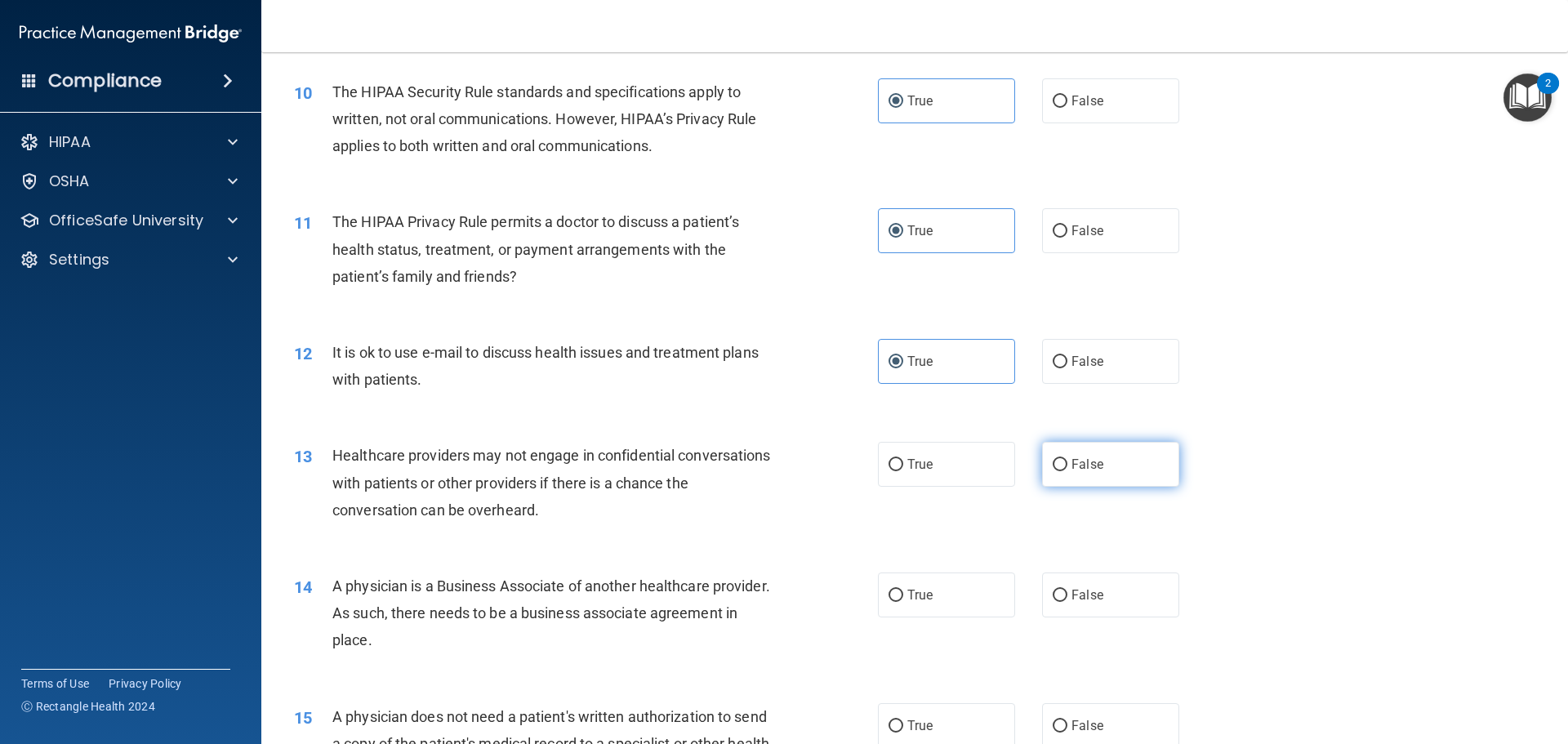
click at [1053, 471] on input "False" at bounding box center [1060, 465] width 15 height 13
radio input "true"
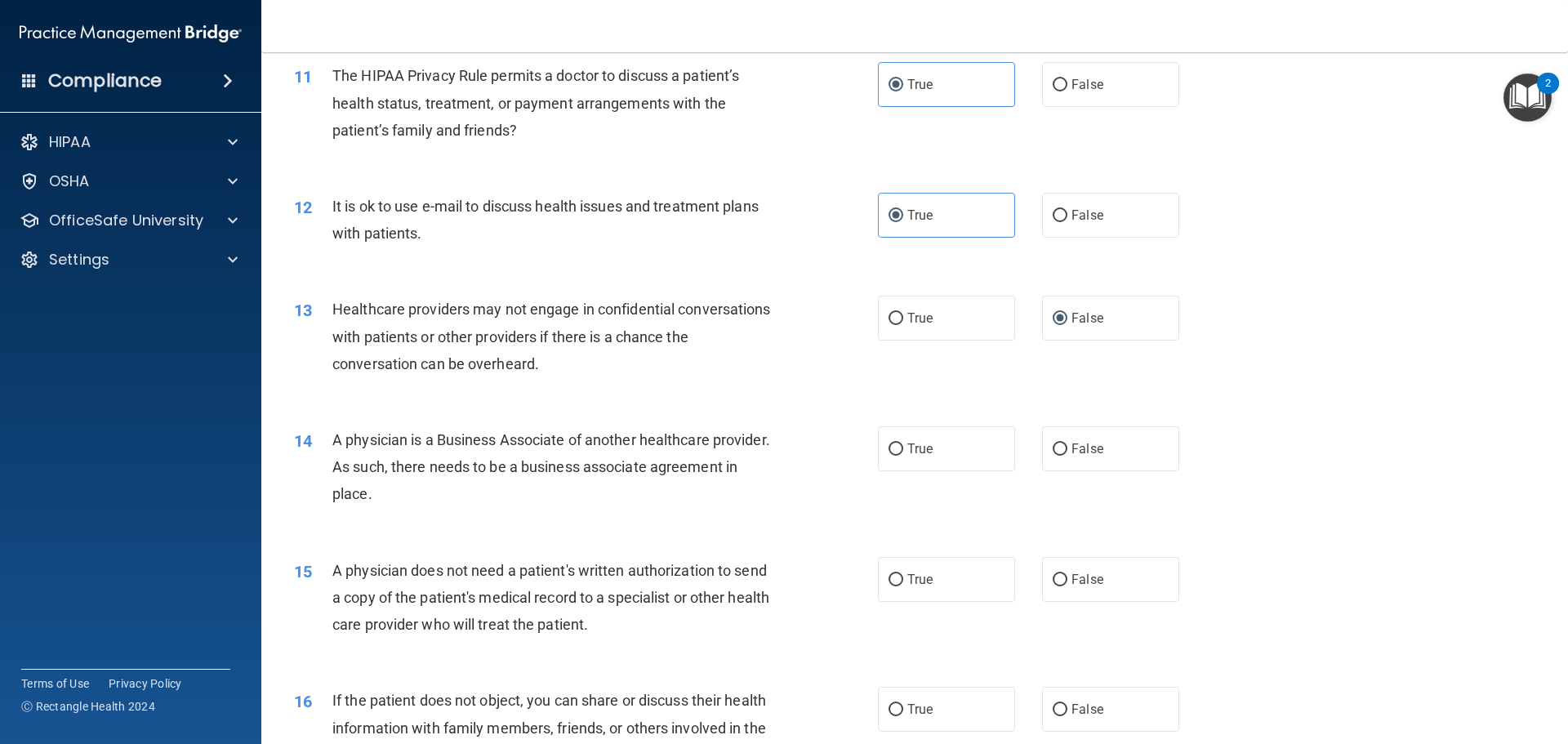
scroll to position [1307, 0]
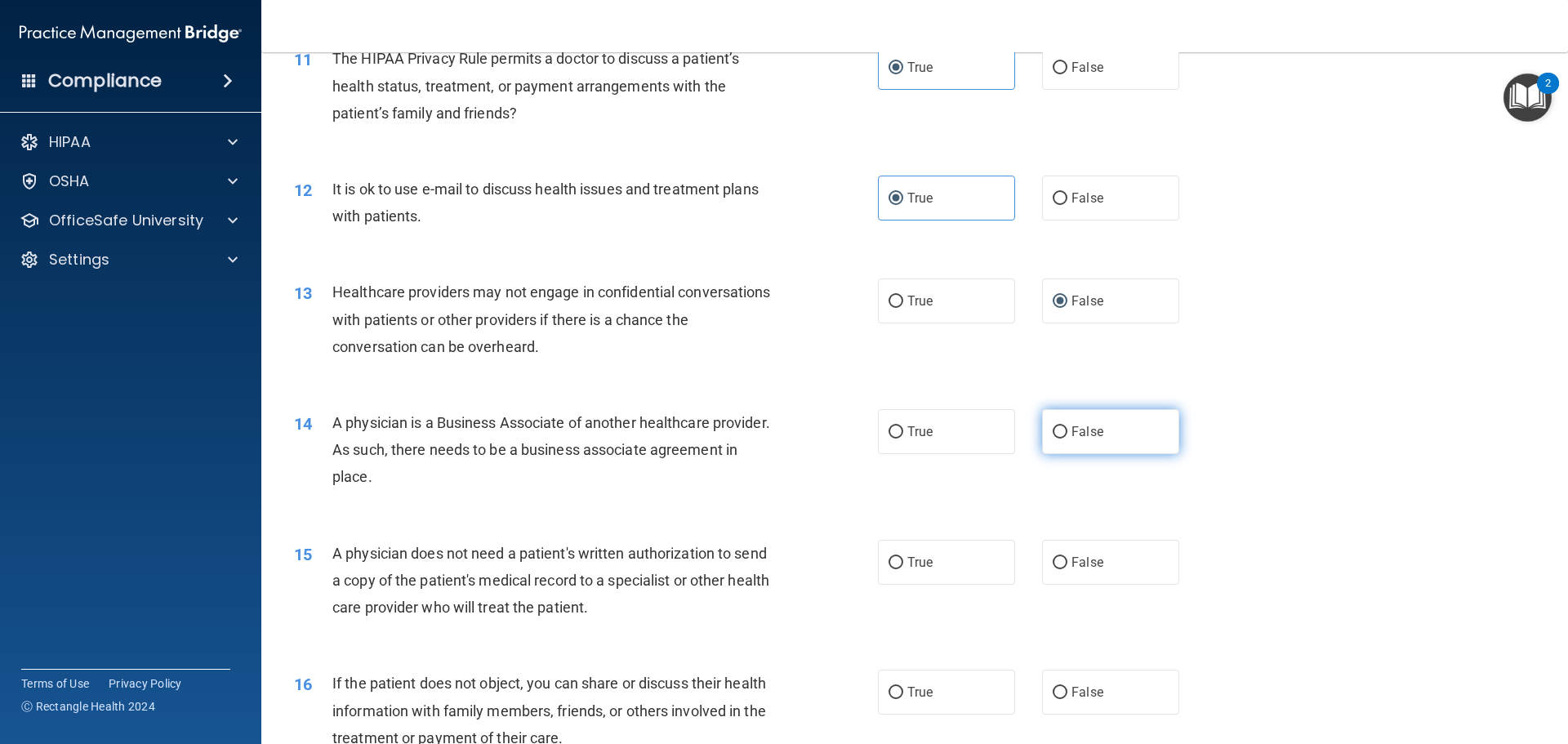
click at [1100, 439] on label "False" at bounding box center [1110, 432] width 137 height 45
click at [1067, 438] on input "False" at bounding box center [1060, 432] width 15 height 13
radio input "true"
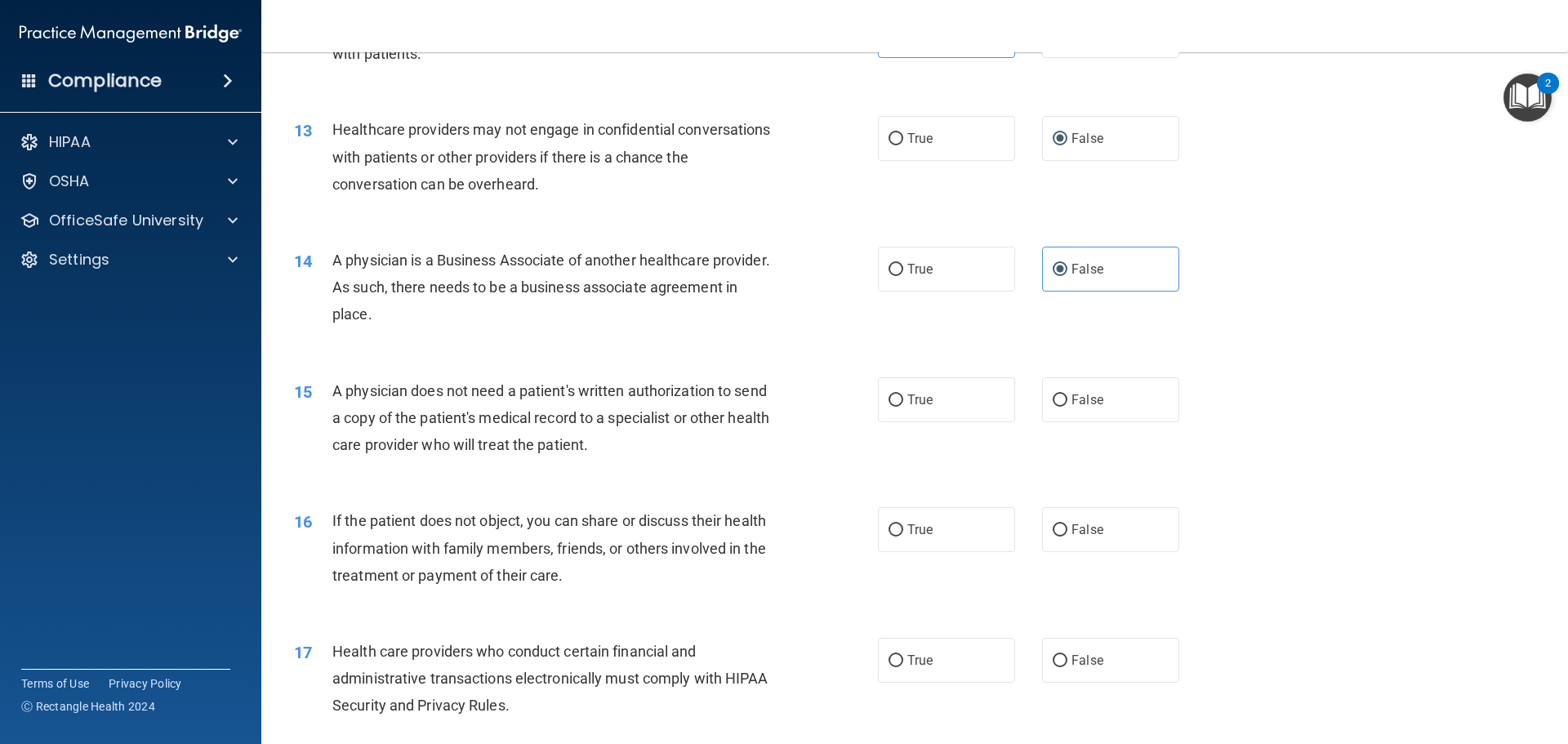
scroll to position [1470, 0]
click at [977, 410] on label "True" at bounding box center [946, 399] width 137 height 45
click at [903, 405] on input "True" at bounding box center [896, 400] width 15 height 13
radio input "true"
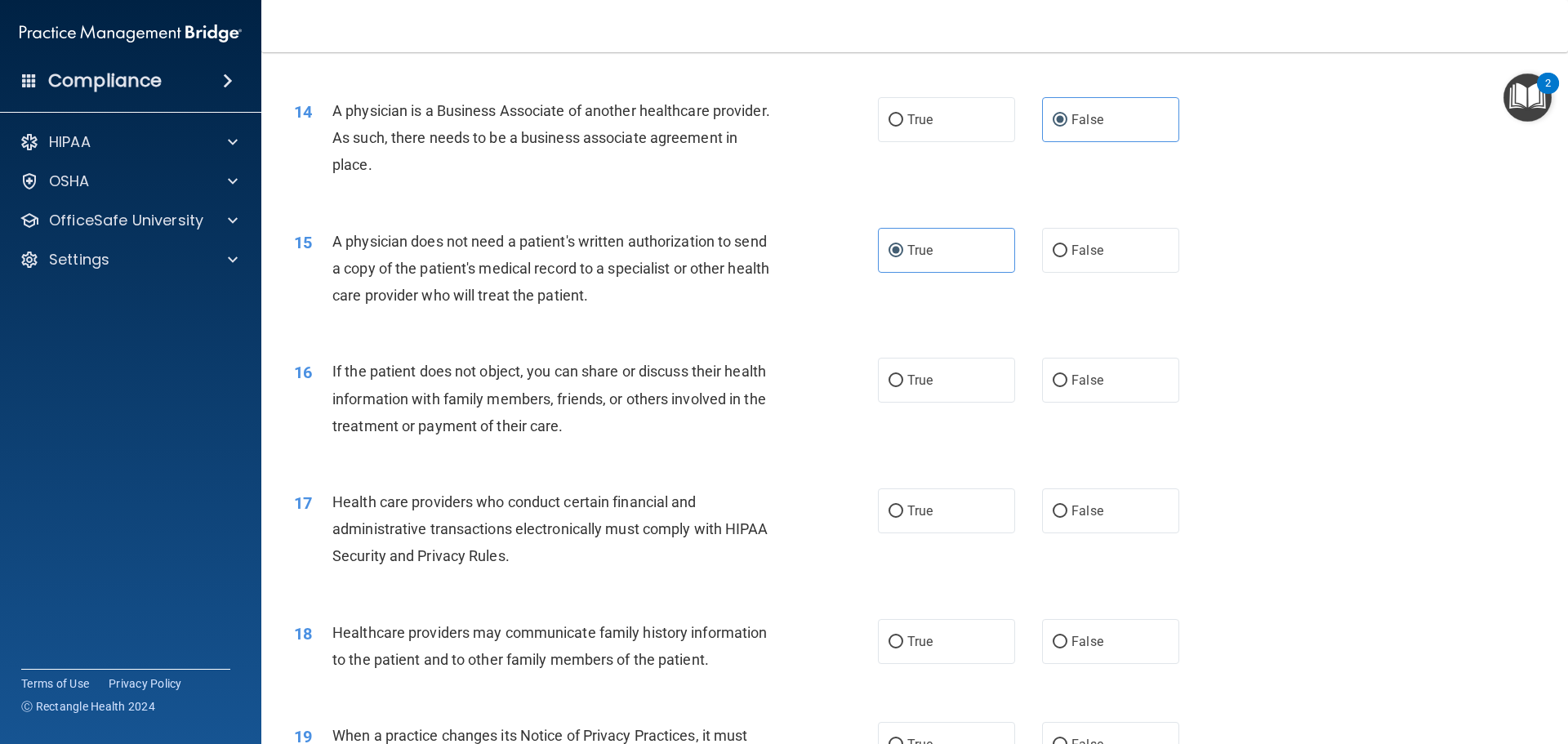
scroll to position [1633, 0]
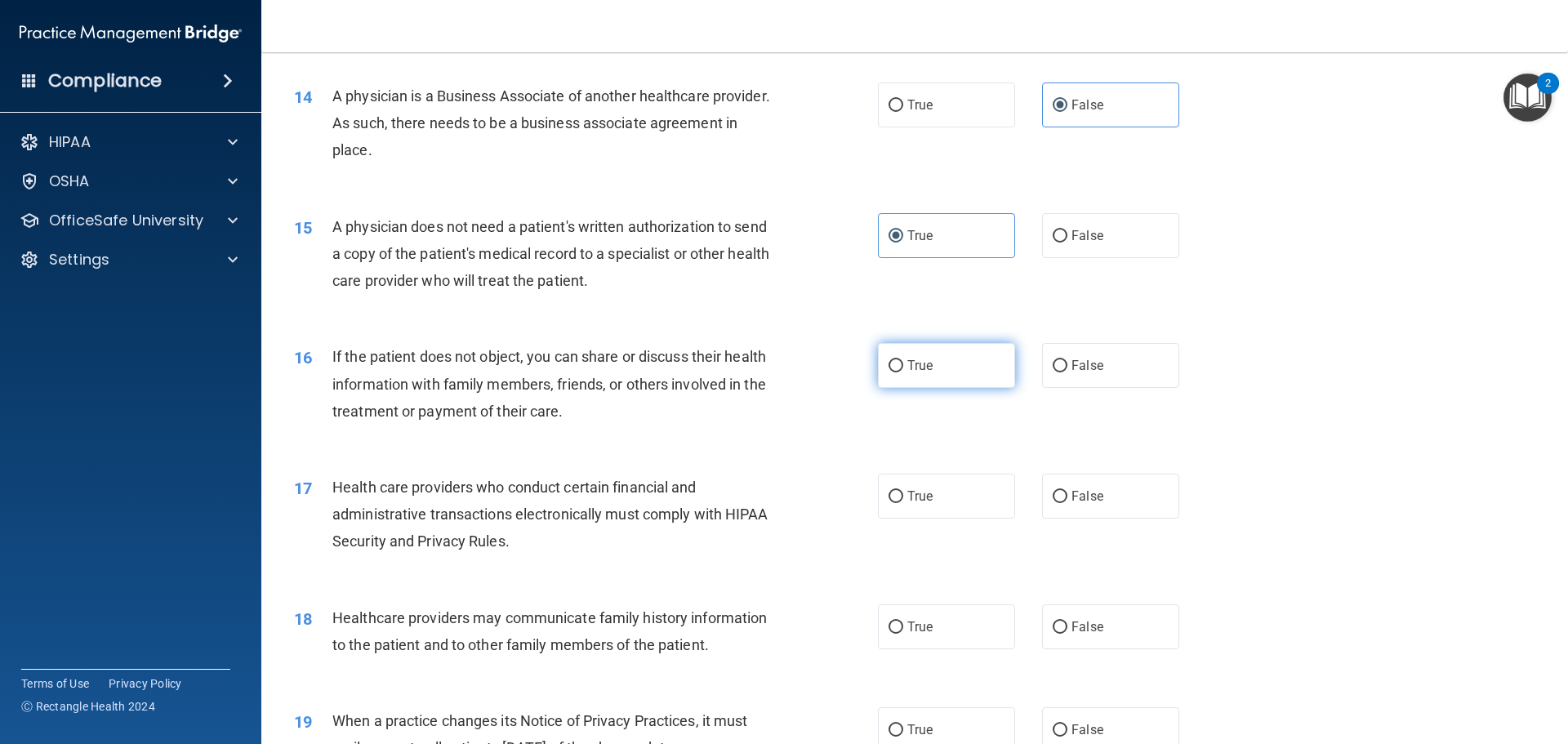
click at [937, 358] on label "True" at bounding box center [946, 365] width 137 height 45
click at [903, 360] on input "True" at bounding box center [896, 366] width 15 height 13
radio input "true"
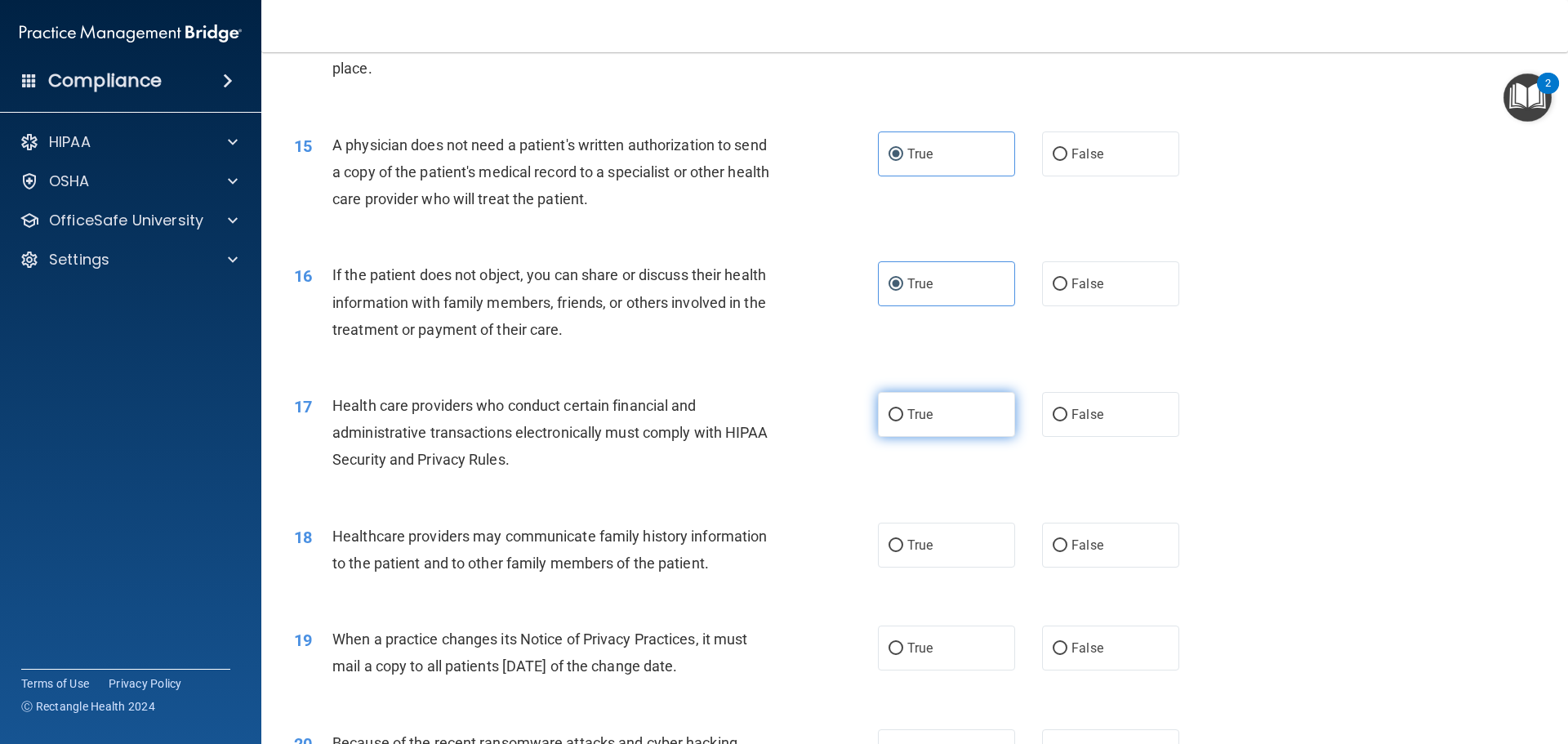
click at [947, 404] on label "True" at bounding box center [946, 414] width 137 height 45
click at [903, 409] on input "True" at bounding box center [896, 415] width 15 height 13
radio input "true"
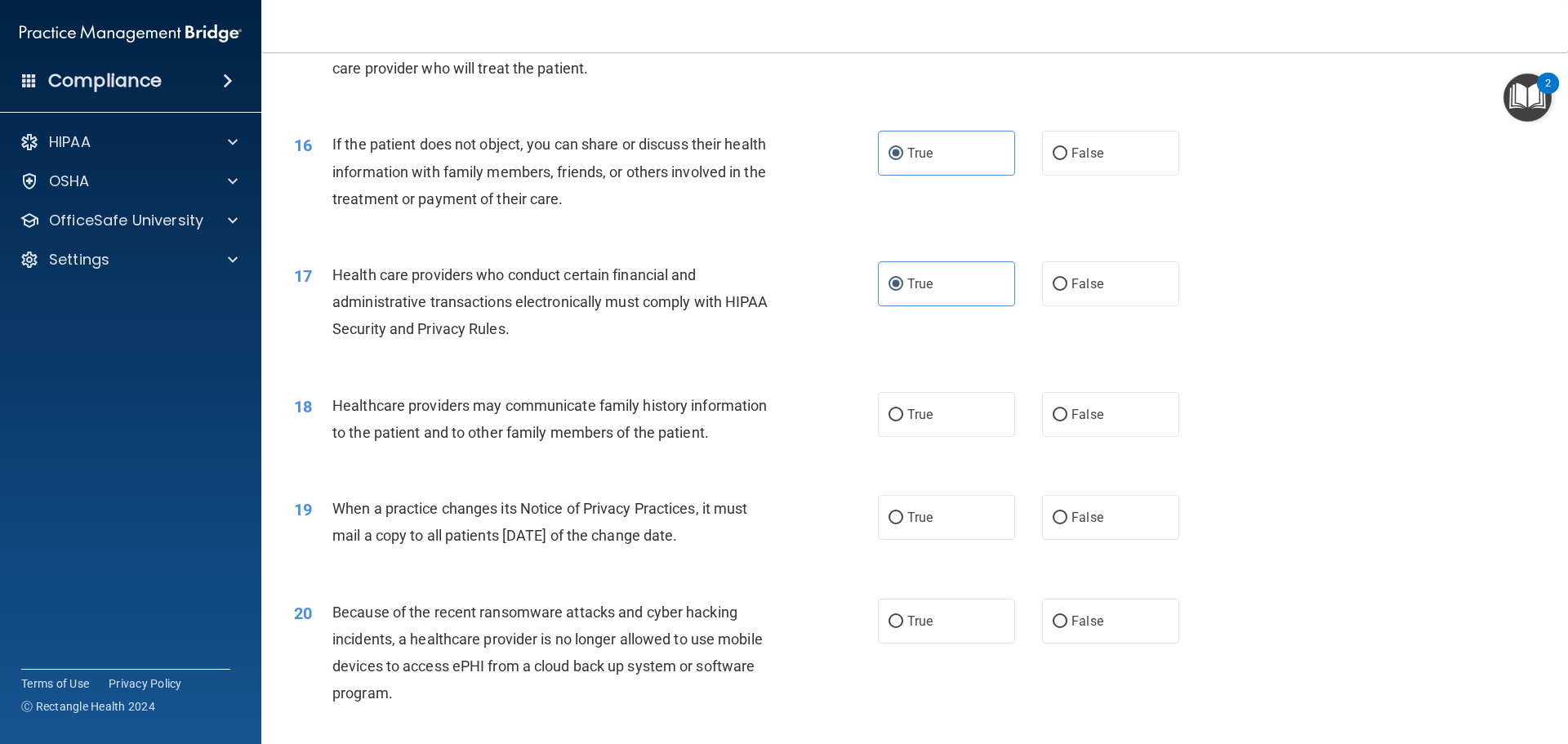
scroll to position [1878, 0]
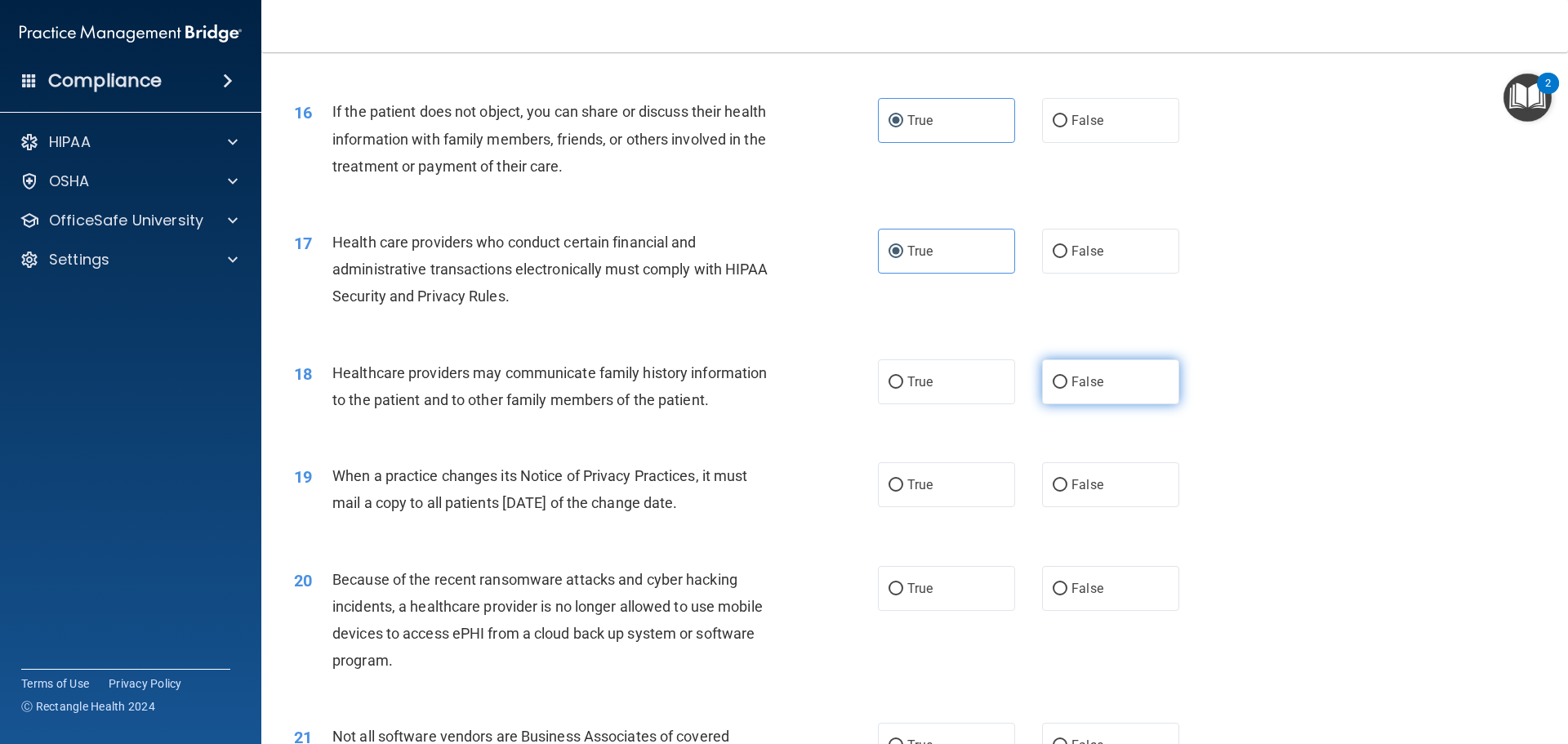
drag, startPoint x: 1136, startPoint y: 377, endPoint x: 1123, endPoint y: 381, distance: 13.6
click at [1135, 378] on label "False" at bounding box center [1110, 381] width 137 height 45
click at [1067, 378] on input "False" at bounding box center [1060, 382] width 15 height 13
radio input "true"
click at [1061, 489] on label "False" at bounding box center [1110, 484] width 137 height 45
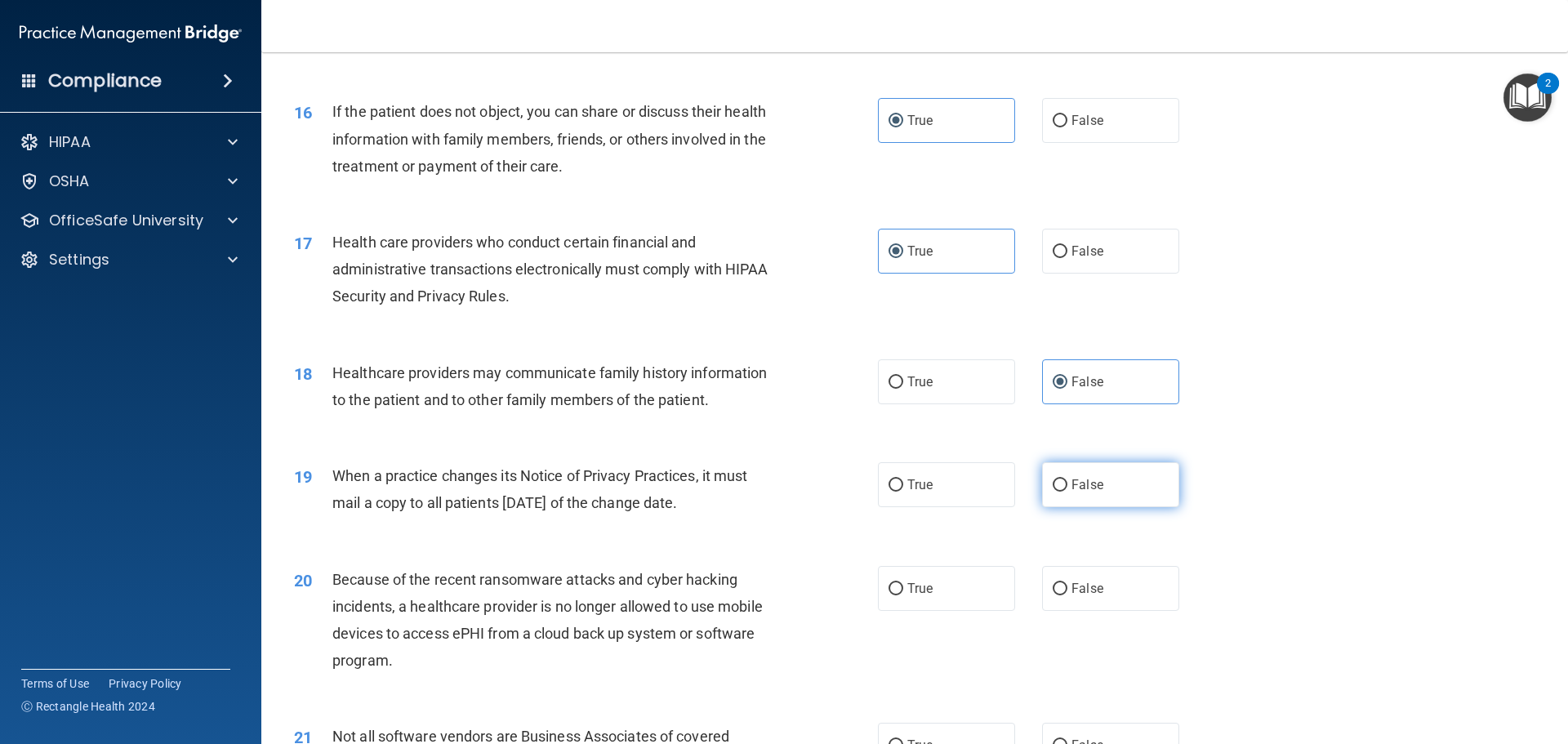
click at [1061, 489] on input "False" at bounding box center [1060, 485] width 15 height 13
radio input "true"
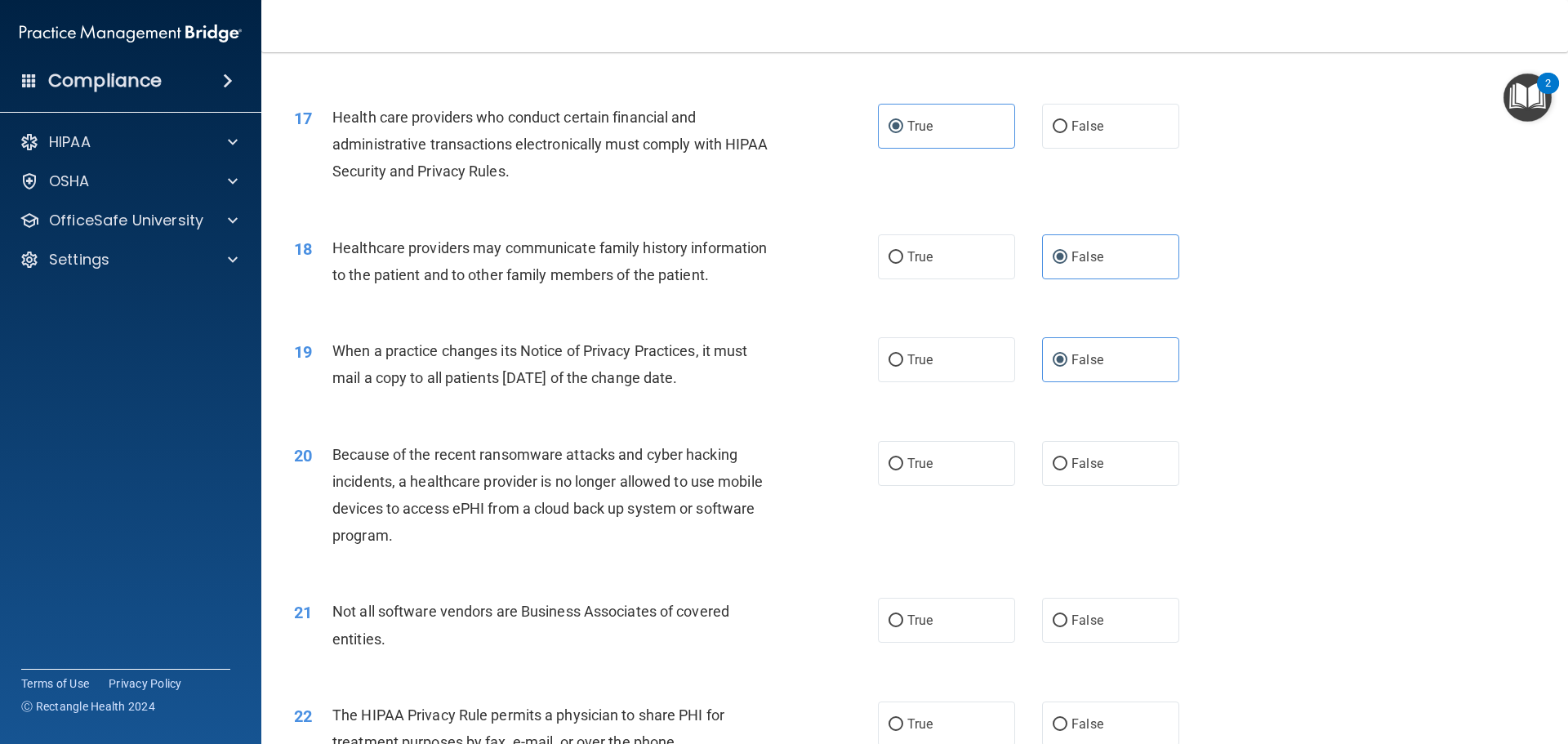
scroll to position [2041, 0]
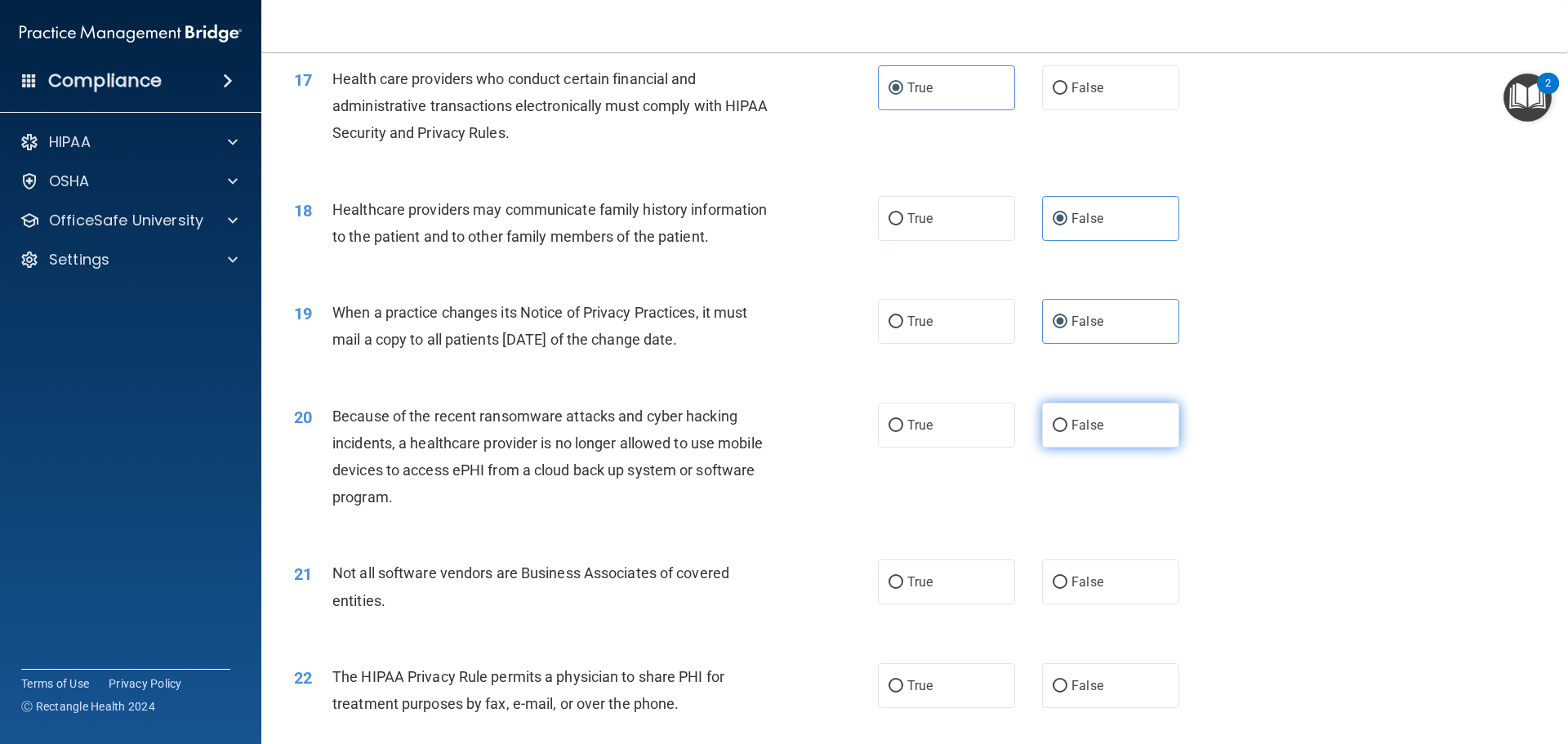
click at [1083, 445] on label "False" at bounding box center [1110, 425] width 137 height 45
click at [1067, 432] on input "False" at bounding box center [1060, 426] width 15 height 13
radio input "true"
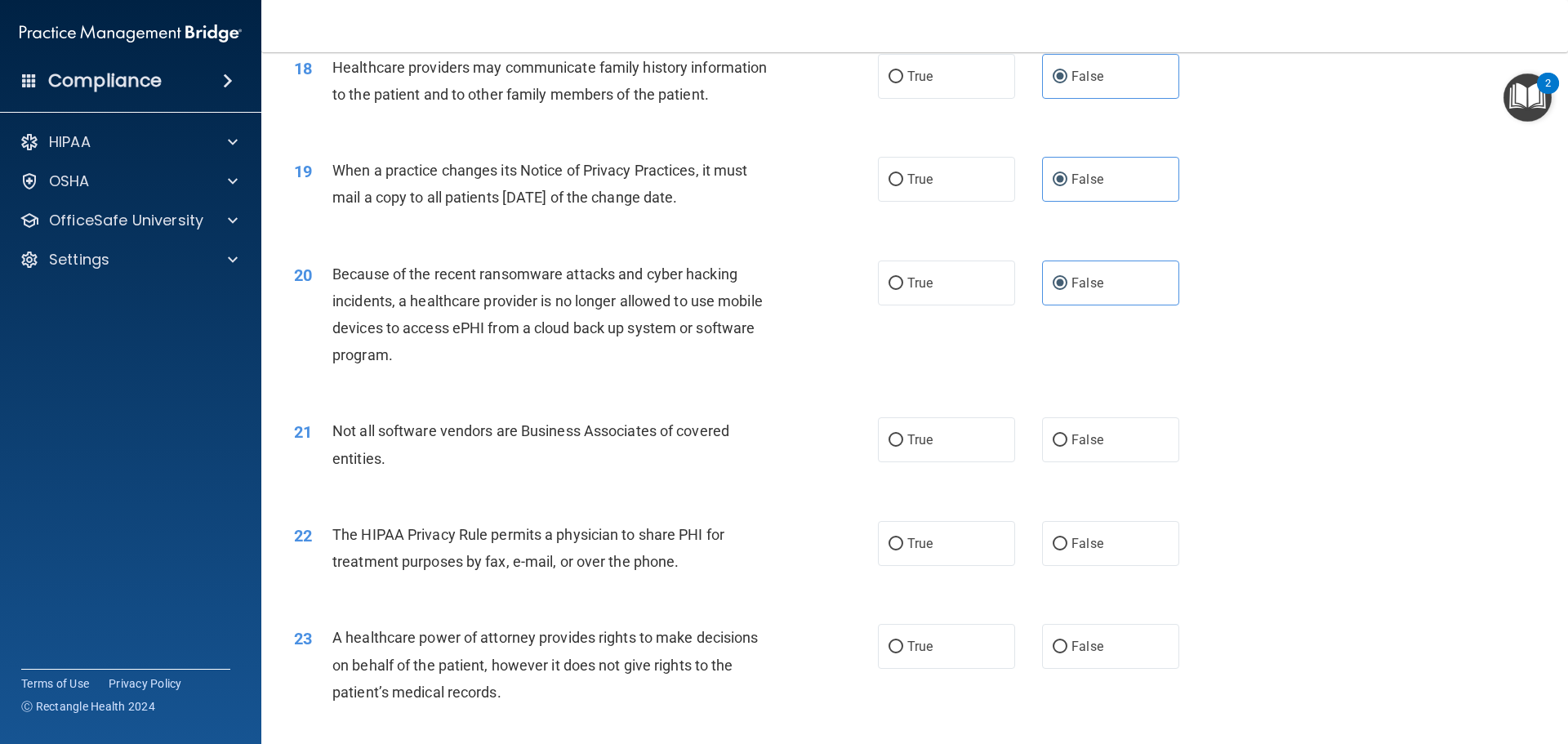
scroll to position [2204, 0]
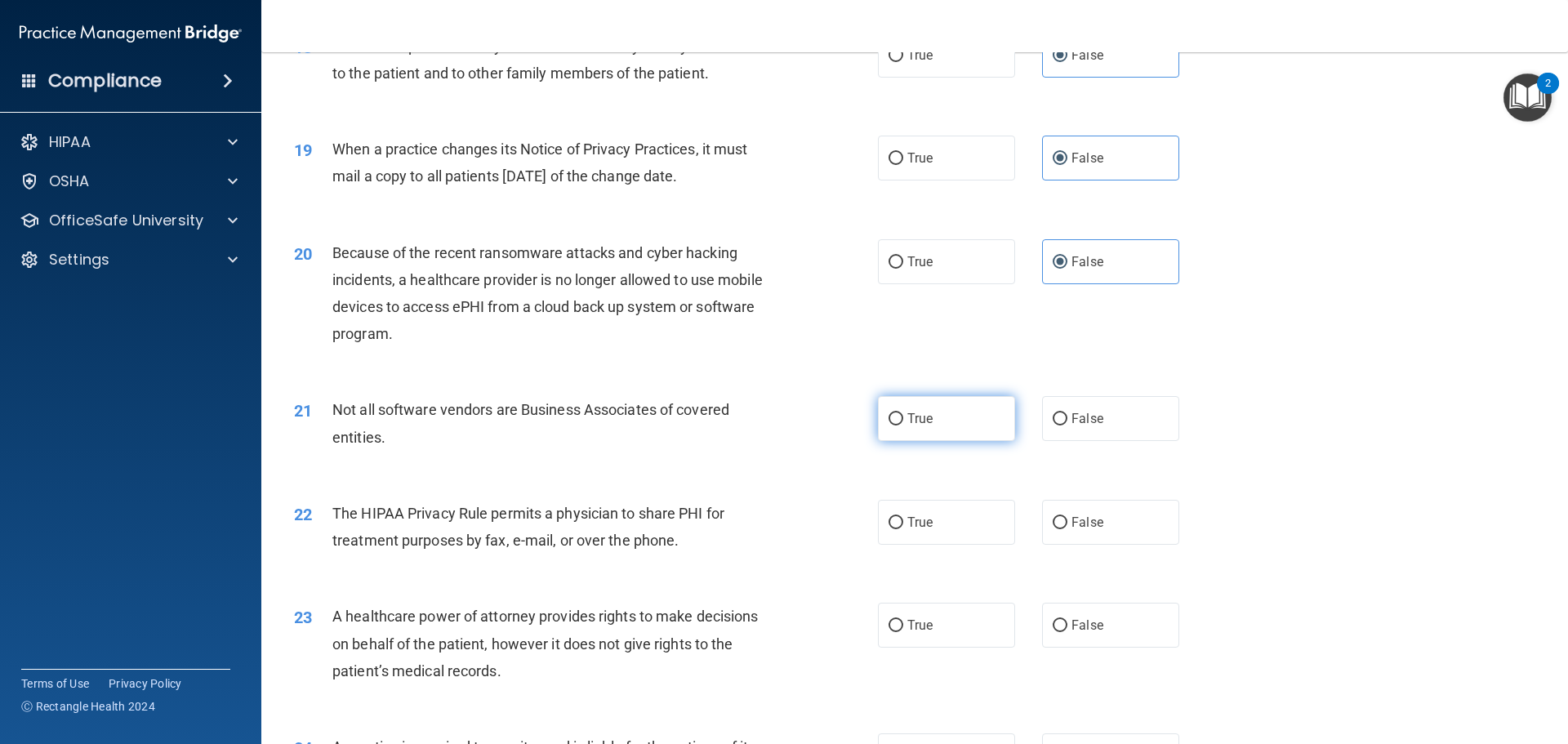
click at [955, 419] on label "True" at bounding box center [946, 418] width 137 height 45
click at [903, 419] on input "True" at bounding box center [896, 419] width 15 height 13
radio input "true"
click at [907, 515] on span "True" at bounding box center [920, 522] width 25 height 16
click at [903, 517] on input "True" at bounding box center [896, 523] width 15 height 13
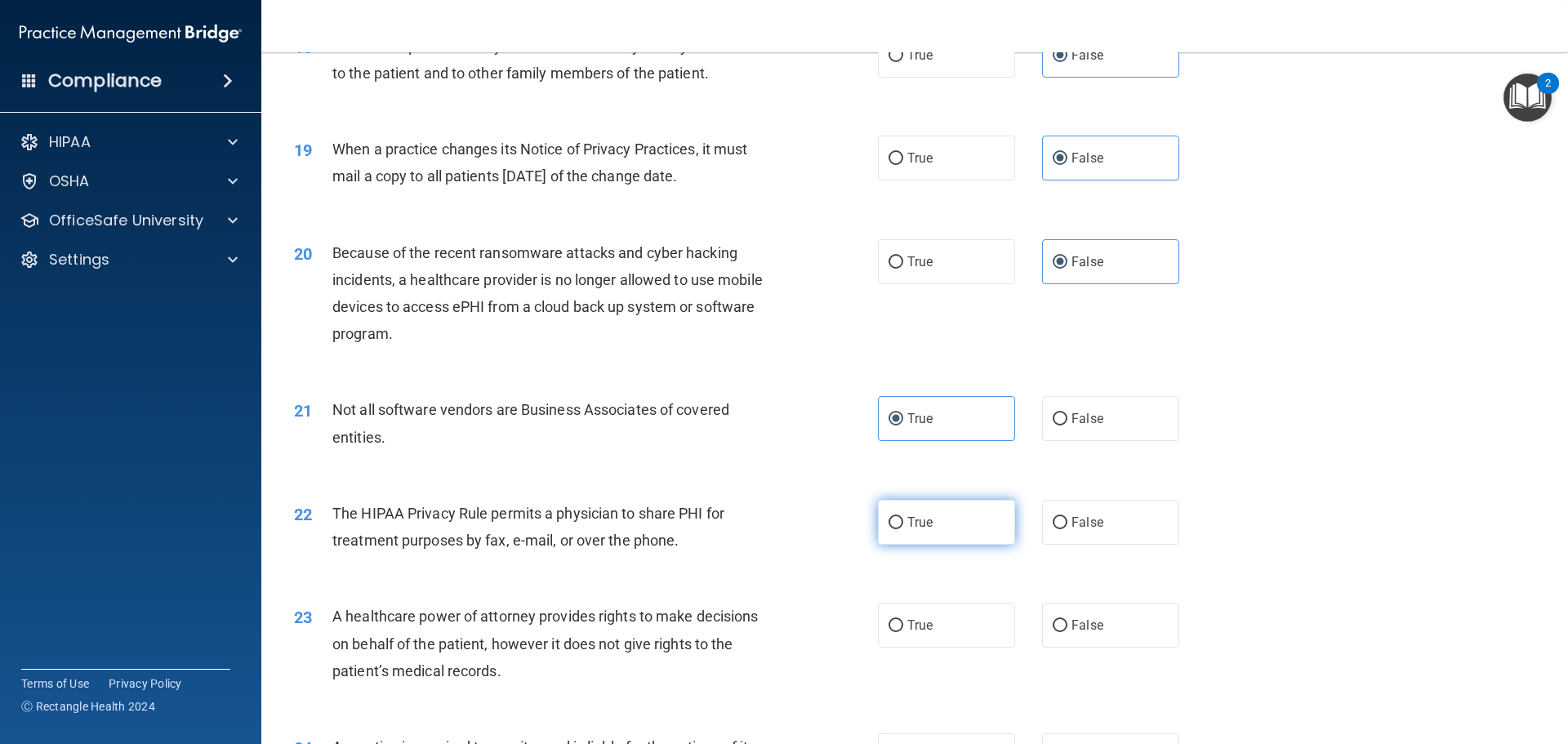
radio input "true"
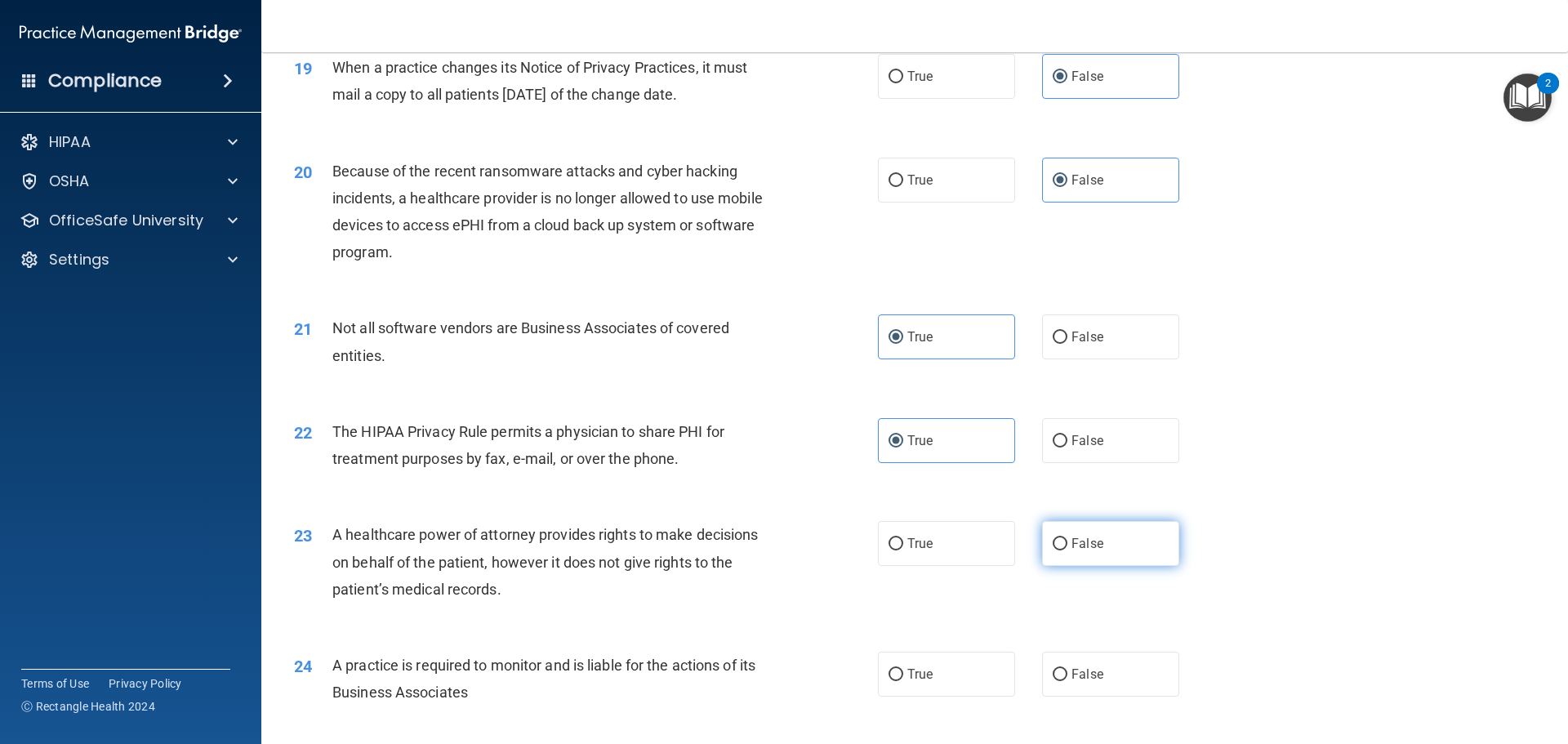
click at [1080, 557] on label "False" at bounding box center [1110, 543] width 137 height 45
click at [1067, 550] on input "False" at bounding box center [1060, 544] width 15 height 13
radio input "true"
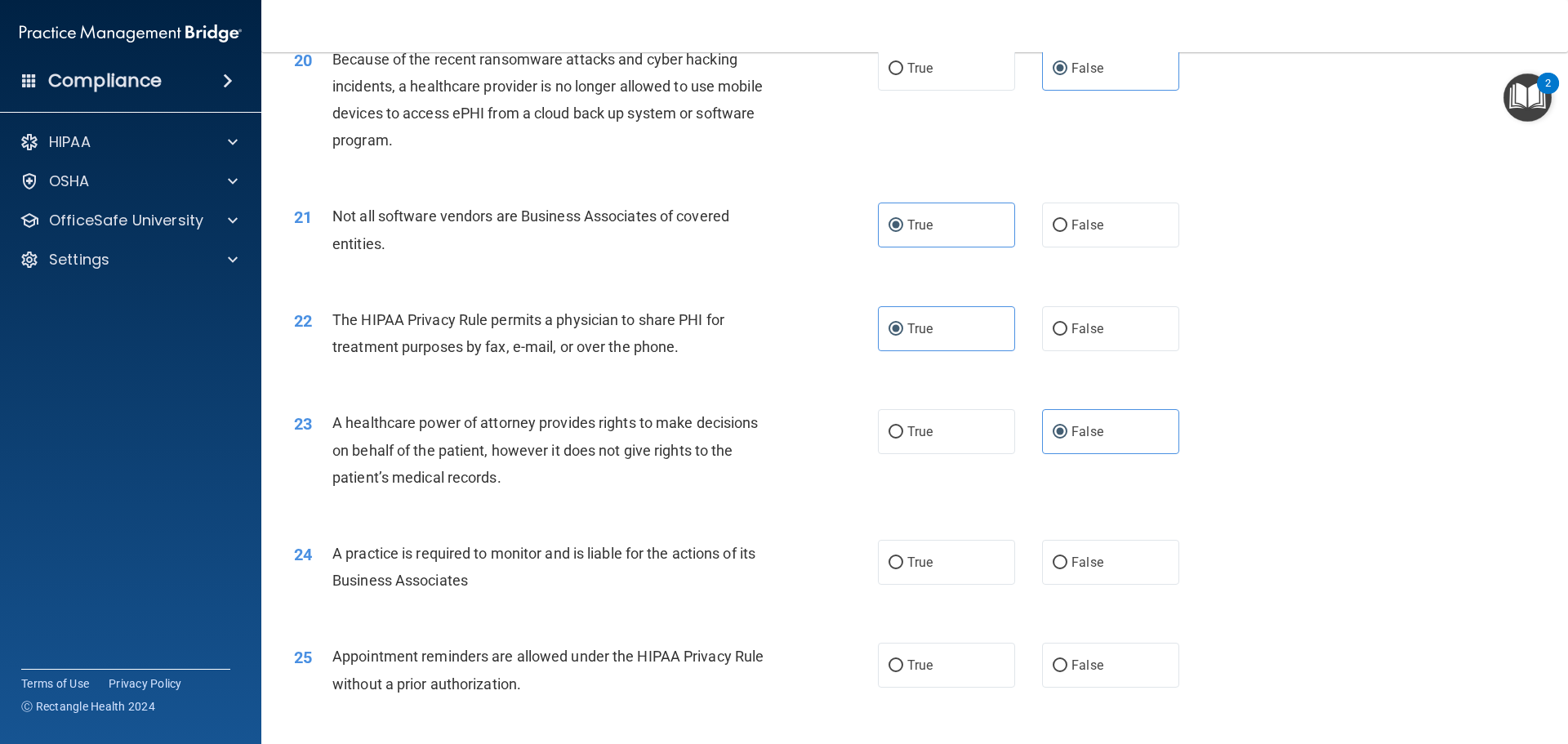
scroll to position [2449, 0]
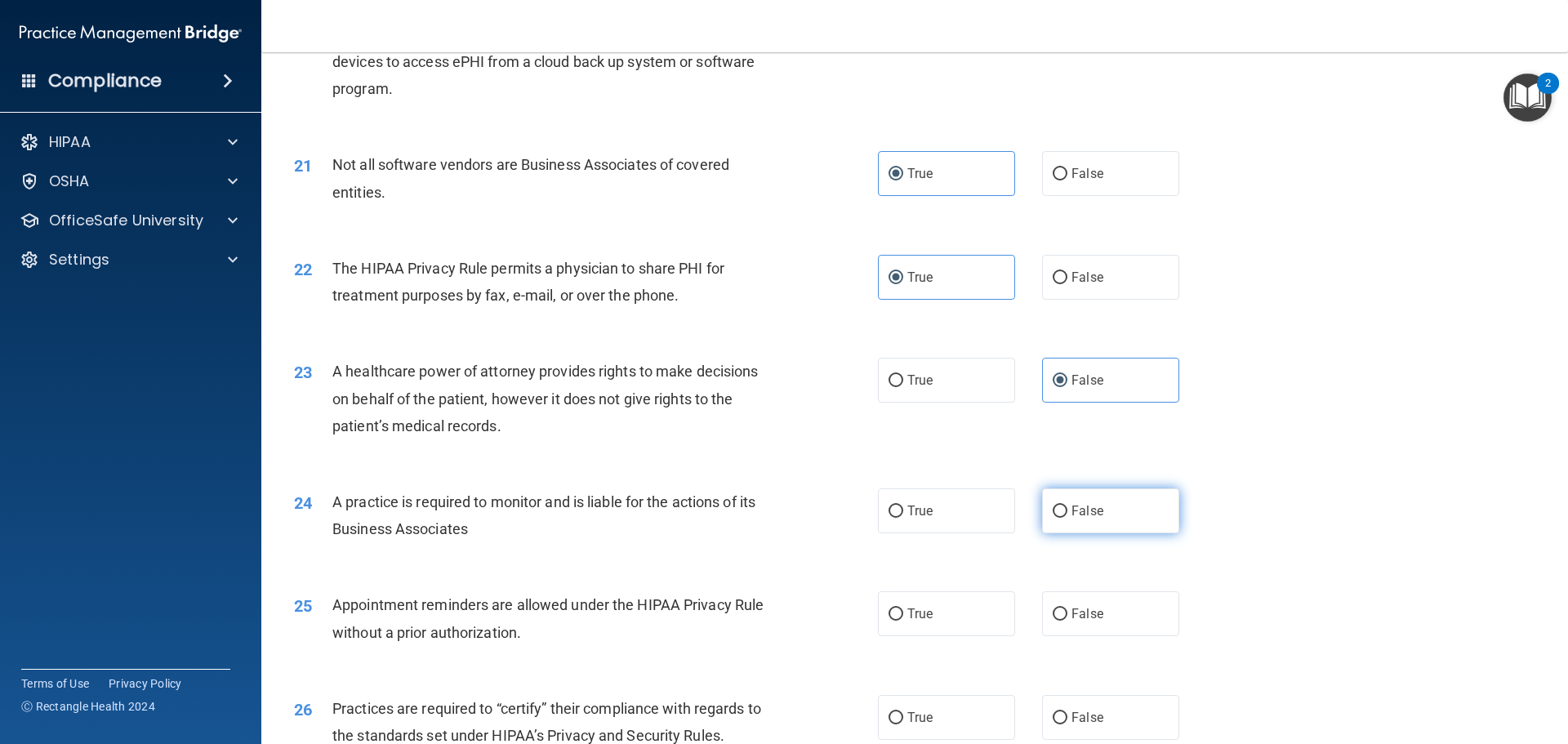
click at [1059, 521] on label "False" at bounding box center [1110, 510] width 137 height 45
click at [1059, 518] on input "False" at bounding box center [1060, 511] width 15 height 13
radio input "true"
click at [961, 615] on label "True" at bounding box center [946, 613] width 137 height 45
click at [903, 615] on input "True" at bounding box center [896, 614] width 15 height 13
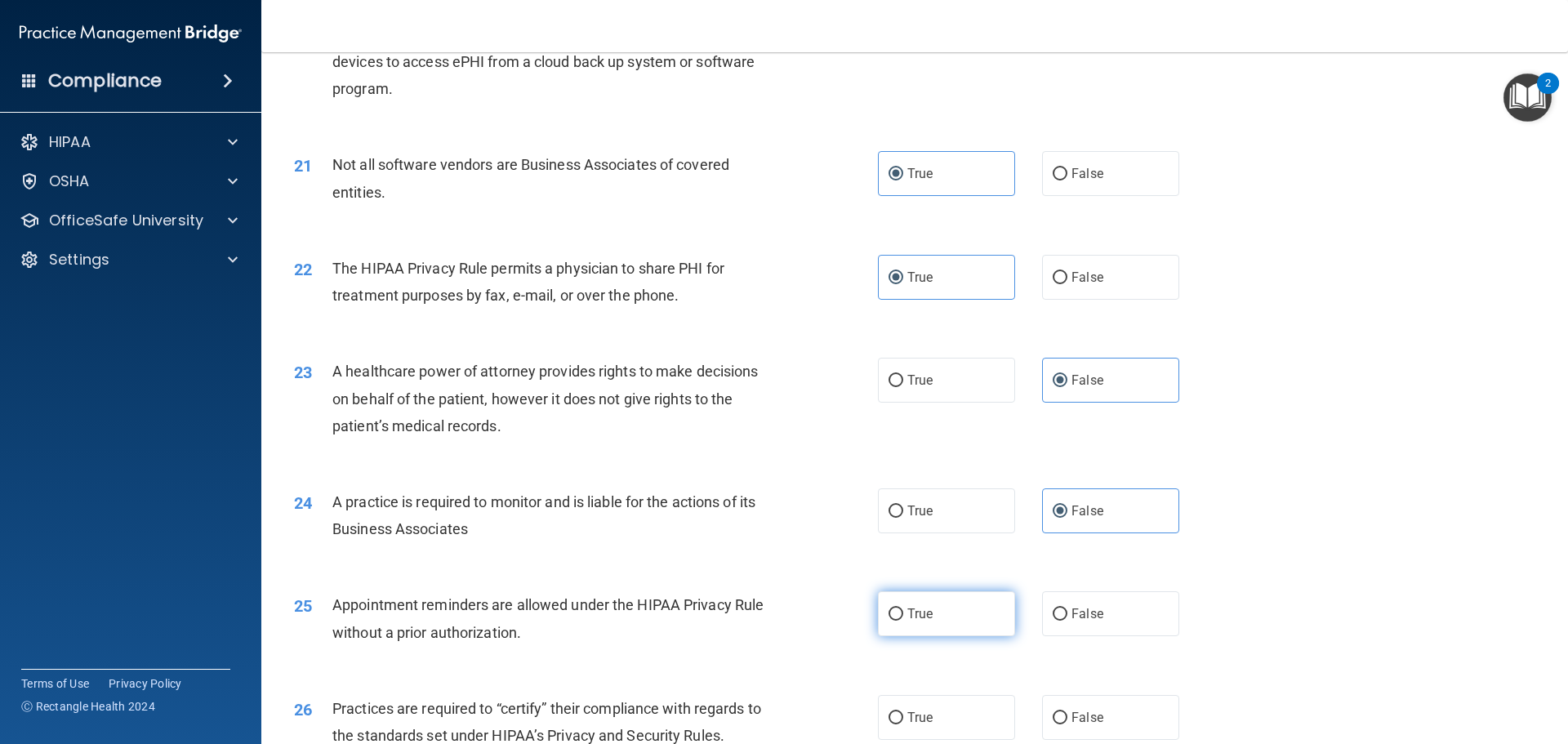
radio input "true"
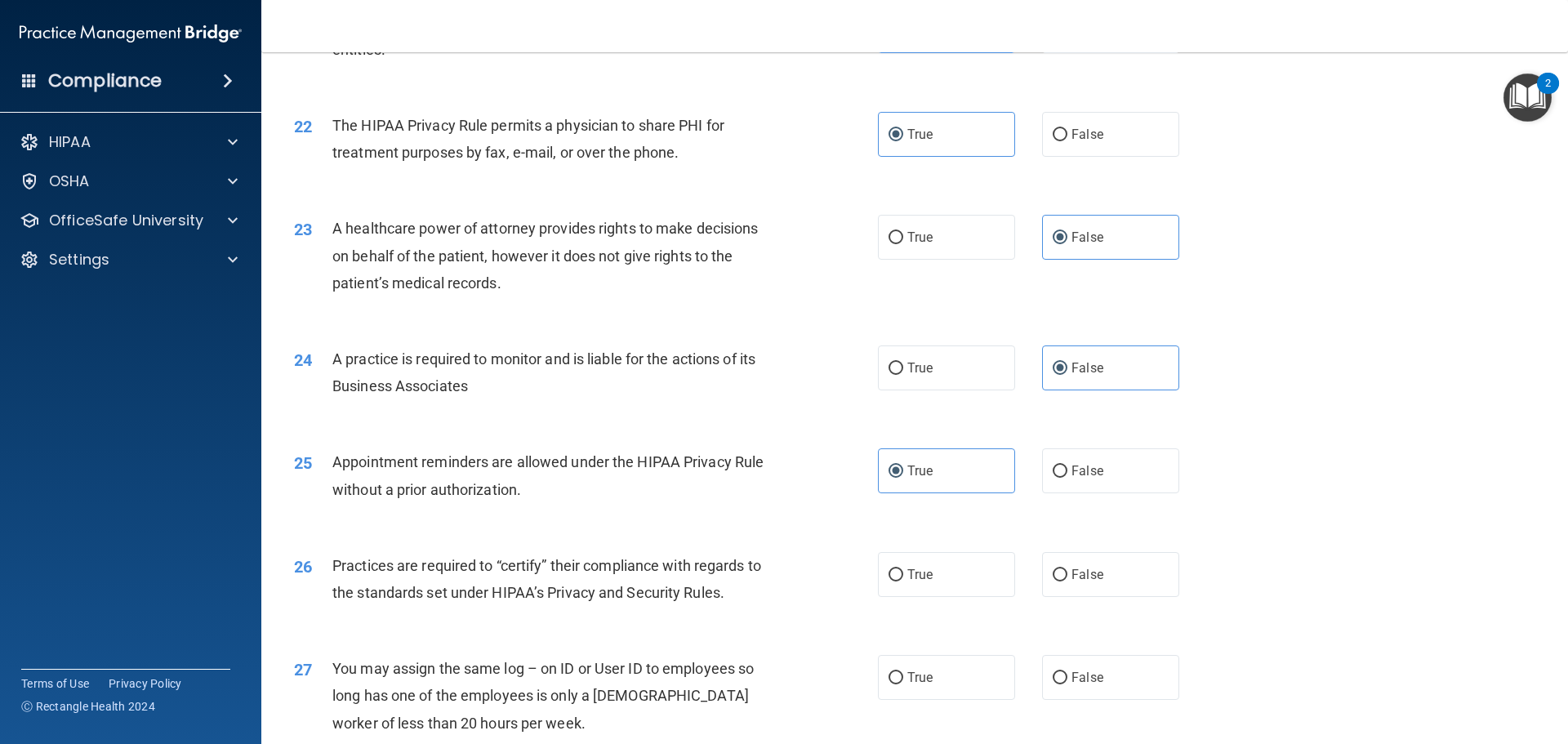
scroll to position [2612, 0]
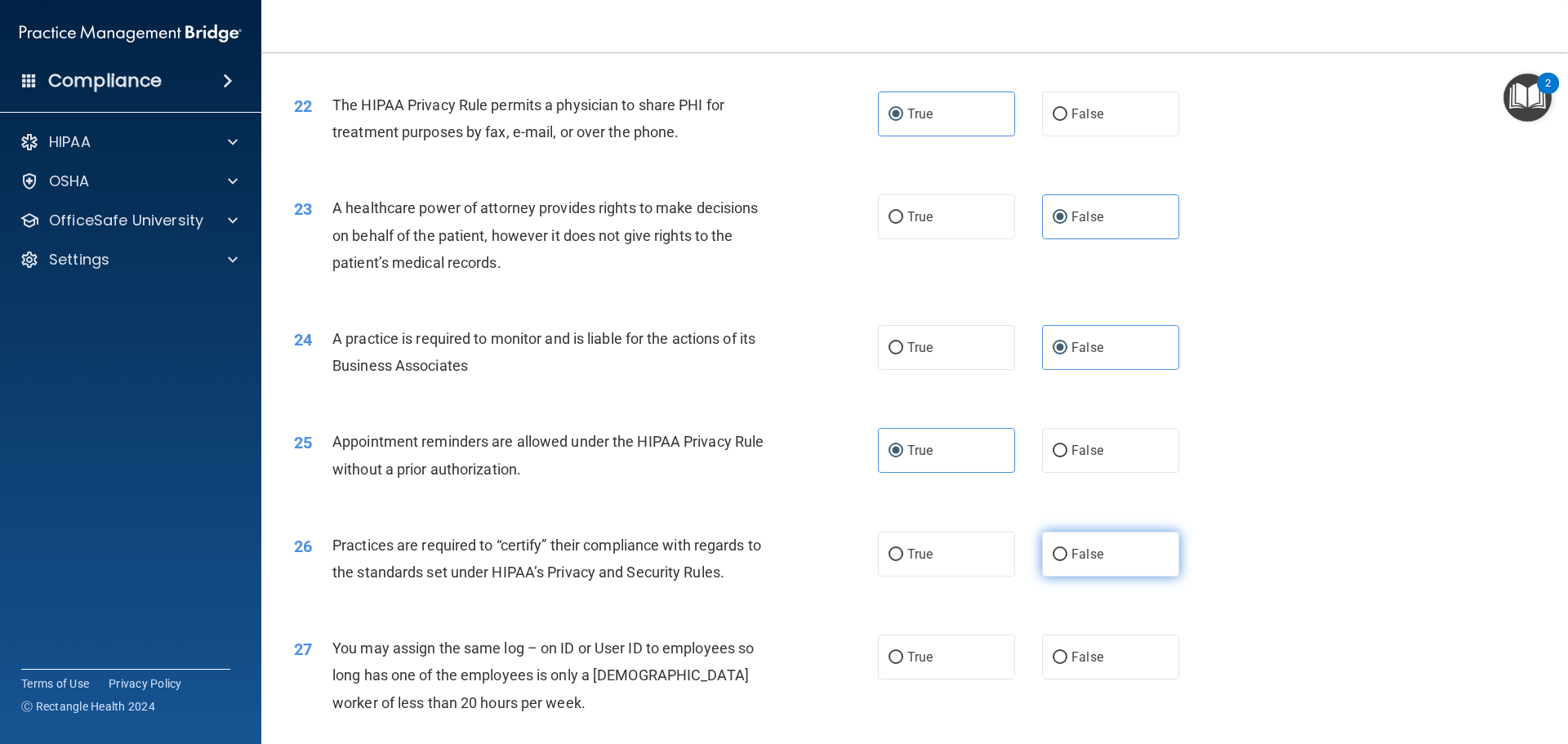
click at [1064, 564] on label "False" at bounding box center [1110, 554] width 137 height 45
click at [1064, 561] on input "False" at bounding box center [1060, 555] width 15 height 13
radio input "true"
click at [1091, 661] on span "False" at bounding box center [1087, 657] width 32 height 16
click at [1067, 661] on input "False" at bounding box center [1060, 658] width 15 height 13
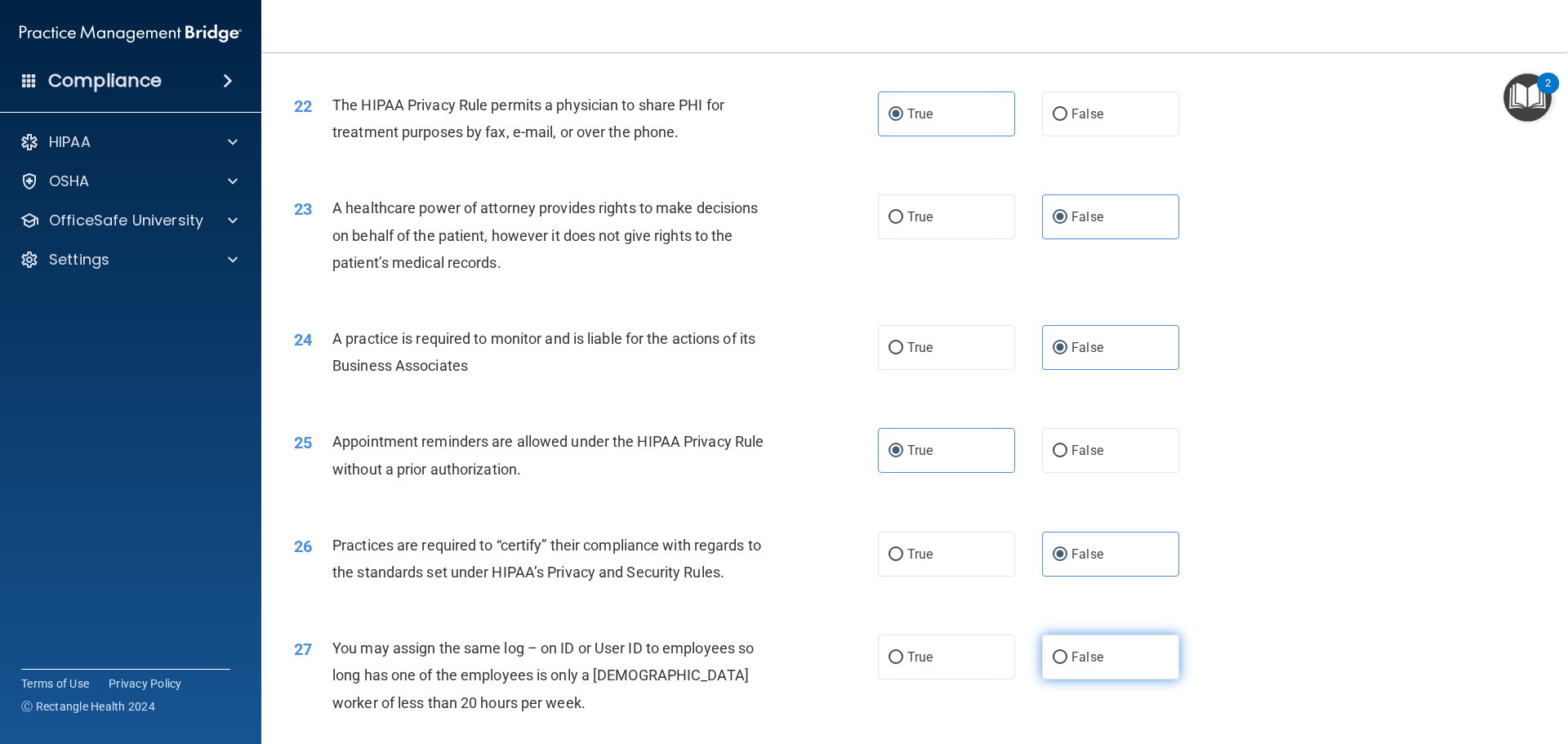
radio input "true"
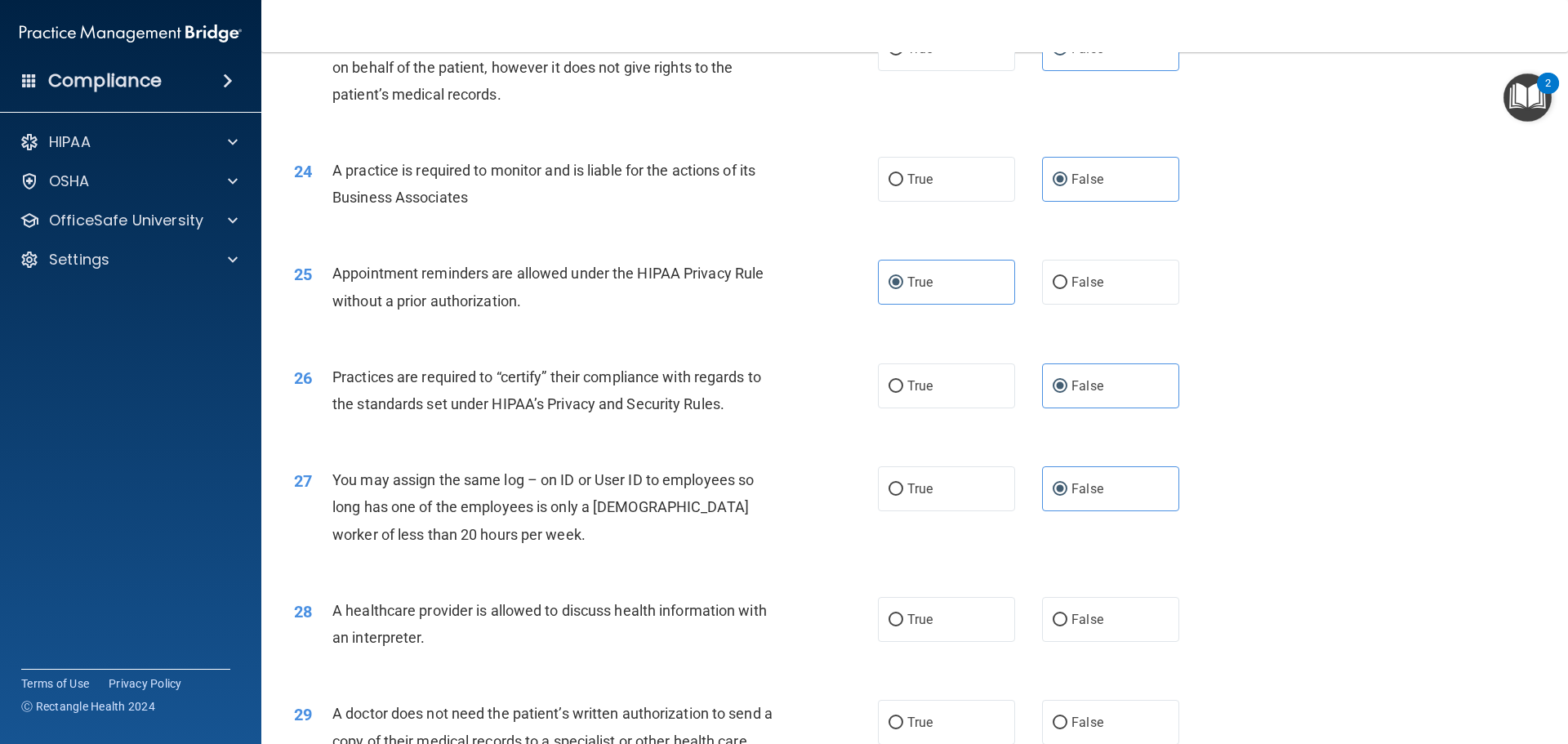
scroll to position [2858, 0]
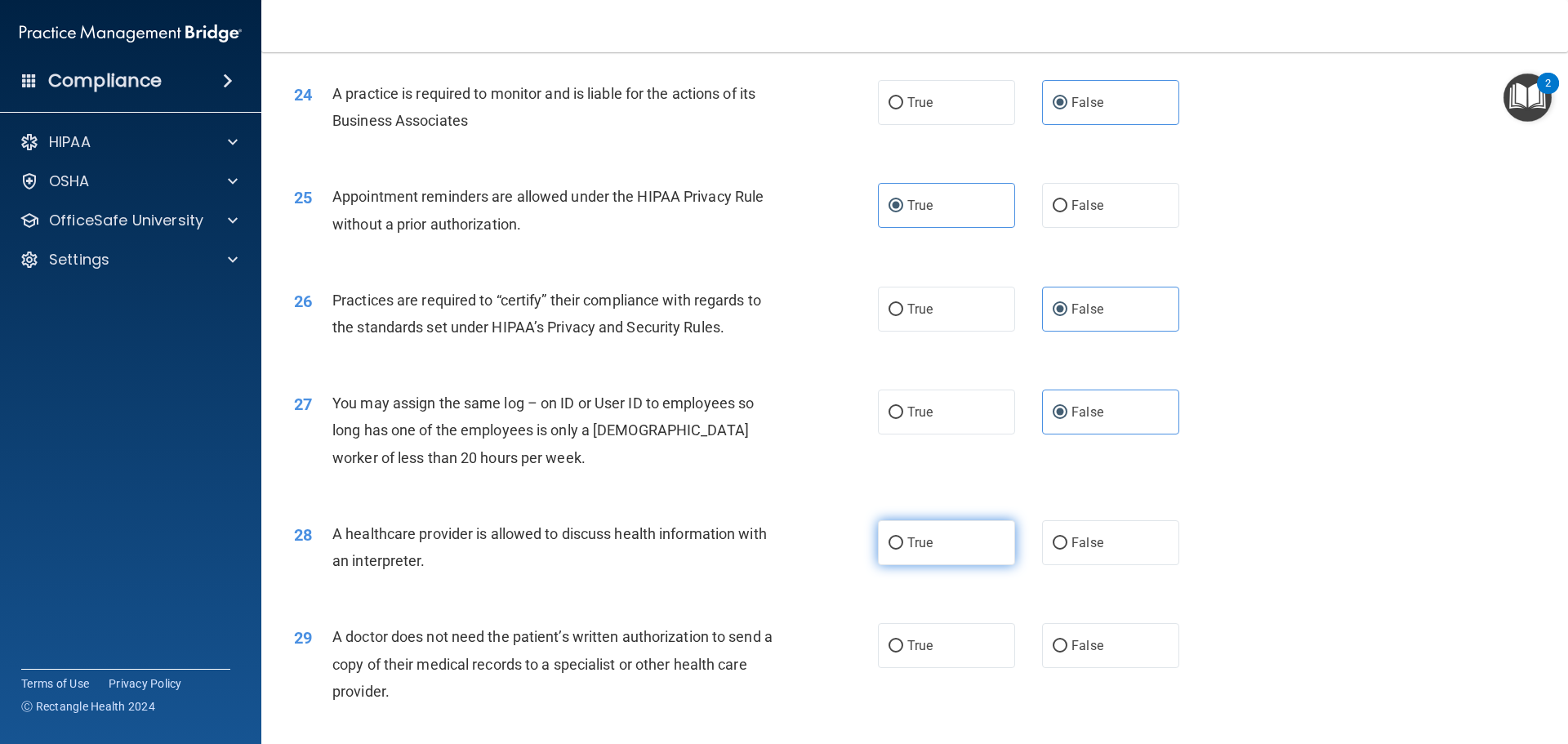
click at [934, 544] on label "True" at bounding box center [946, 542] width 137 height 45
click at [903, 544] on input "True" at bounding box center [896, 543] width 15 height 13
radio input "true"
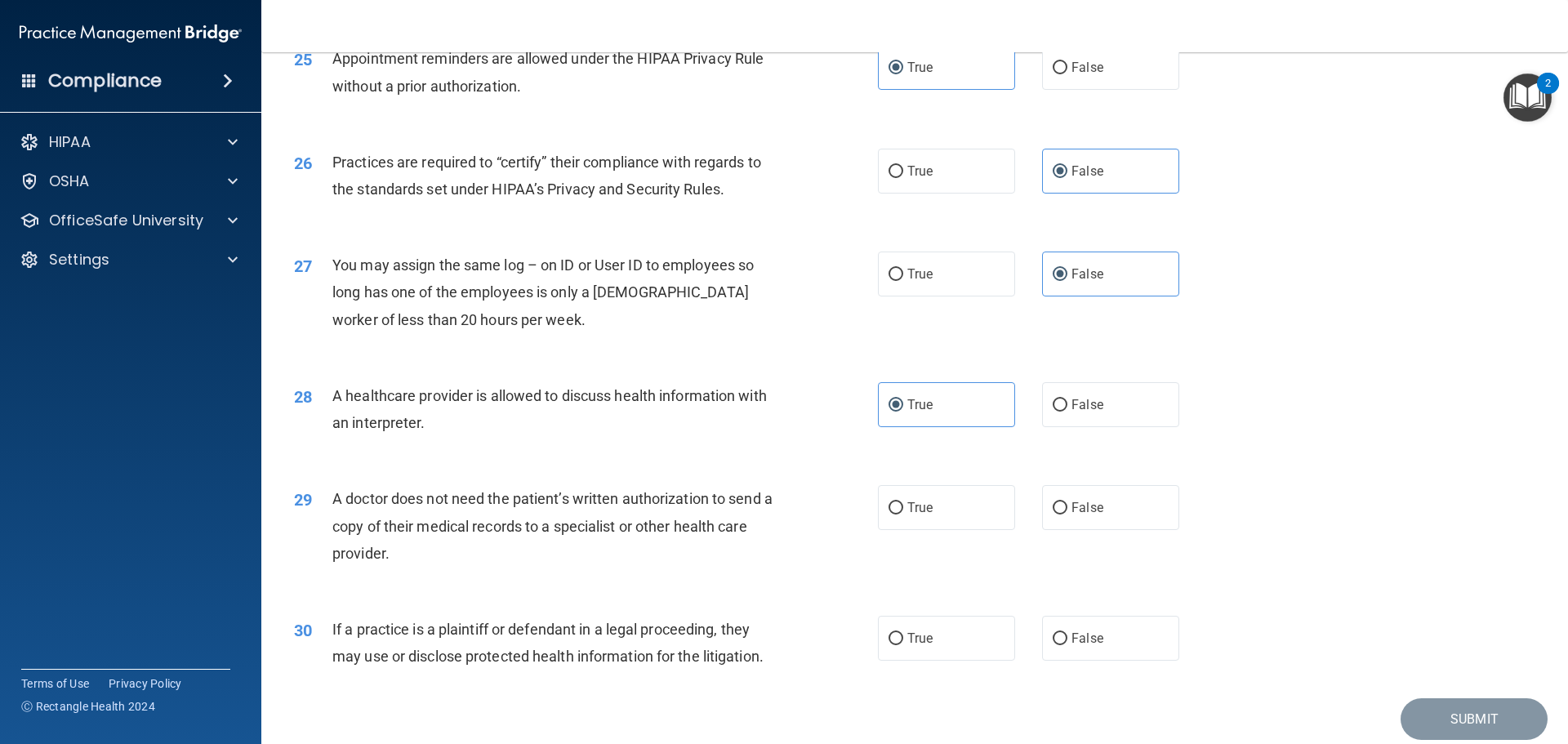
scroll to position [3021, 0]
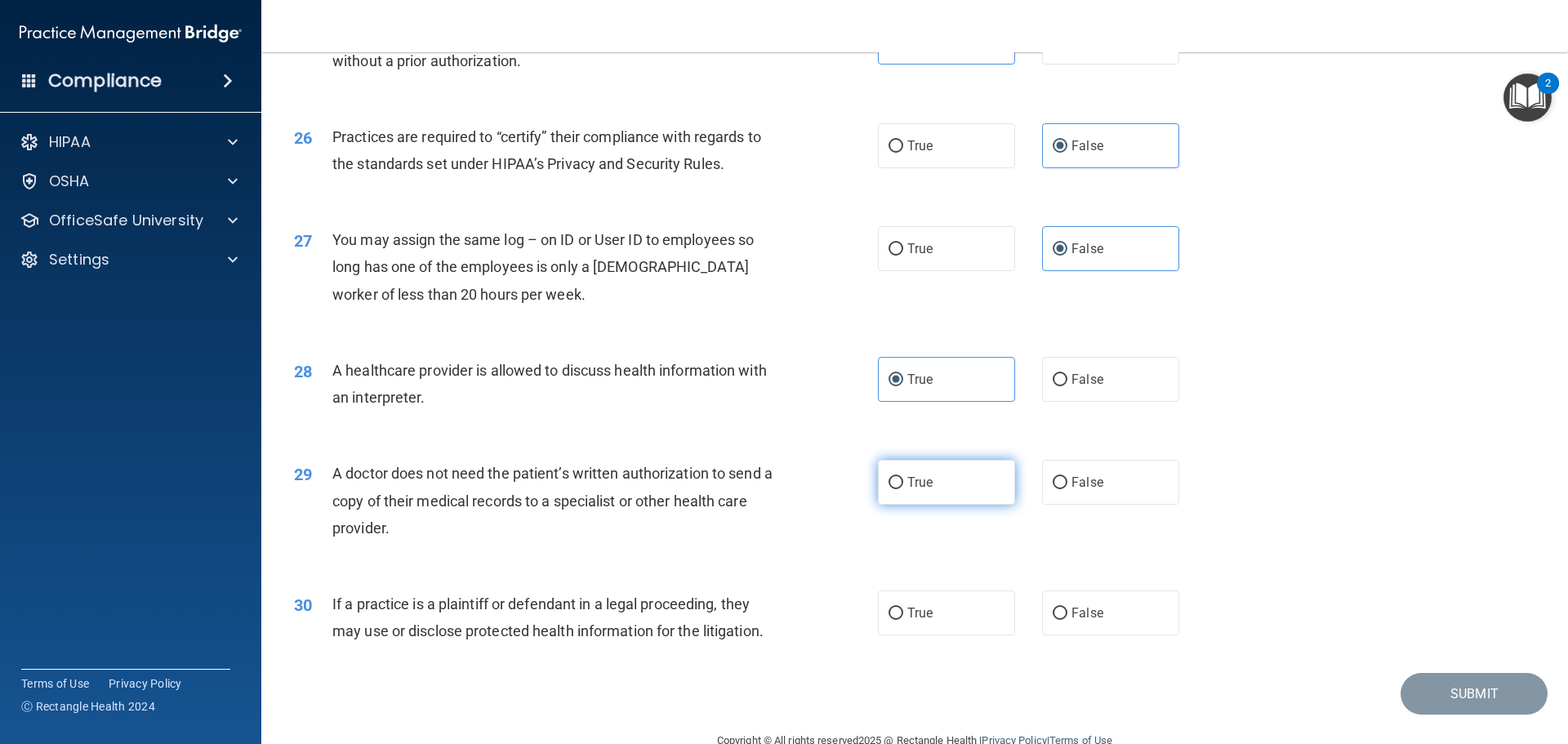
click at [968, 496] on label "True" at bounding box center [946, 482] width 137 height 45
click at [903, 489] on input "True" at bounding box center [896, 483] width 15 height 13
radio input "true"
click at [959, 620] on label "True" at bounding box center [946, 612] width 137 height 45
click at [903, 620] on input "True" at bounding box center [896, 613] width 15 height 13
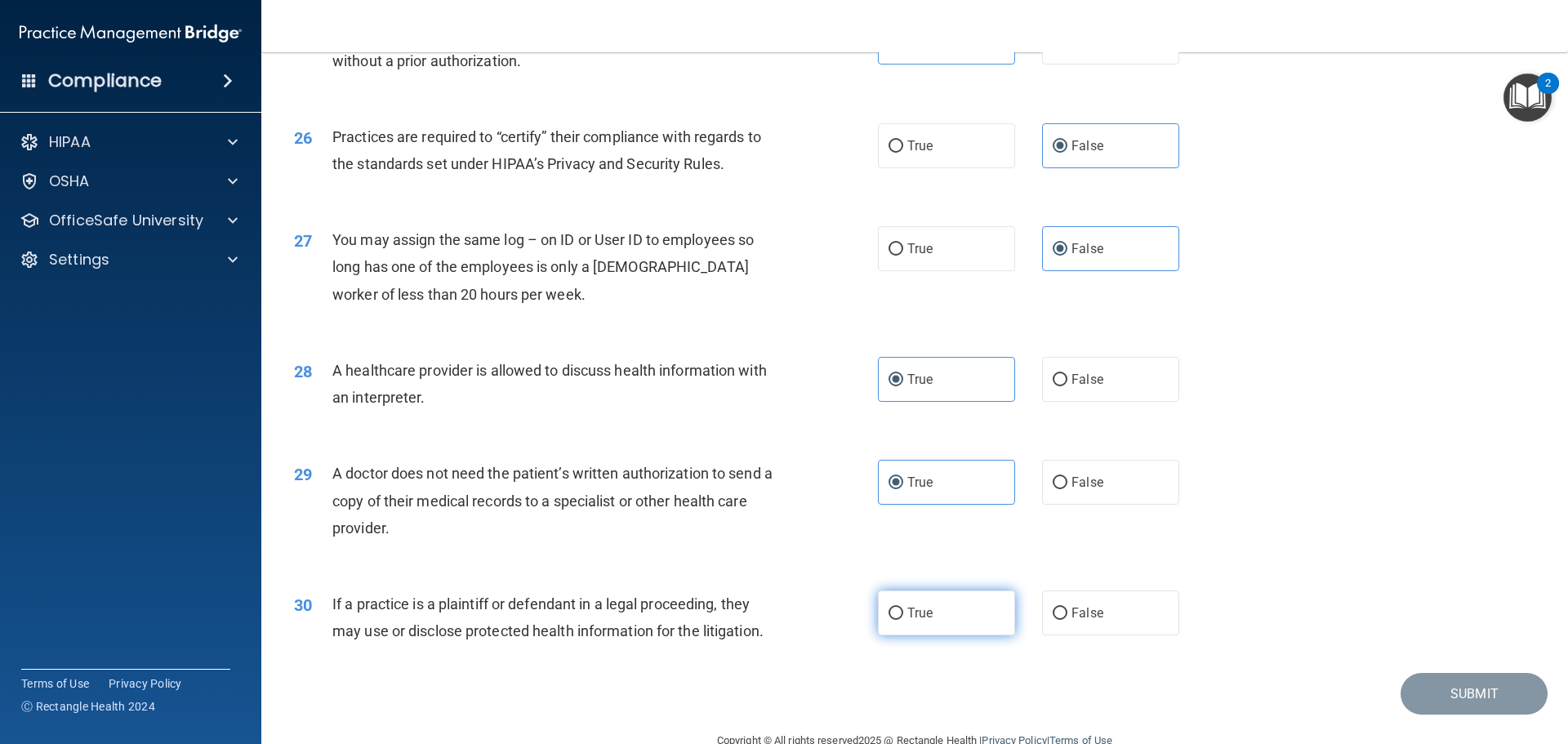
radio input "true"
click at [1473, 696] on button "Submit" at bounding box center [1473, 693] width 147 height 42
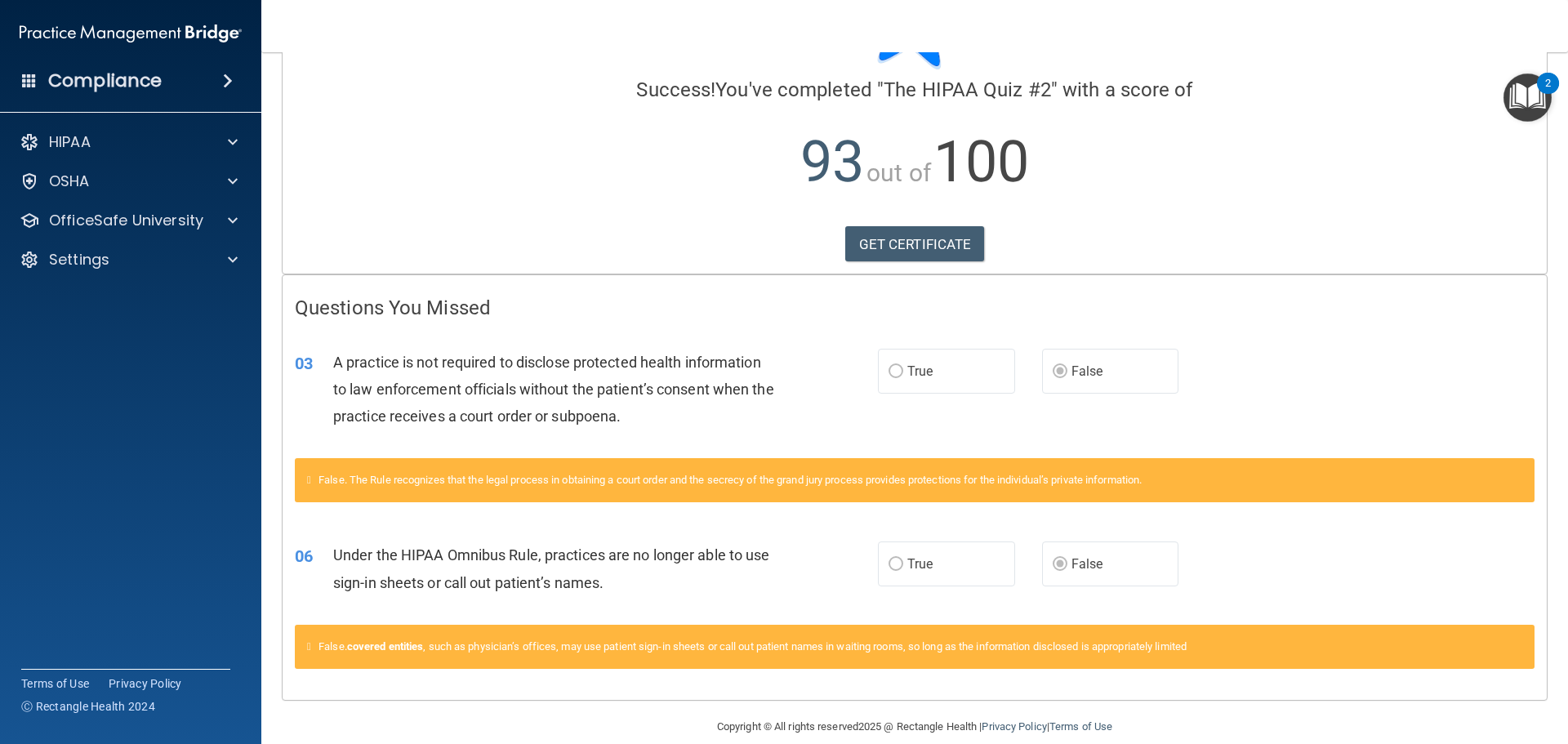
scroll to position [132, 0]
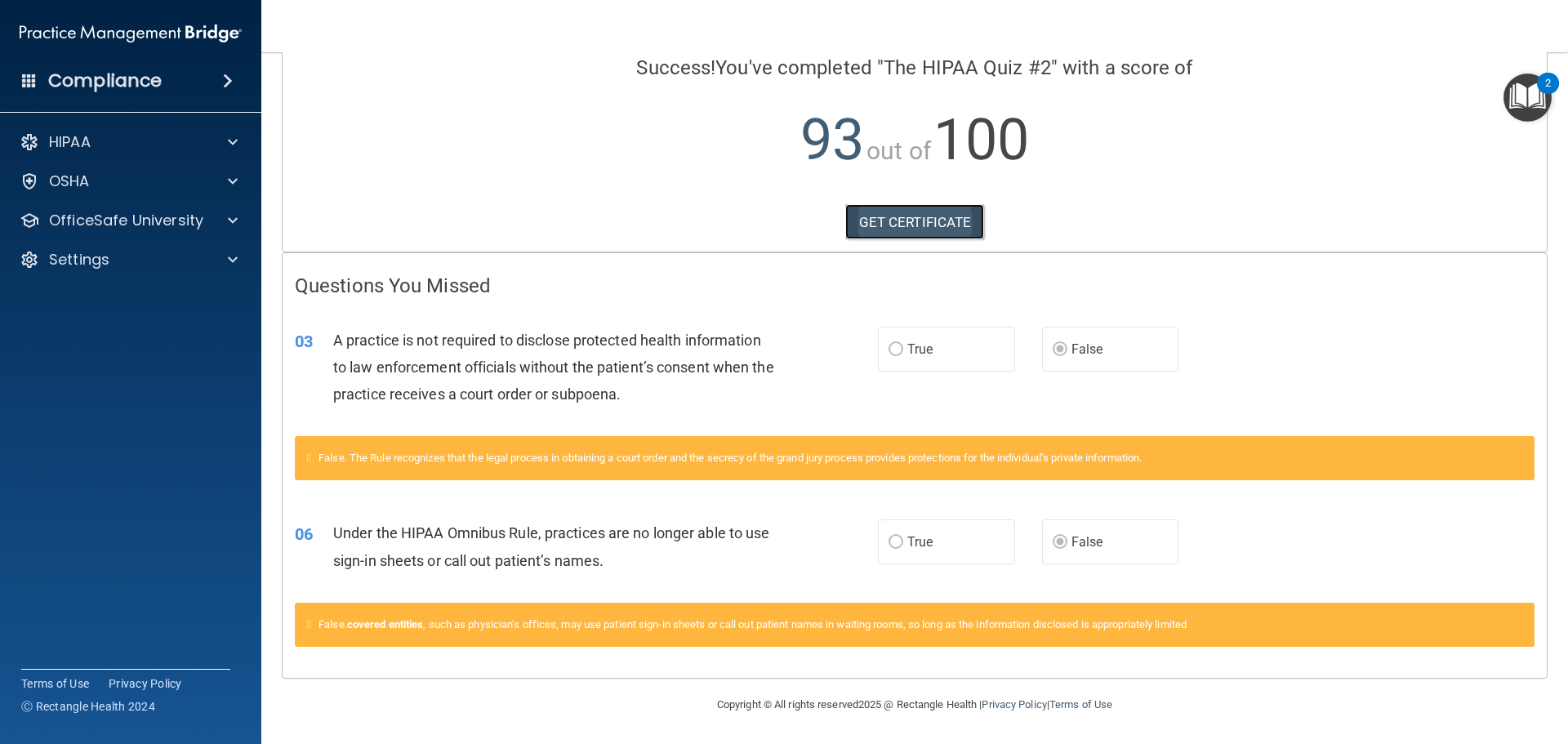
click at [952, 235] on link "GET CERTIFICATE" at bounding box center [915, 221] width 140 height 36
